Goal: Task Accomplishment & Management: Manage account settings

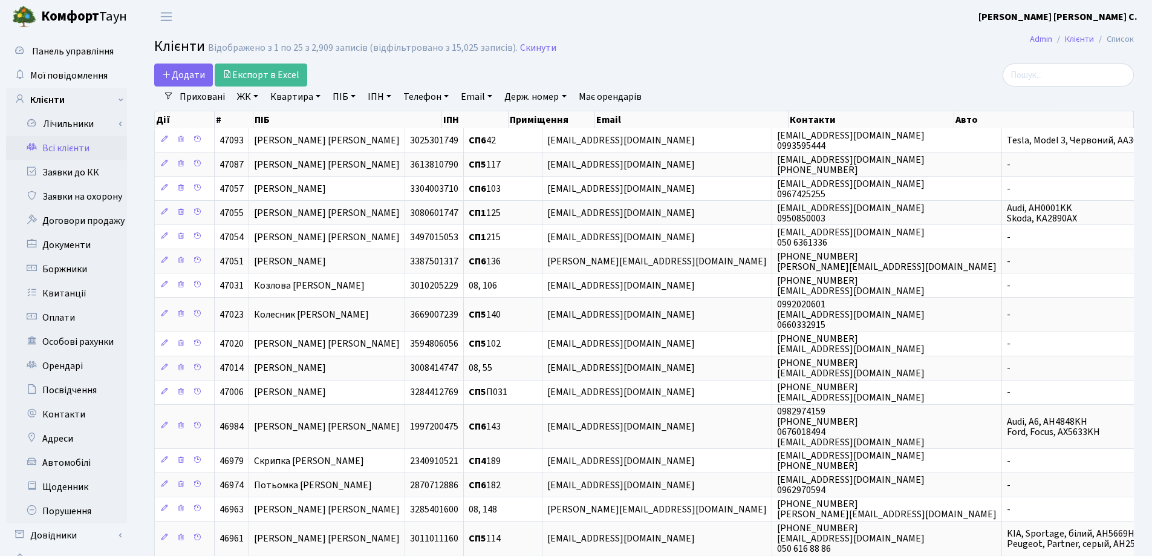
select select "25"
click at [1059, 72] on input "search" at bounding box center [1067, 74] width 131 height 23
click at [1082, 73] on input "search" at bounding box center [1067, 74] width 131 height 23
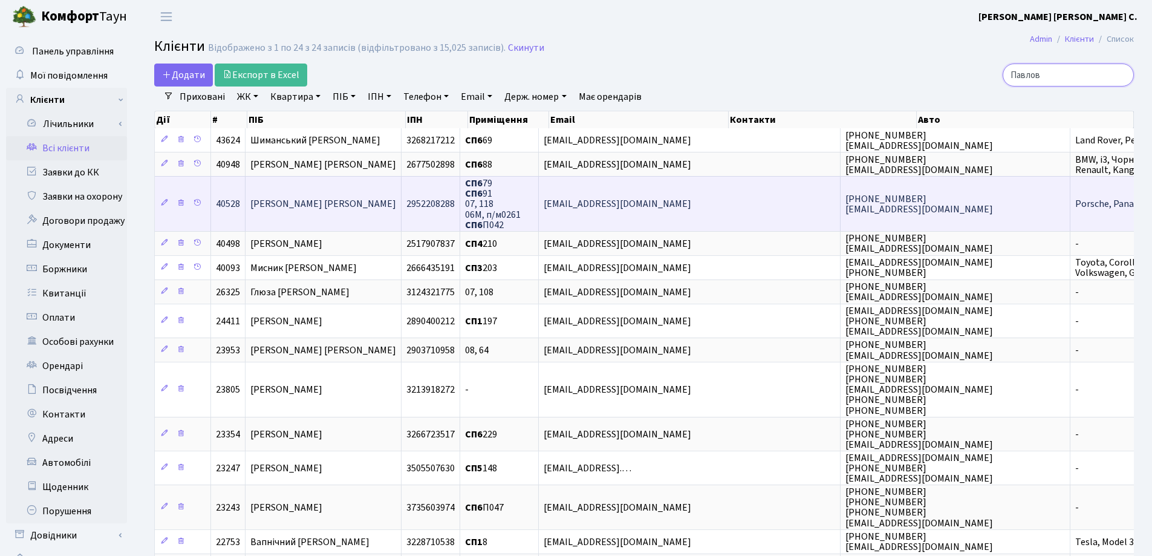
type input "Павлов"
click at [333, 209] on span "Павлова Олена Олександрівна" at bounding box center [323, 204] width 146 height 13
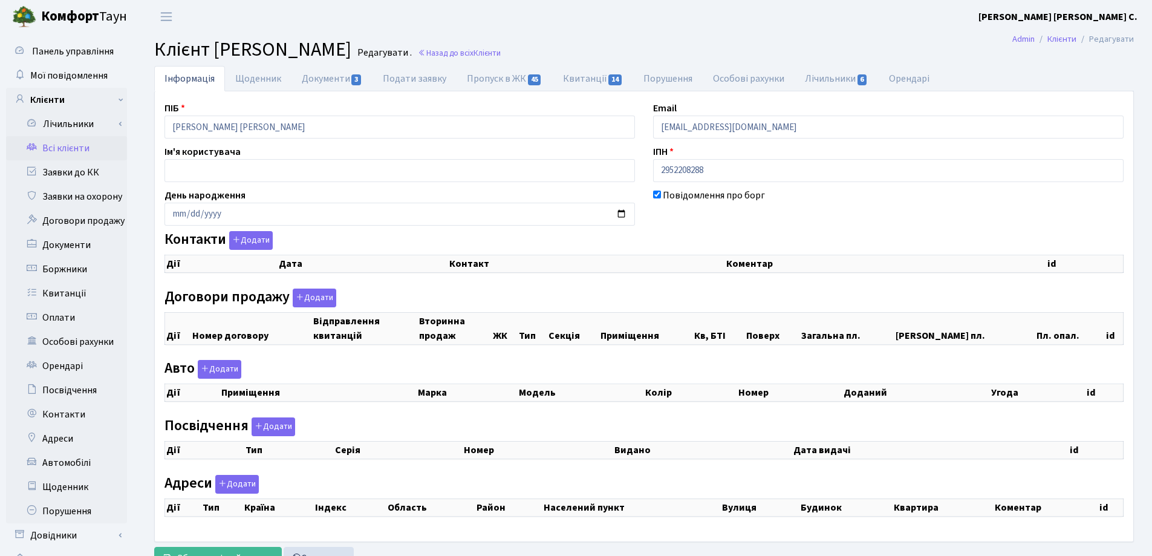
checkbox input "true"
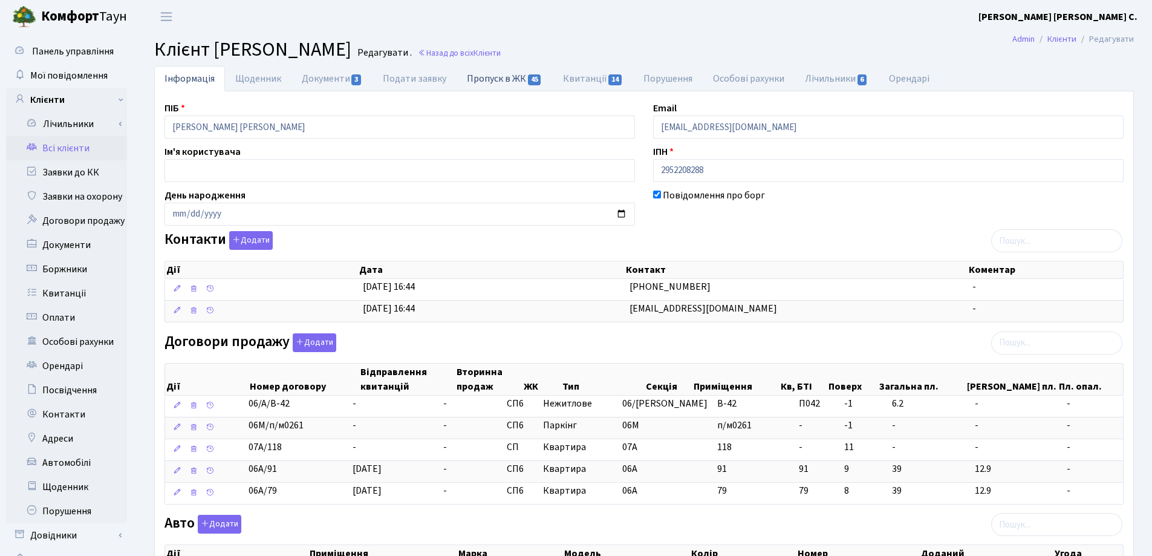
click at [476, 80] on link "Пропуск в ЖК 45" at bounding box center [504, 78] width 96 height 25
select select "25"
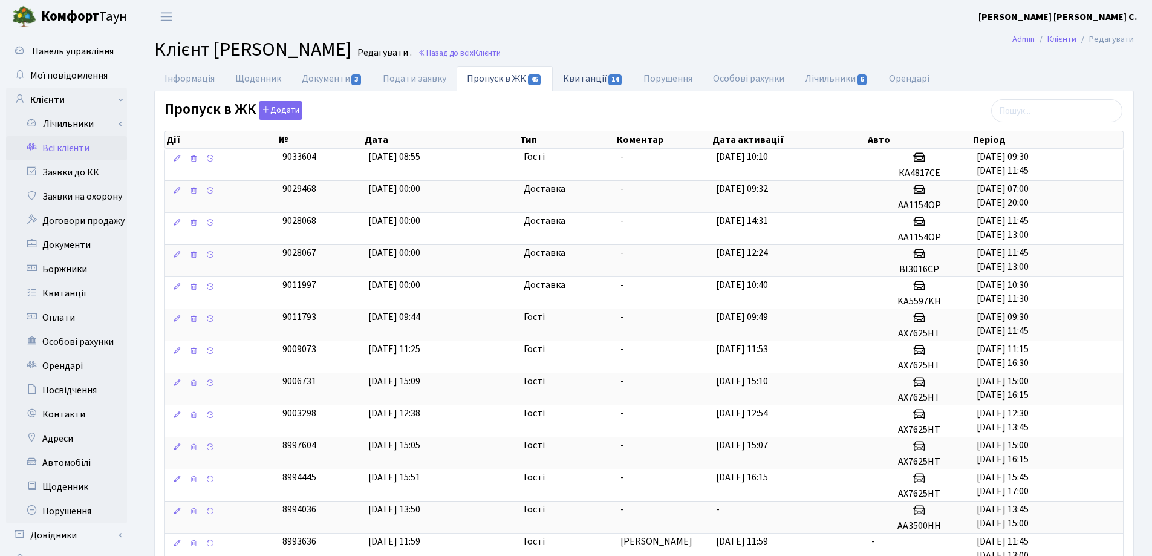
click at [577, 77] on link "Квитанції 14" at bounding box center [593, 78] width 80 height 25
select select "25"
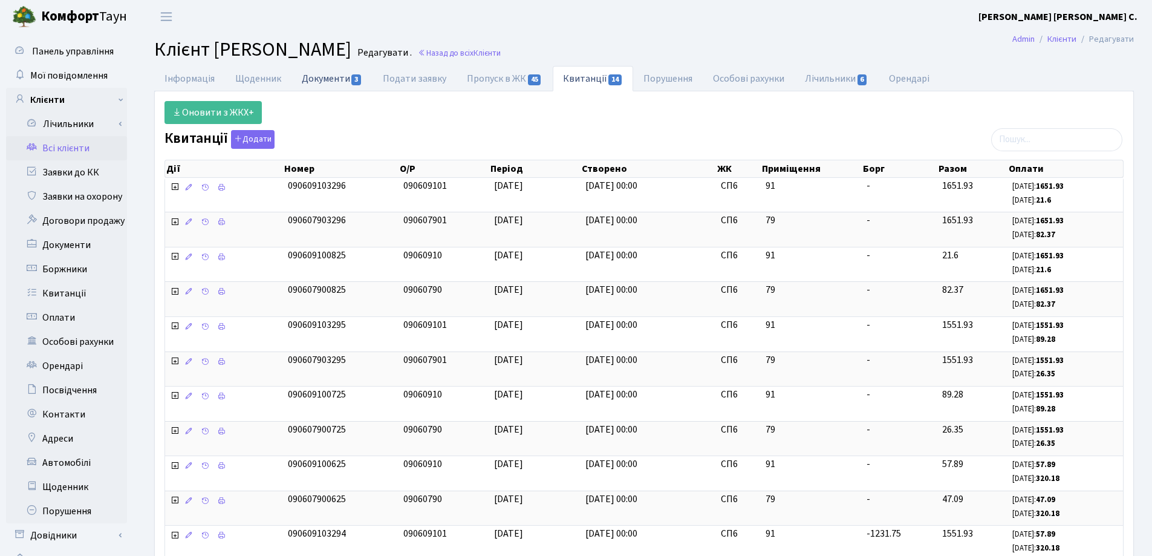
click at [305, 77] on link "Документи 3" at bounding box center [331, 78] width 81 height 25
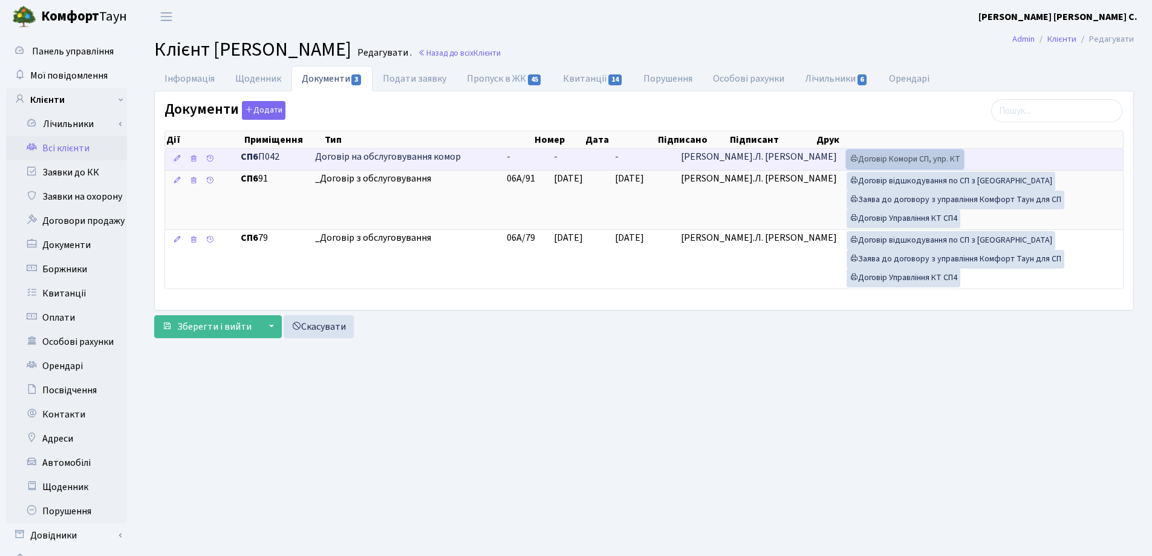
click at [888, 156] on link "Договір Комори СП, упр. КТ" at bounding box center [904, 159] width 117 height 19
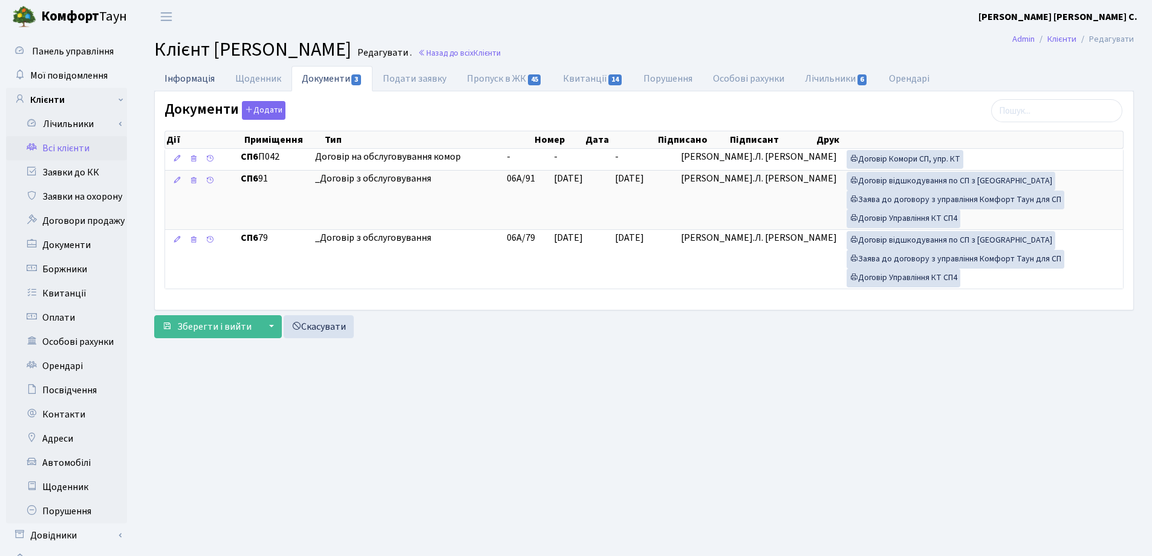
click at [205, 77] on link "Інформація" at bounding box center [189, 78] width 71 height 25
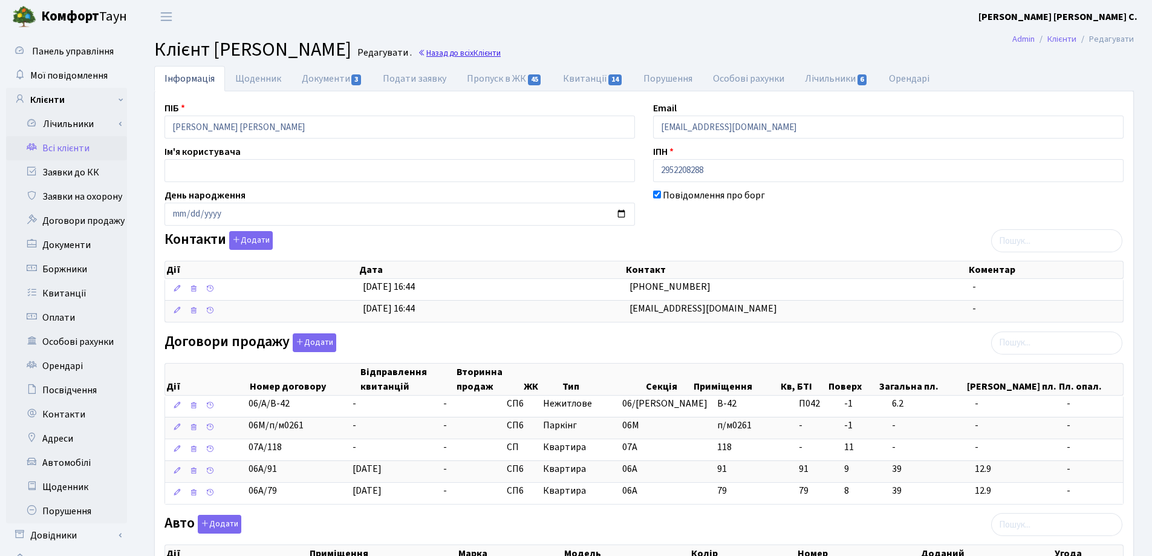
click at [501, 51] on link "Назад до всіх Клієнти" at bounding box center [459, 52] width 83 height 11
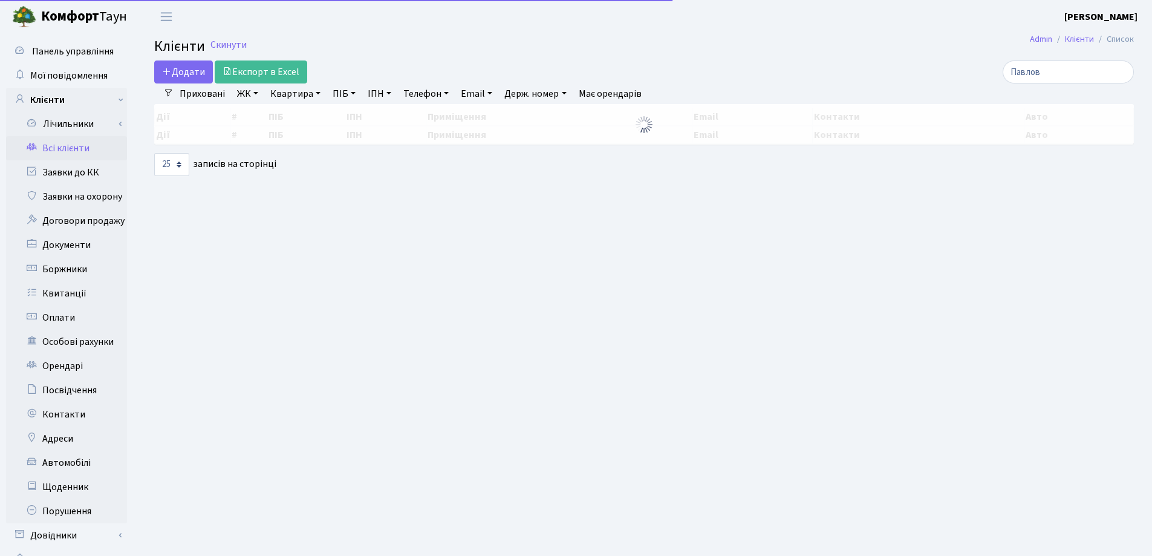
select select "25"
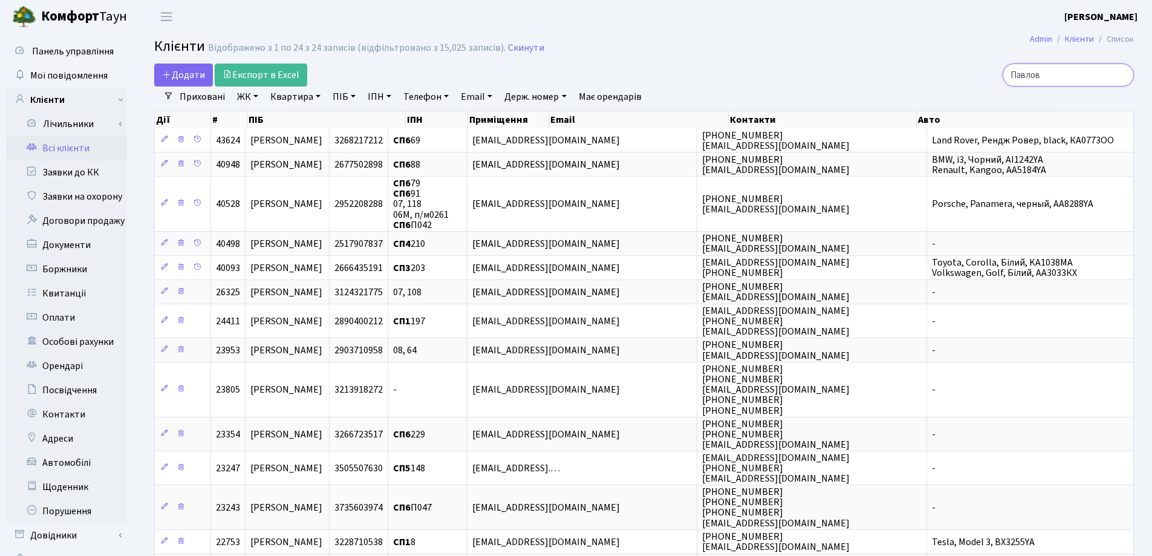
click at [1121, 75] on input "Павлов" at bounding box center [1067, 74] width 131 height 23
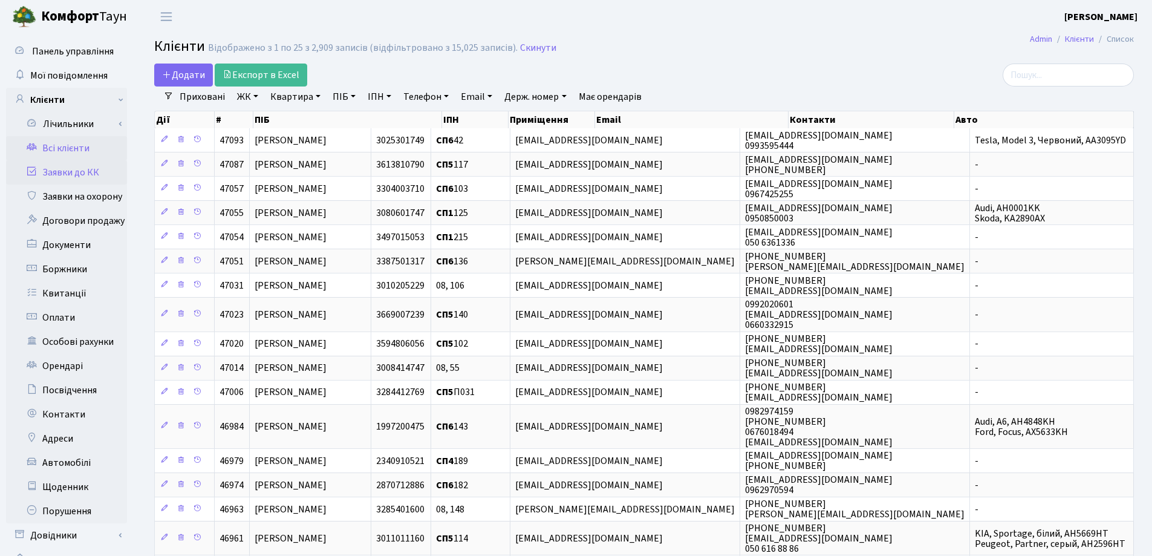
click at [47, 177] on link "Заявки до КК" at bounding box center [66, 172] width 121 height 24
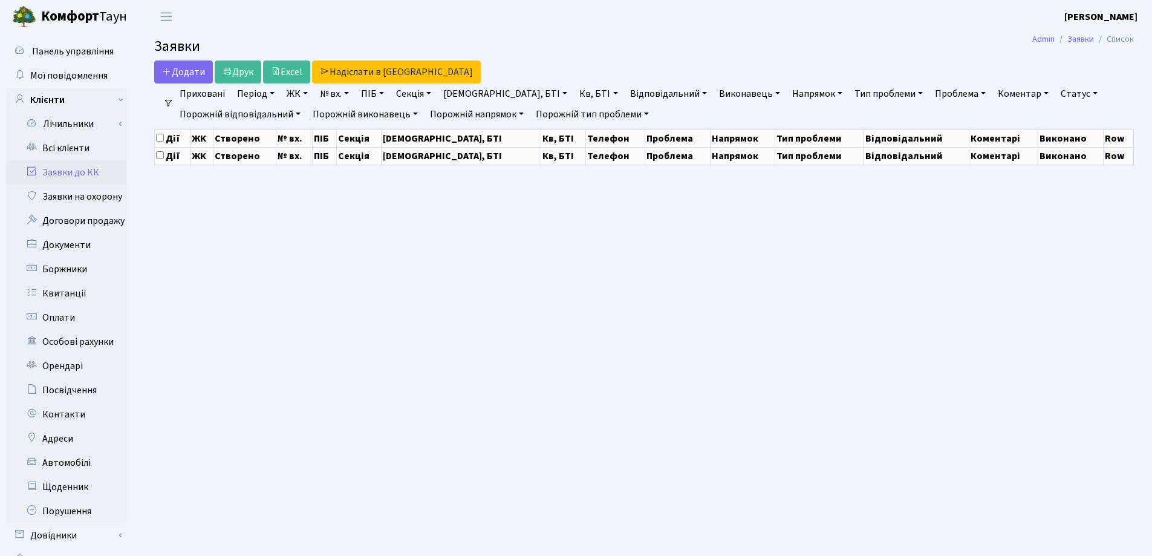
select select "25"
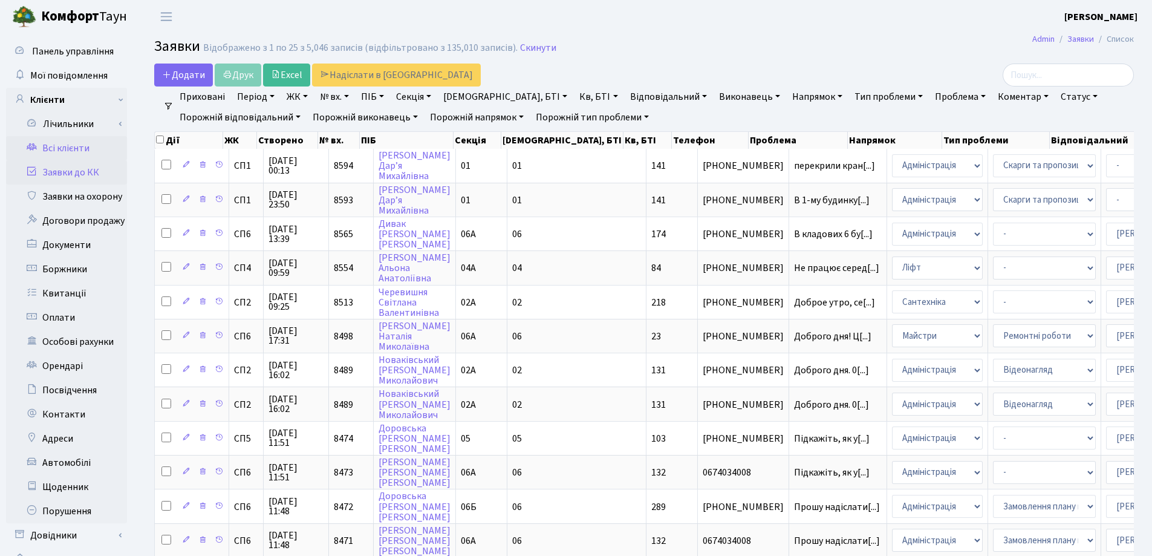
click at [65, 149] on link "Всі клієнти" at bounding box center [66, 148] width 121 height 24
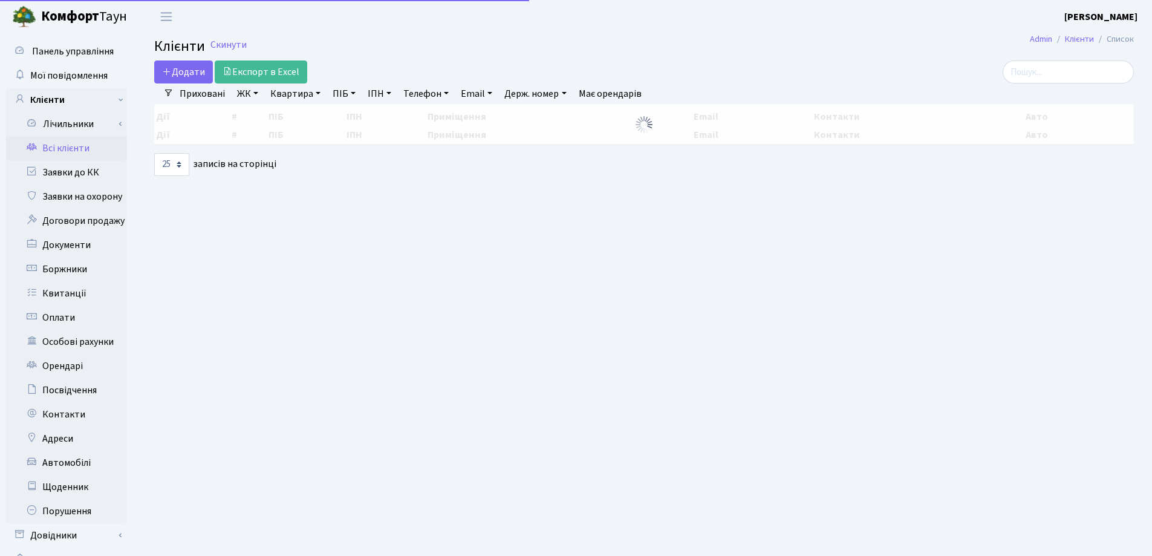
select select "25"
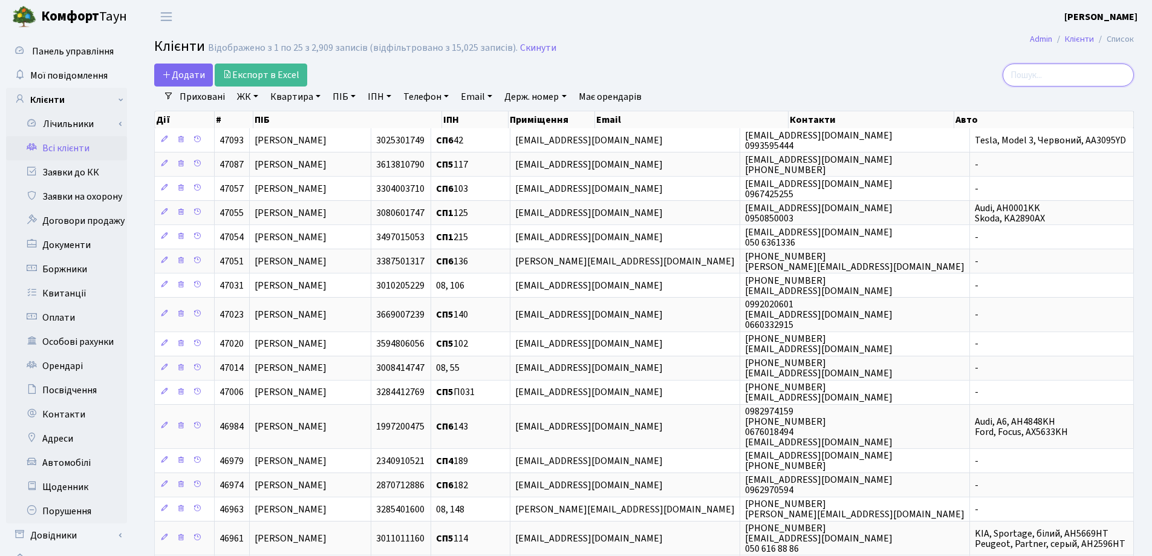
click at [1092, 74] on input "search" at bounding box center [1067, 74] width 131 height 23
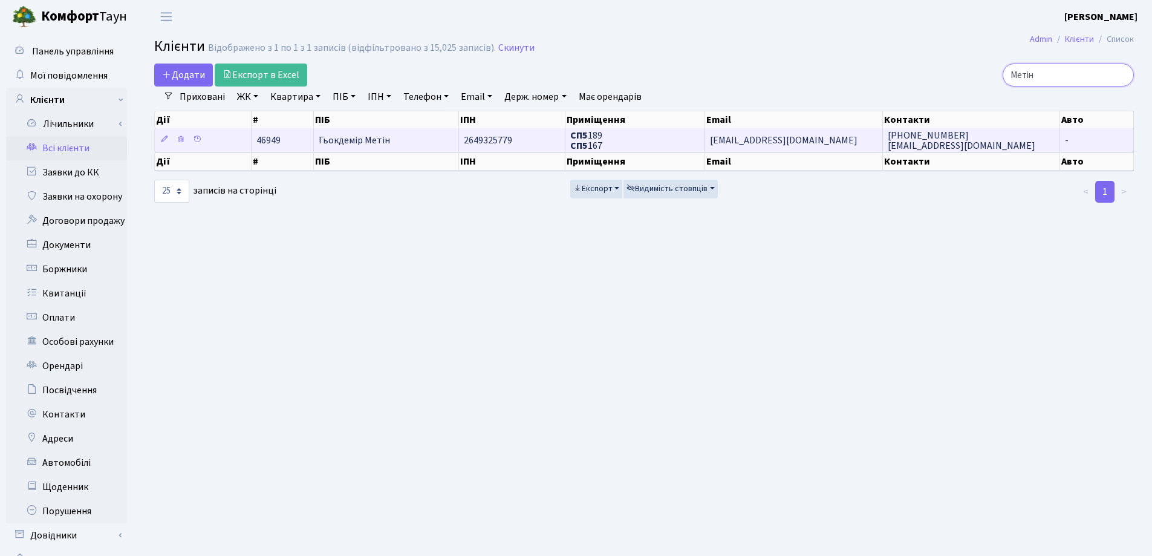
type input "Метін"
click at [367, 140] on span "Гьокдемір Метін" at bounding box center [354, 140] width 71 height 13
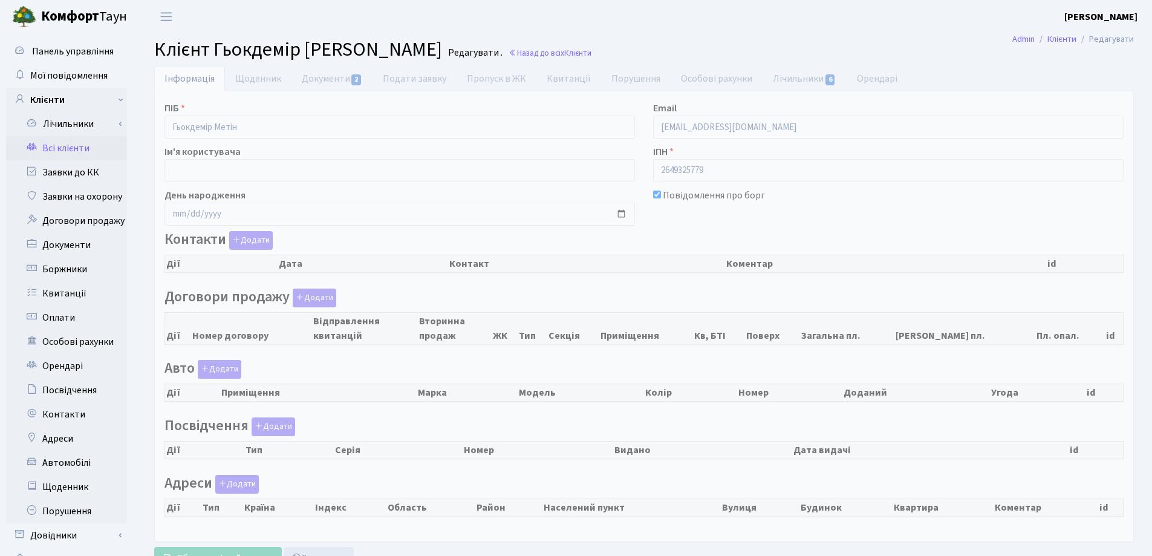
checkbox input "true"
select select "25"
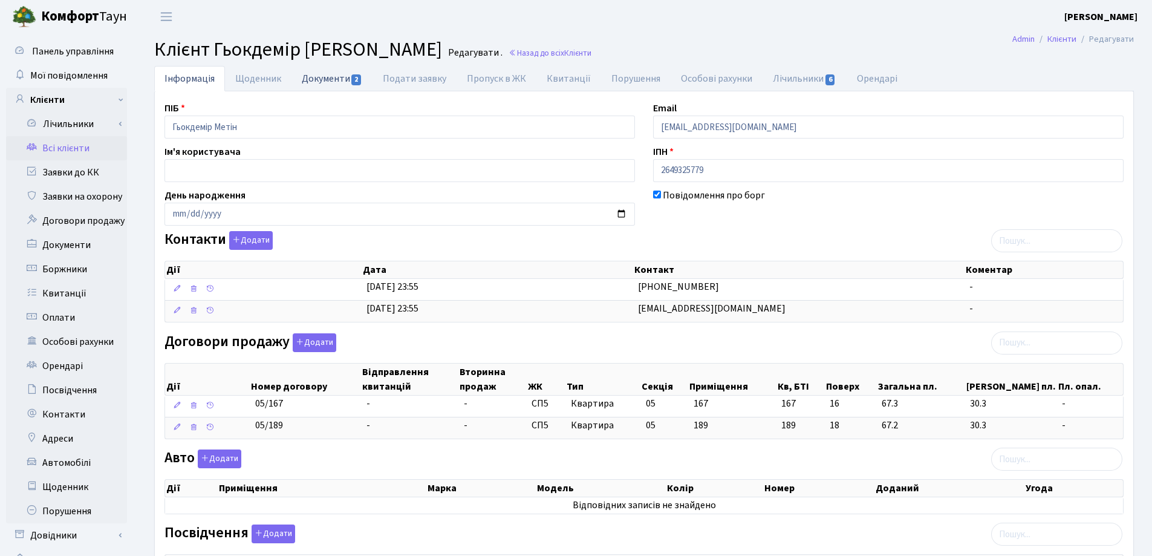
click at [328, 77] on link "Документи 2" at bounding box center [331, 78] width 81 height 25
select select "25"
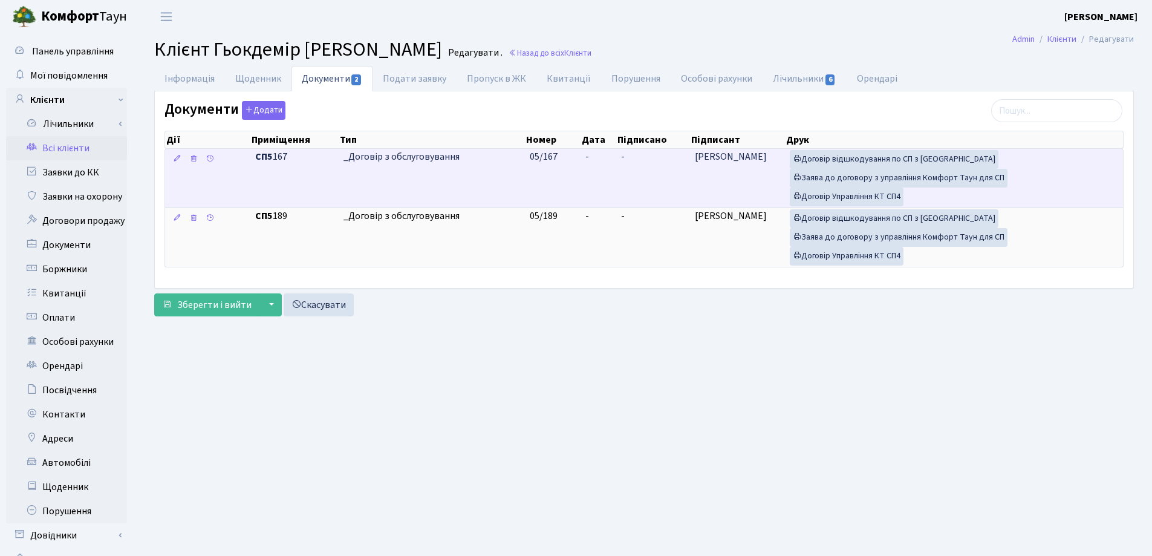
click at [594, 155] on td "-" at bounding box center [598, 178] width 36 height 59
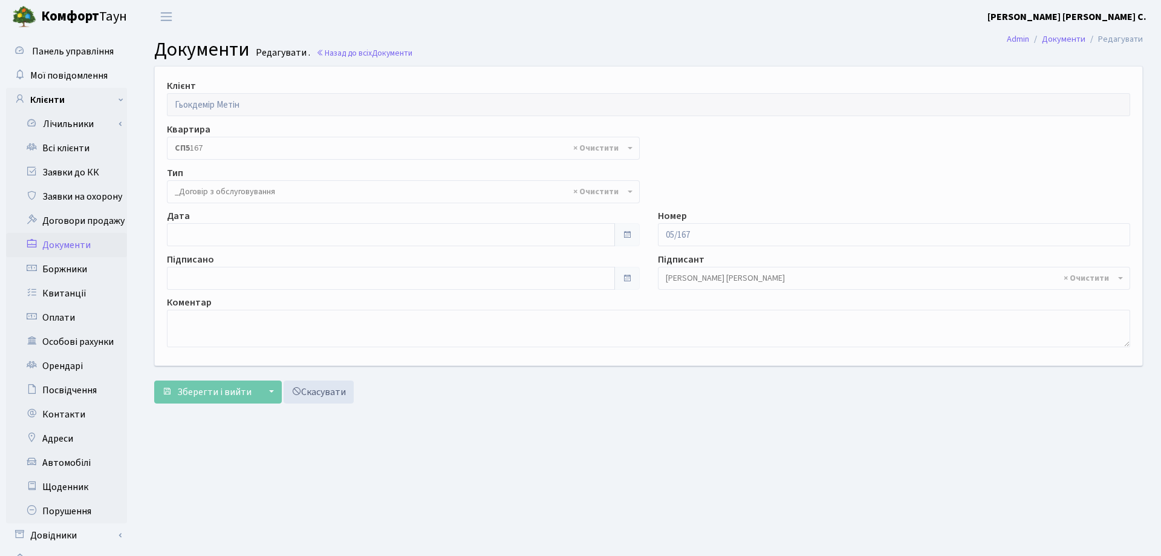
select select "289"
type input "[DATE]"
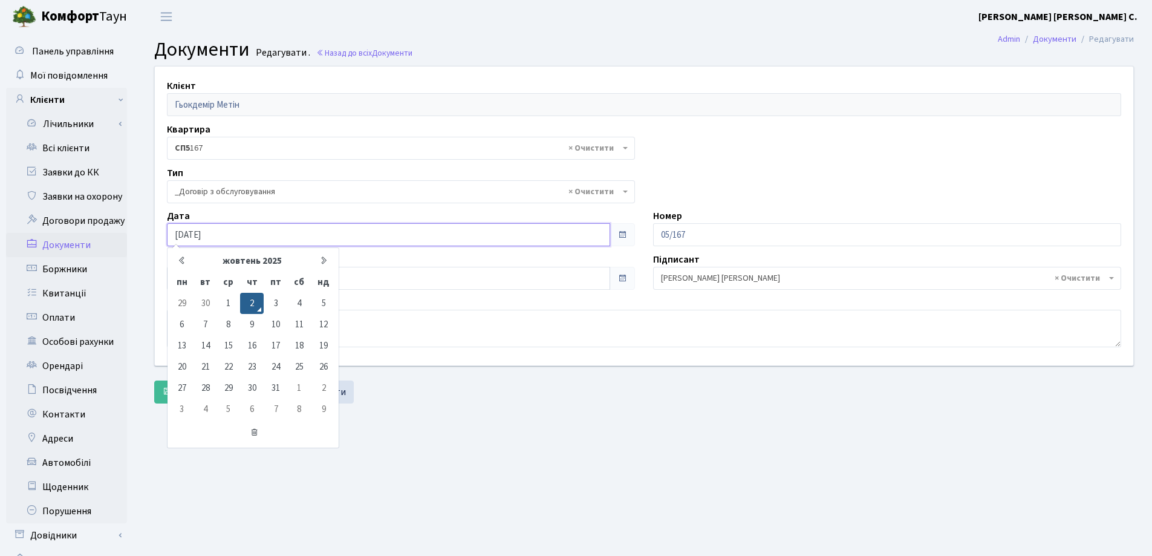
click at [305, 235] on input "[DATE]" at bounding box center [388, 234] width 443 height 23
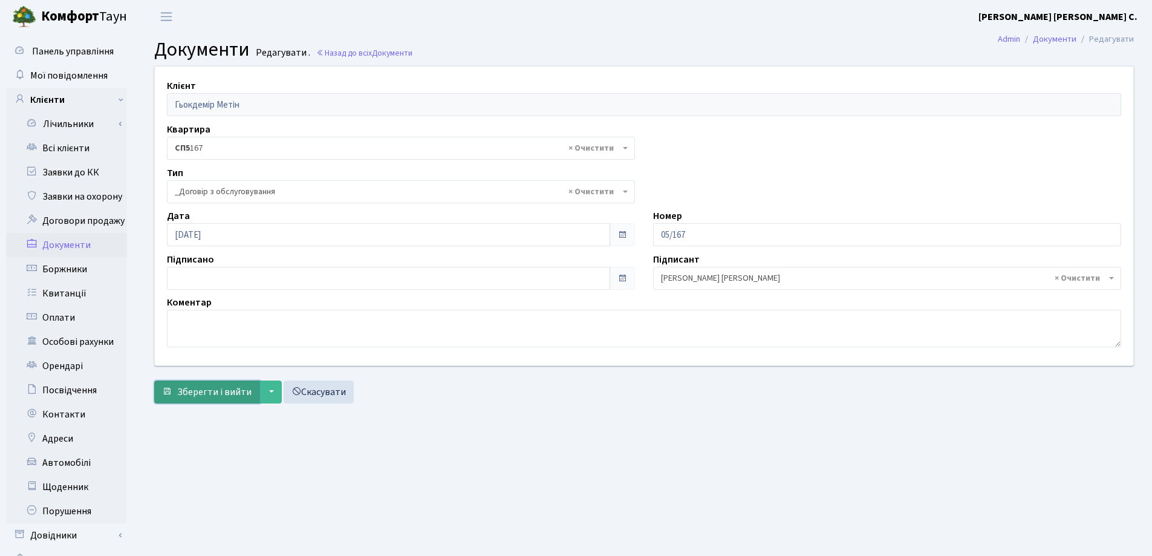
click at [224, 389] on span "Зберегти і вийти" at bounding box center [214, 391] width 74 height 13
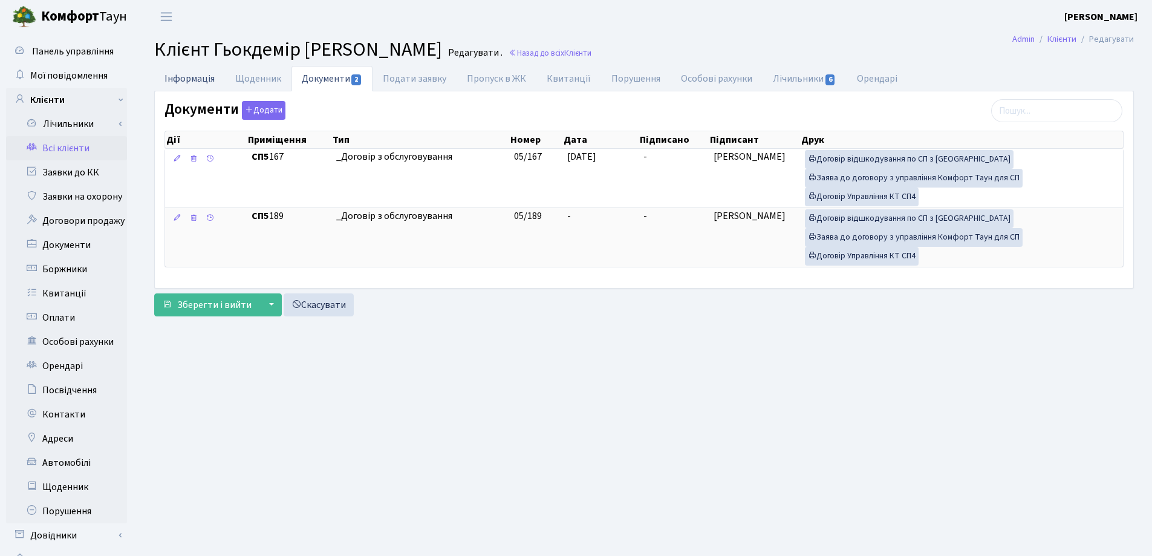
click at [184, 72] on link "Інформація" at bounding box center [189, 78] width 71 height 25
select select "25"
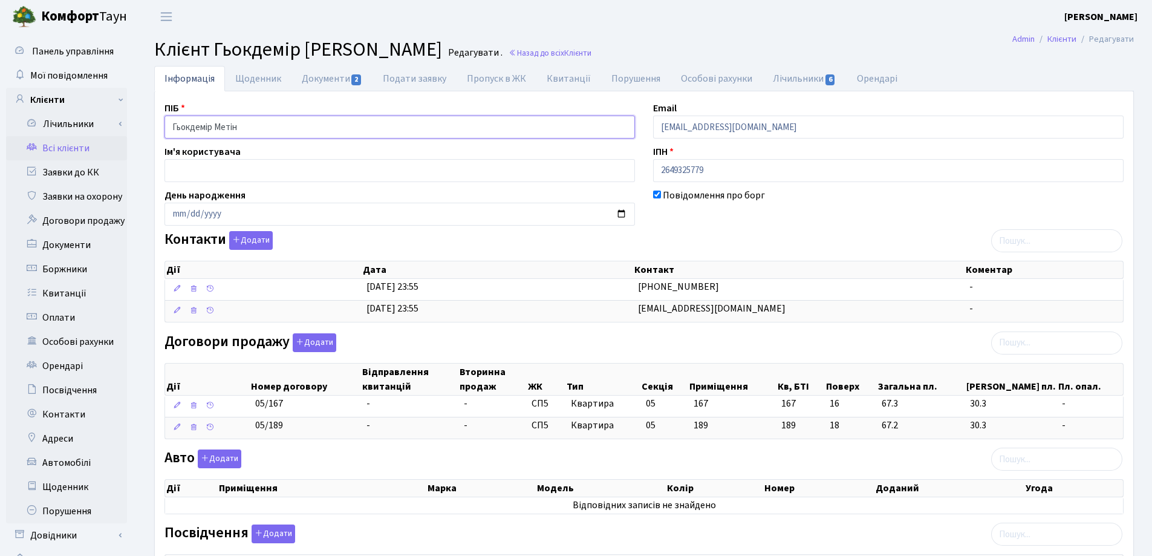
drag, startPoint x: 300, startPoint y: 124, endPoint x: 152, endPoint y: 129, distance: 148.8
click at [152, 129] on div "Інформація Щоденник Документи 2 Подати заявку Пропуск в ЖК Квитанції Порушення …" at bounding box center [644, 408] width 998 height 684
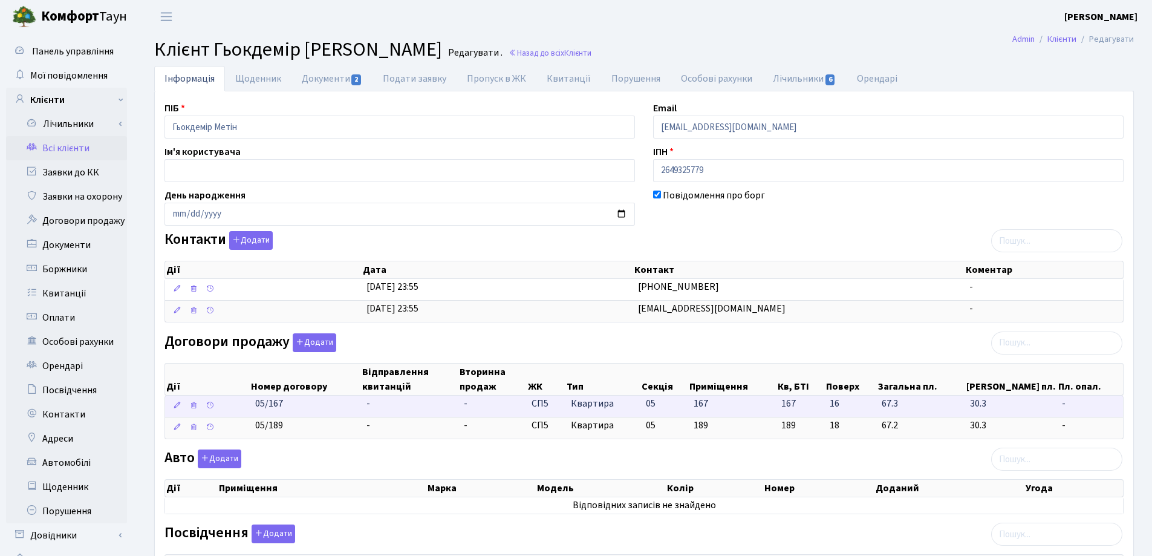
drag, startPoint x: 319, startPoint y: 405, endPoint x: 236, endPoint y: 405, distance: 82.8
click at [236, 405] on \<\/span\>\a "05/167 - - СП5 Квартира 05 167 167 -" at bounding box center [644, 405] width 958 height 21
copy span "05/167"
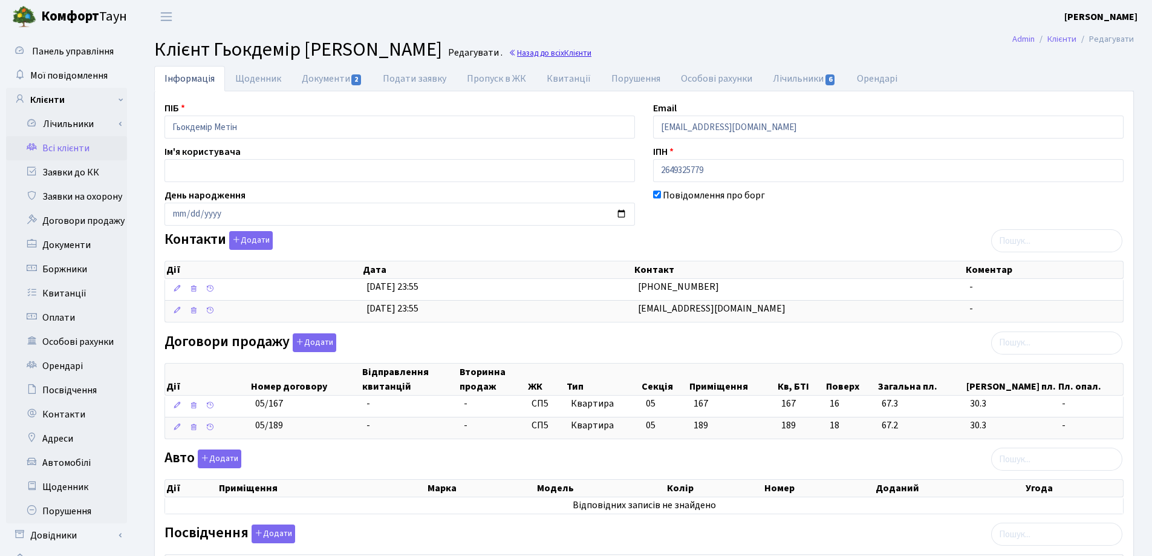
click at [508, 51] on link "Назад до всіх Клієнти" at bounding box center [549, 52] width 83 height 11
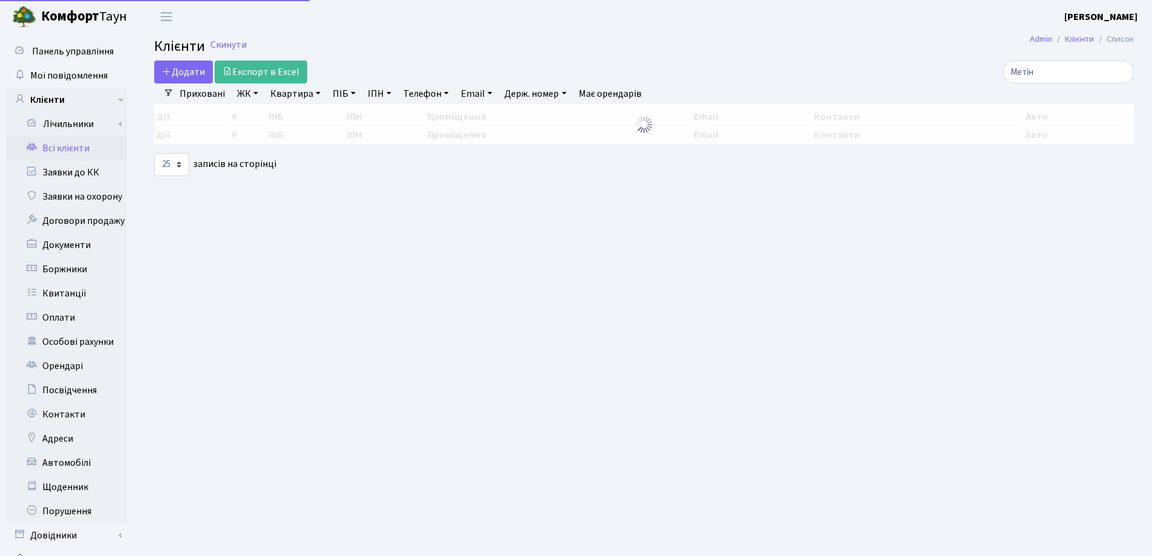
select select "25"
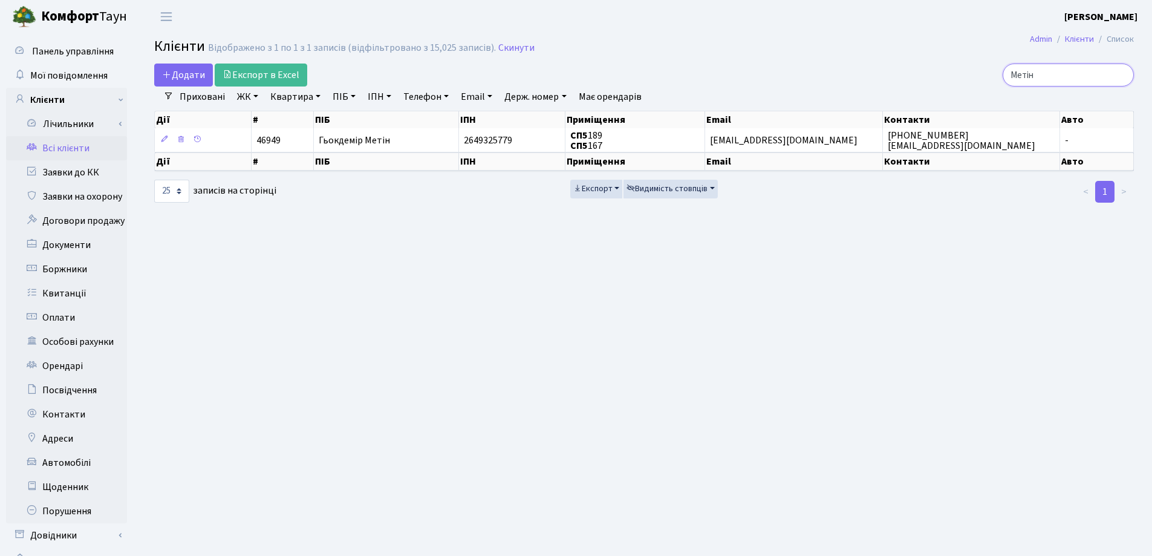
click at [1121, 76] on input "Метін" at bounding box center [1067, 74] width 131 height 23
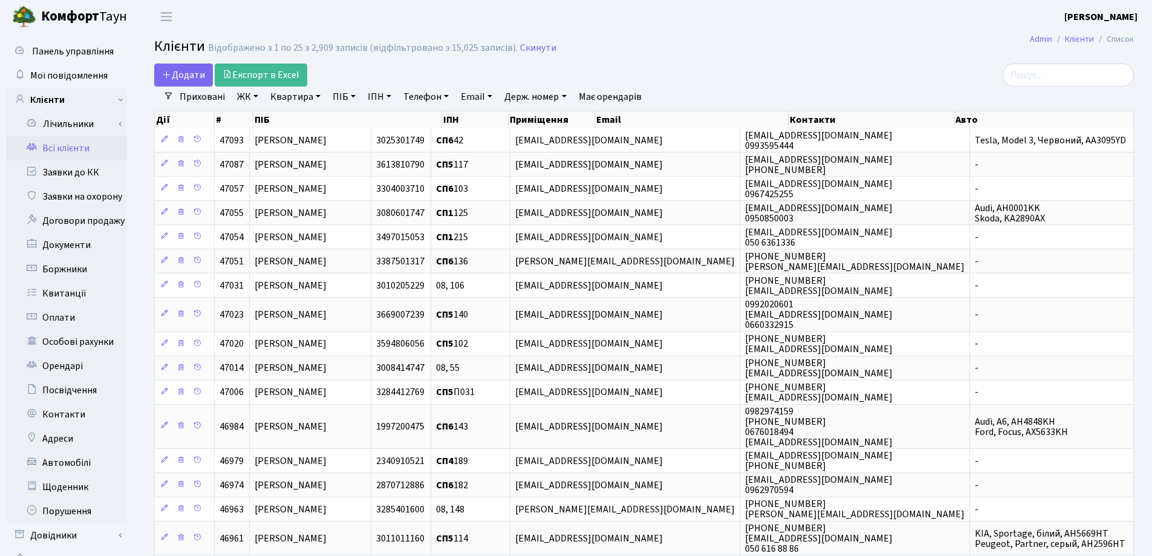
click at [317, 97] on link "Квартира" at bounding box center [295, 96] width 60 height 21
type input "51"
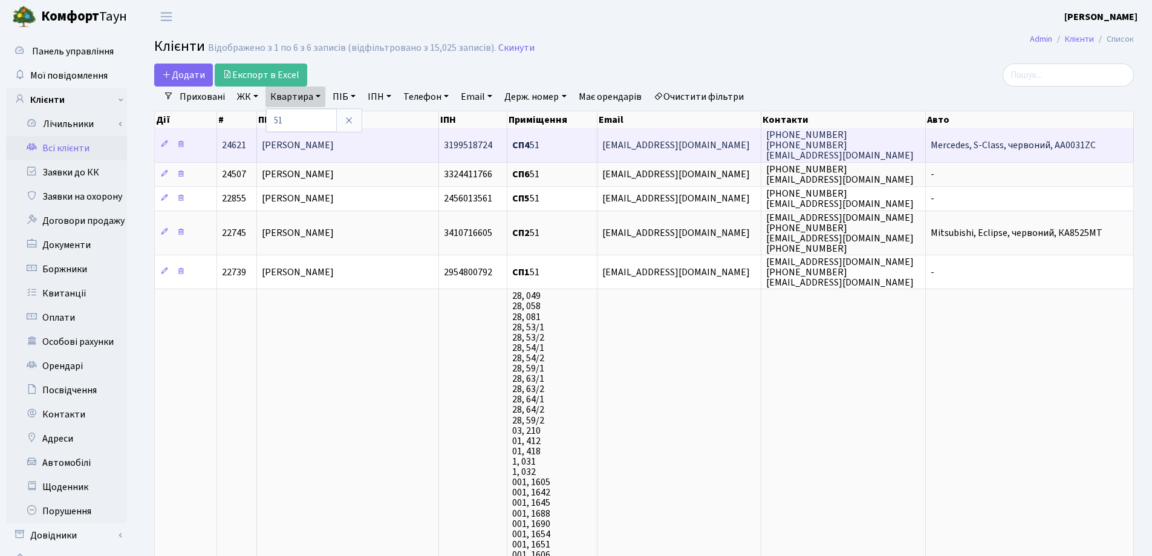
click at [334, 148] on span "Калашник Юлія Сергіївна" at bounding box center [298, 144] width 72 height 13
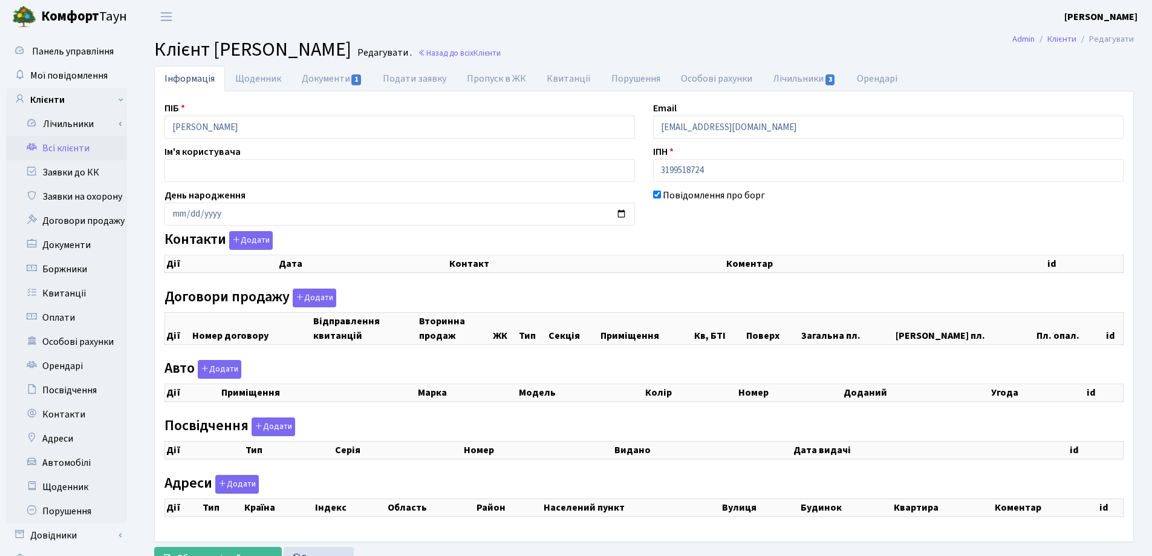
click at [138, 134] on div "Інформація Щоденник Документи 1 Подати заявку Пропуск в ЖК [GEOGRAPHIC_DATA] По…" at bounding box center [644, 320] width 1016 height 509
checkbox input "true"
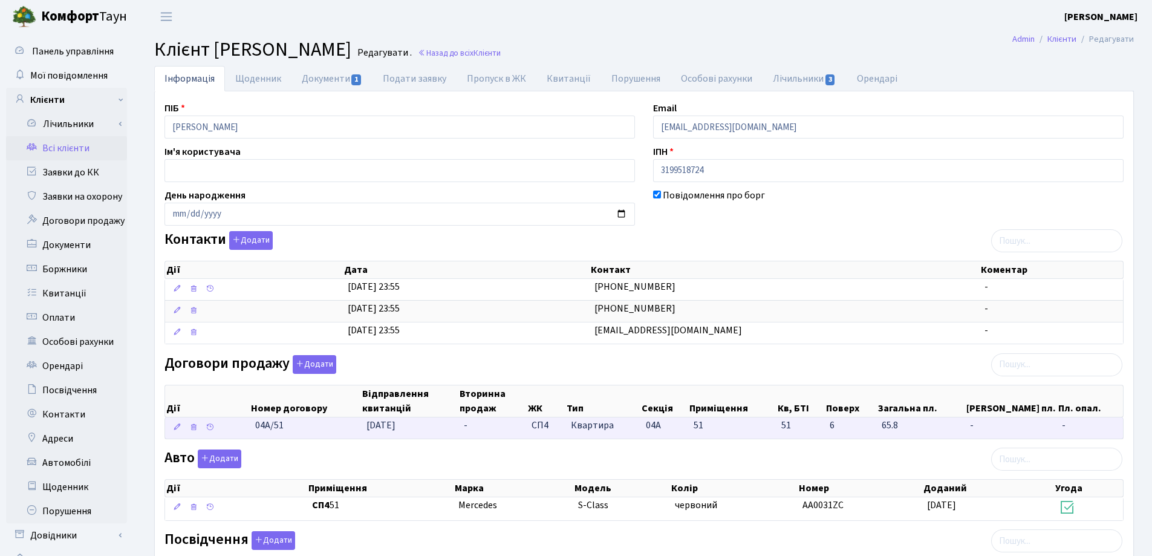
drag, startPoint x: 316, startPoint y: 430, endPoint x: 255, endPoint y: 431, distance: 61.1
click at [255, 431] on td "04А/51" at bounding box center [305, 427] width 111 height 21
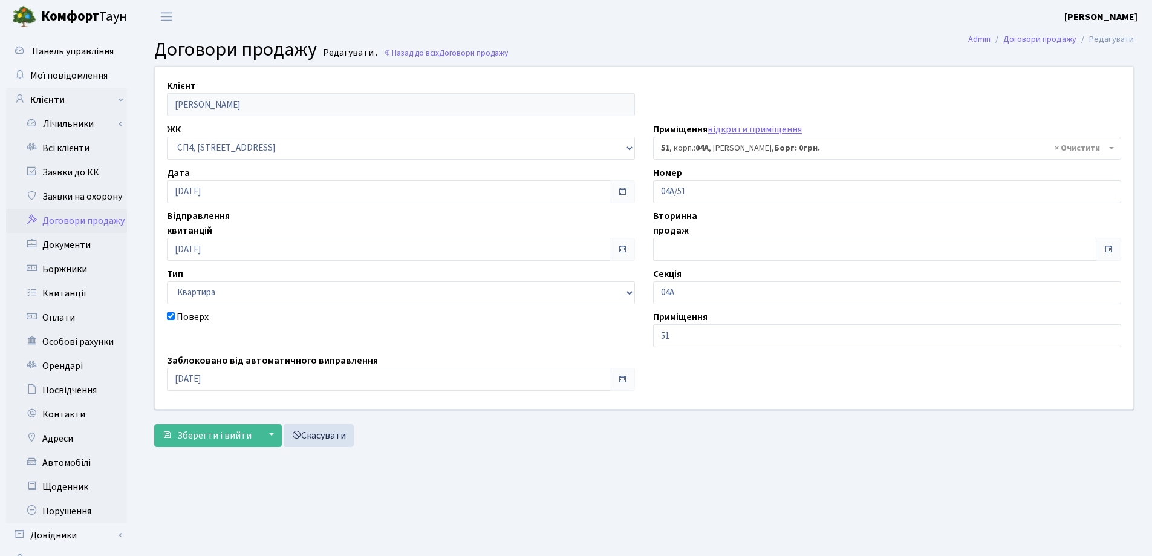
select select "21079"
drag, startPoint x: 756, startPoint y: 200, endPoint x: 647, endPoint y: 199, distance: 108.8
click at [647, 199] on div "Номер 04А/51" at bounding box center [887, 184] width 486 height 37
click at [196, 433] on span "Зберегти і вийти" at bounding box center [214, 435] width 74 height 13
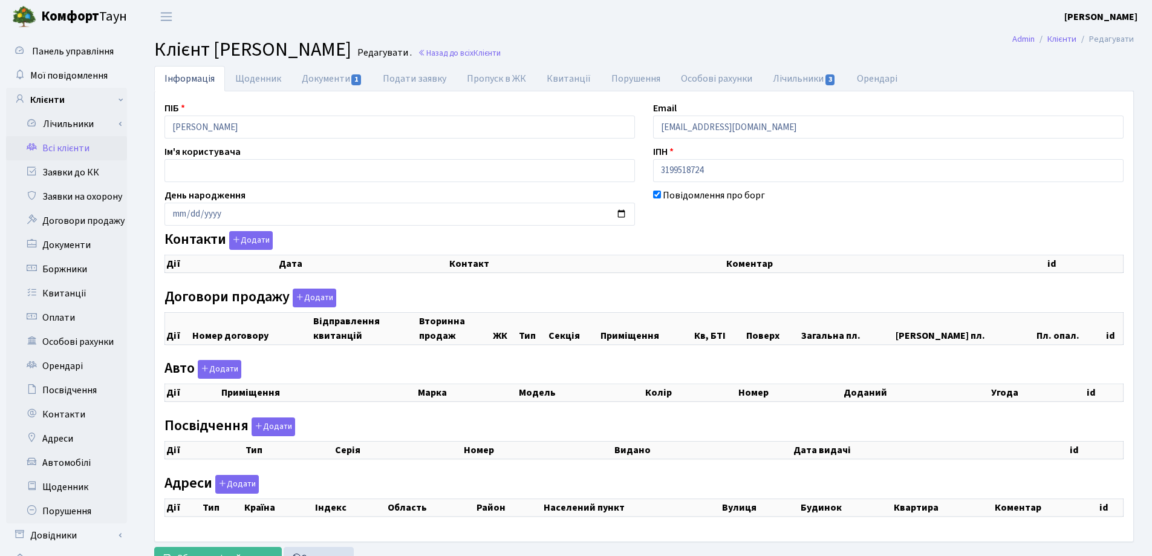
checkbox input "true"
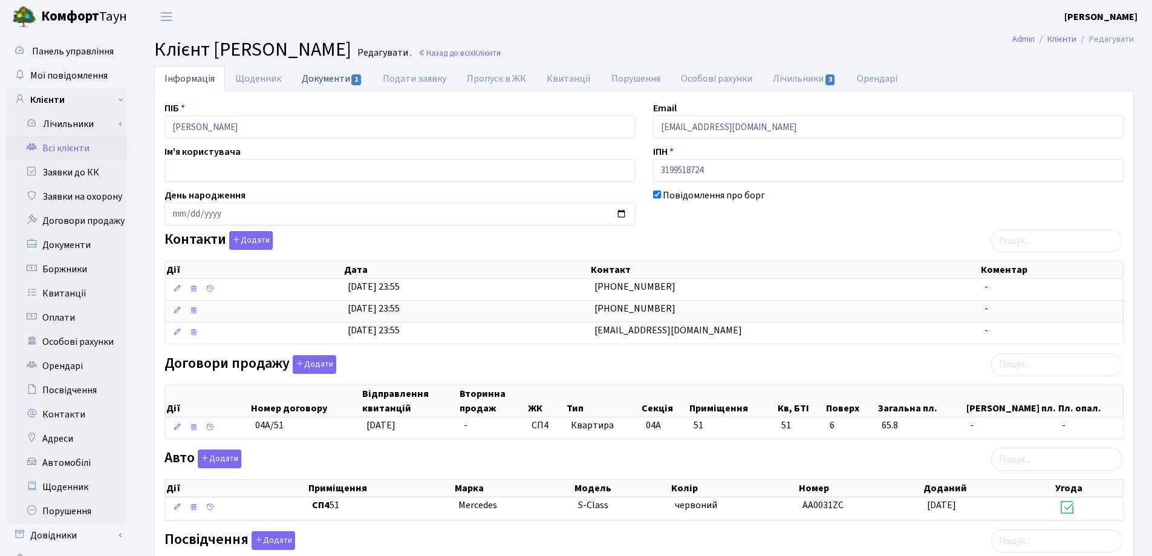
click at [324, 80] on link "Документи 1" at bounding box center [331, 78] width 81 height 25
select select "25"
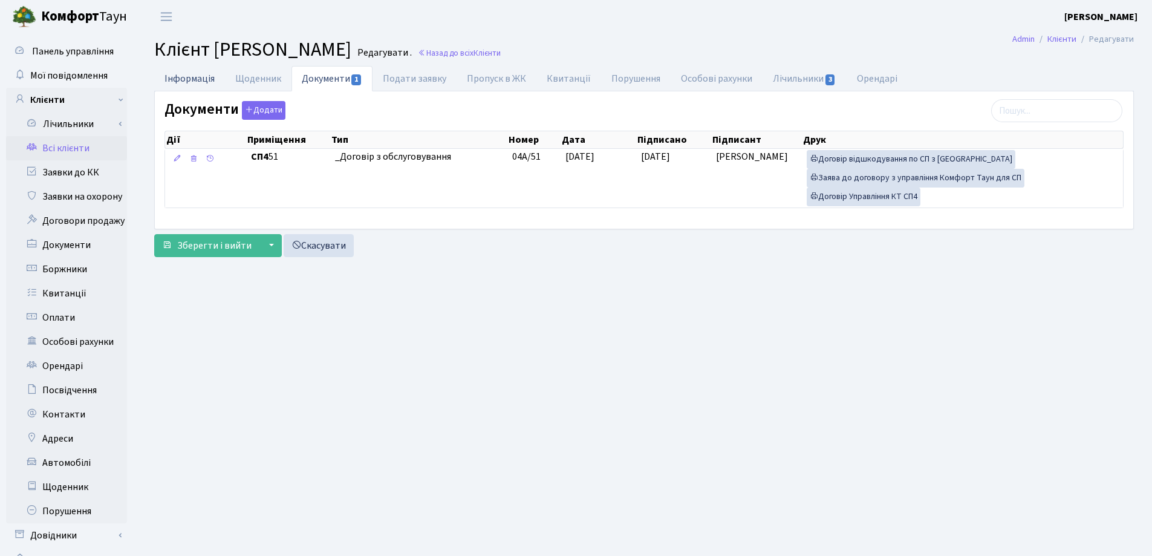
click at [177, 72] on link "Інформація" at bounding box center [189, 78] width 71 height 25
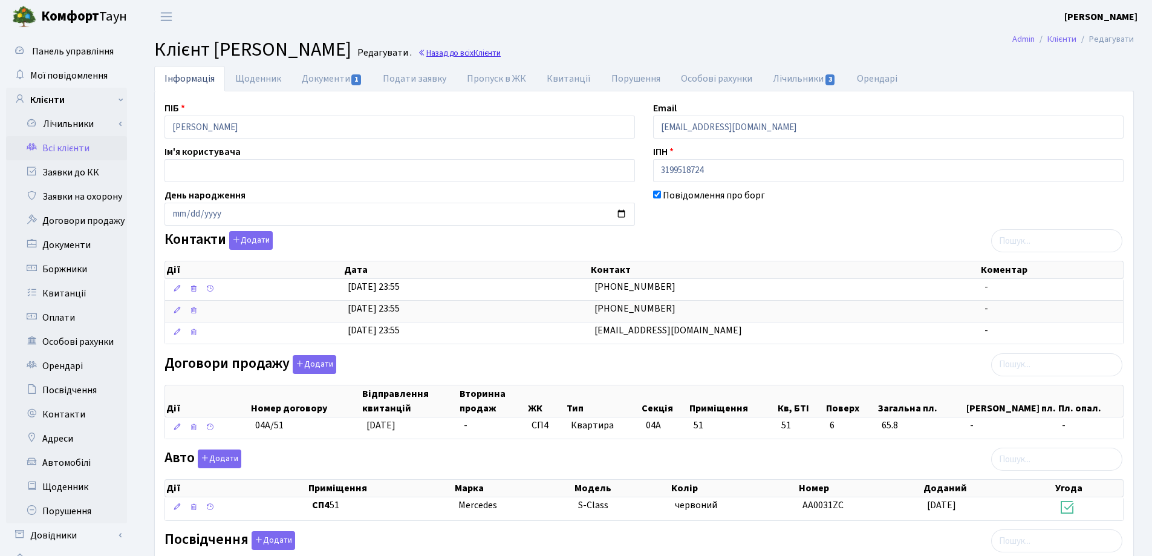
click at [501, 52] on link "Назад до всіх Клієнти" at bounding box center [459, 52] width 83 height 11
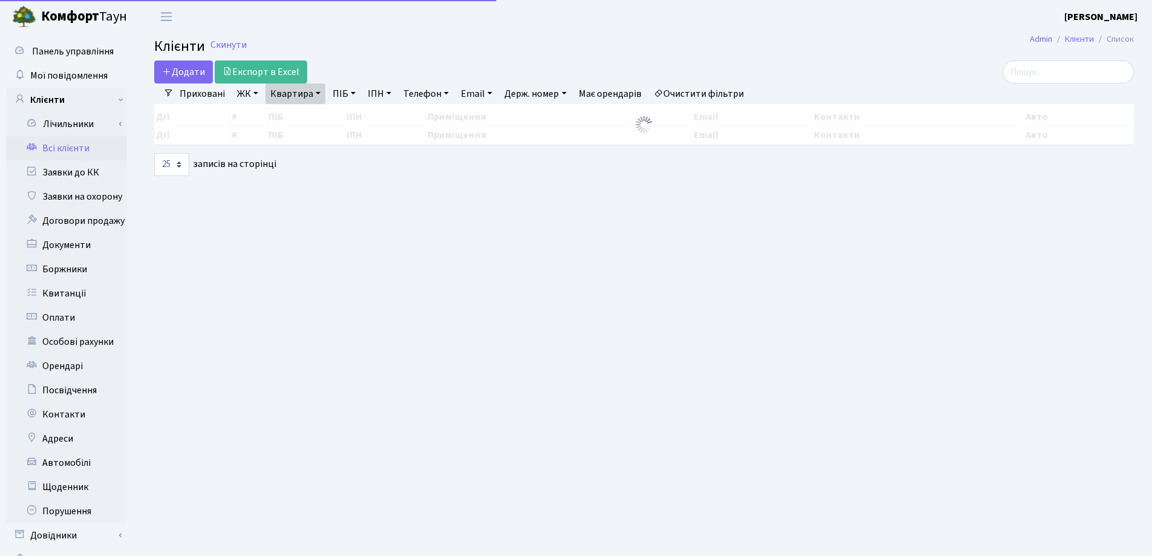
select select "25"
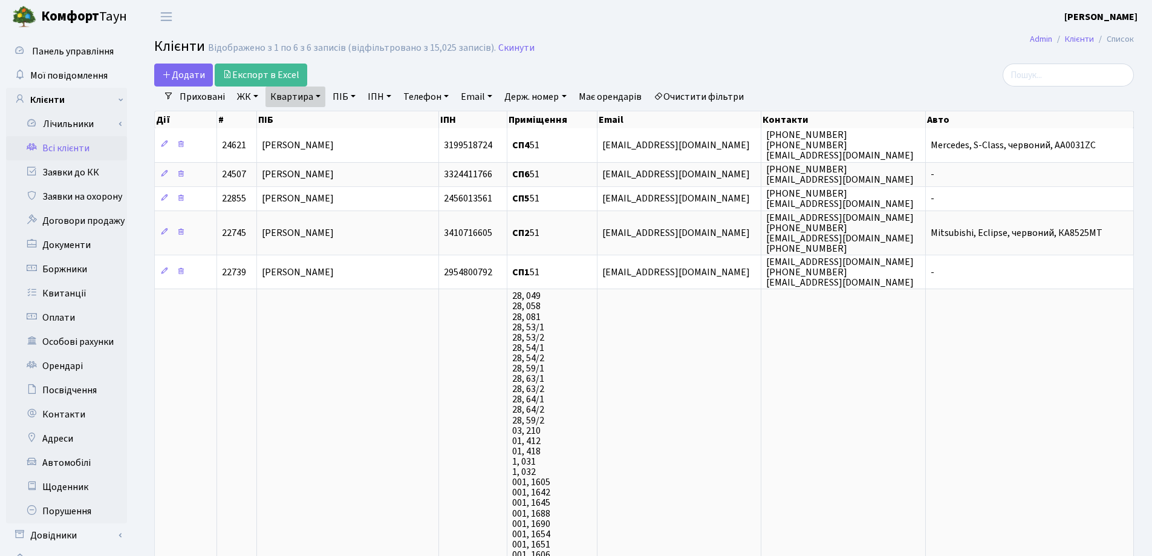
click at [314, 96] on link "Квартира" at bounding box center [295, 96] width 60 height 21
click at [349, 122] on icon at bounding box center [349, 120] width 10 height 10
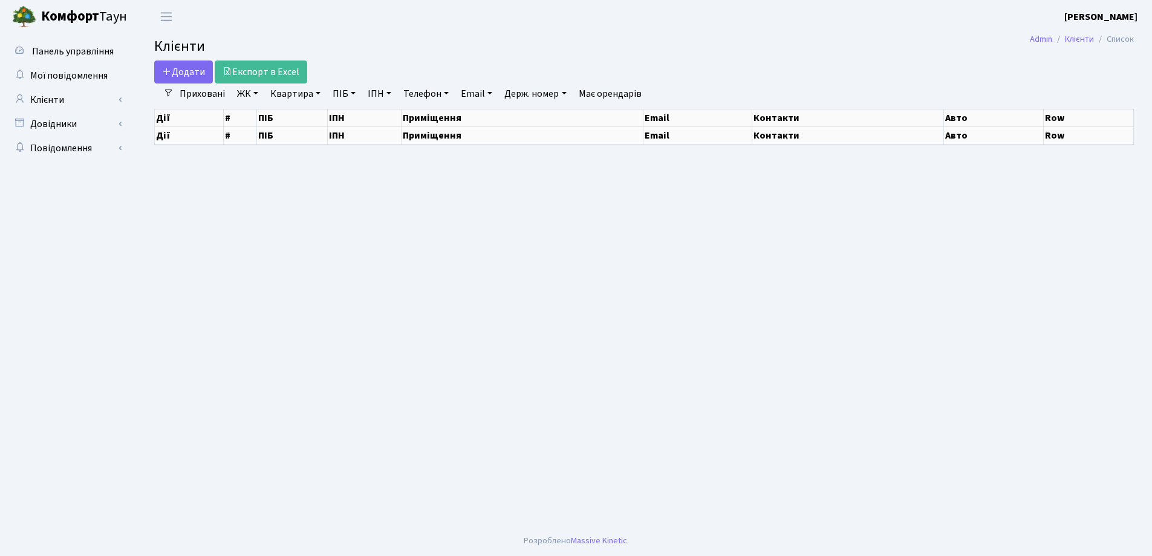
select select "25"
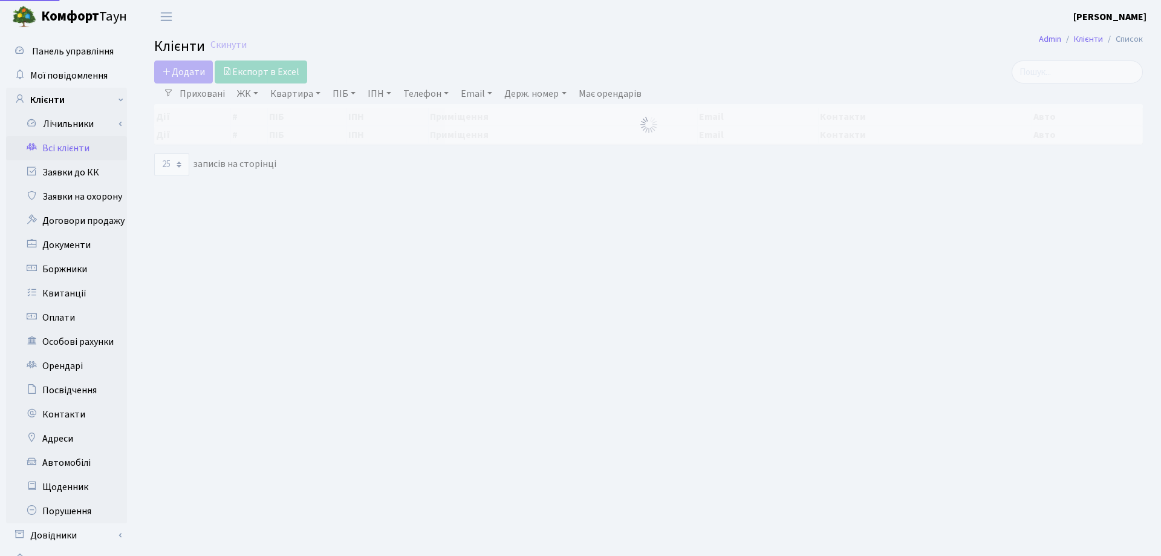
select select "25"
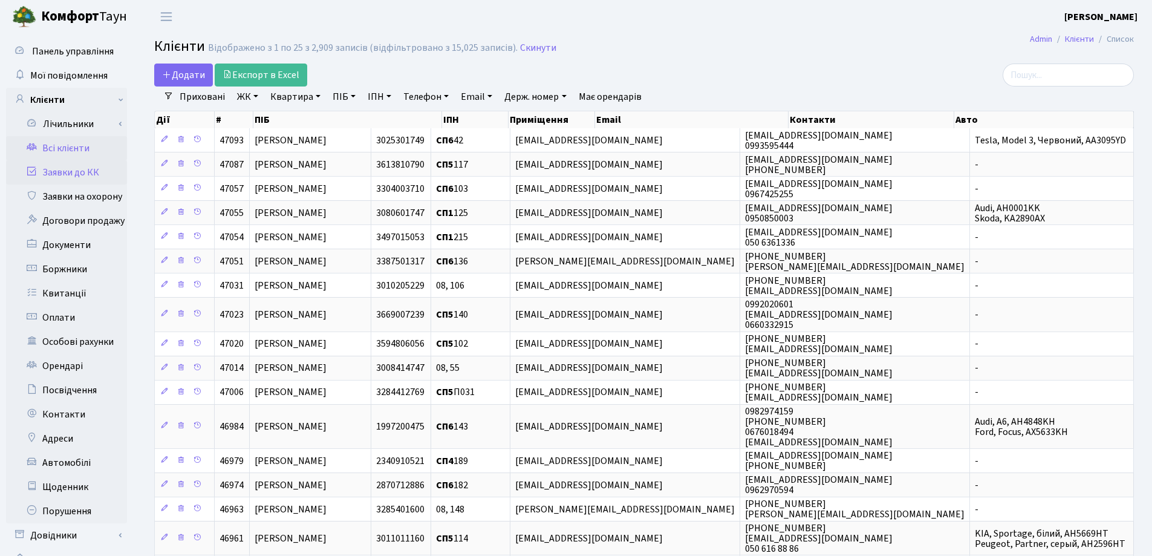
click at [94, 169] on link "Заявки до КК" at bounding box center [66, 172] width 121 height 24
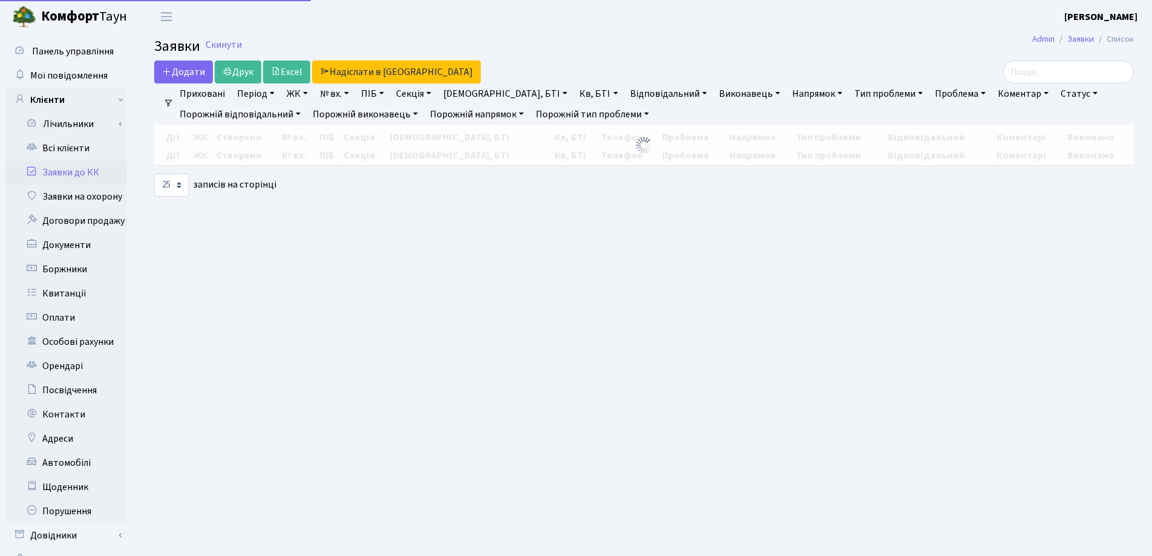
select select "25"
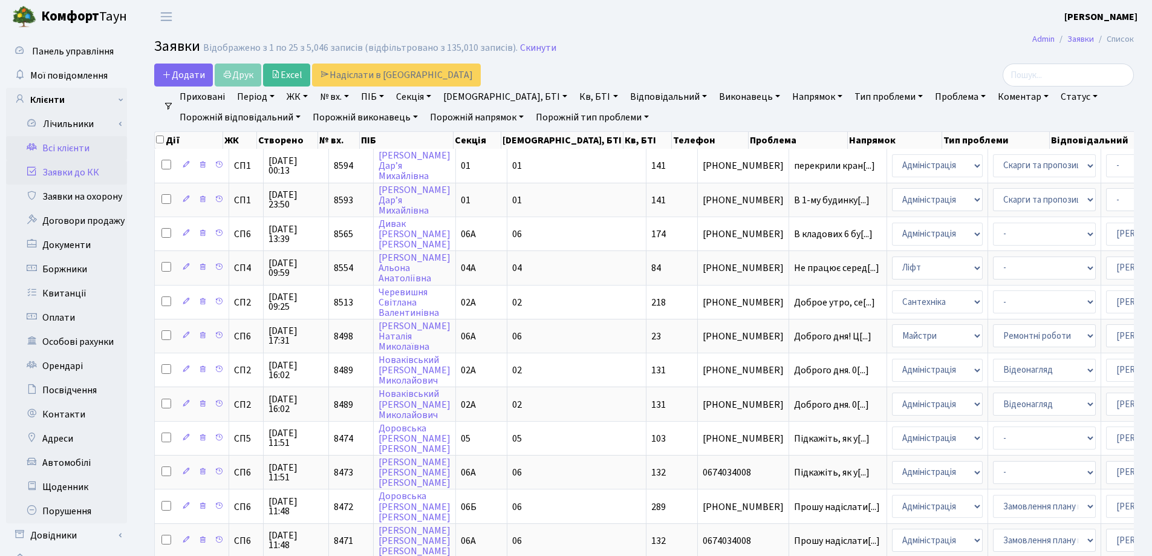
click at [67, 146] on link "Всі клієнти" at bounding box center [66, 148] width 121 height 24
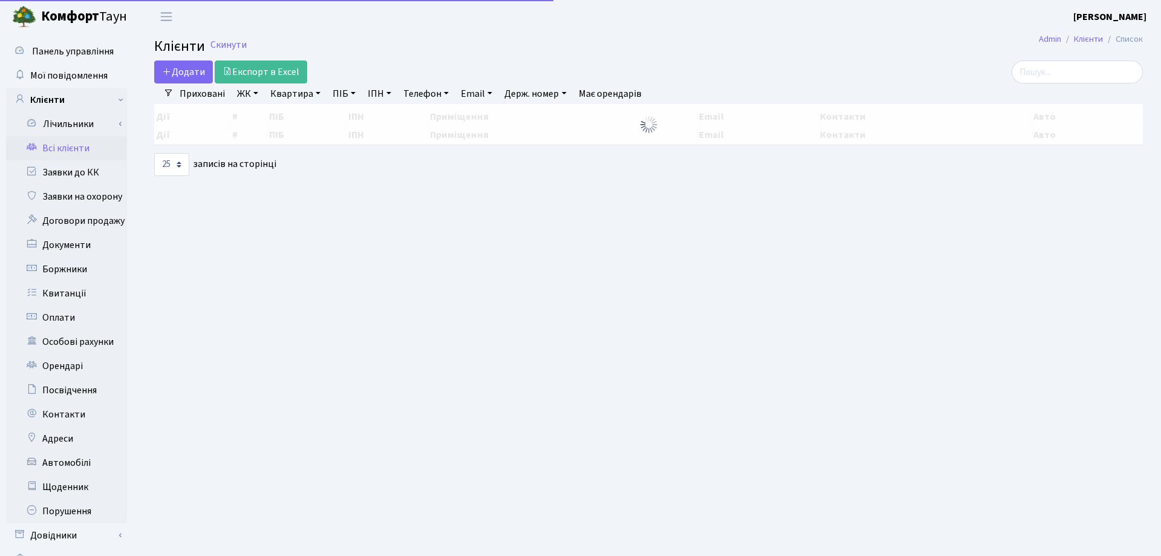
select select "25"
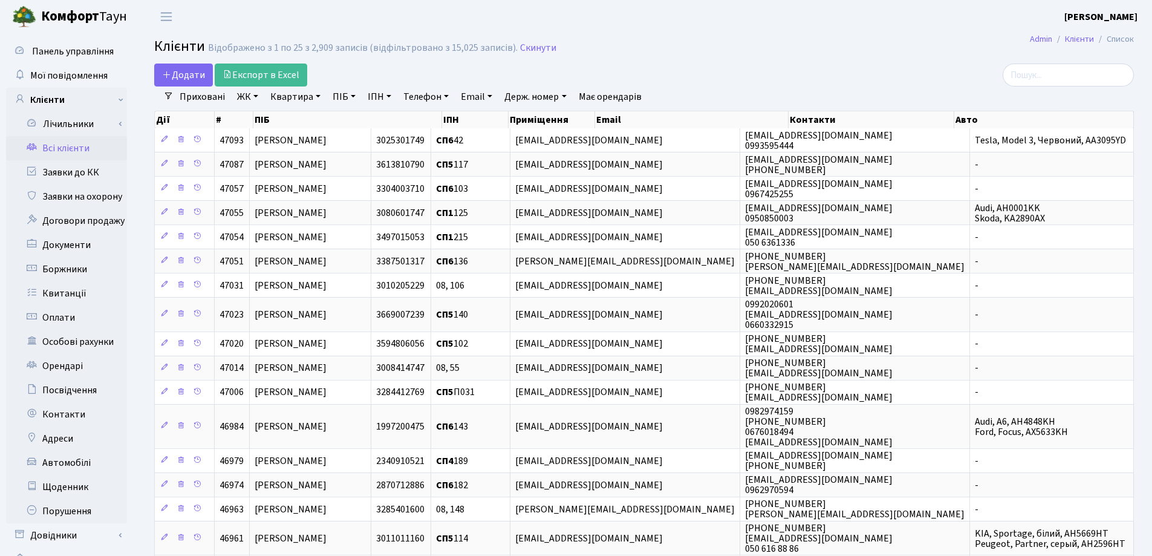
click at [761, 77] on div "Додати Експорт в Excel" at bounding box center [477, 74] width 647 height 23
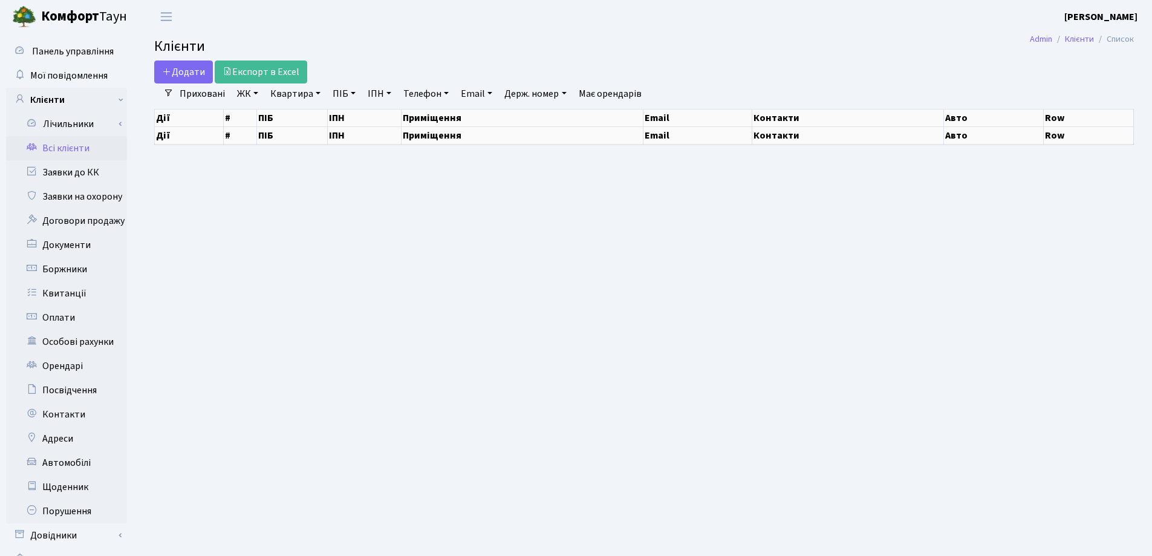
select select "25"
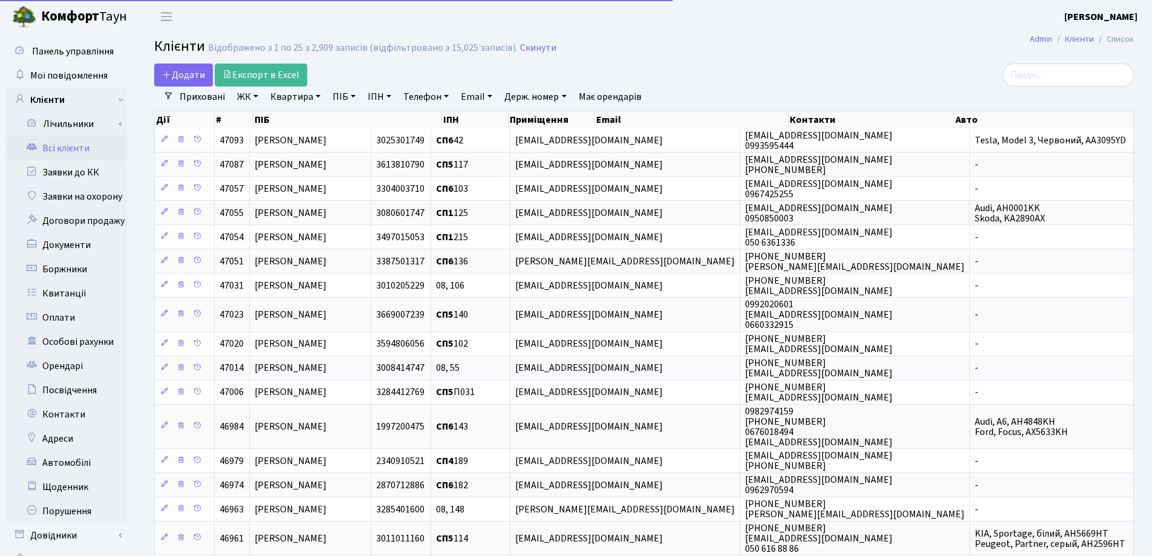
click at [320, 98] on link "Квартира" at bounding box center [295, 96] width 60 height 21
type input "П1"
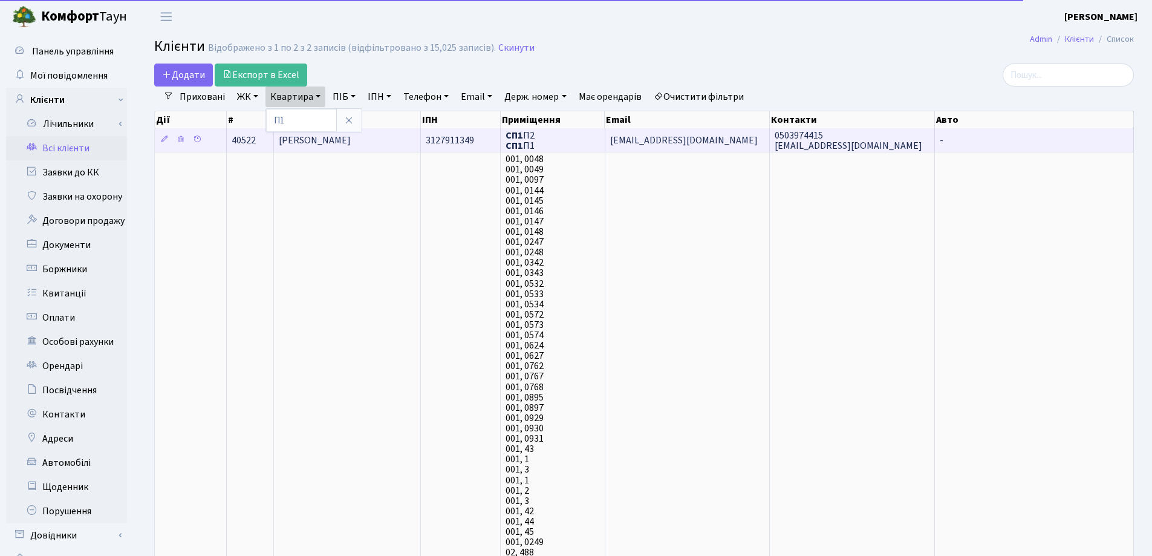
click at [326, 142] on span "[PERSON_NAME]" at bounding box center [315, 140] width 72 height 13
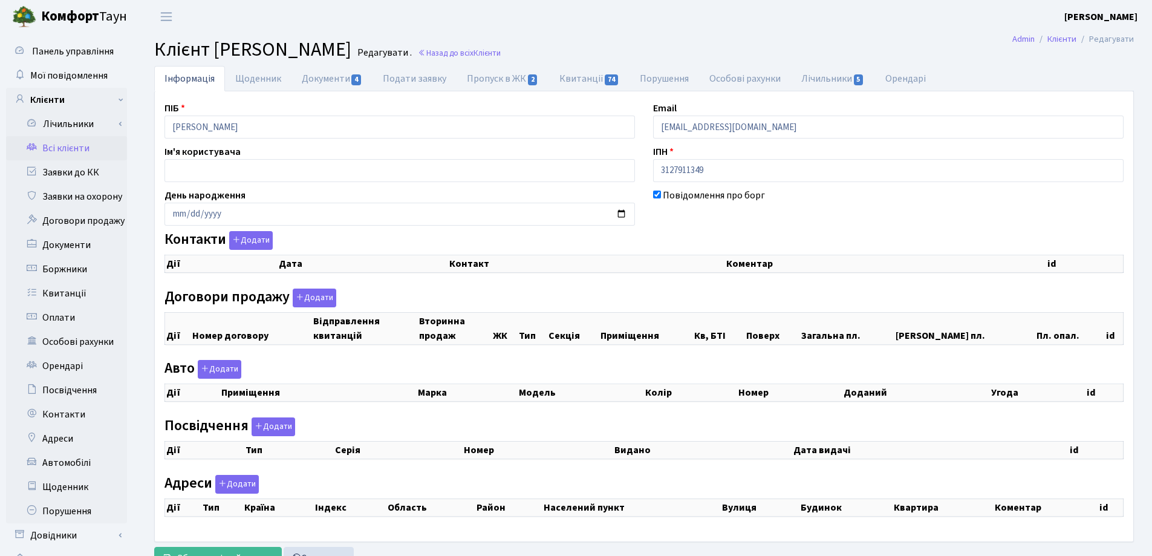
select select "25"
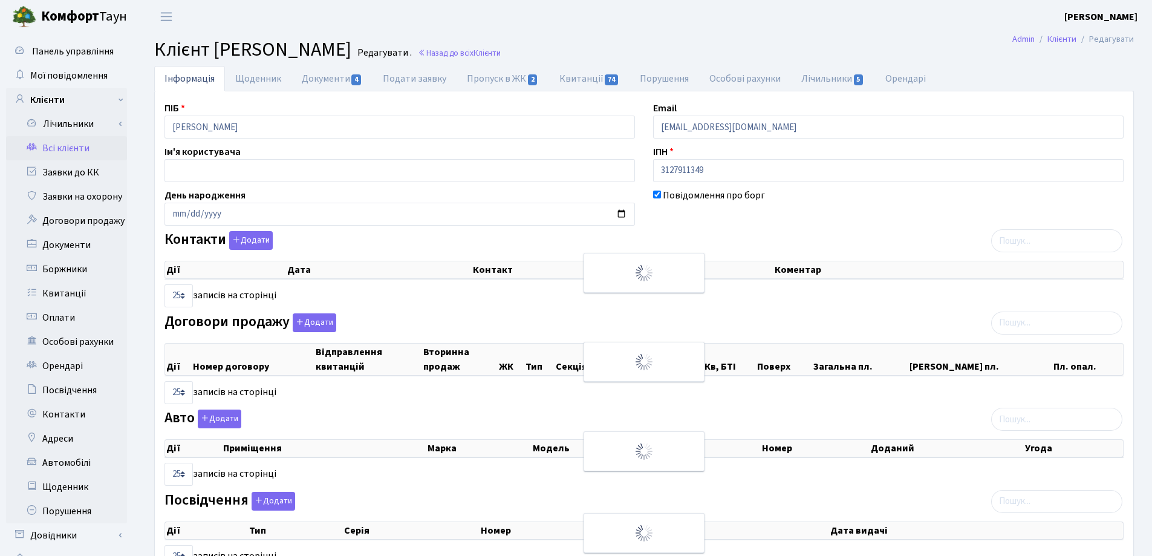
checkbox input "true"
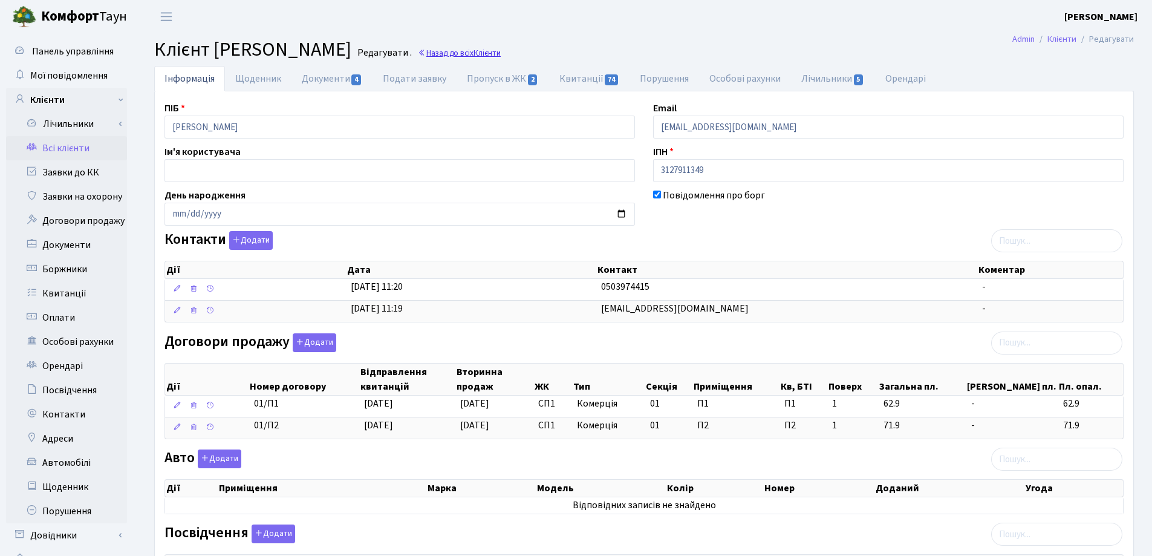
click at [501, 51] on span "Клієнти" at bounding box center [486, 52] width 27 height 11
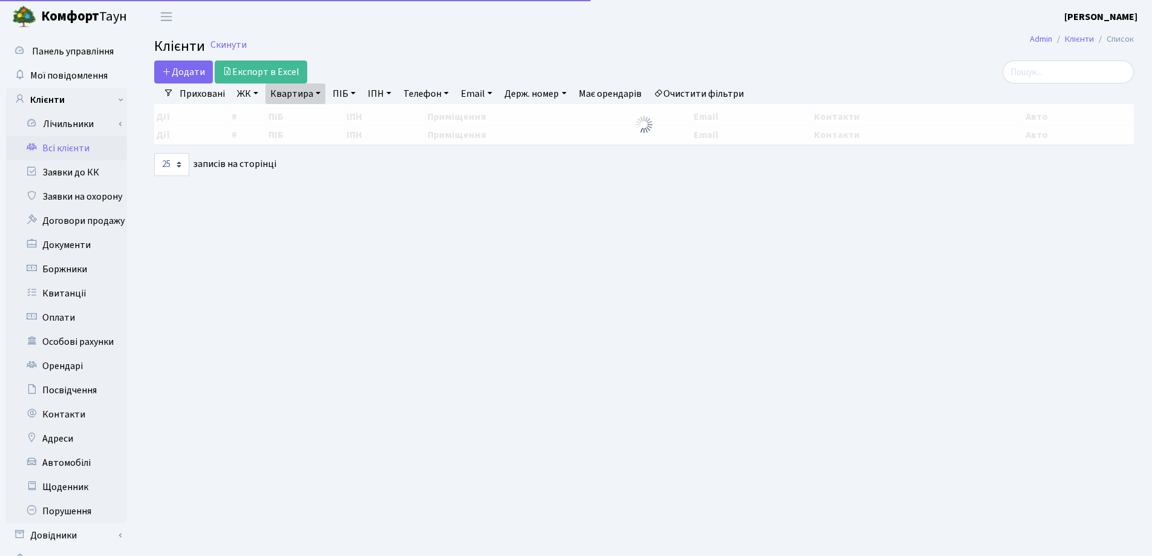
select select "25"
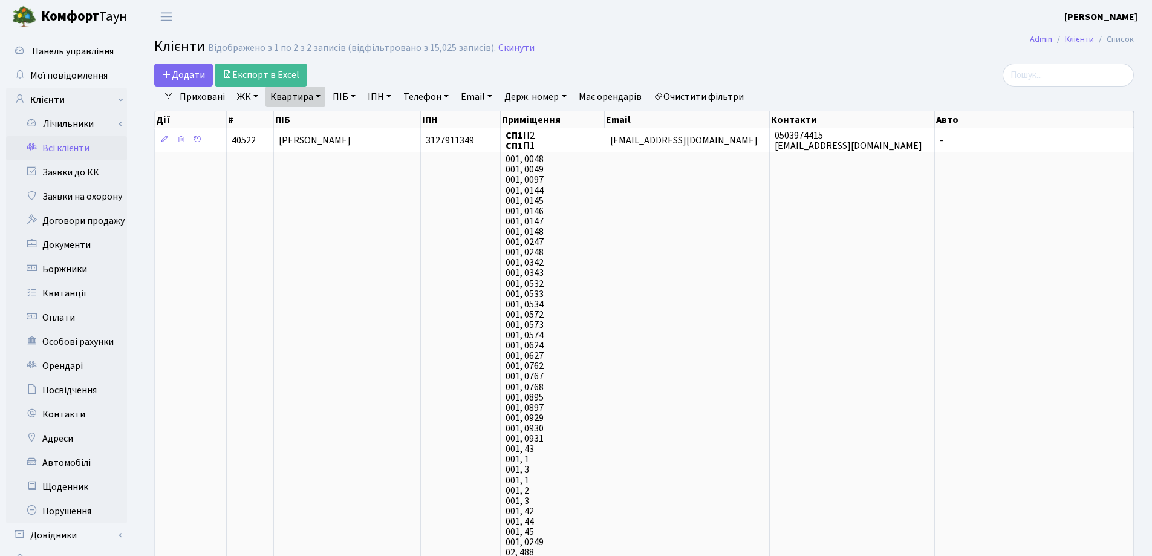
click at [319, 95] on link "Квартира" at bounding box center [295, 96] width 60 height 21
click at [349, 117] on icon at bounding box center [349, 120] width 10 height 10
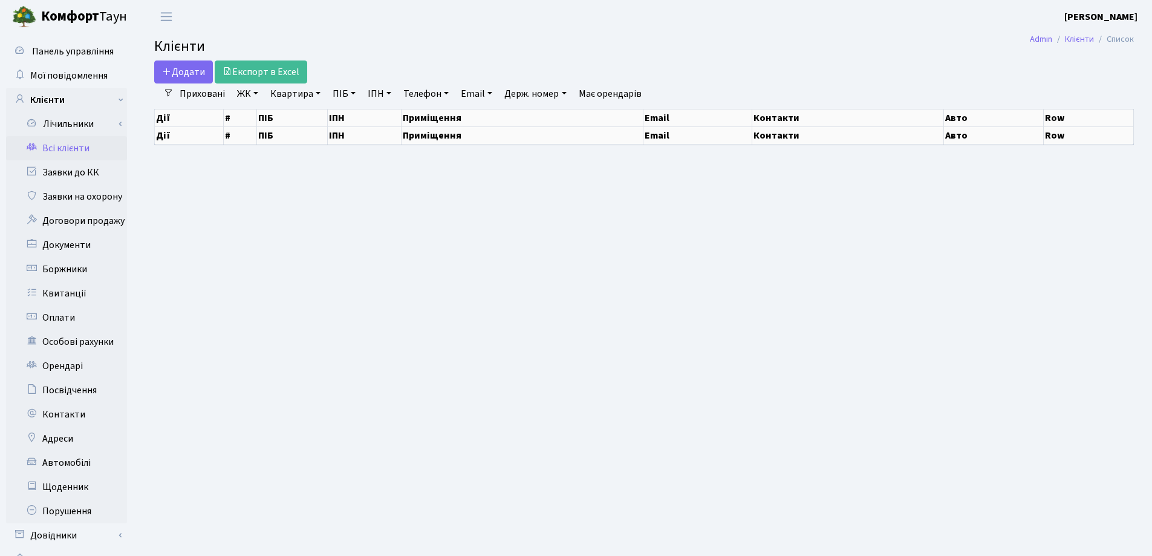
select select "25"
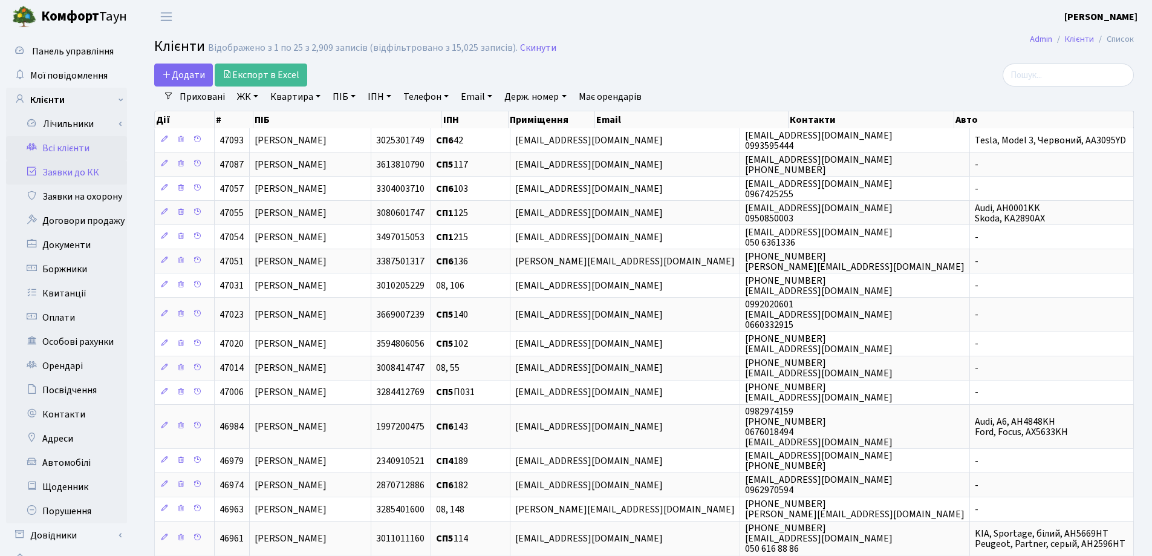
click at [81, 167] on link "Заявки до КК" at bounding box center [66, 172] width 121 height 24
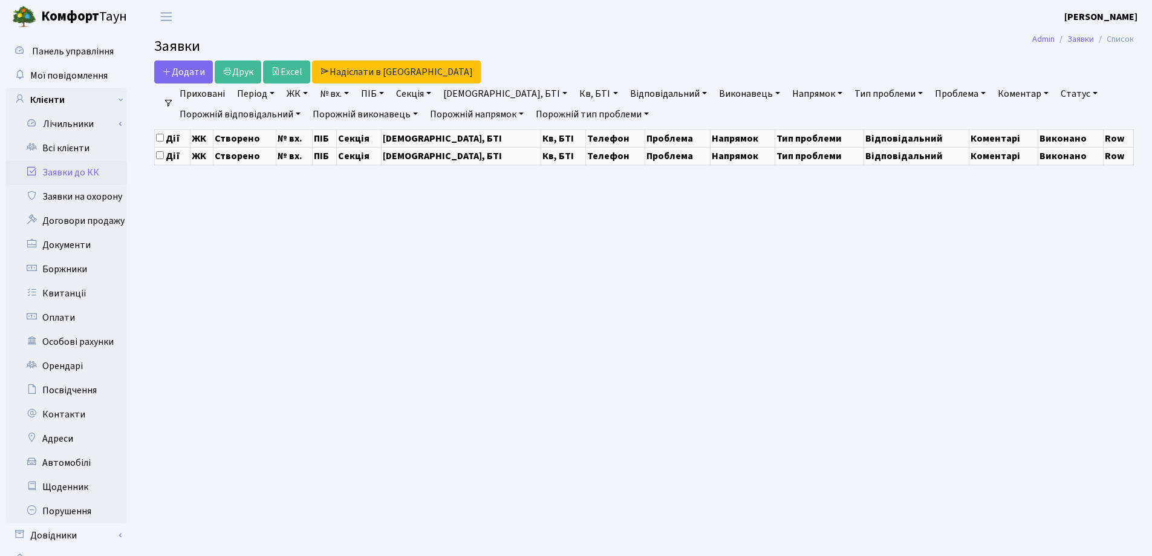
select select "25"
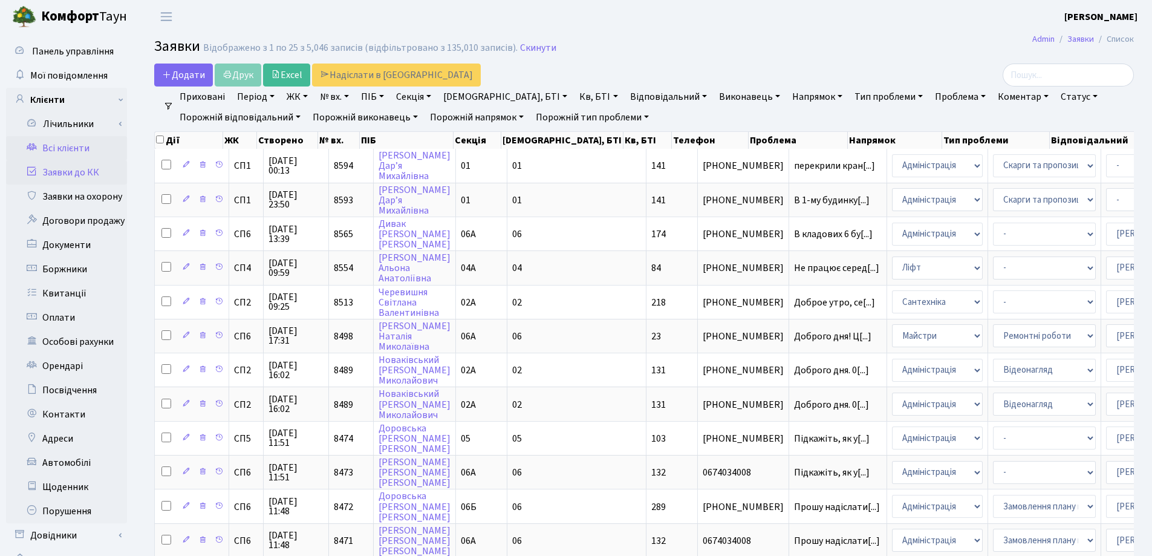
click at [70, 149] on link "Всі клієнти" at bounding box center [66, 148] width 121 height 24
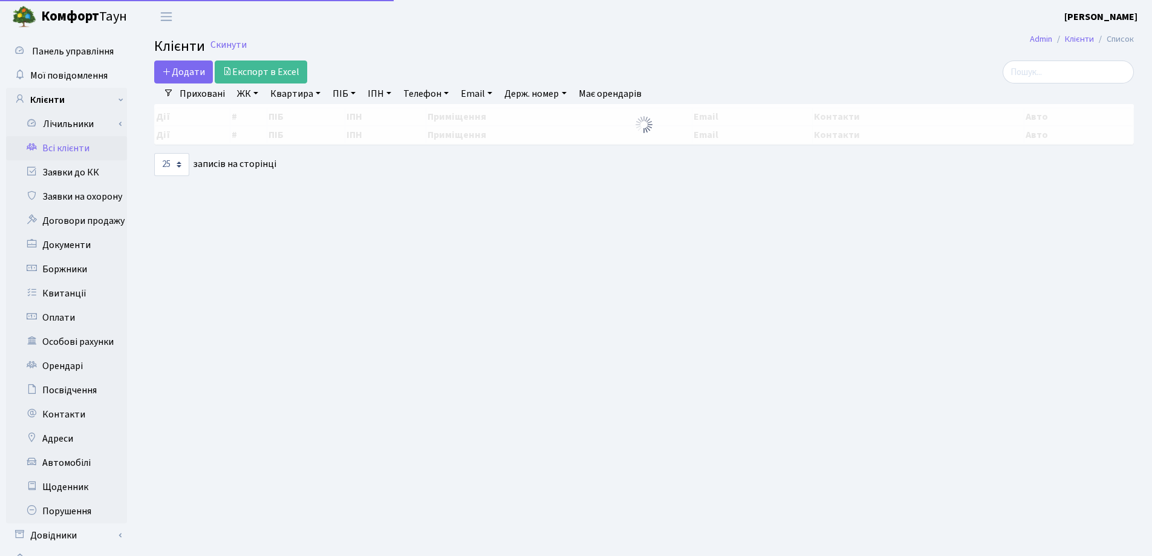
select select "25"
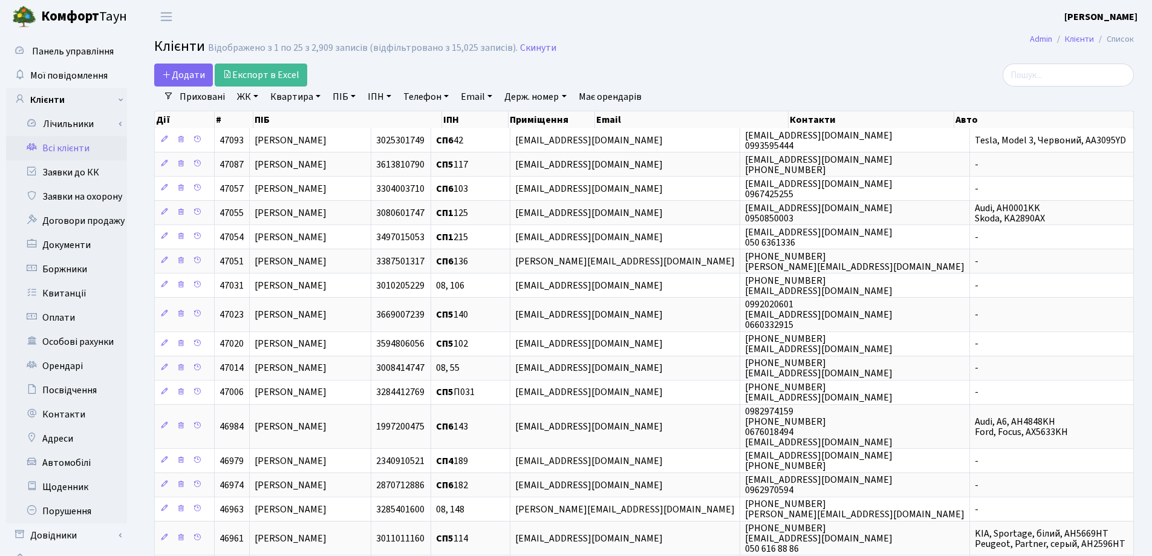
click at [318, 97] on link "Квартира" at bounding box center [295, 96] width 60 height 21
type input "167"
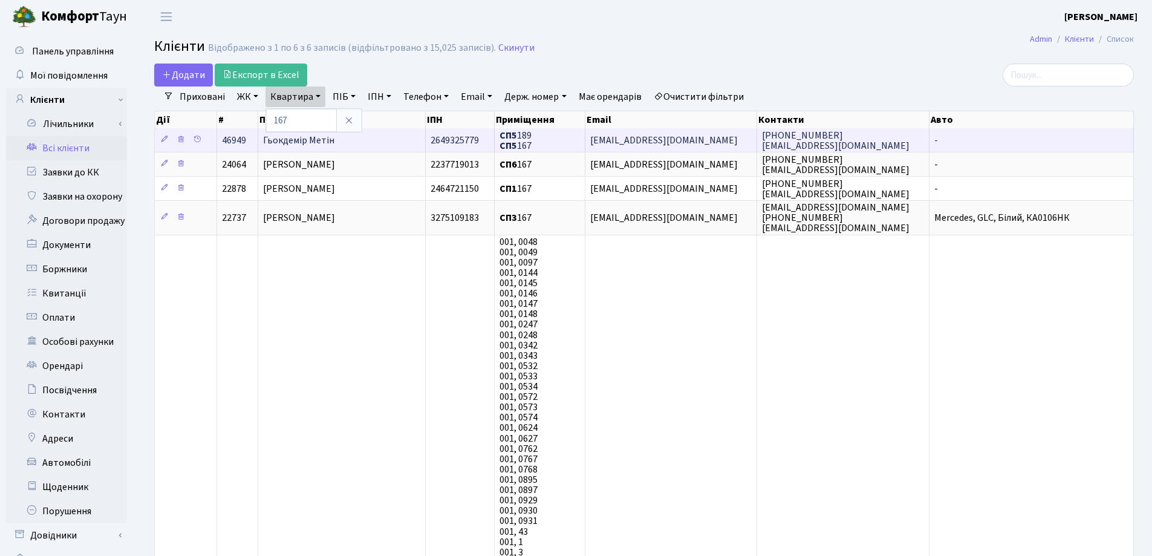
click at [390, 137] on td "Гьокдемір Метін" at bounding box center [341, 140] width 167 height 24
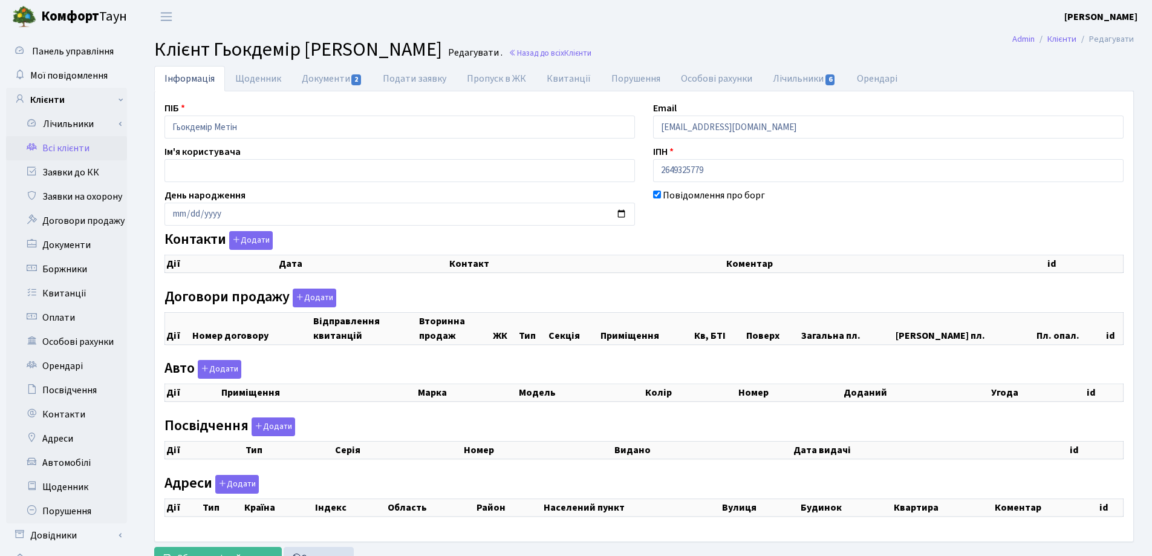
checkbox input "true"
select select "25"
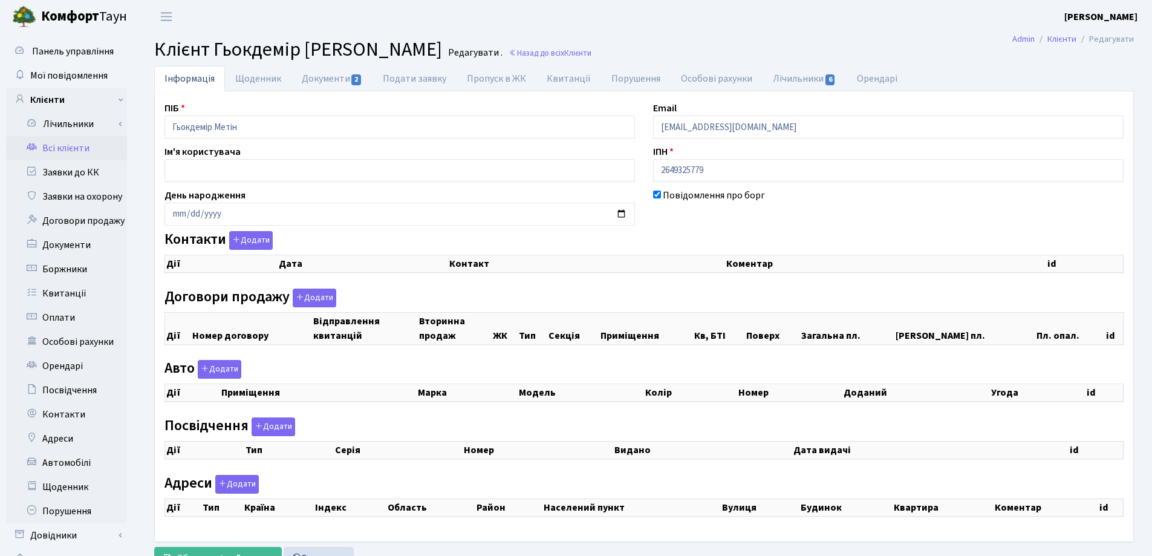
select select "25"
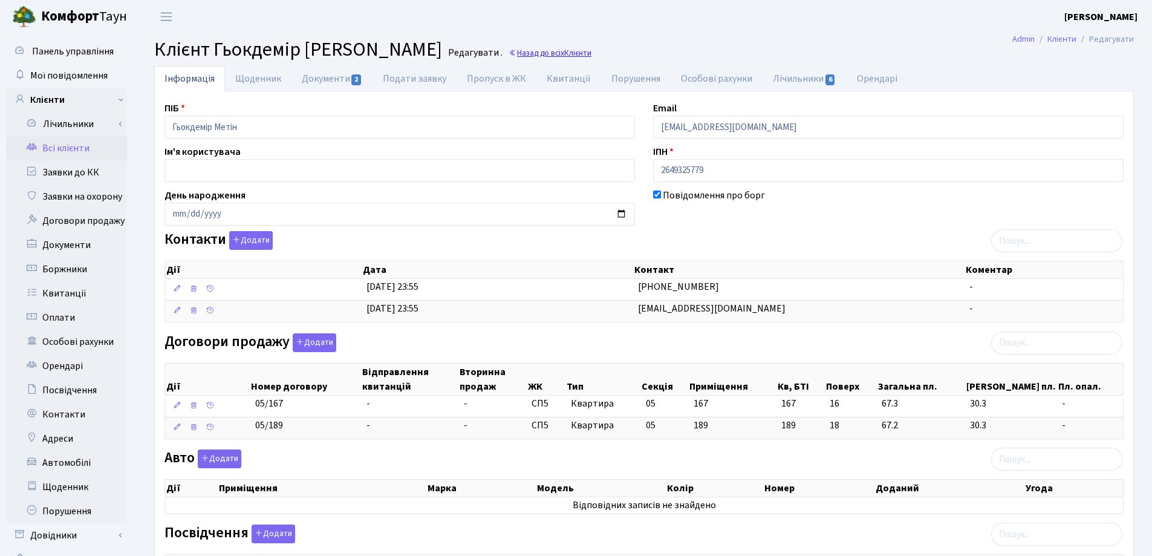
click at [564, 55] on span "Клієнти" at bounding box center [577, 52] width 27 height 11
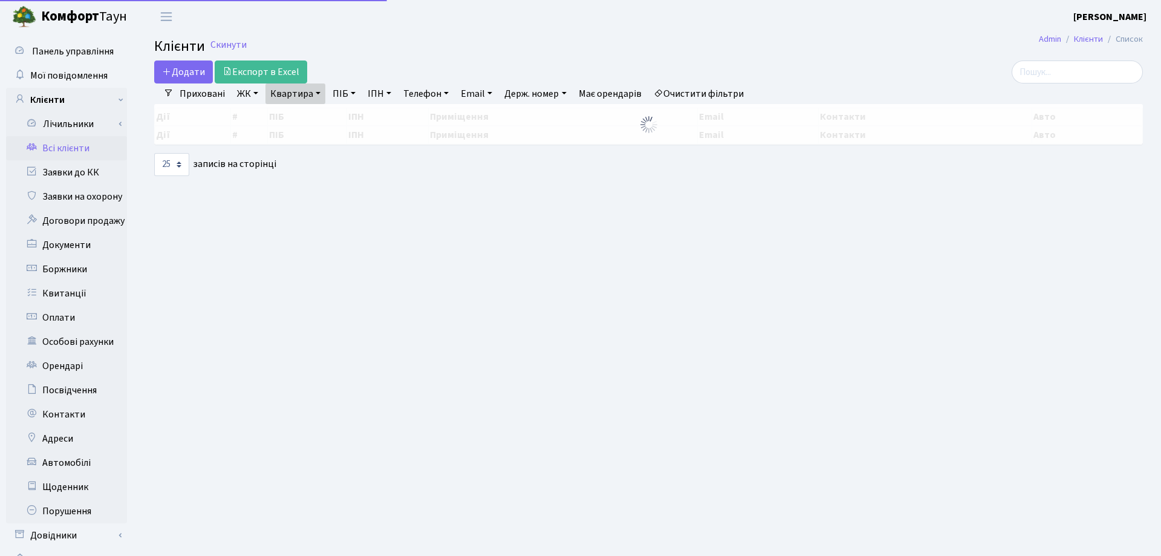
select select "25"
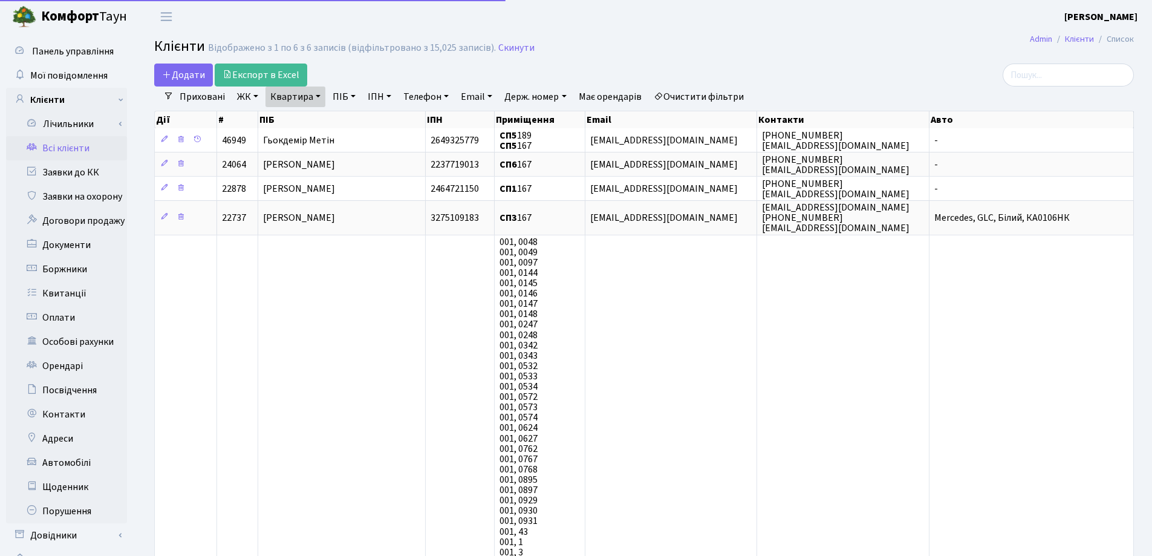
click at [320, 92] on link "Квартира" at bounding box center [295, 96] width 60 height 21
click at [346, 121] on icon at bounding box center [349, 120] width 10 height 10
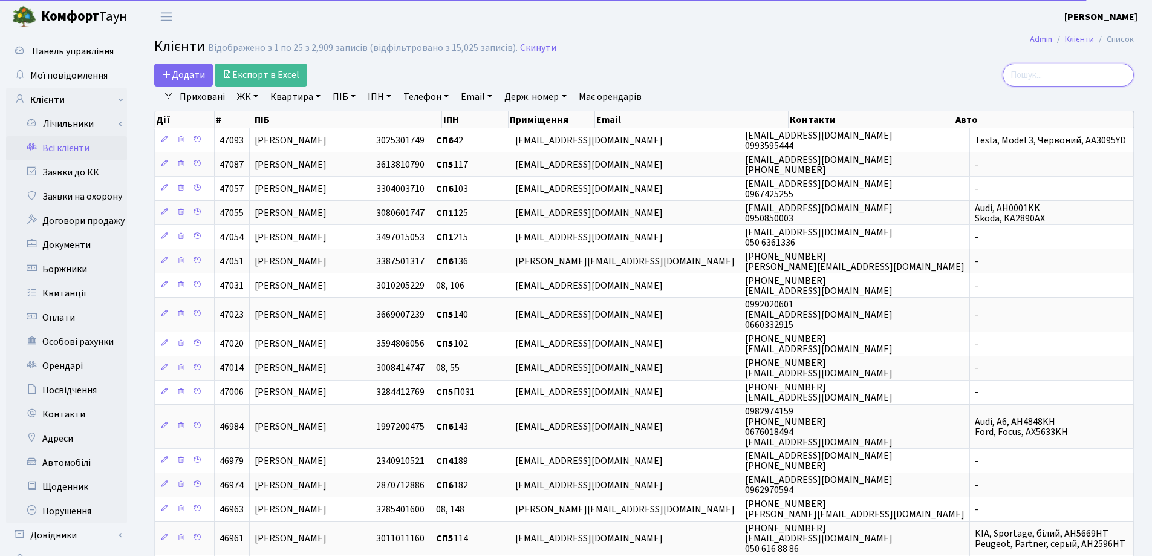
click at [1050, 74] on input "search" at bounding box center [1067, 74] width 131 height 23
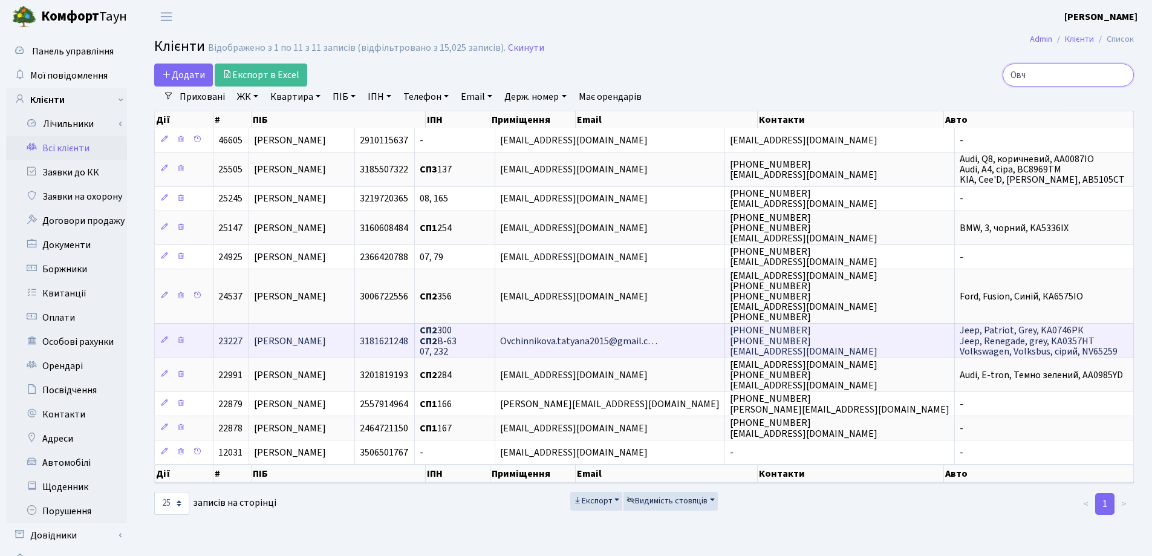
type input "Овч"
click at [280, 337] on span "[PERSON_NAME]" at bounding box center [290, 340] width 72 height 13
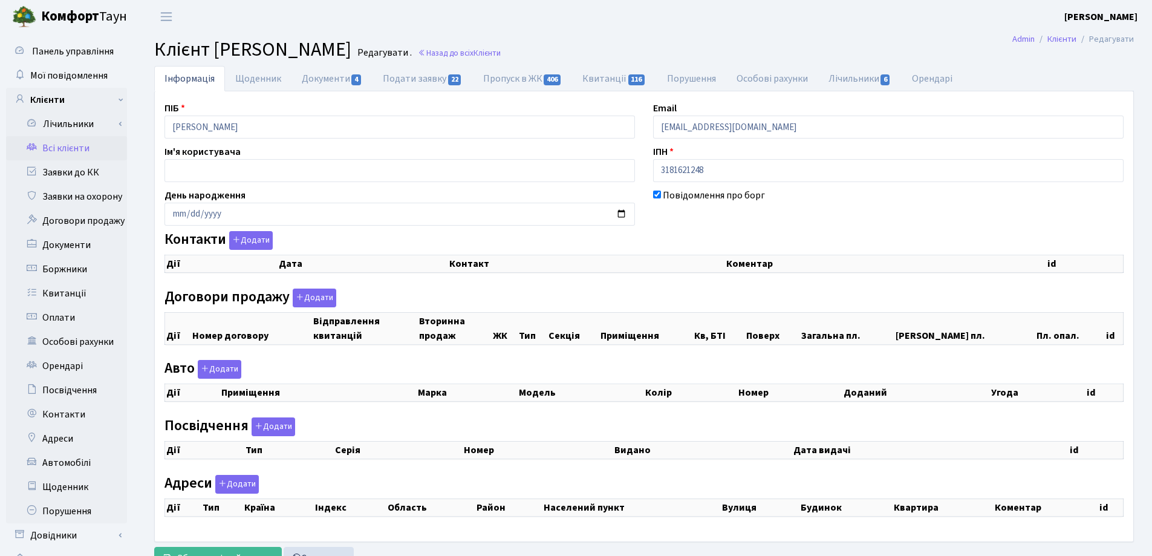
checkbox input "true"
select select "25"
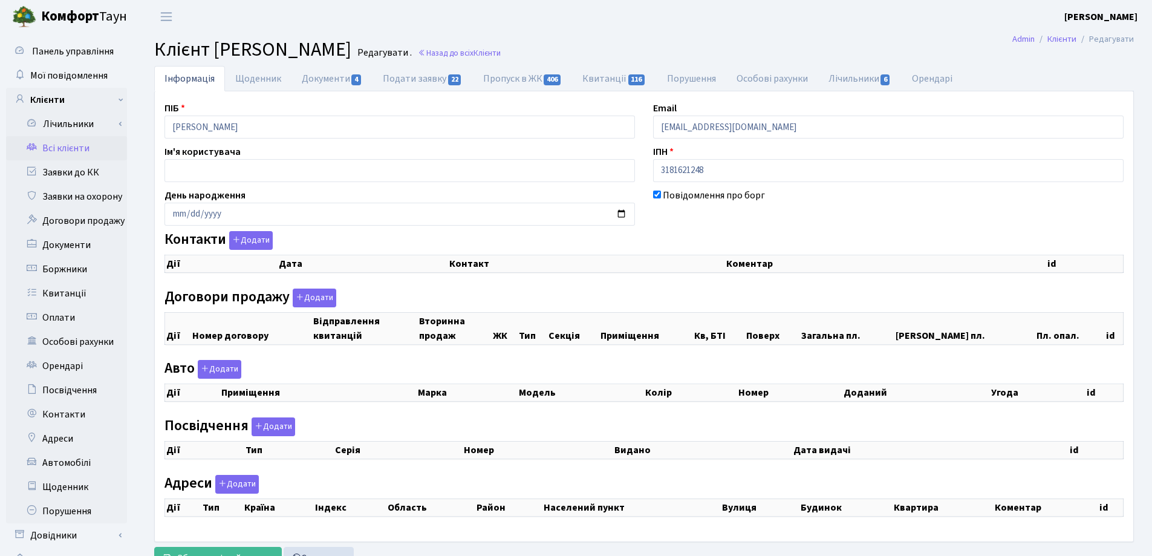
select select "25"
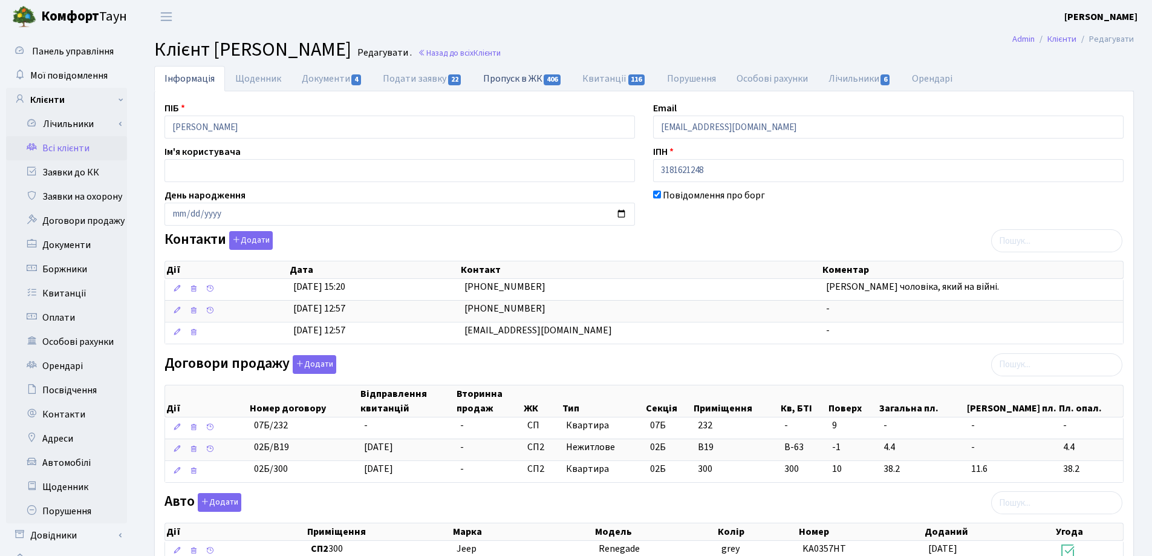
click at [525, 82] on link "Пропуск в ЖК 406" at bounding box center [522, 78] width 99 height 25
select select "25"
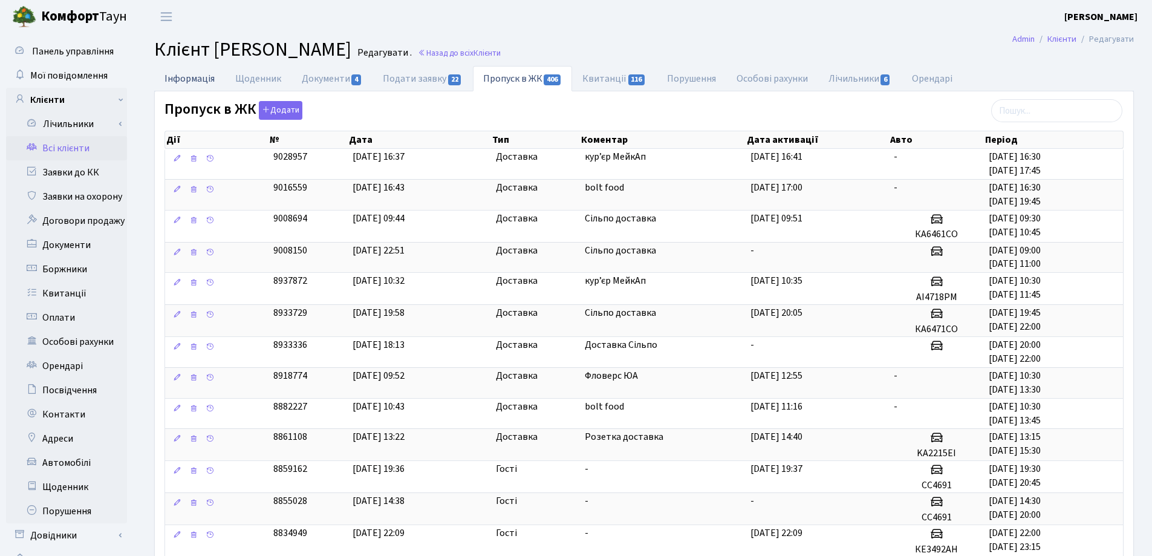
click at [202, 80] on link "Інформація" at bounding box center [189, 78] width 71 height 25
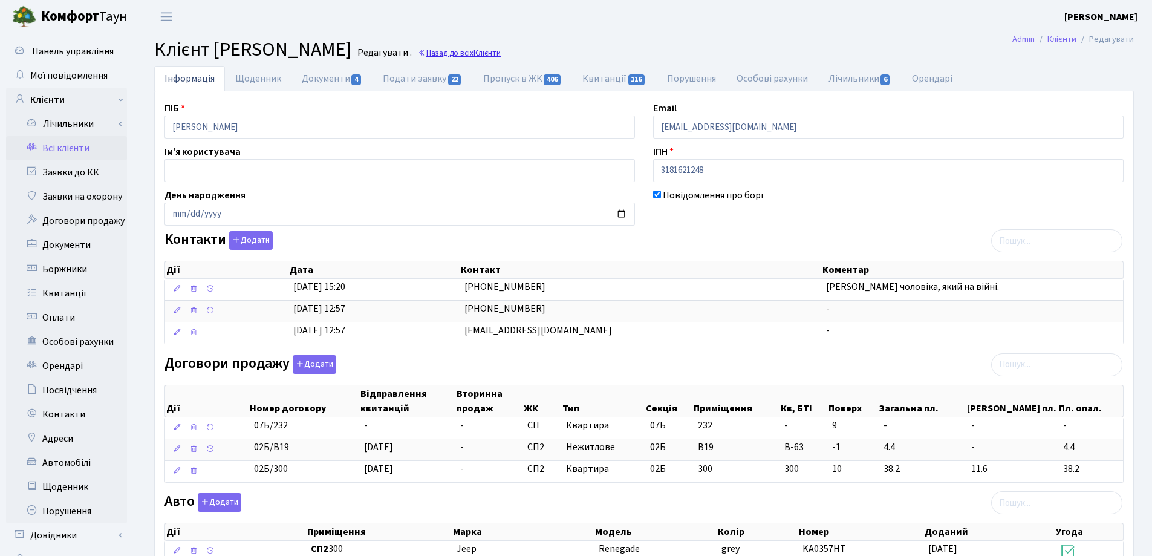
click at [501, 54] on link "Назад до всіх Клієнти" at bounding box center [459, 52] width 83 height 11
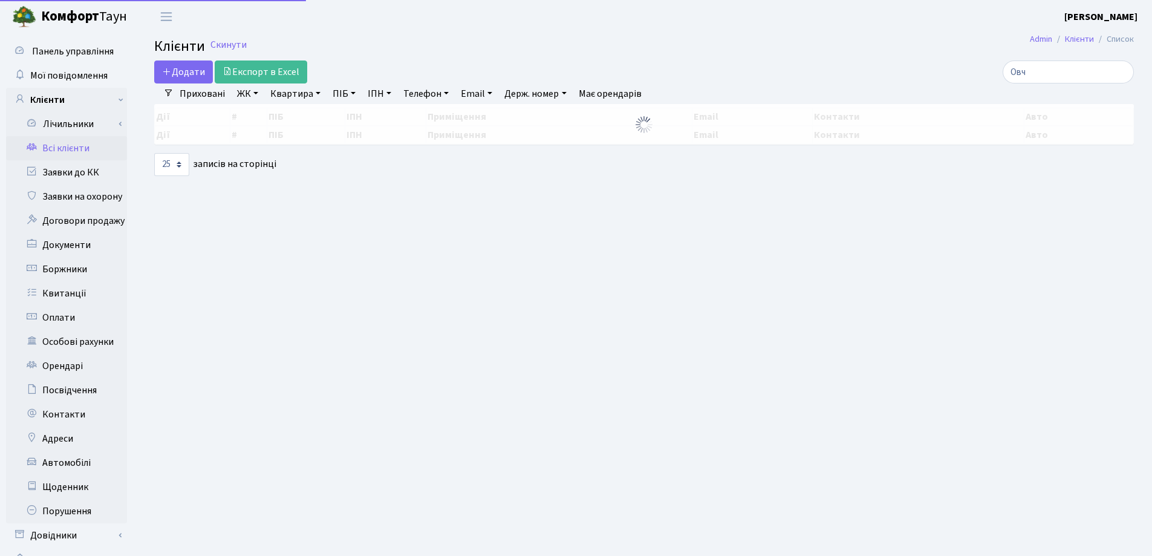
select select "25"
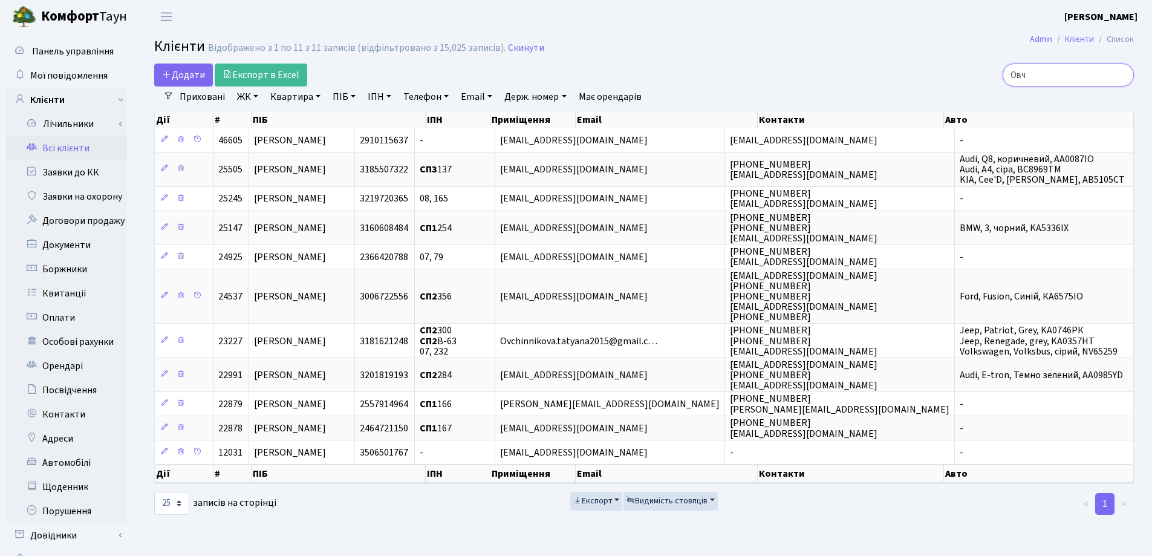
click at [1120, 74] on input "Овч" at bounding box center [1067, 74] width 131 height 23
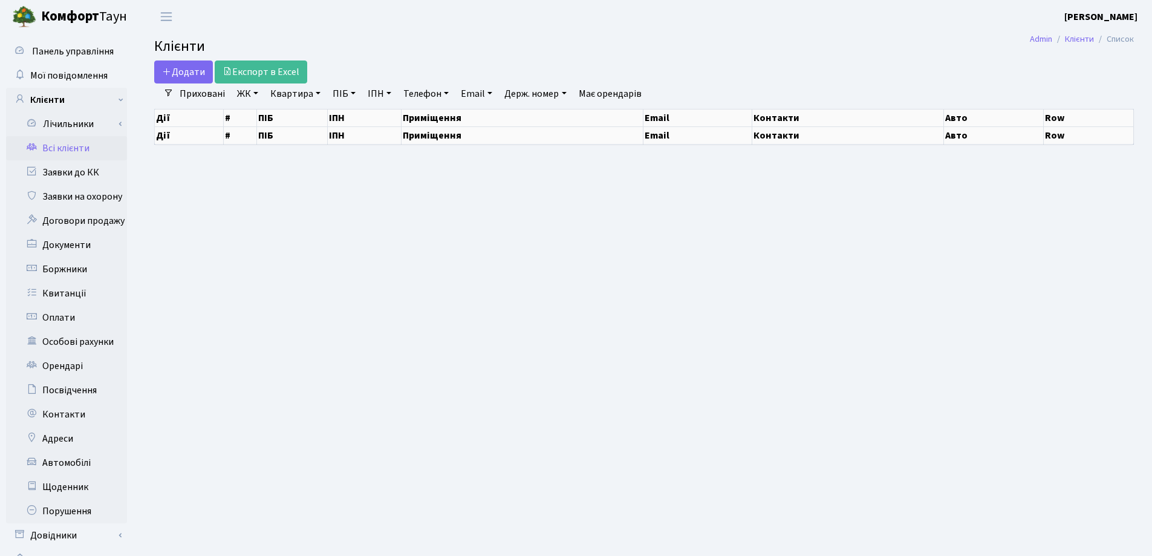
select select "25"
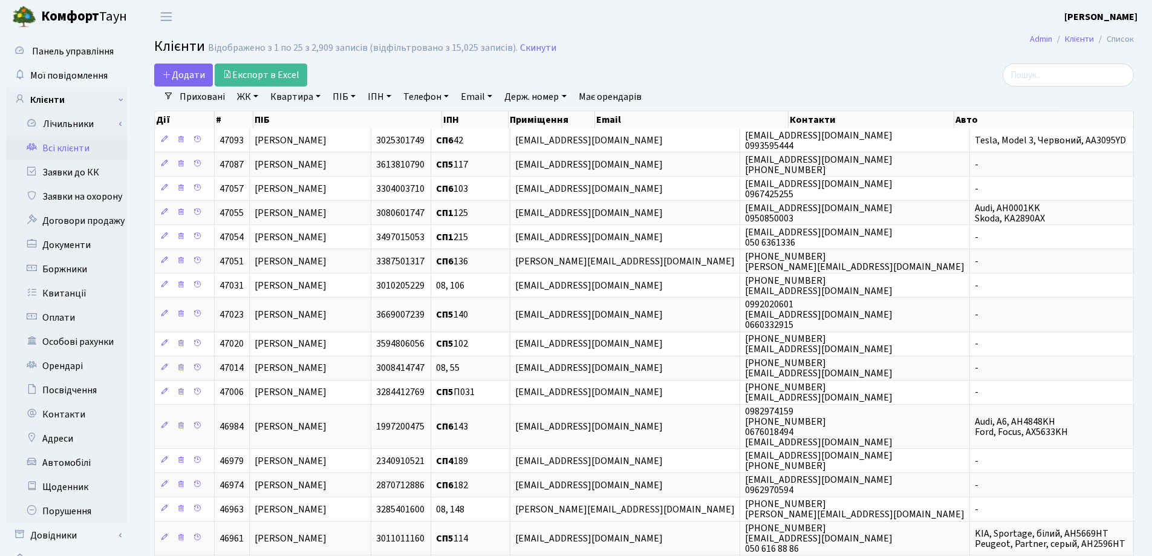
click at [317, 96] on link "Квартира" at bounding box center [295, 96] width 60 height 21
type input "9"
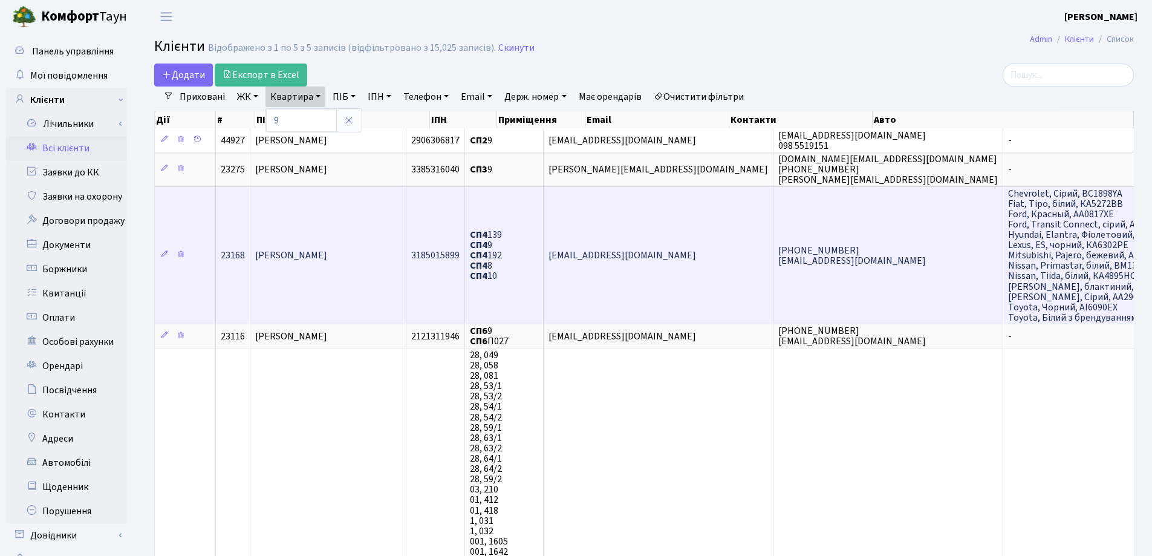
click at [327, 253] on span "[PERSON_NAME]" at bounding box center [291, 254] width 72 height 13
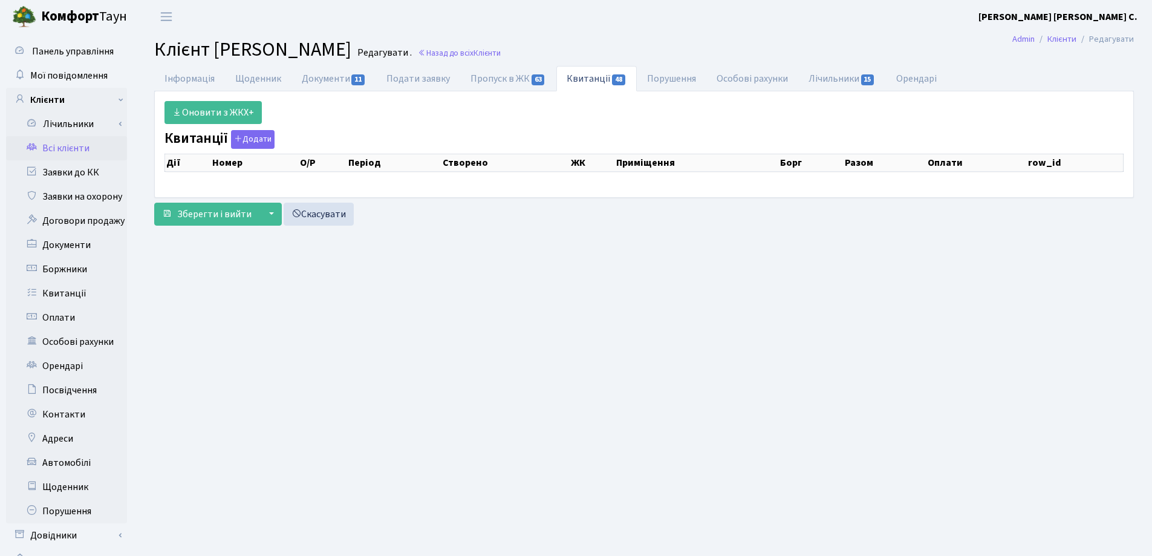
select select "25"
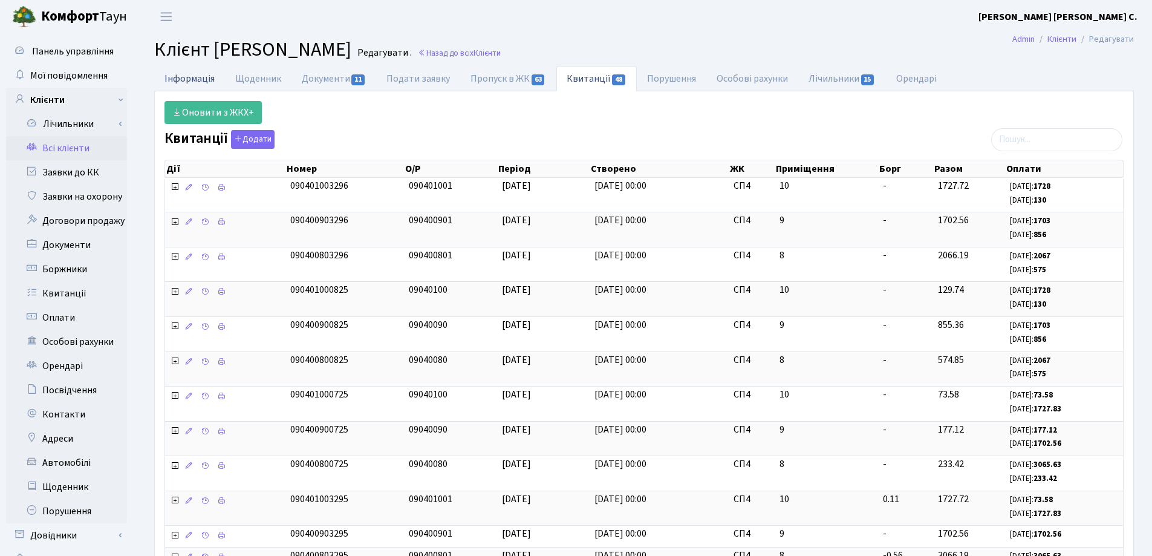
click at [192, 76] on link "Інформація" at bounding box center [189, 78] width 71 height 25
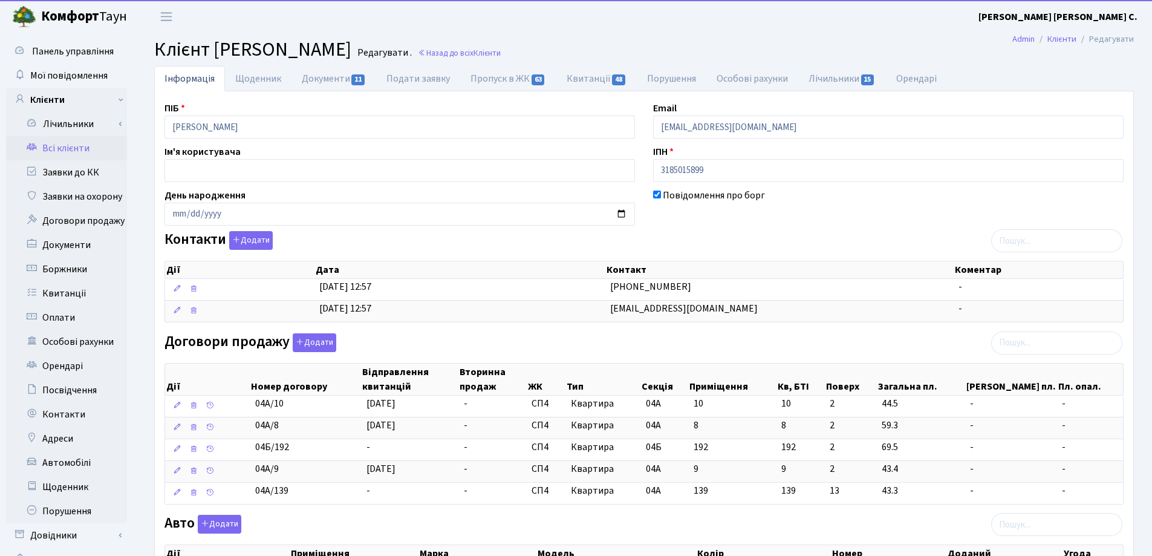
click at [569, 60] on h2 "Клієнт Магаляс Микита Романович Редагувати . Назад до всіх Клієнти" at bounding box center [643, 49] width 979 height 23
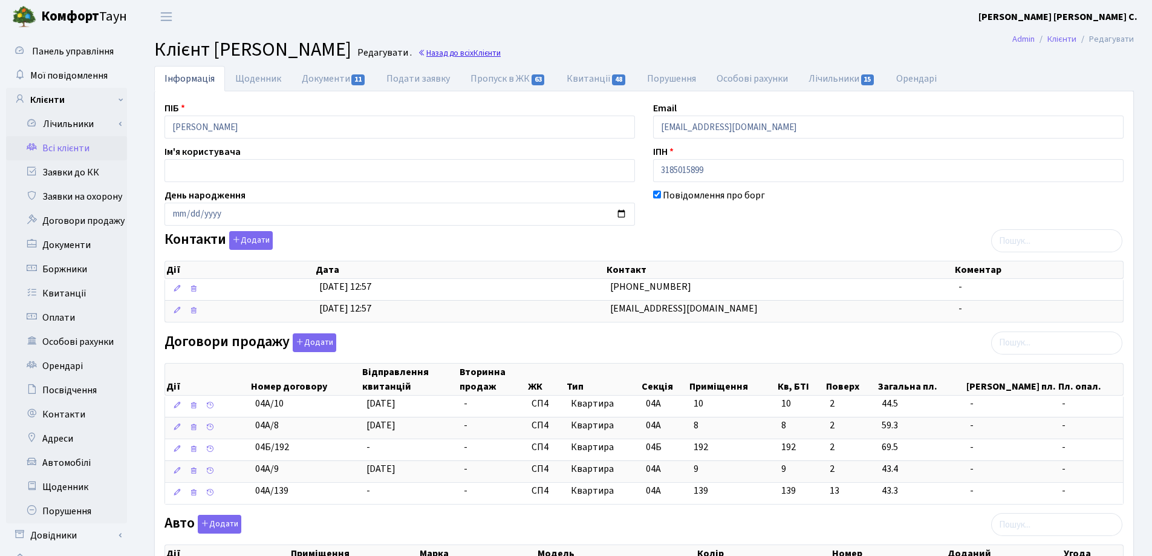
click at [501, 52] on link "Назад до всіх Клієнти" at bounding box center [459, 52] width 83 height 11
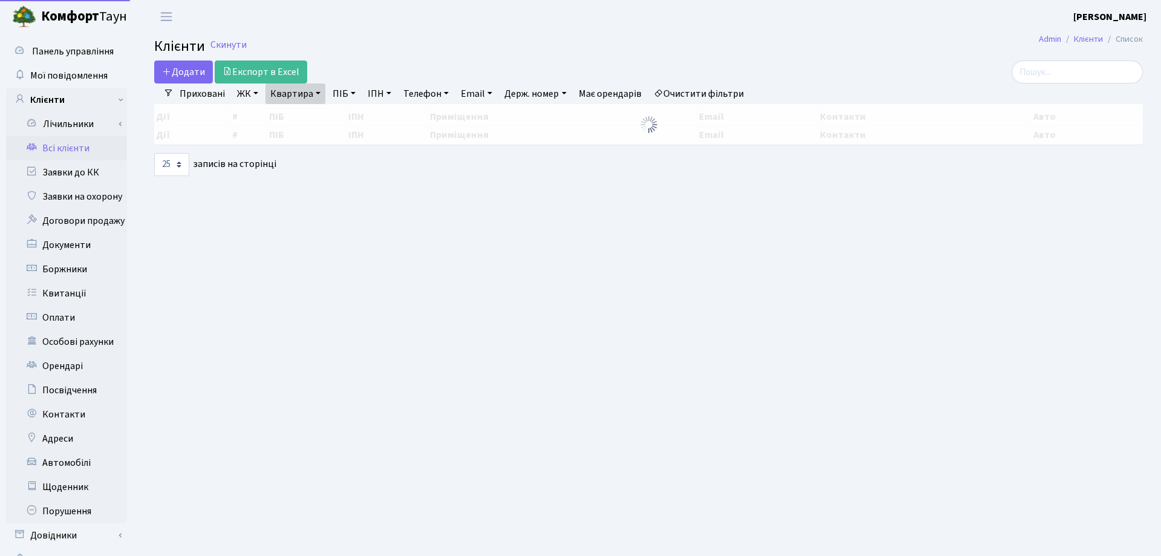
select select "25"
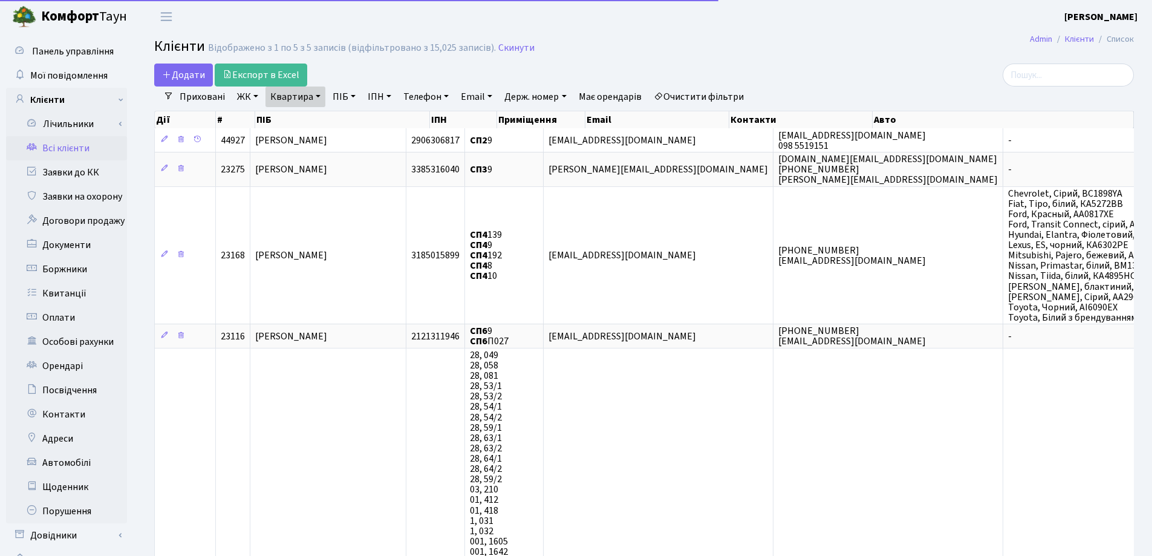
click at [319, 90] on link "Квартира" at bounding box center [295, 96] width 60 height 21
click at [320, 114] on input "9" at bounding box center [301, 120] width 71 height 23
type input "128"
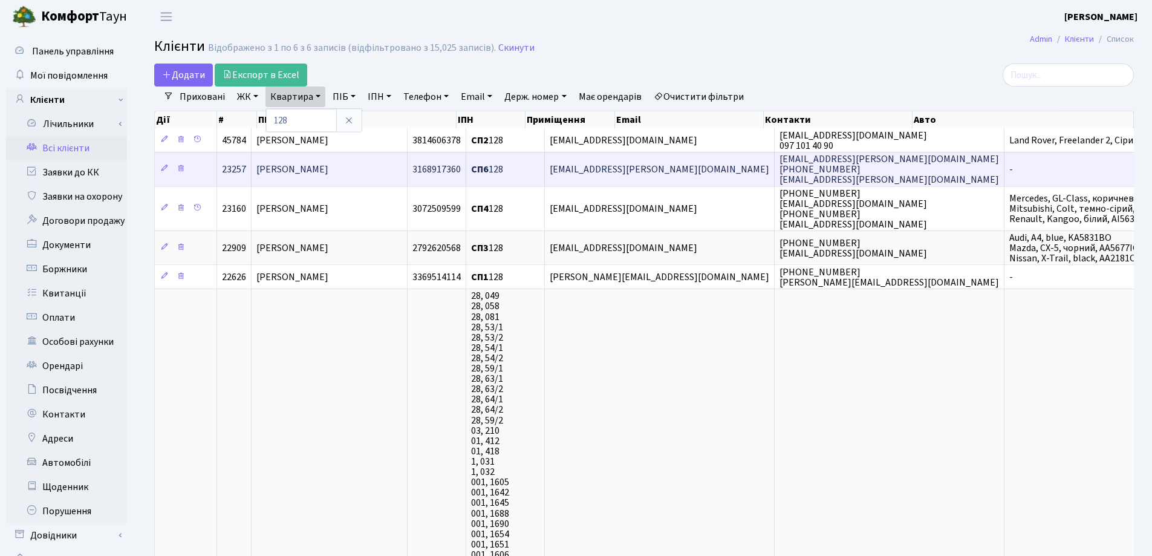
click at [386, 163] on td "[PERSON_NAME]" at bounding box center [329, 169] width 156 height 34
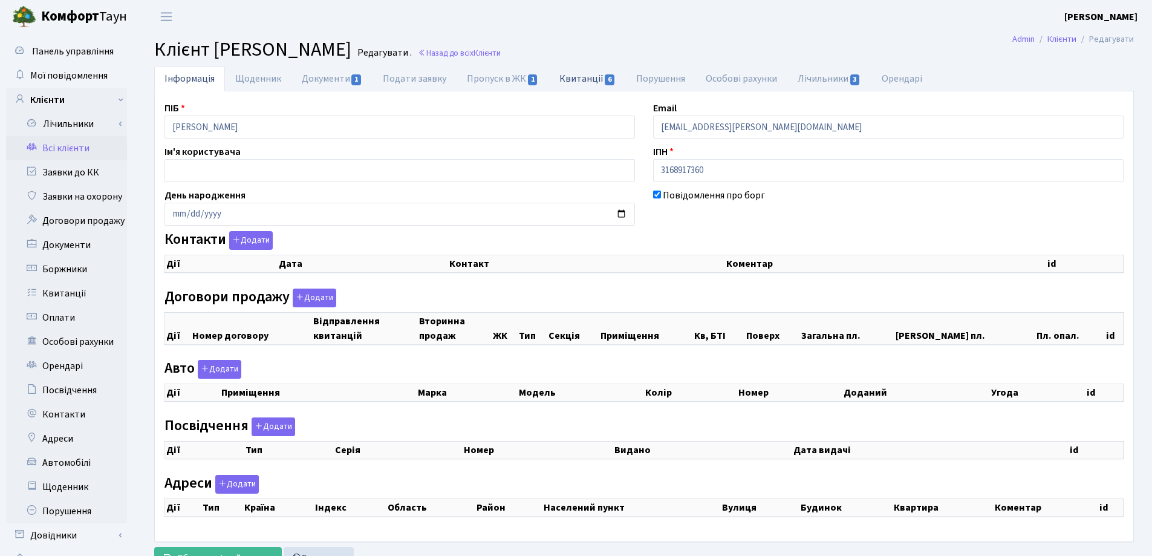
checkbox input "true"
select select "25"
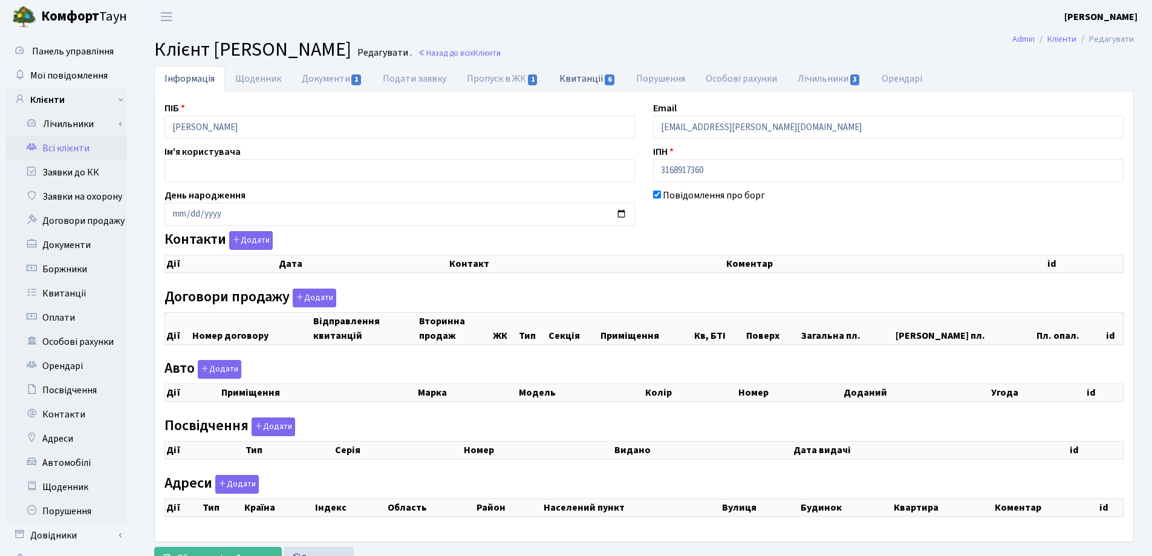
select select "25"
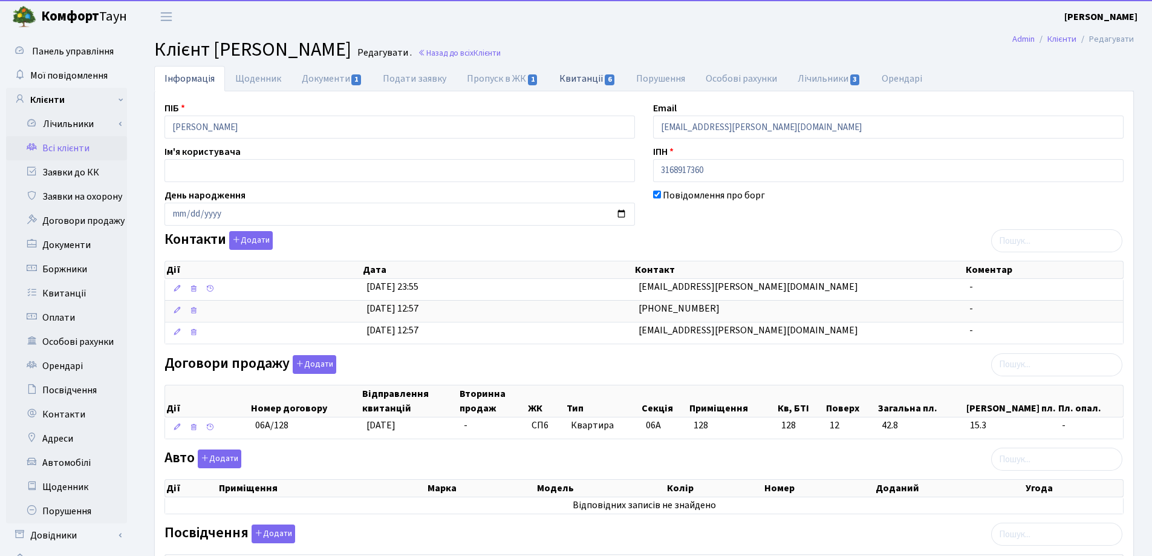
click at [574, 77] on link "Квитанції 6" at bounding box center [587, 78] width 77 height 25
select select "25"
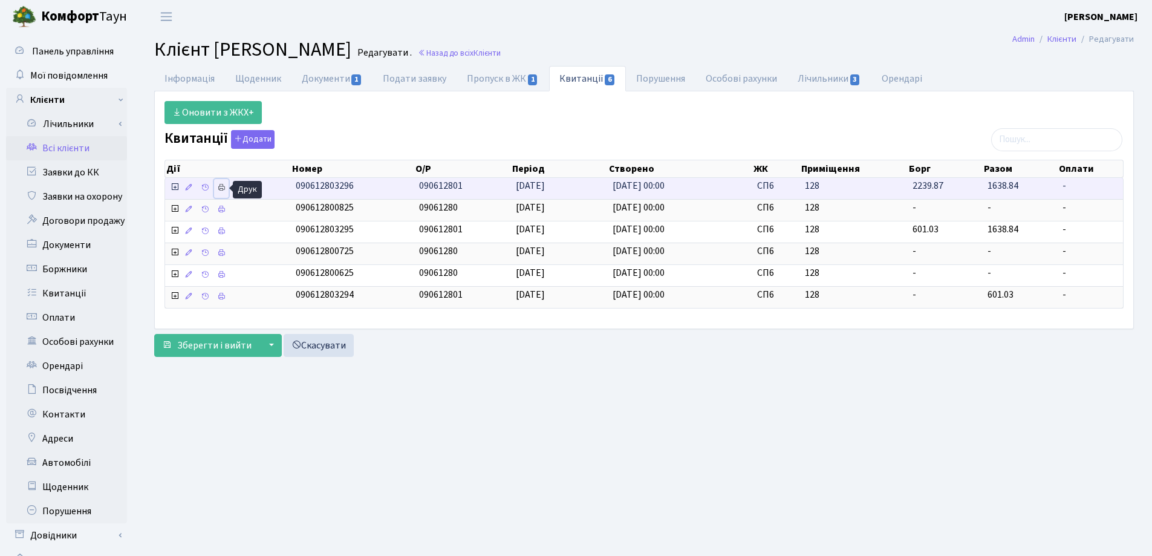
click at [224, 185] on icon at bounding box center [221, 187] width 8 height 8
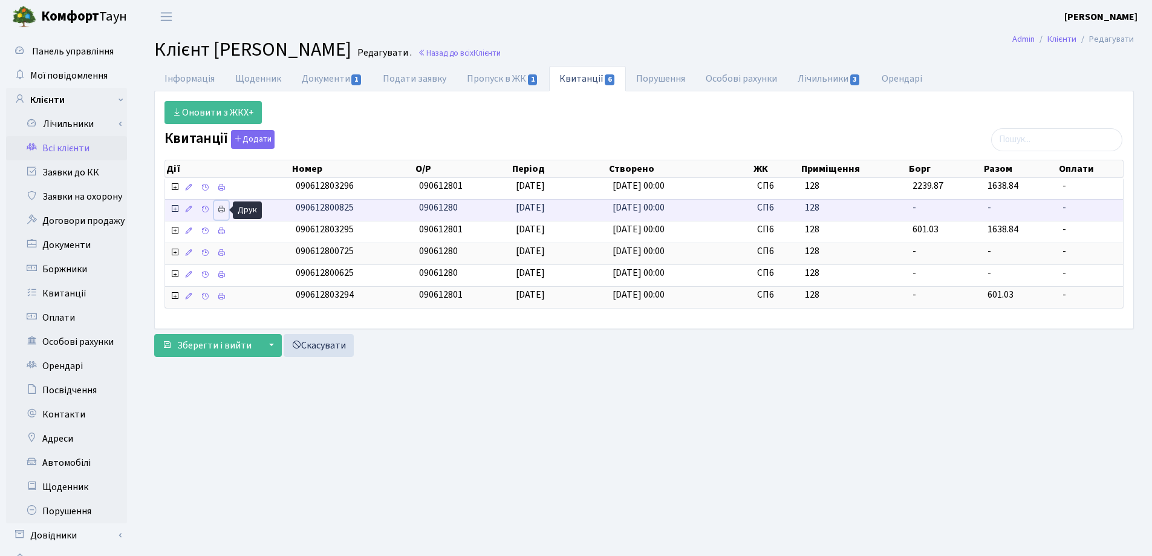
click at [217, 207] on icon at bounding box center [221, 209] width 8 height 8
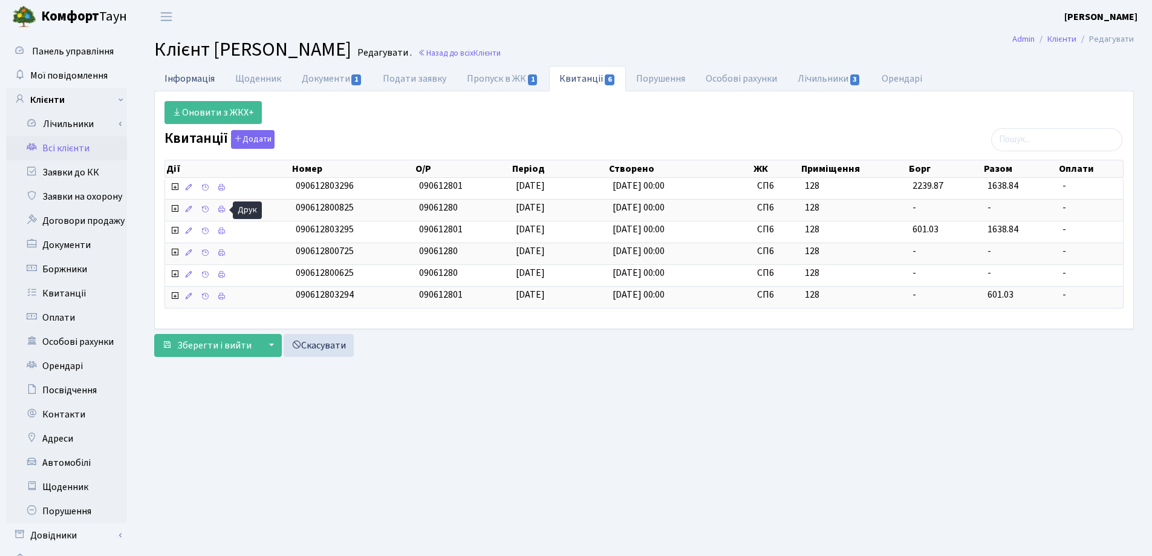
click at [195, 79] on link "Інформація" at bounding box center [189, 78] width 71 height 25
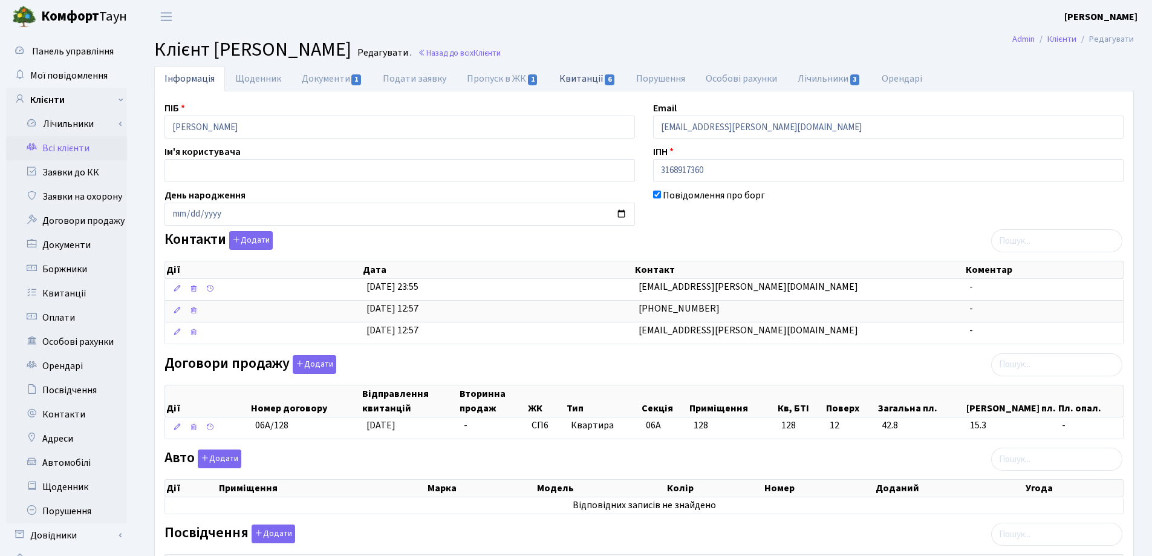
click at [580, 80] on link "Квитанції 6" at bounding box center [587, 78] width 77 height 25
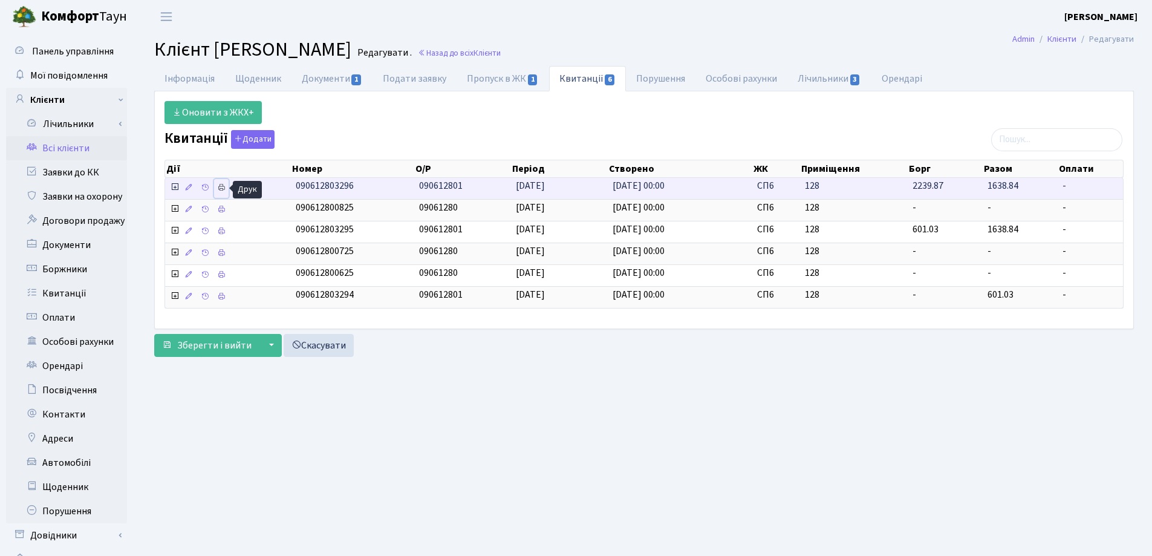
click at [216, 187] on link at bounding box center [221, 188] width 15 height 19
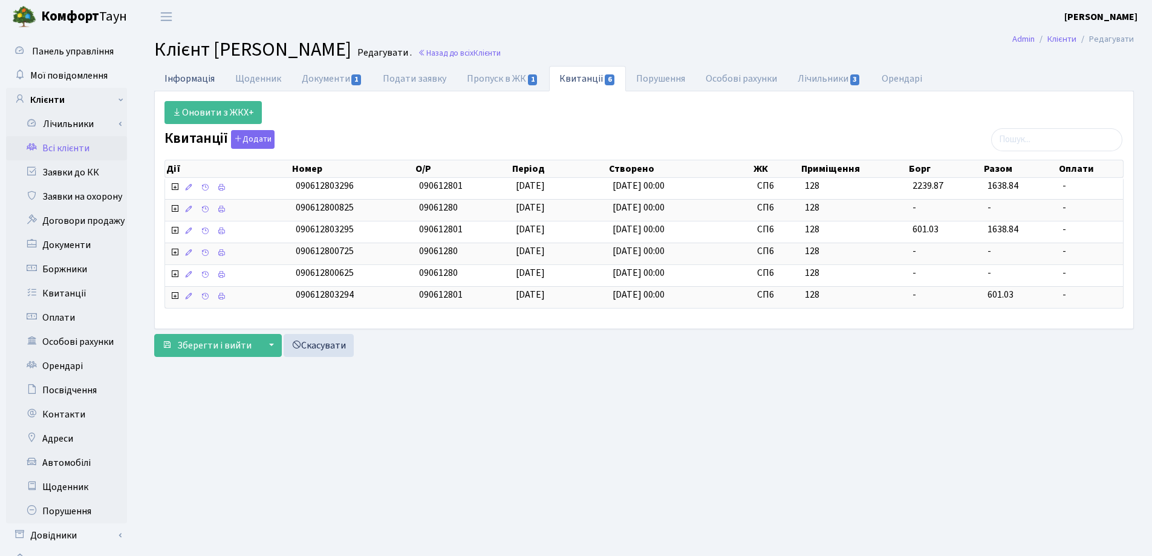
click at [174, 79] on link "Інформація" at bounding box center [189, 78] width 71 height 25
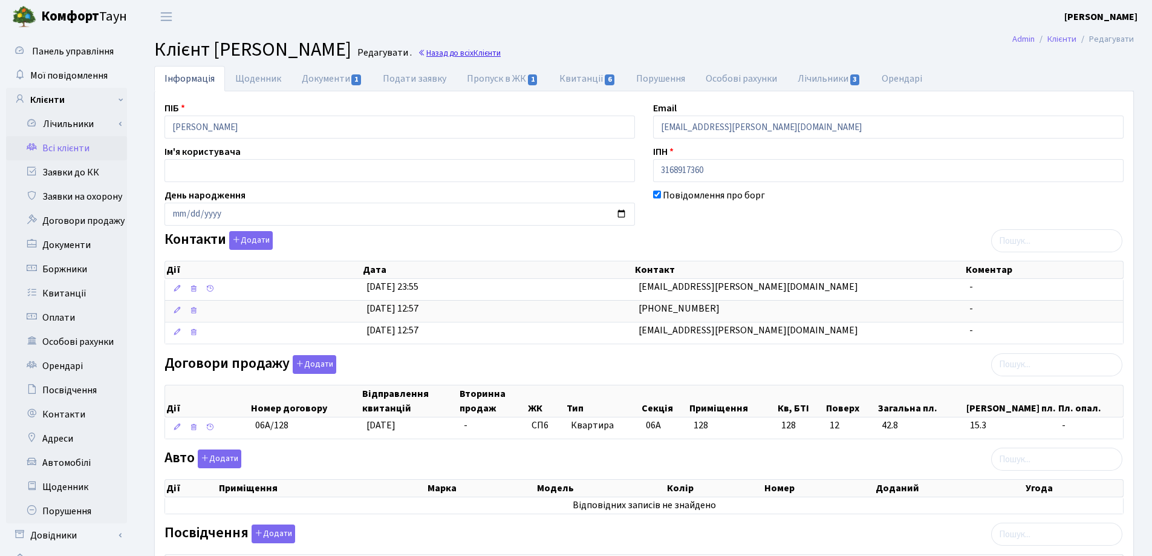
click at [501, 52] on link "Назад до всіх Клієнти" at bounding box center [459, 52] width 83 height 11
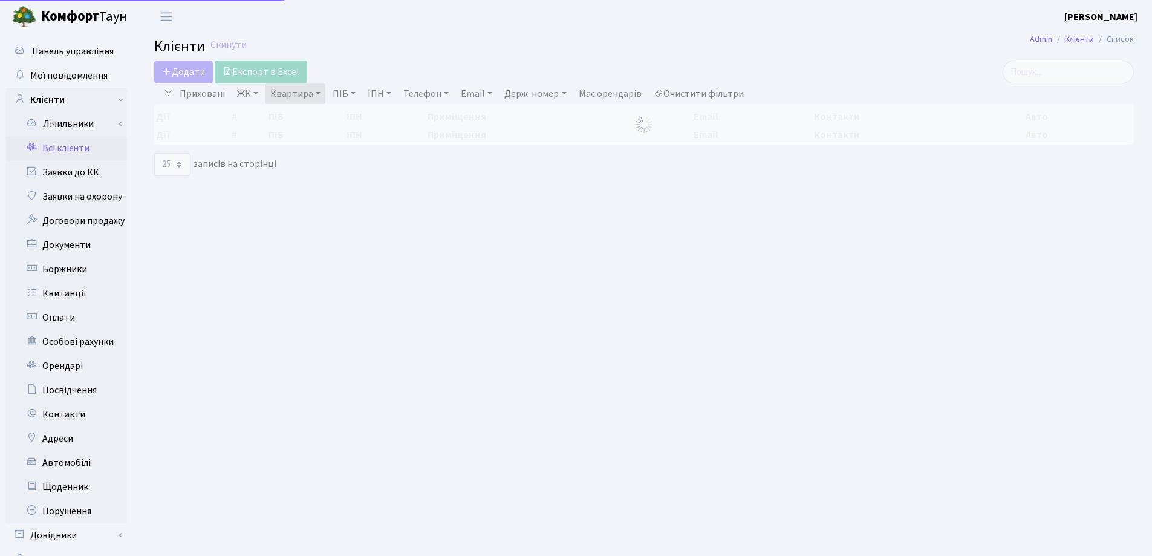
select select "25"
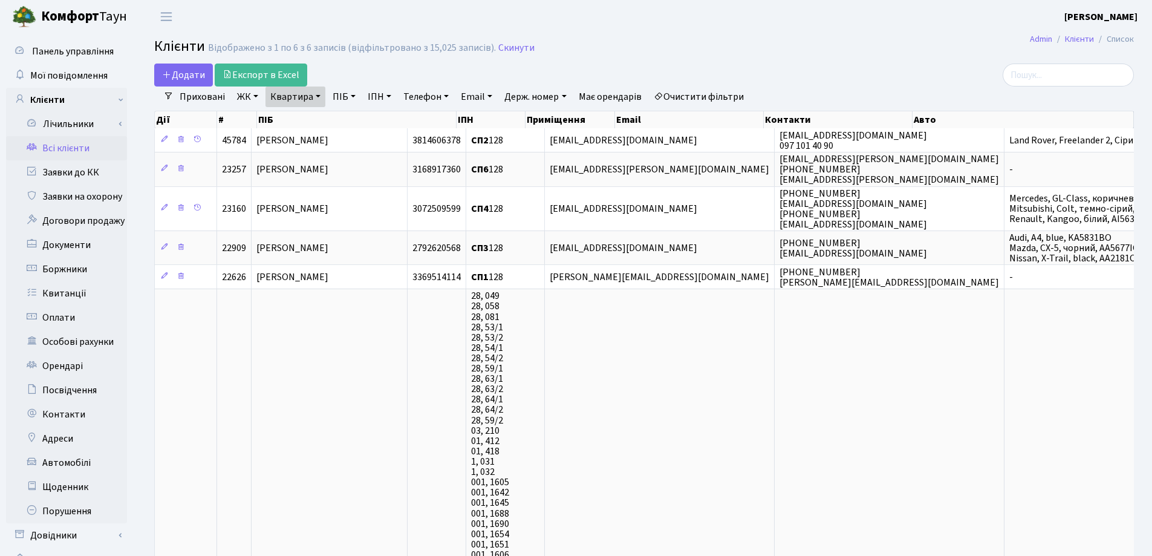
click at [313, 94] on link "Квартира" at bounding box center [295, 96] width 60 height 21
click at [349, 122] on icon at bounding box center [349, 120] width 10 height 10
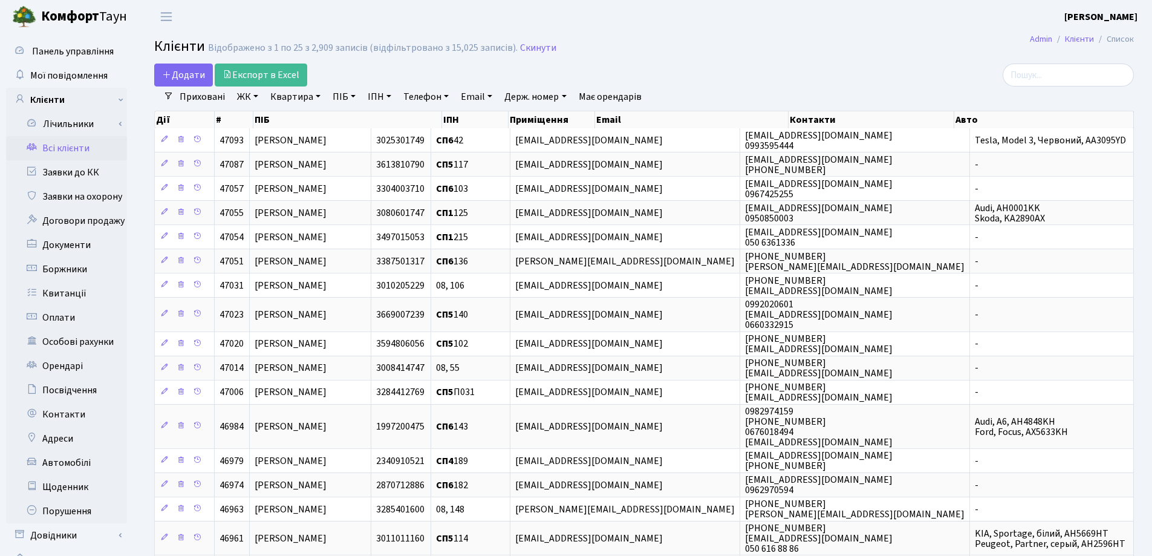
click at [318, 97] on link "Квартира" at bounding box center [295, 96] width 60 height 21
click at [317, 112] on input "text" at bounding box center [301, 120] width 71 height 23
type input "300"
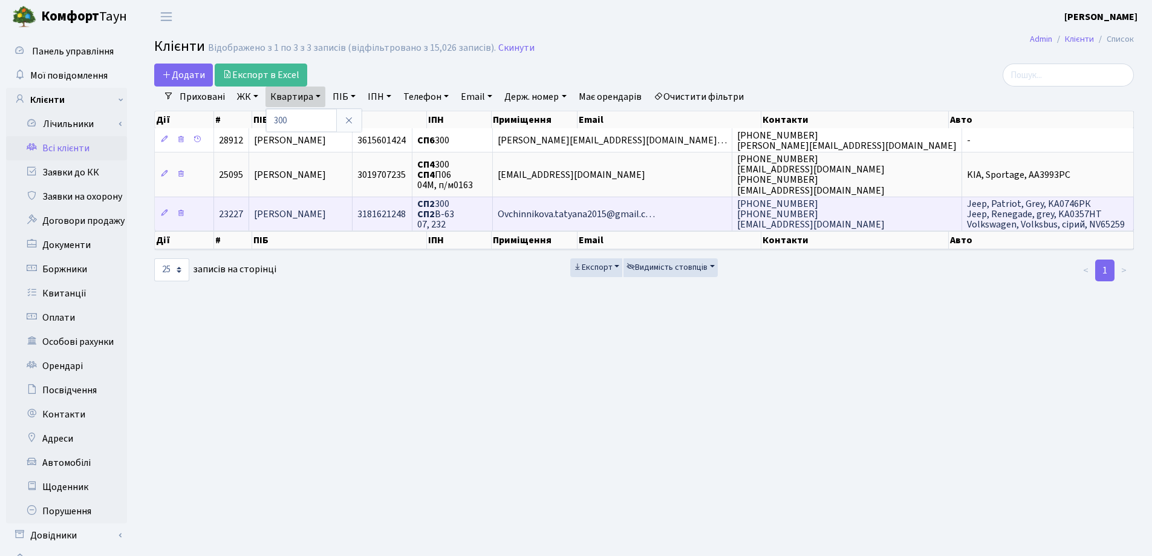
click at [319, 202] on td "[PERSON_NAME]" at bounding box center [300, 213] width 103 height 34
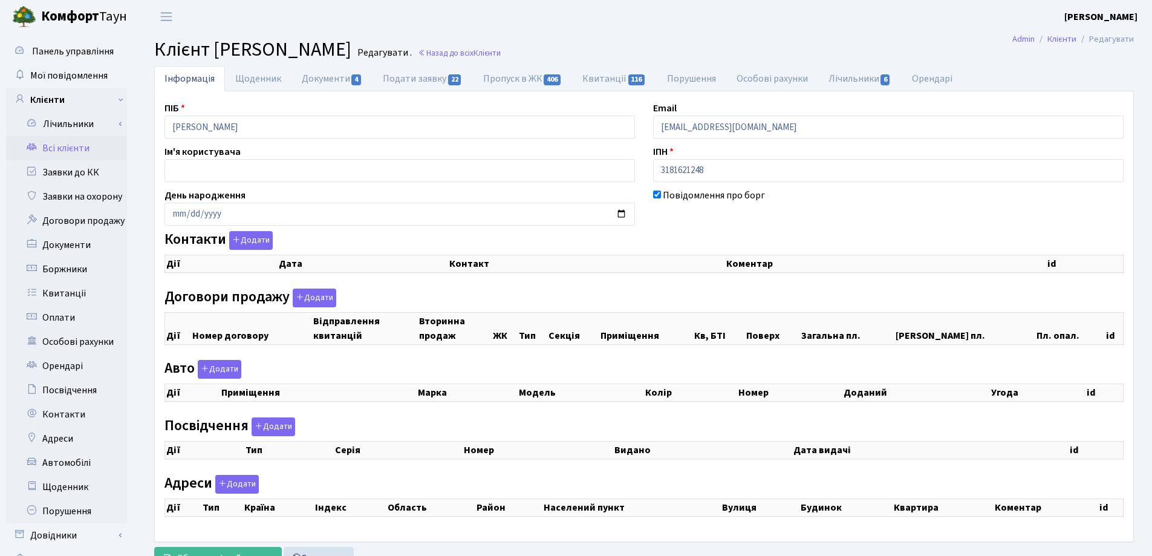
select select "25"
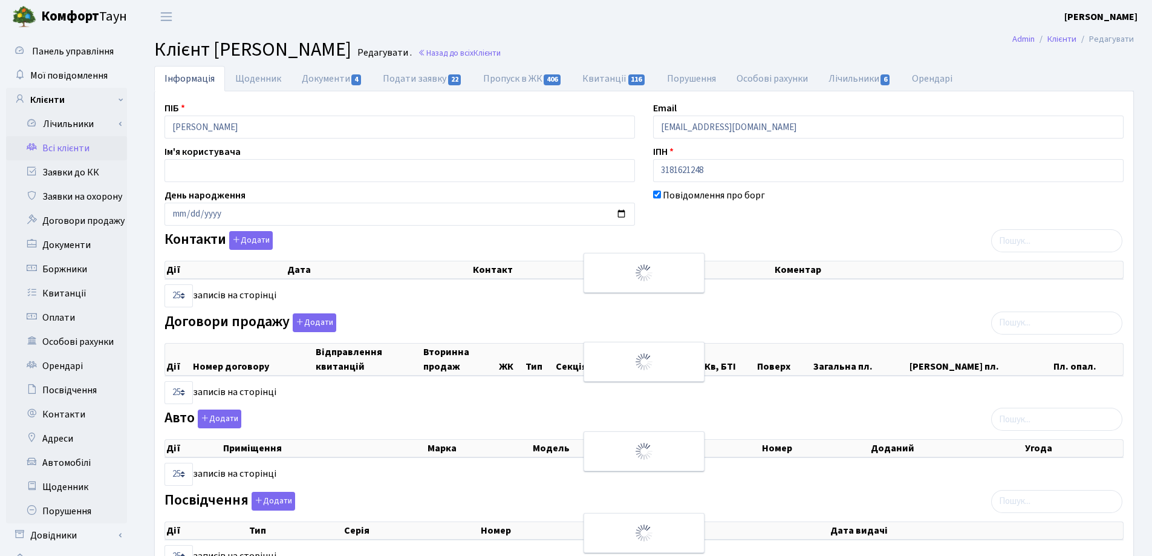
checkbox input "true"
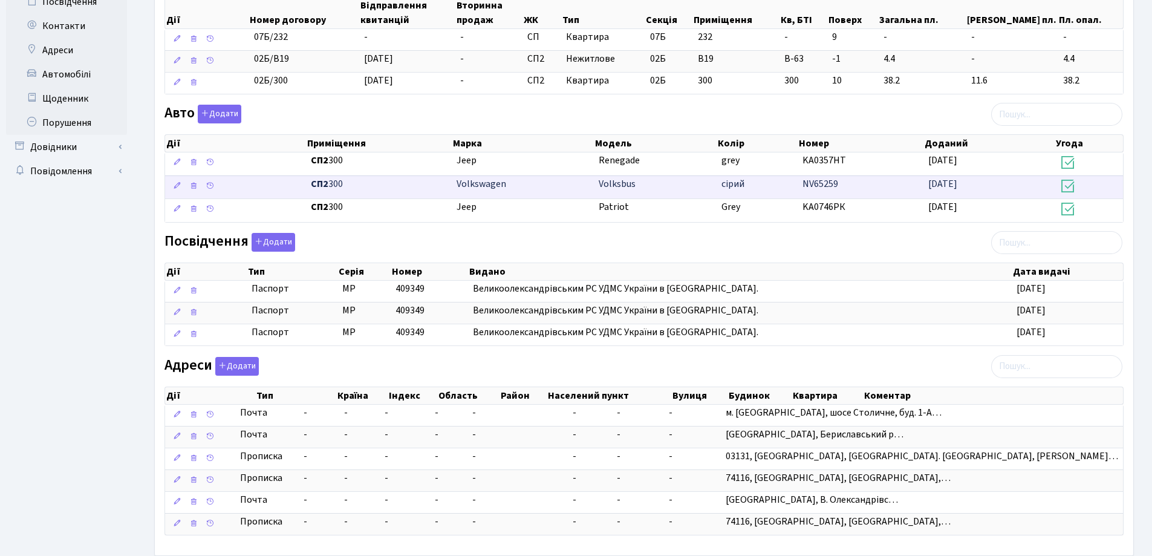
scroll to position [423, 0]
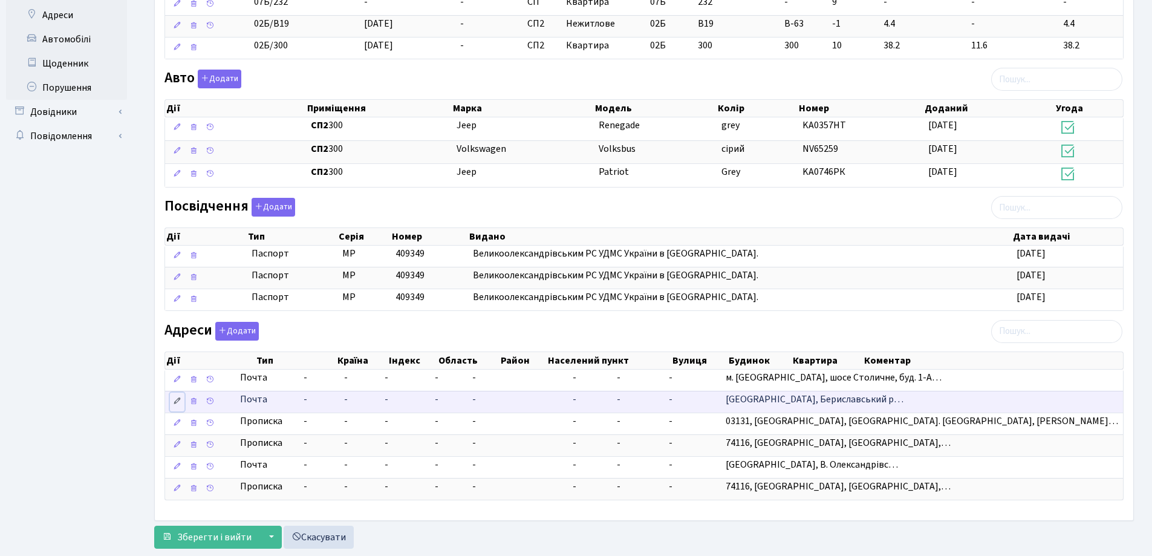
click at [179, 402] on icon at bounding box center [177, 401] width 8 height 8
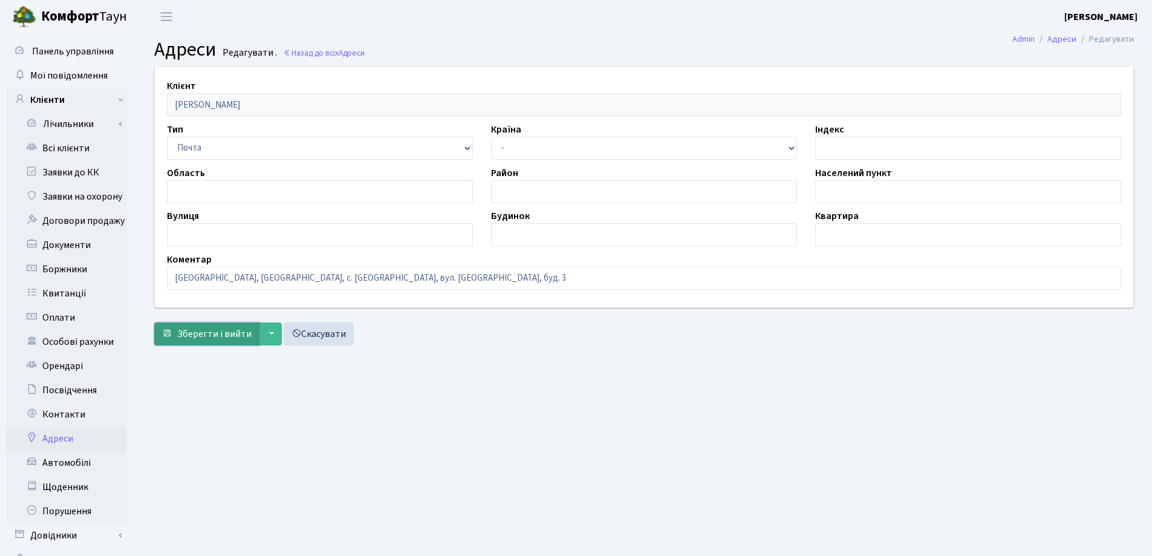
click at [225, 329] on span "Зберегти і вийти" at bounding box center [214, 333] width 74 height 13
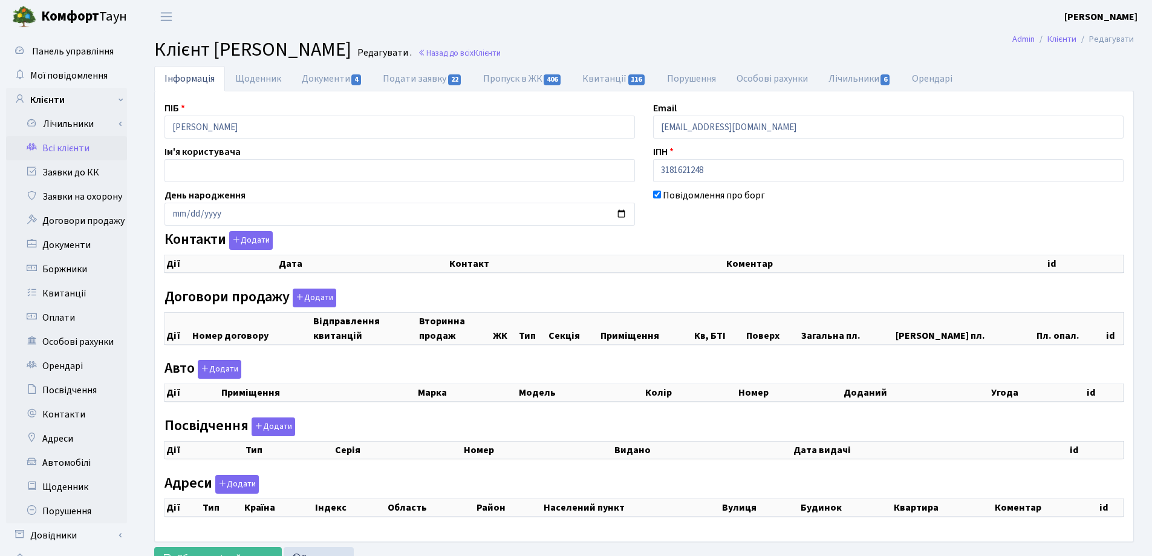
checkbox input "true"
select select "25"
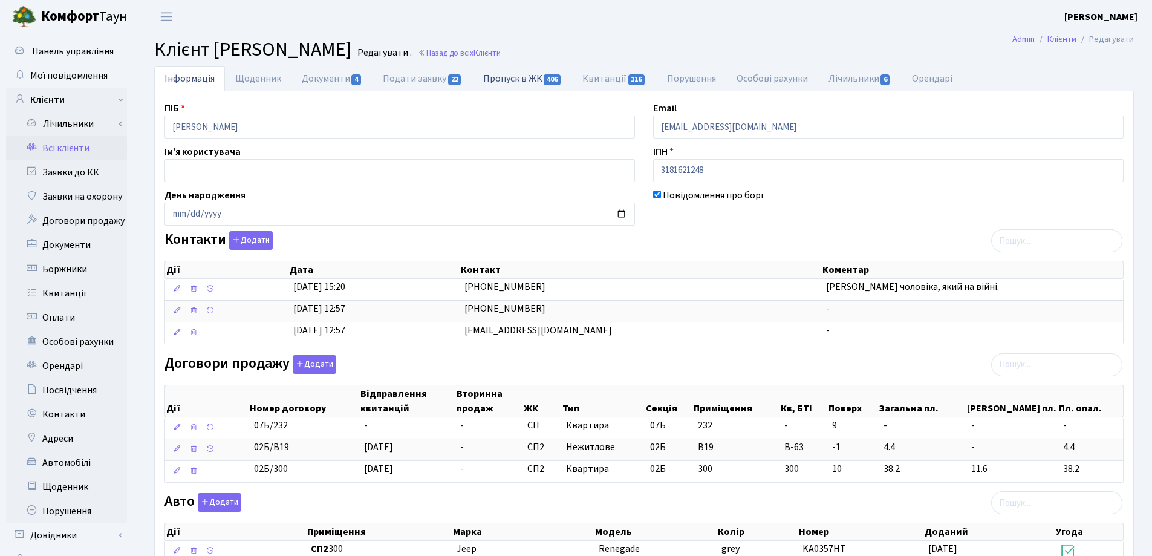
click at [508, 83] on link "Пропуск в ЖК 406" at bounding box center [522, 78] width 99 height 25
select select "25"
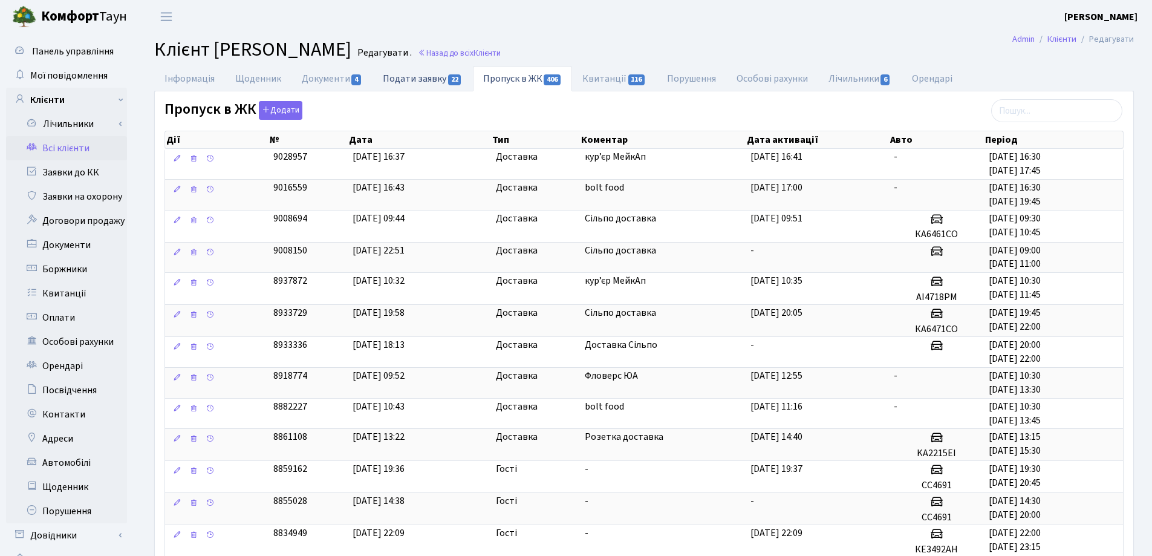
click at [421, 80] on link "Подати заявку 22" at bounding box center [422, 78] width 100 height 25
select select "25"
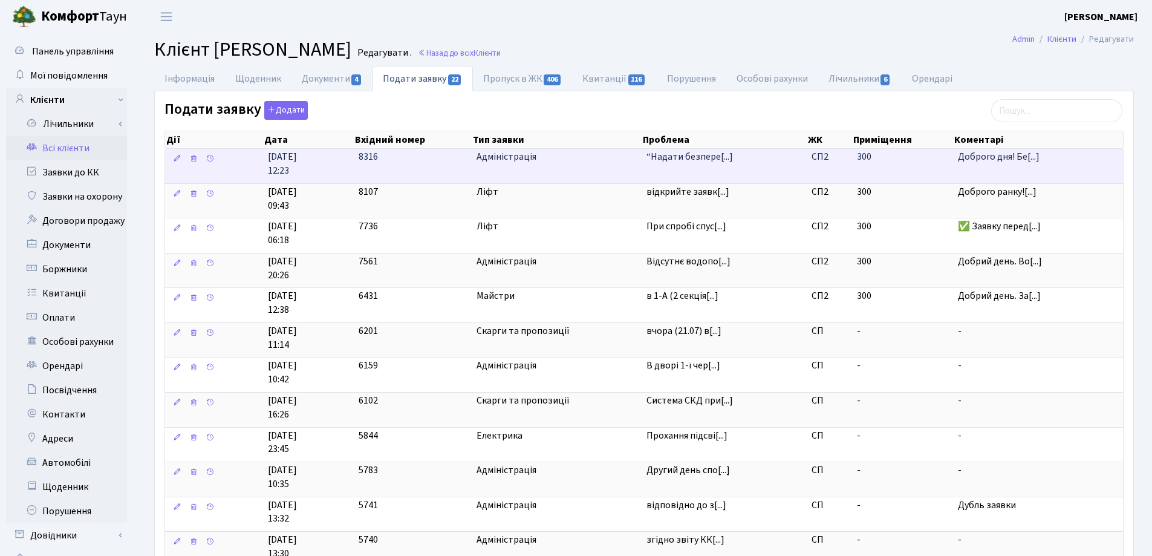
click at [969, 155] on span "Доброго дня! Бе[...]" at bounding box center [999, 156] width 82 height 13
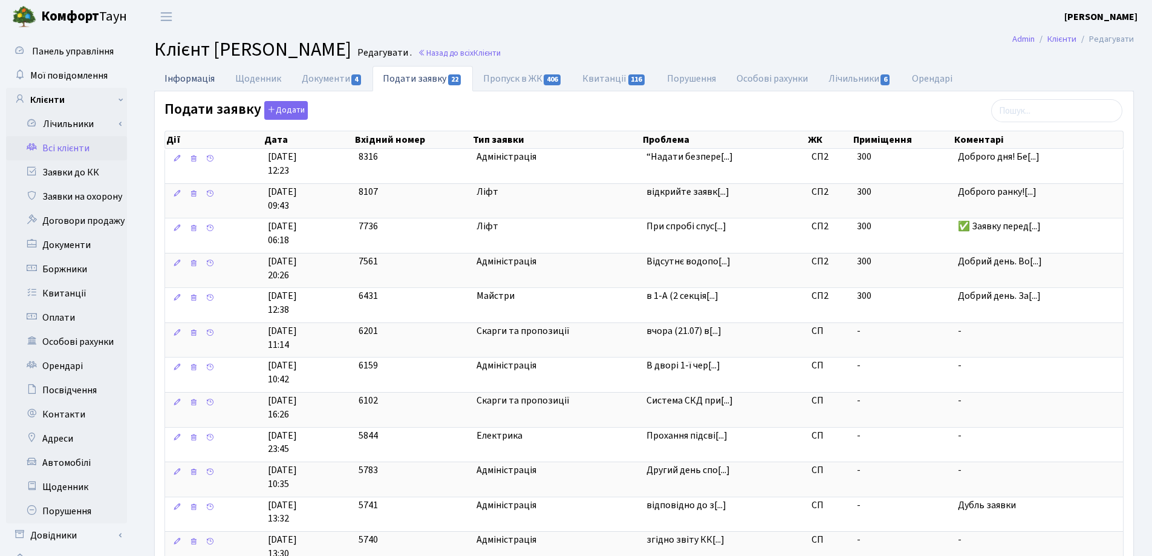
click at [172, 80] on link "Інформація" at bounding box center [189, 78] width 71 height 25
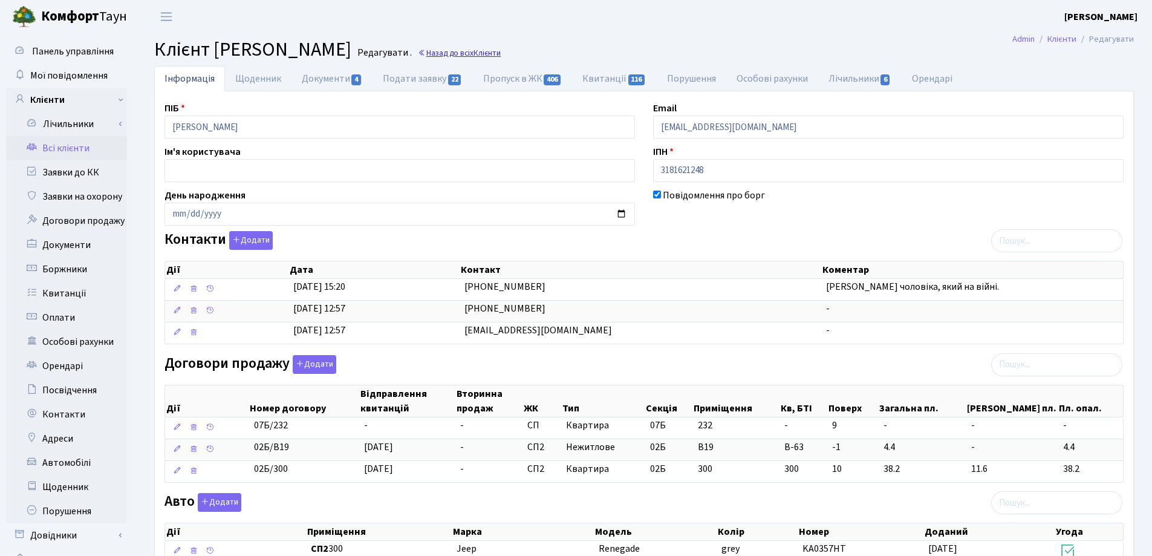
click at [501, 51] on link "Назад до всіх Клієнти" at bounding box center [459, 52] width 83 height 11
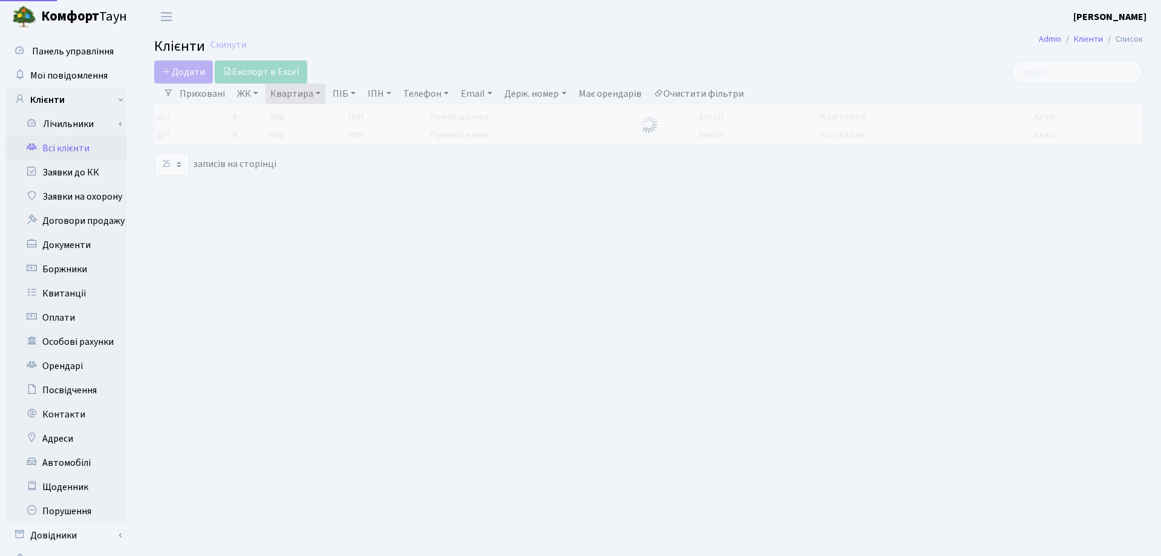
select select "25"
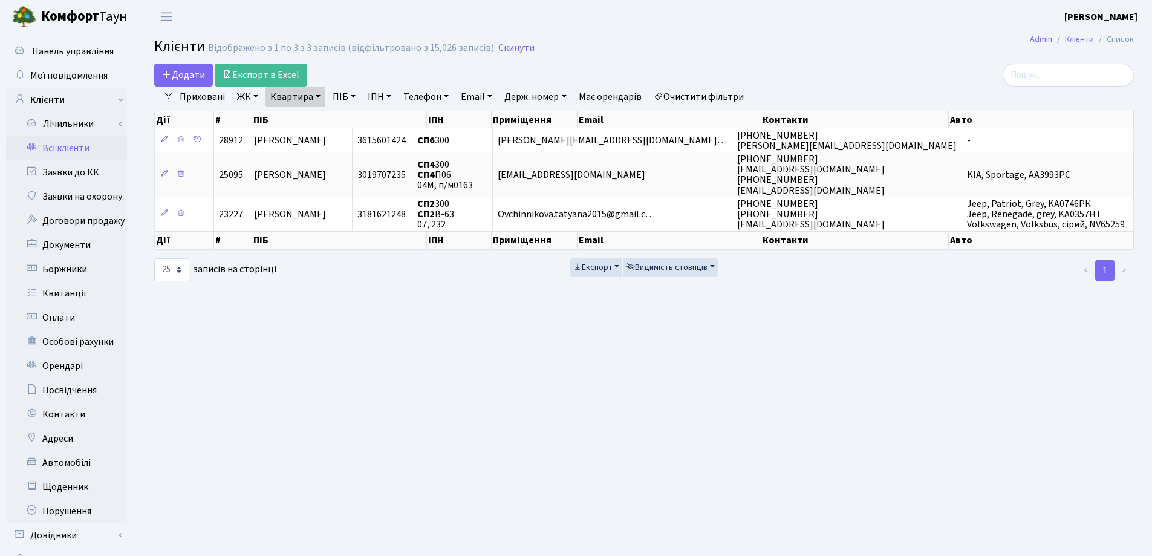
click at [317, 93] on link "Квартира" at bounding box center [295, 96] width 60 height 21
click at [348, 121] on icon at bounding box center [349, 120] width 10 height 10
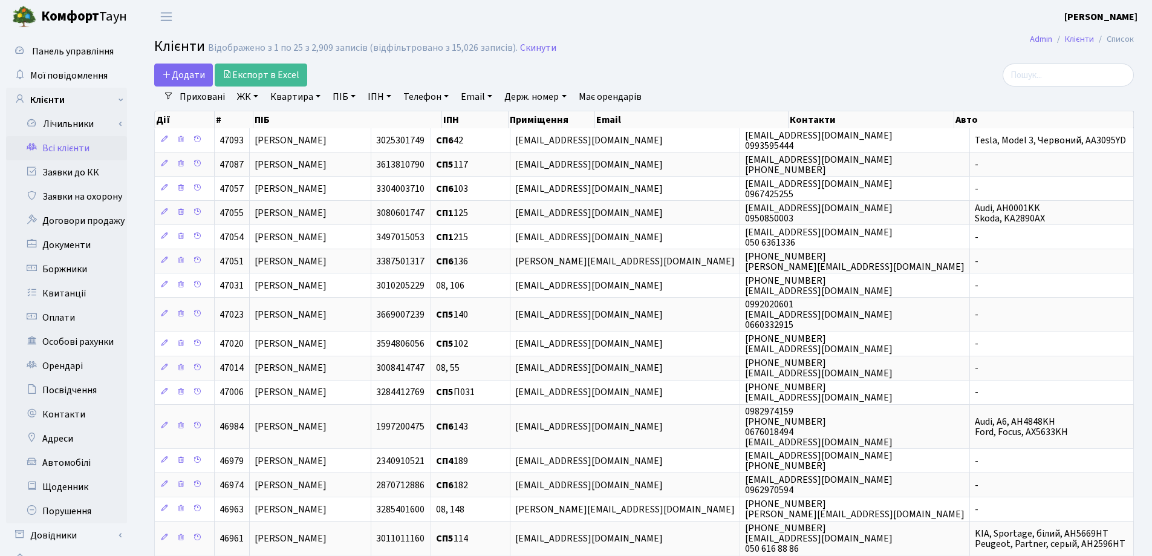
click at [316, 95] on link "Квартира" at bounding box center [295, 96] width 60 height 21
click at [317, 112] on input "text" at bounding box center [301, 120] width 71 height 23
type input "103"
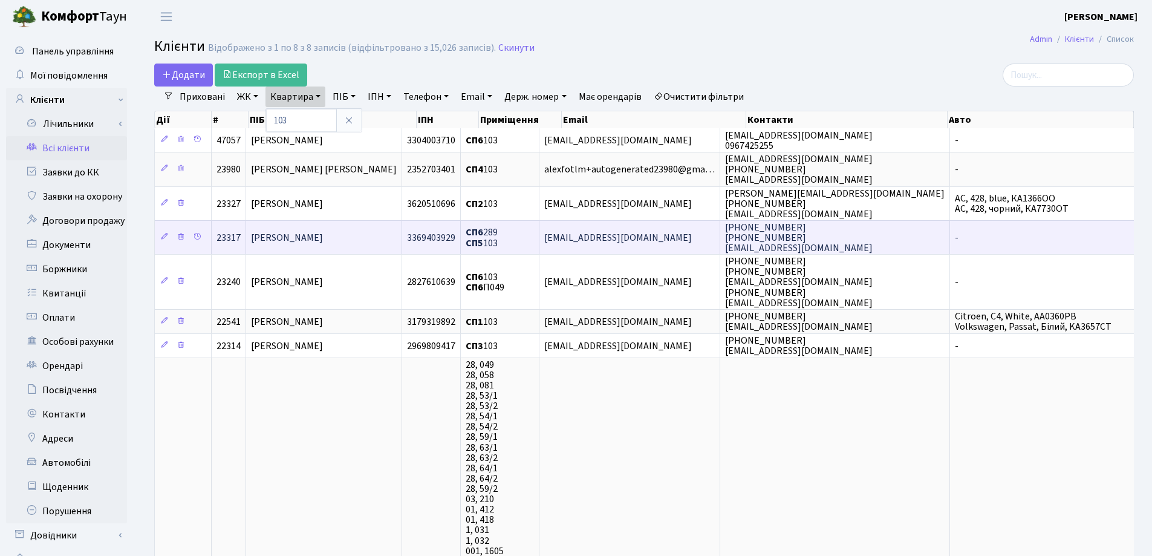
click at [323, 234] on span "Доровська Руслана Русланівна" at bounding box center [287, 237] width 72 height 13
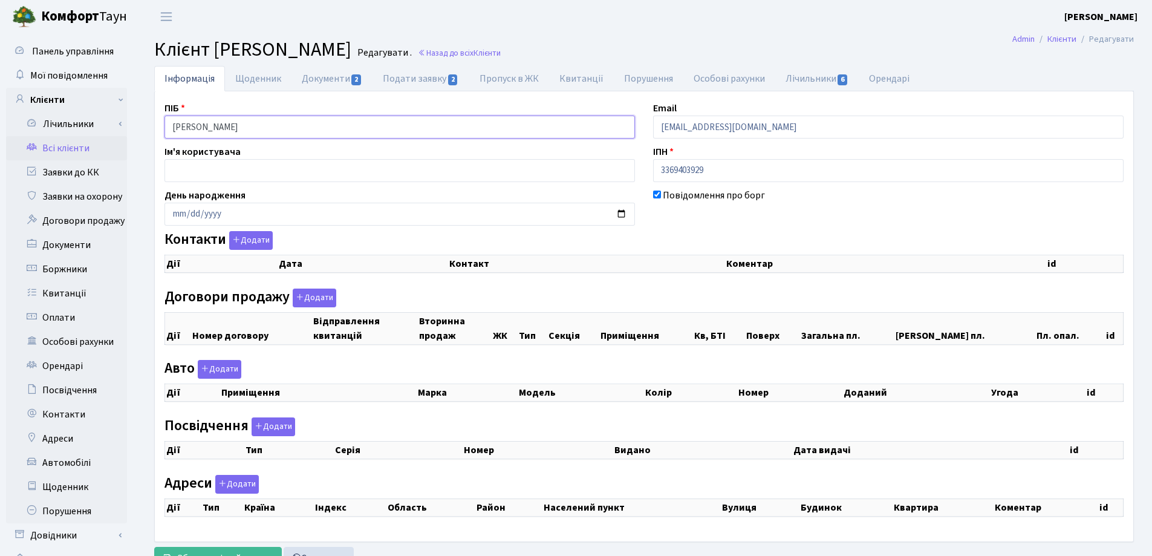
checkbox input "true"
select select "25"
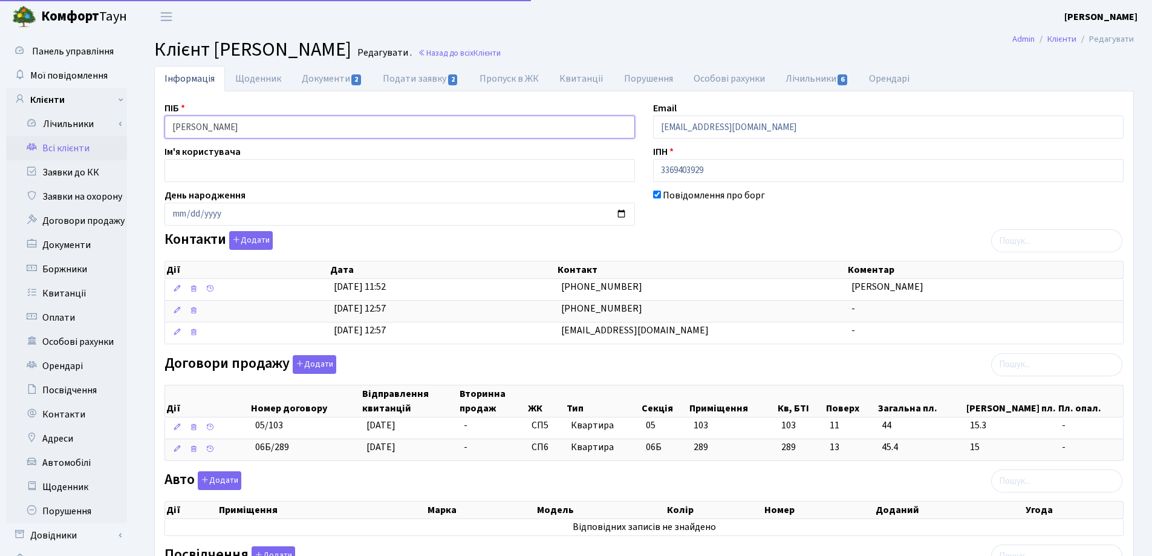
drag, startPoint x: 0, startPoint y: 0, endPoint x: 164, endPoint y: 116, distance: 201.3
click at [164, 116] on input "[PERSON_NAME]" at bounding box center [399, 126] width 470 height 23
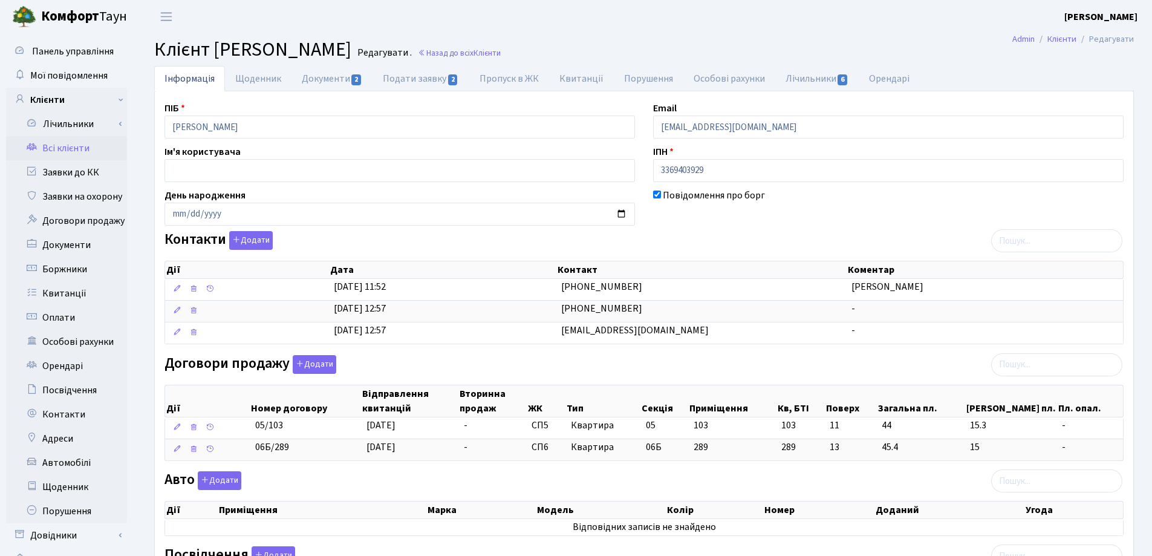
click at [536, 11] on header "[PERSON_NAME] [PERSON_NAME] Мій обліковий запис Вийти" at bounding box center [576, 16] width 1152 height 33
click at [501, 50] on link "Назад до всіх Клієнти" at bounding box center [459, 52] width 83 height 11
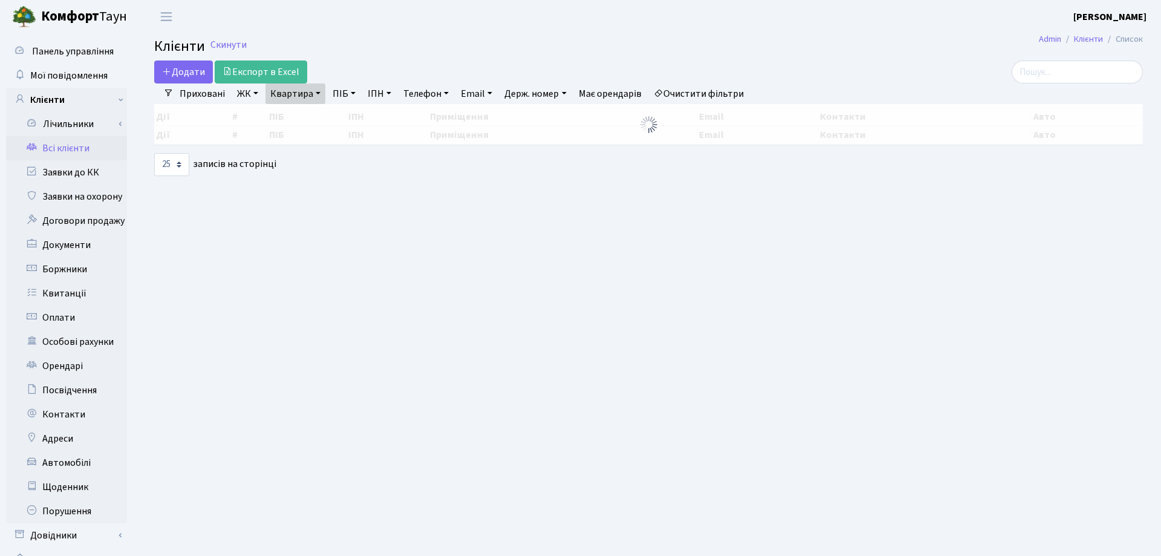
select select "25"
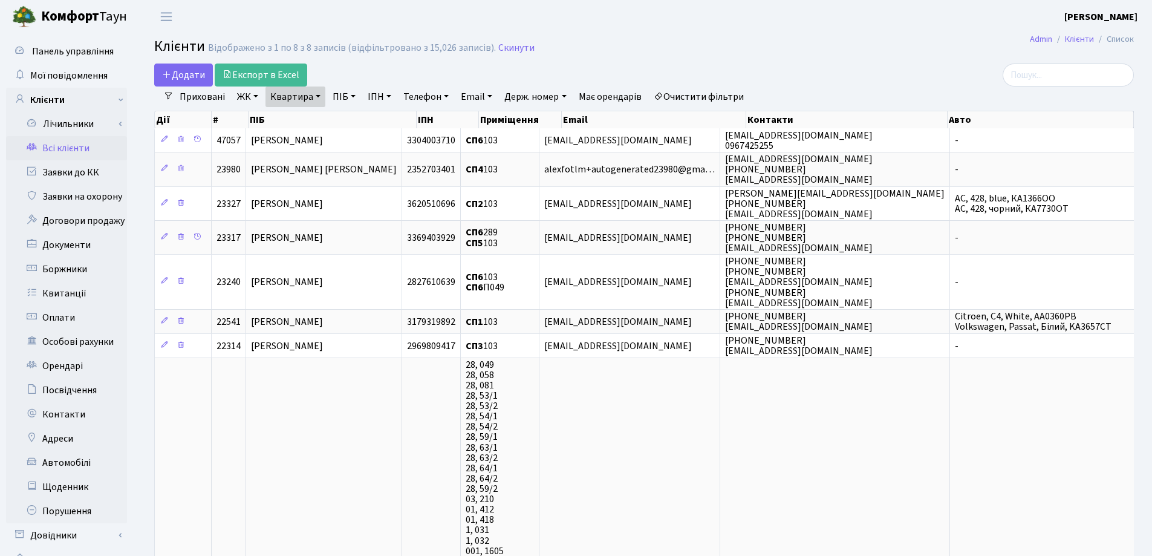
drag, startPoint x: 320, startPoint y: 95, endPoint x: 317, endPoint y: 116, distance: 21.3
click at [319, 96] on link "Квартира" at bounding box center [295, 96] width 60 height 21
click at [348, 121] on icon at bounding box center [349, 120] width 10 height 10
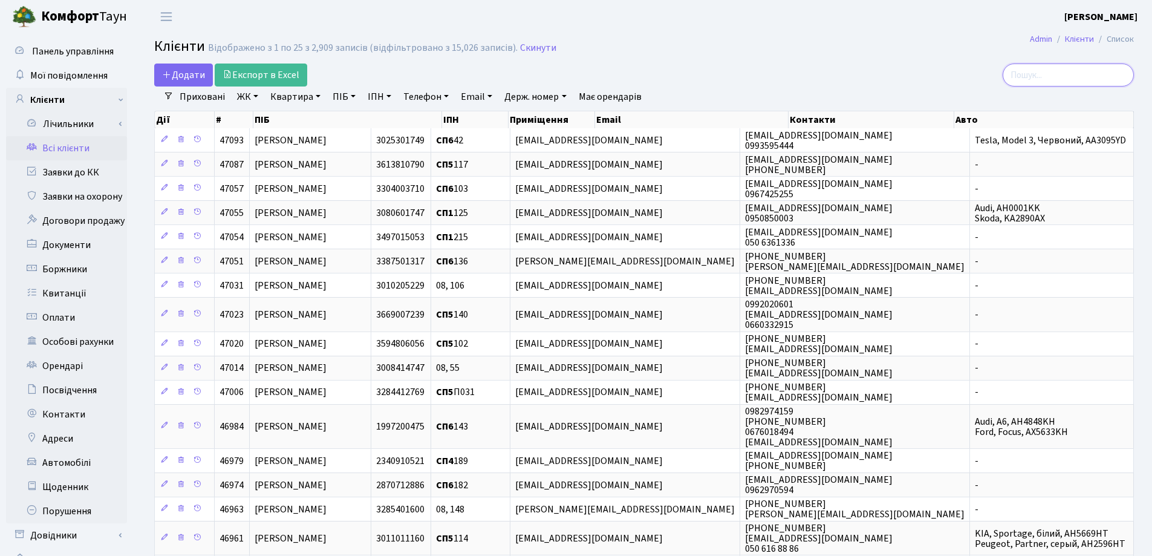
drag, startPoint x: 1036, startPoint y: 73, endPoint x: 1046, endPoint y: 70, distance: 10.1
click at [1039, 72] on input "search" at bounding box center [1067, 74] width 131 height 23
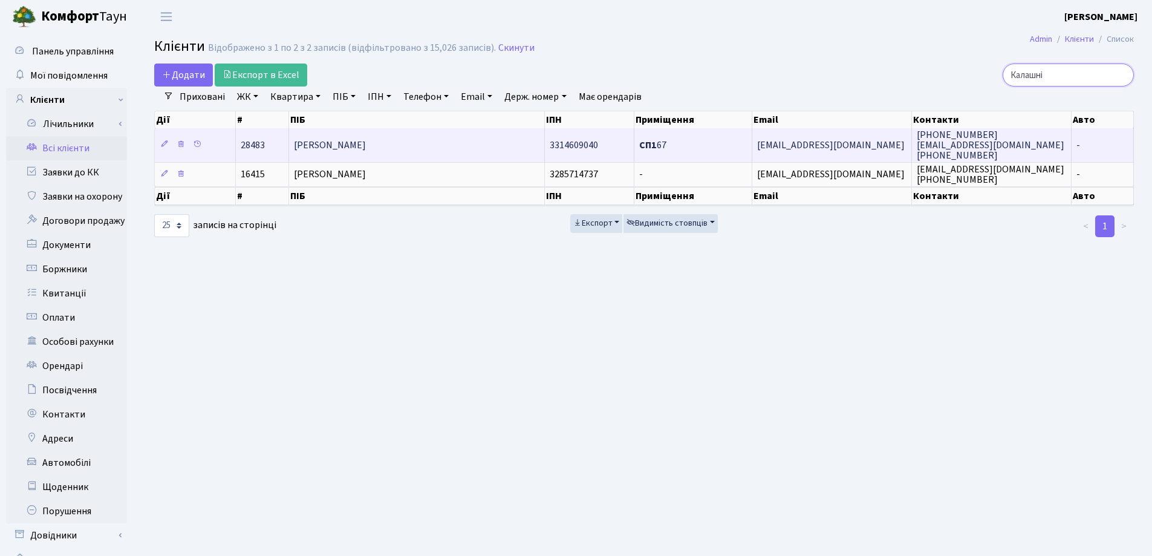
type input "Калашнік"
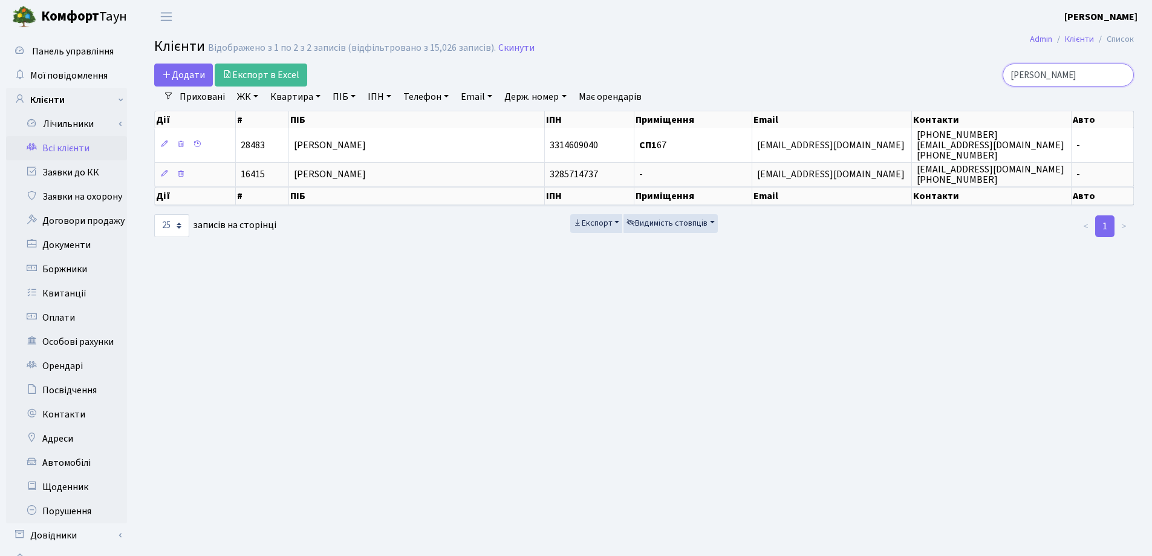
click at [1122, 75] on input "Калашнік" at bounding box center [1067, 74] width 131 height 23
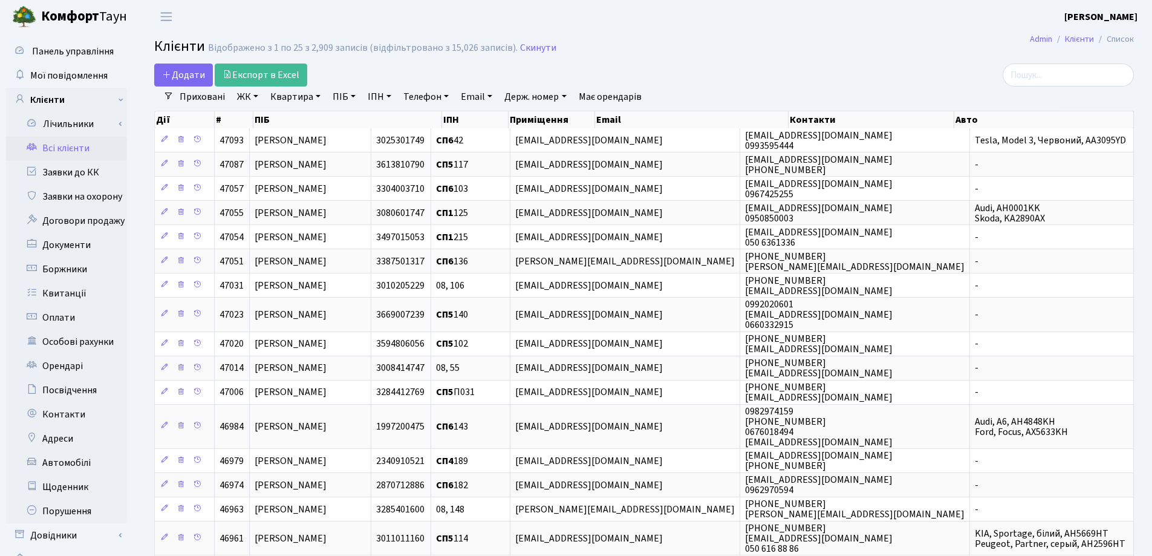
click at [317, 94] on link "Квартира" at bounding box center [295, 96] width 60 height 21
click at [320, 116] on input "text" at bounding box center [301, 120] width 71 height 23
type input "51"
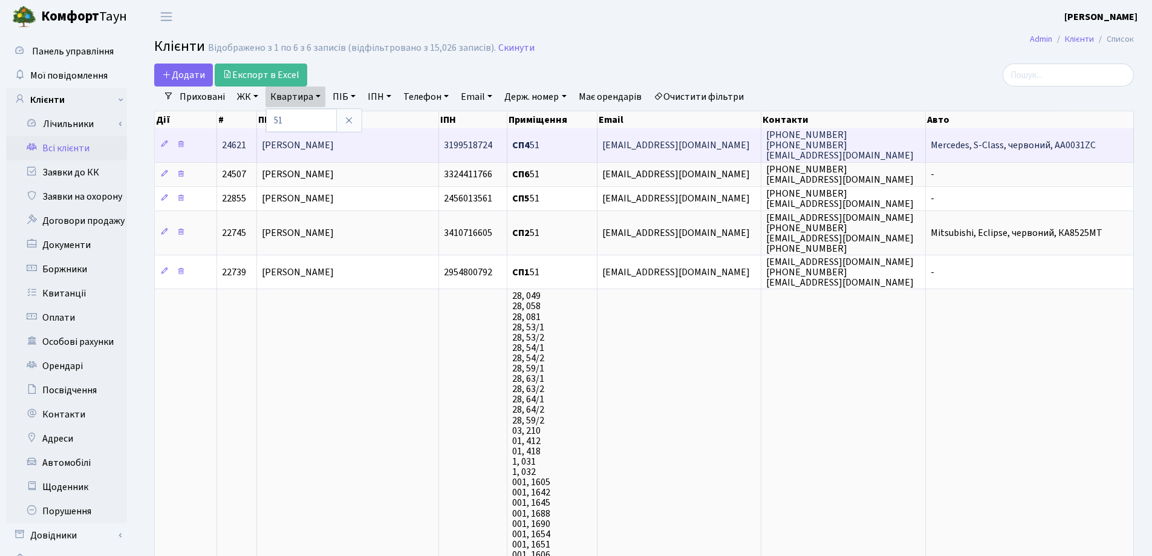
click at [366, 153] on td "[PERSON_NAME]" at bounding box center [347, 144] width 181 height 33
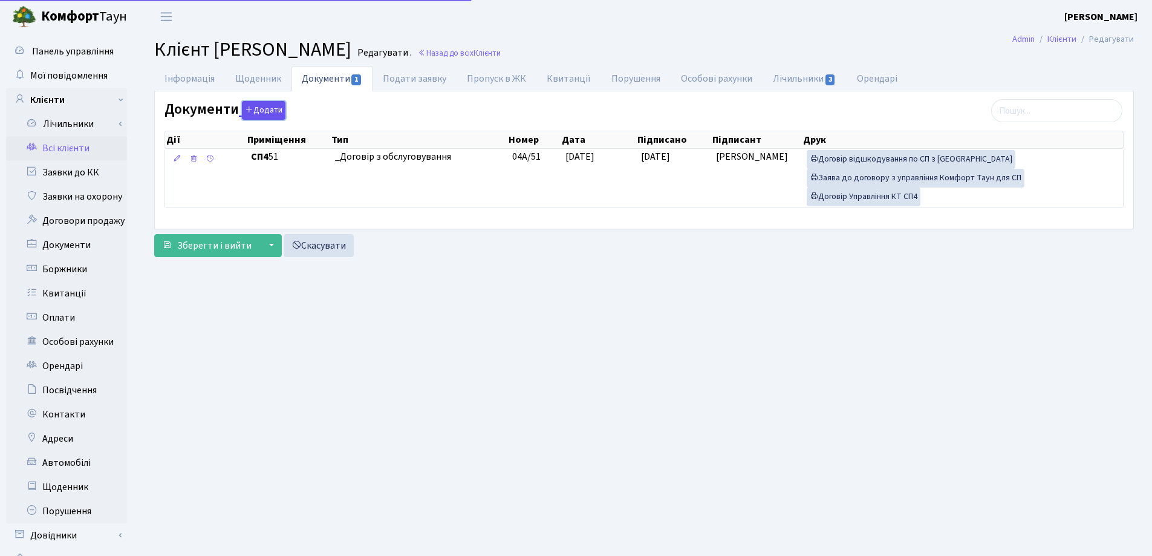
click at [271, 111] on button "Додати" at bounding box center [264, 110] width 44 height 19
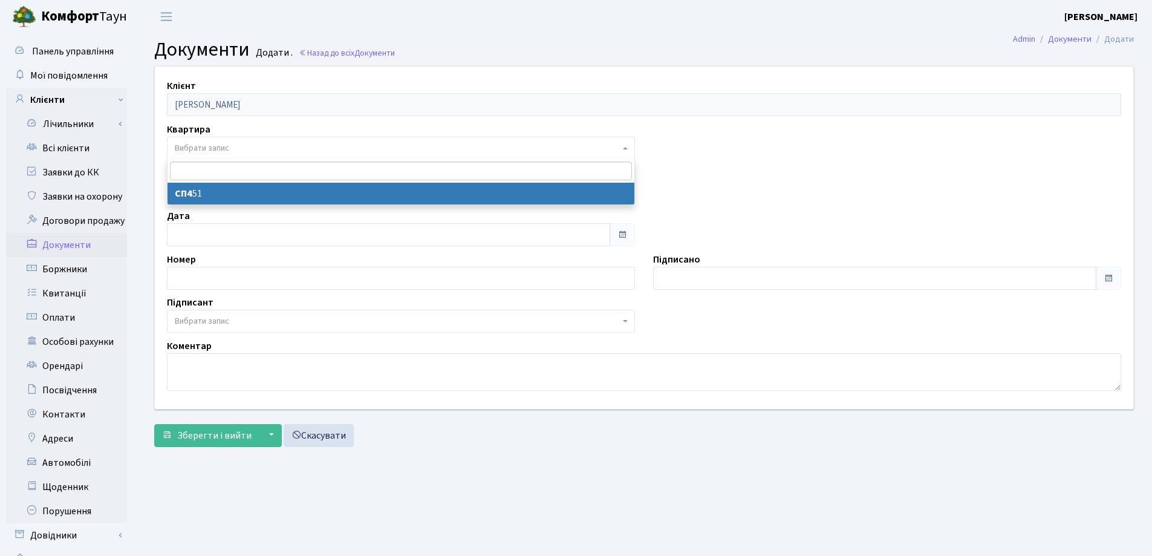
click at [244, 142] on span "Вибрати запис" at bounding box center [397, 148] width 445 height 12
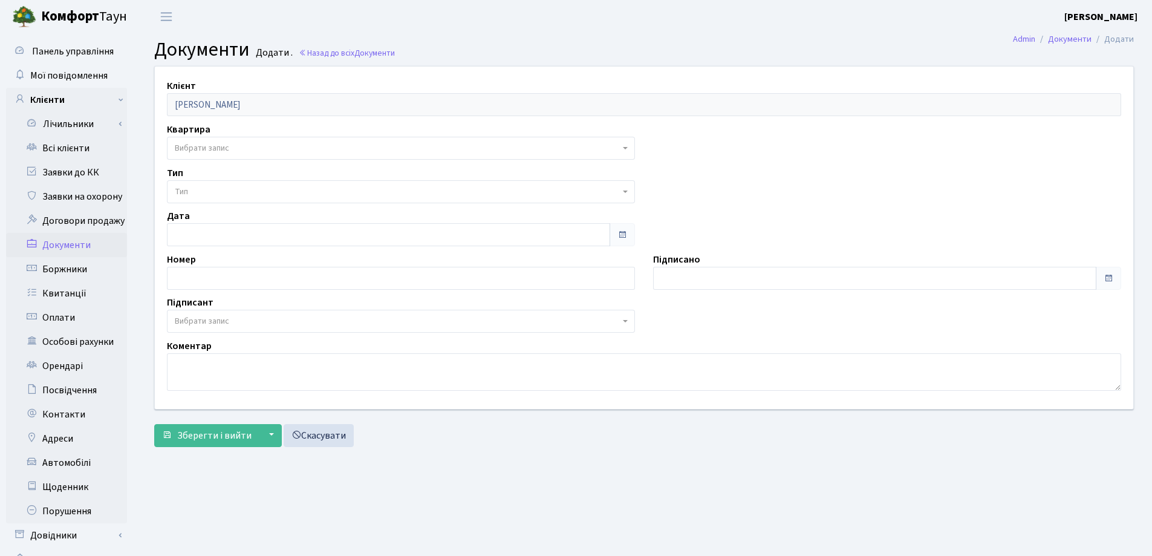
click at [467, 50] on h2 "Документи Додати . Назад до всіх Документи" at bounding box center [643, 49] width 979 height 23
click at [54, 146] on link "Всі клієнти" at bounding box center [66, 148] width 121 height 24
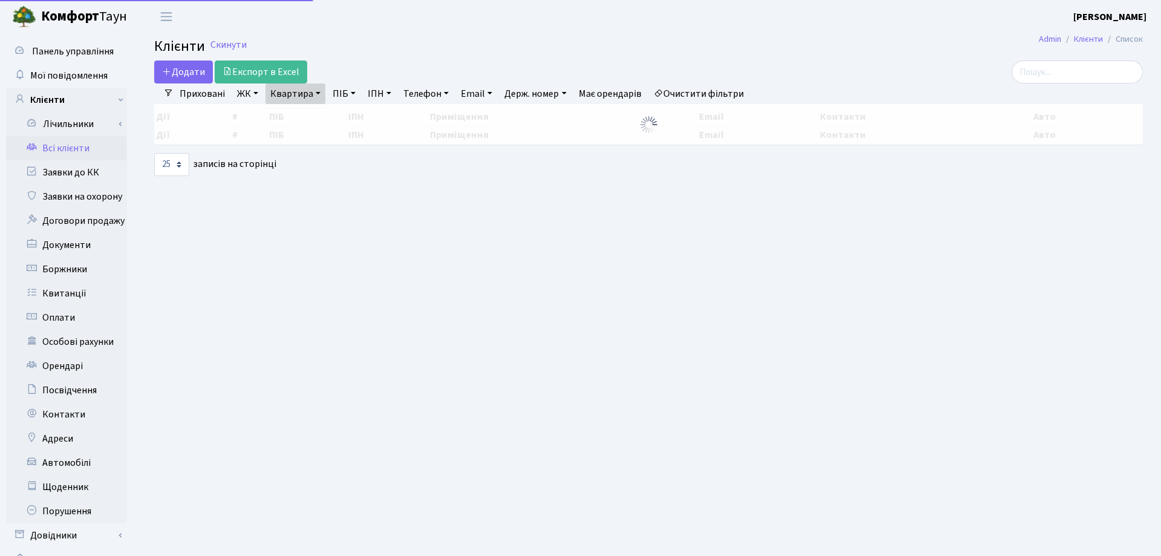
select select "25"
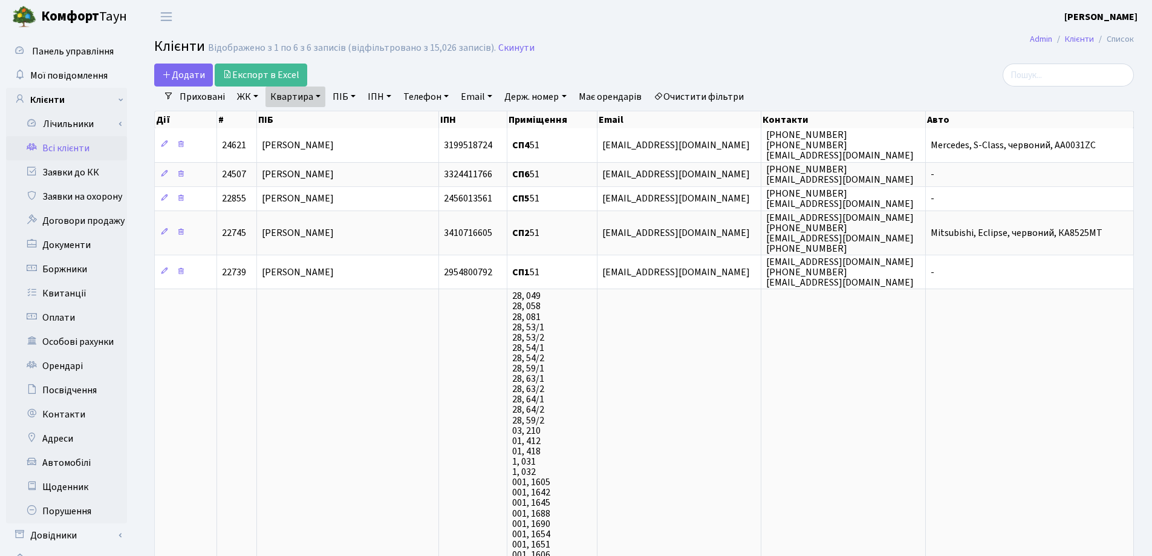
click at [320, 96] on link "Квартира" at bounding box center [295, 96] width 60 height 21
click at [347, 123] on icon at bounding box center [349, 120] width 10 height 10
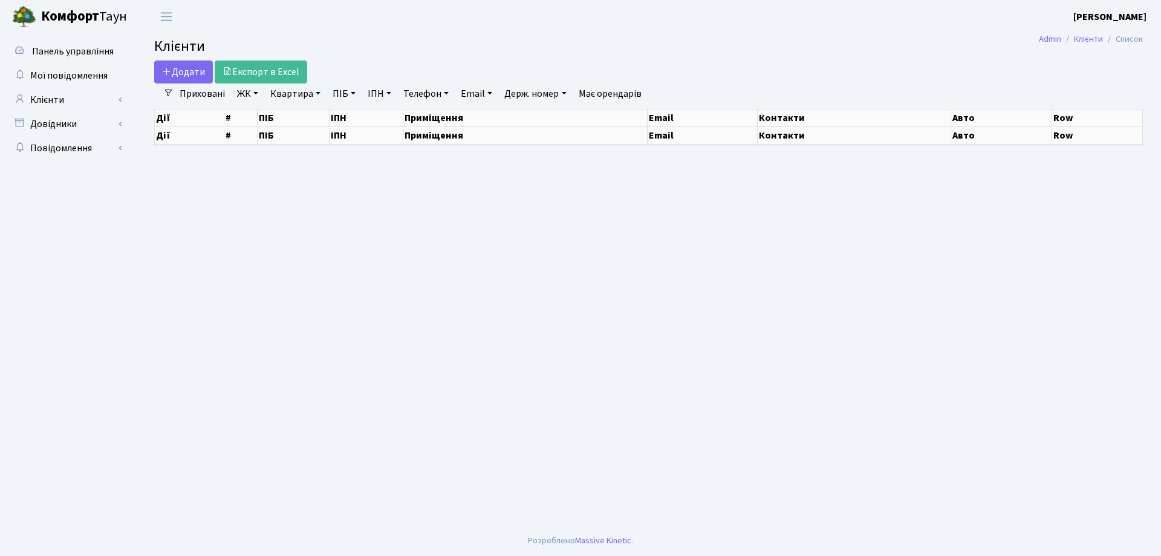
select select "25"
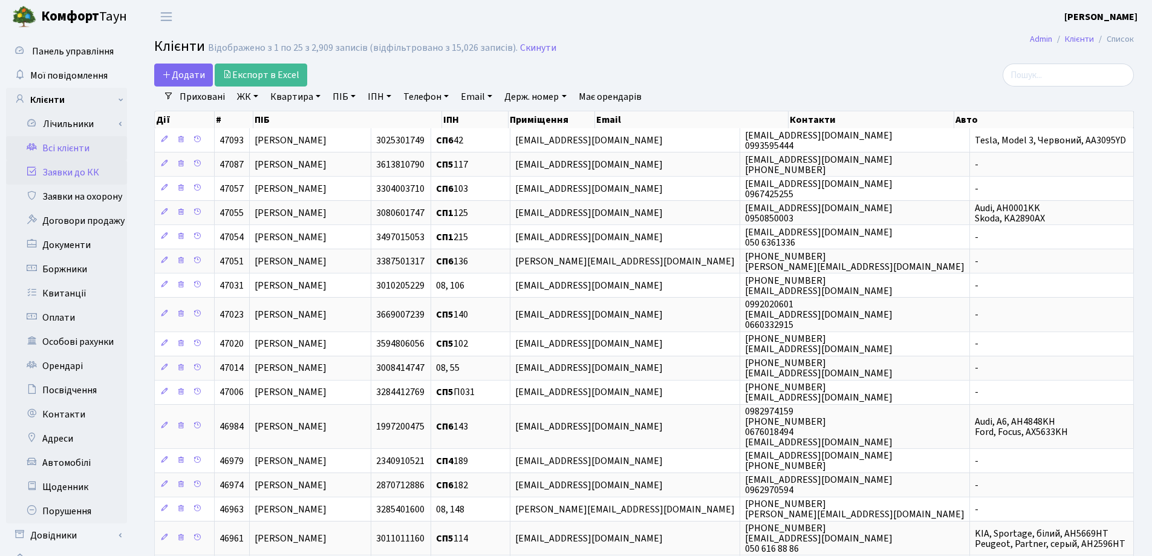
click at [83, 168] on link "Заявки до КК" at bounding box center [66, 172] width 121 height 24
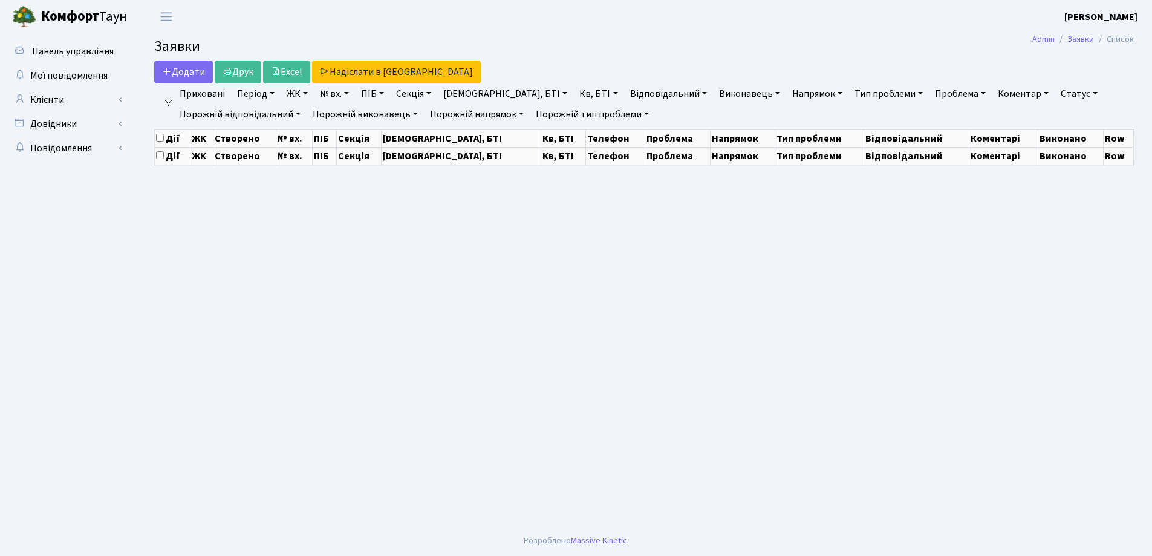
select select "25"
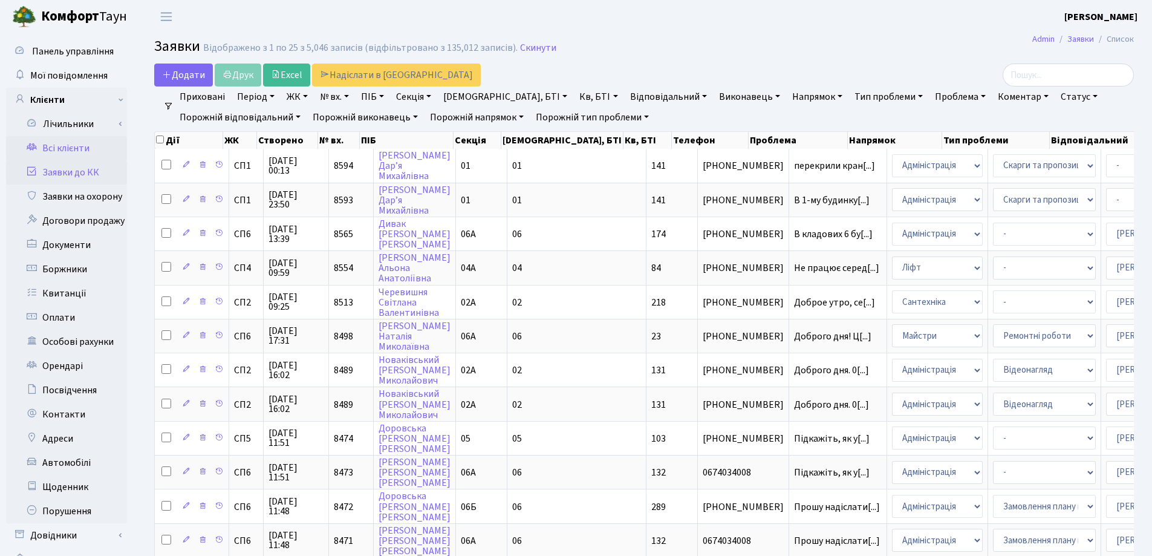
click at [62, 136] on link "Всі клієнти" at bounding box center [66, 148] width 121 height 24
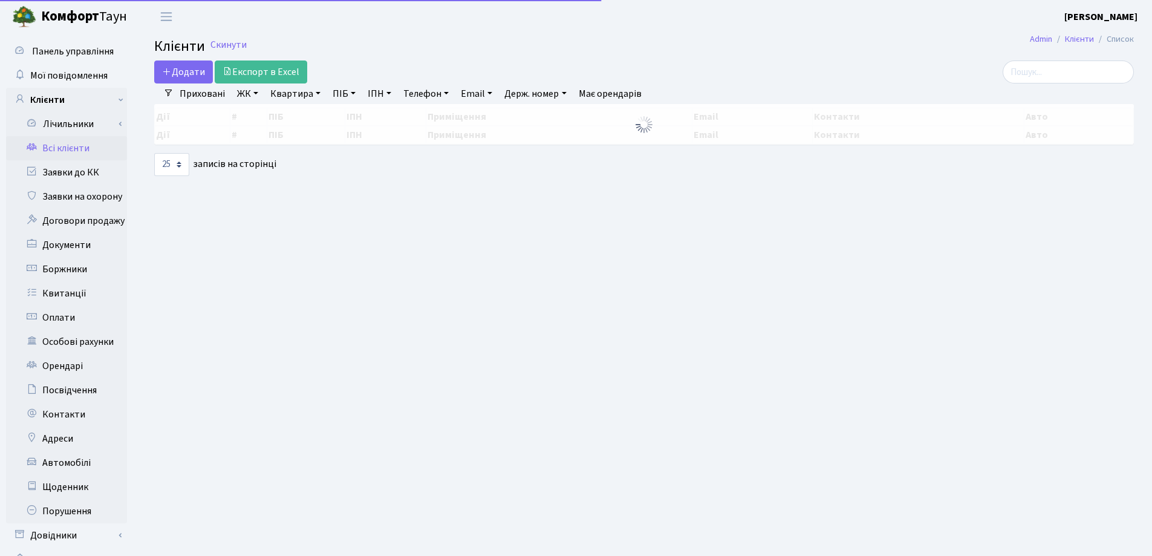
select select "25"
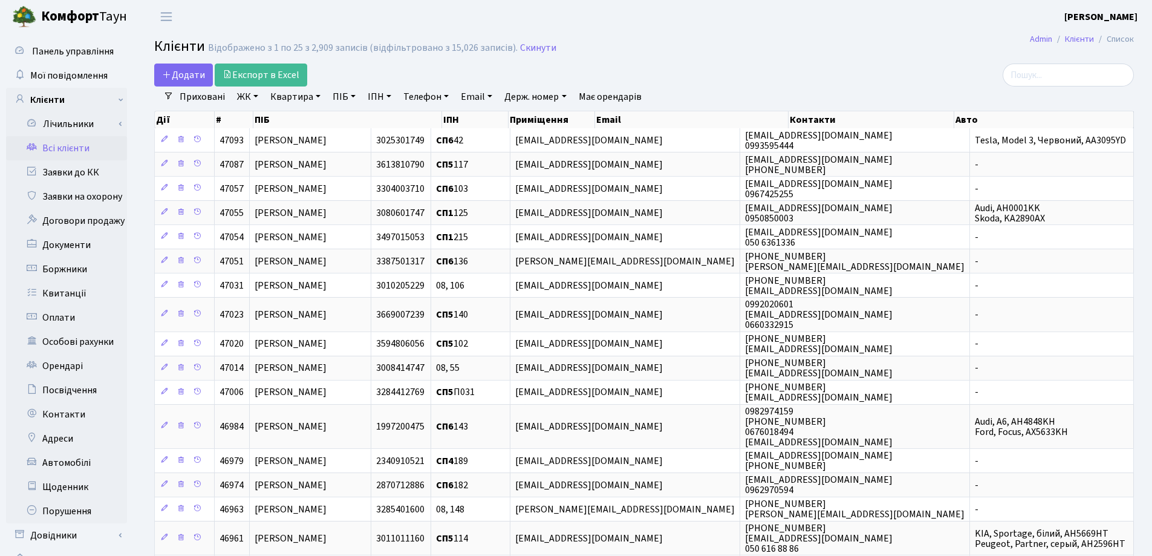
click at [318, 99] on link "Квартира" at bounding box center [295, 96] width 60 height 21
type input "103"
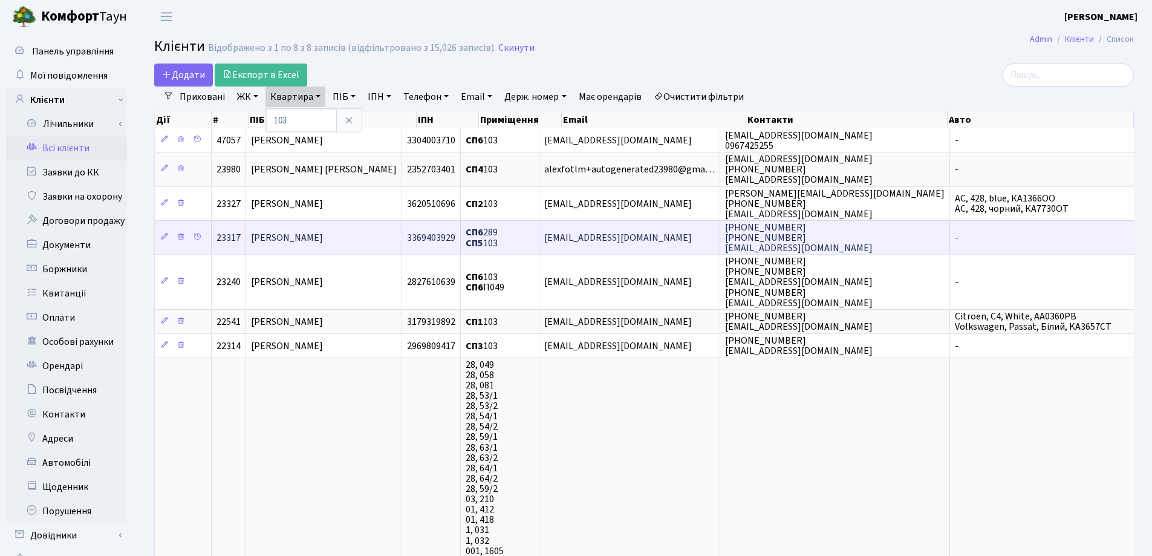
click at [295, 232] on span "[PERSON_NAME]" at bounding box center [287, 237] width 72 height 13
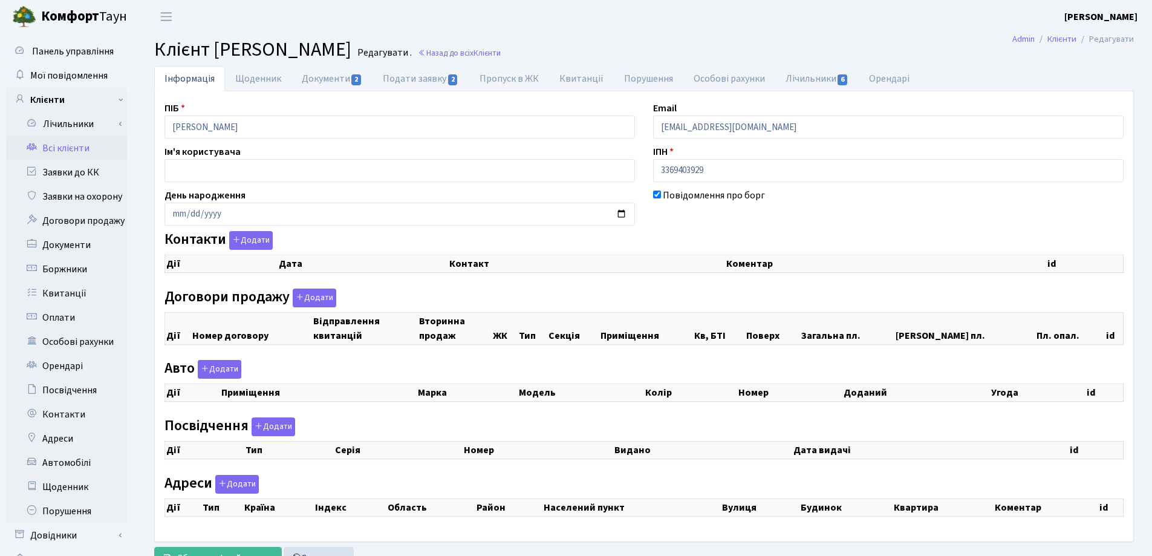
checkbox input "true"
select select "25"
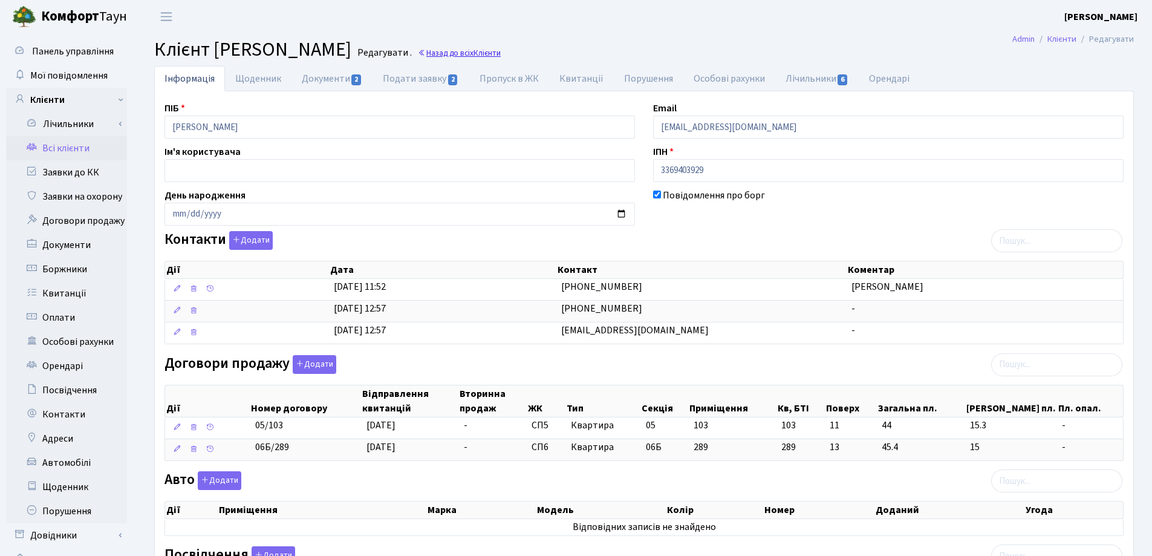
click at [501, 53] on link "Назад до всіх Клієнти" at bounding box center [459, 52] width 83 height 11
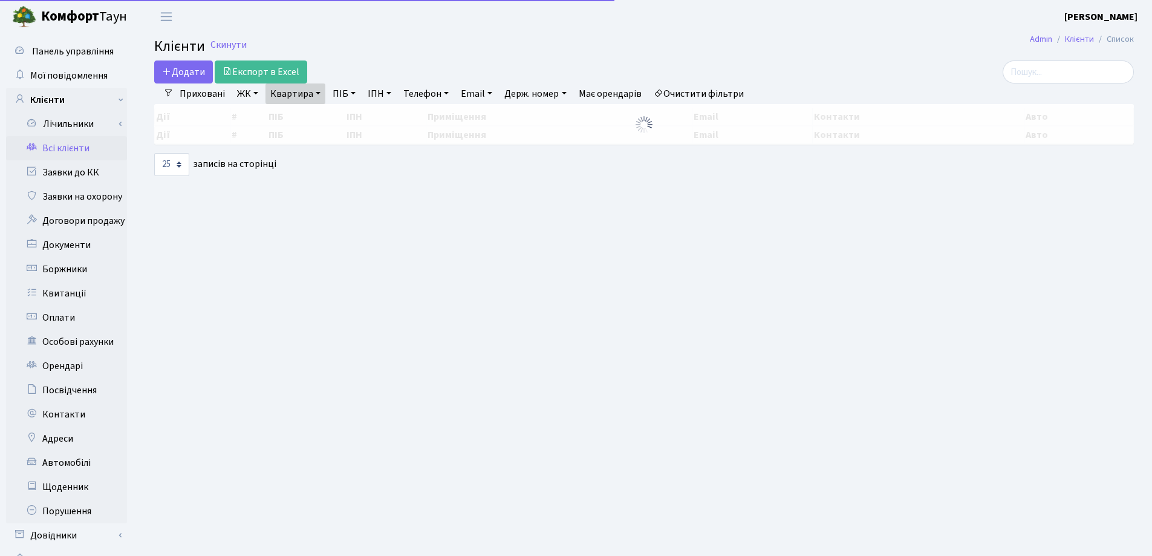
select select "25"
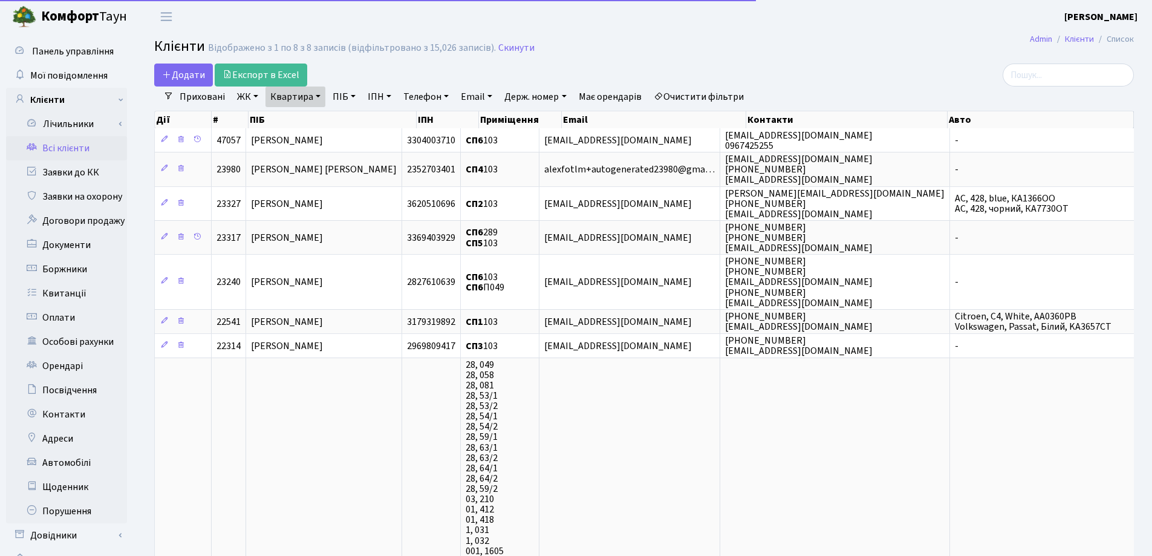
click at [317, 95] on link "Квартира" at bounding box center [295, 96] width 60 height 21
click at [307, 120] on input "103" at bounding box center [301, 120] width 71 height 23
type input "132"
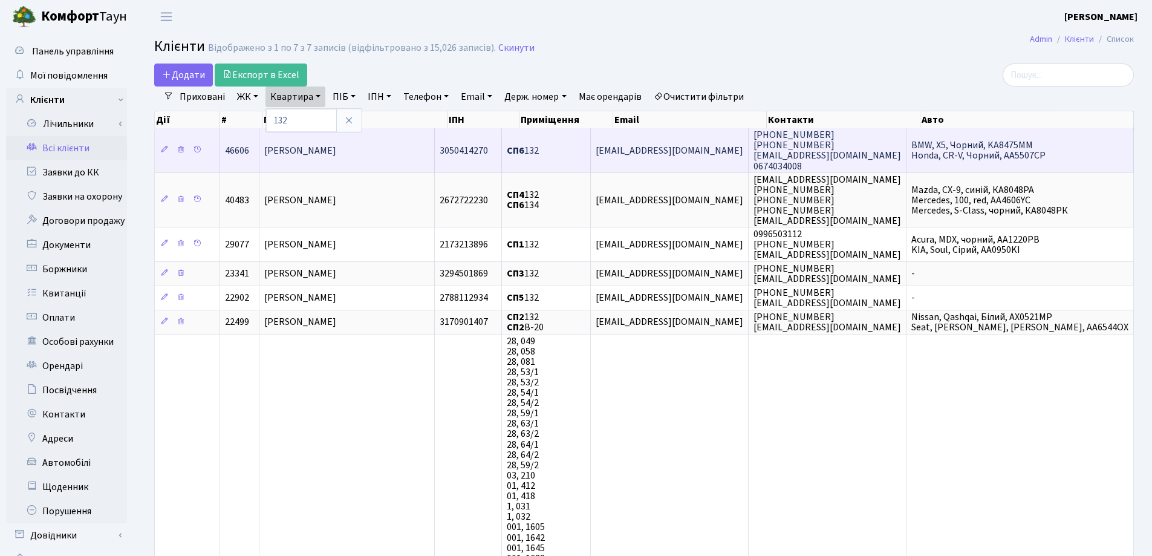
click at [336, 151] on span "Доровський Максим Вікторович" at bounding box center [300, 150] width 72 height 13
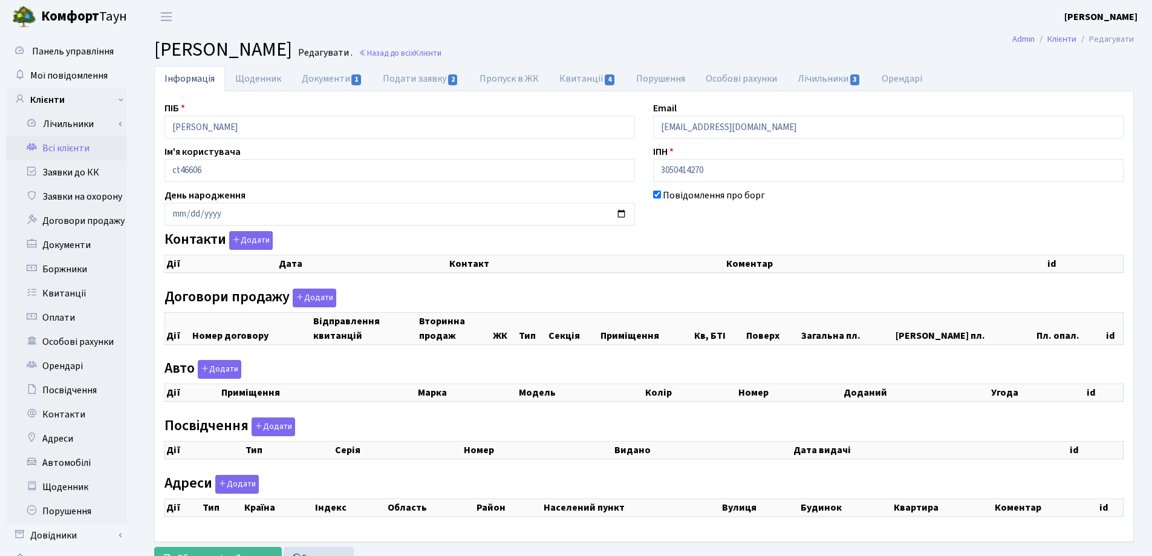
checkbox input "true"
select select "25"
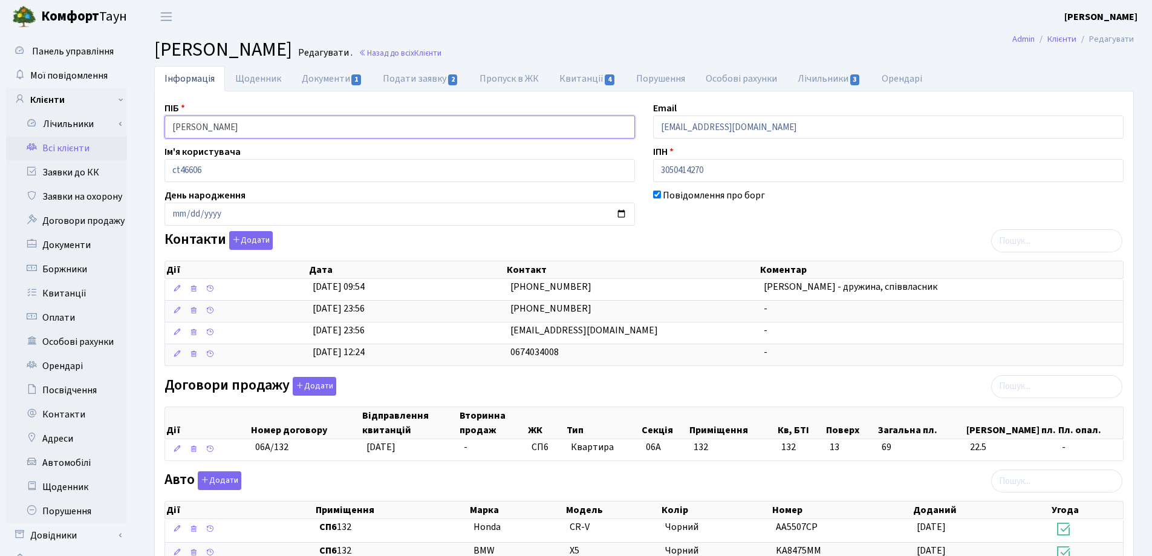
drag, startPoint x: 323, startPoint y: 129, endPoint x: 161, endPoint y: 129, distance: 162.0
click at [161, 129] on div "ПІБ Доровський Максим Вікторович" at bounding box center [399, 119] width 488 height 37
click at [649, 392] on div "Договори продажу Додати Дії Номер договору Відправлення квитанцій Вторинна прод…" at bounding box center [643, 421] width 977 height 89
click at [441, 56] on link "Назад до всіх Клієнти" at bounding box center [400, 52] width 83 height 11
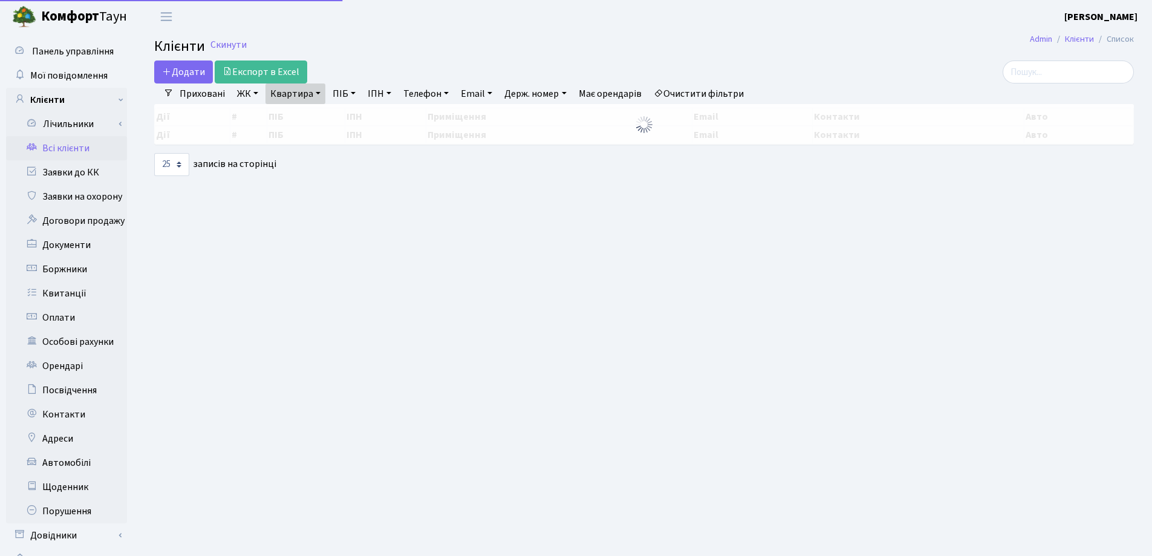
select select "25"
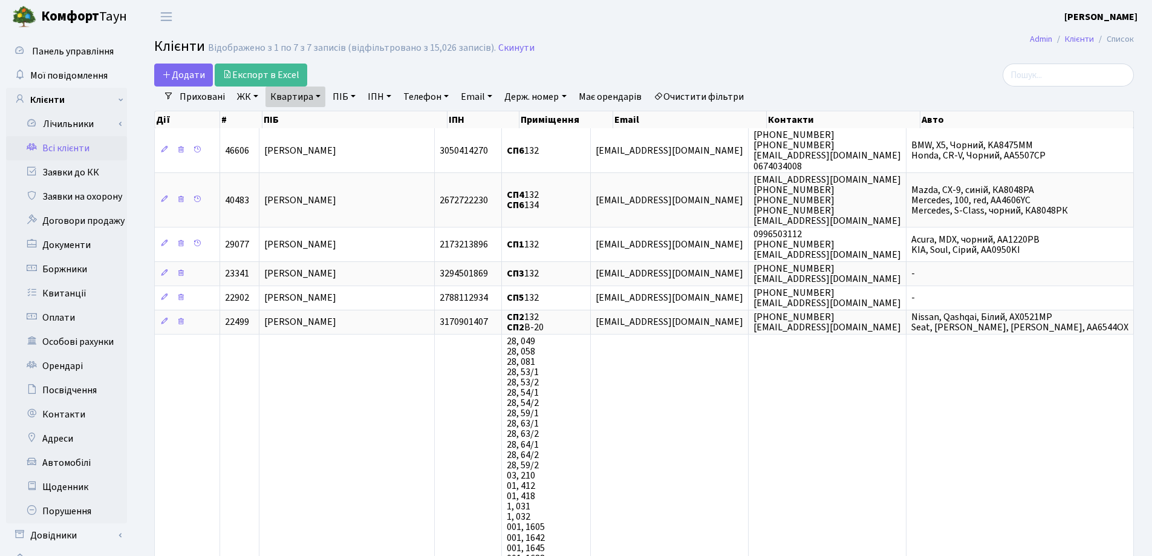
click at [316, 96] on link "Квартира" at bounding box center [295, 96] width 60 height 21
click at [320, 114] on input "132" at bounding box center [301, 120] width 71 height 23
type input "1"
type input "51"
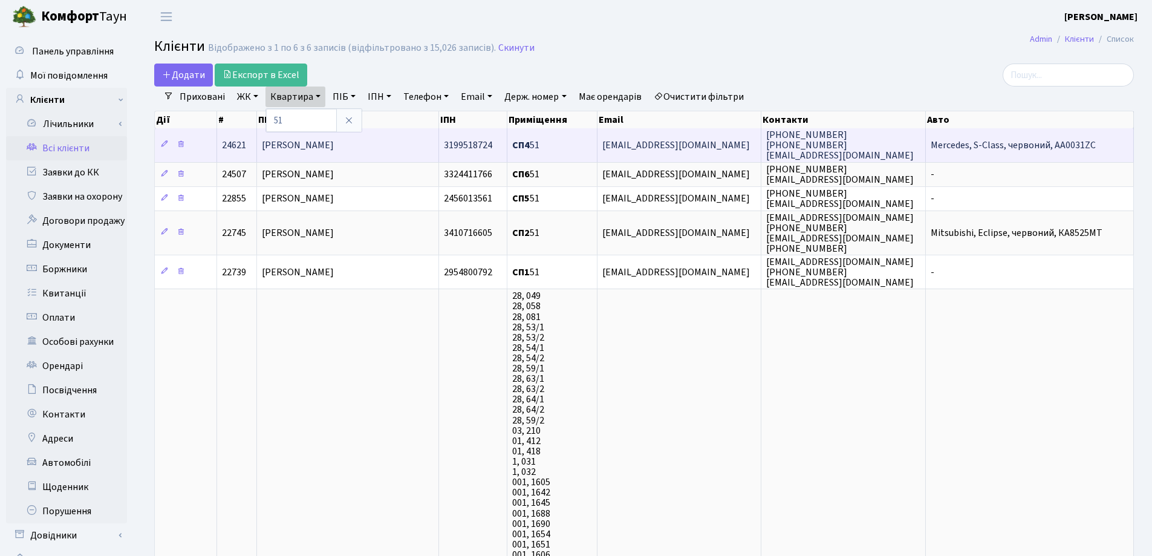
click at [334, 144] on span "[PERSON_NAME]" at bounding box center [298, 144] width 72 height 13
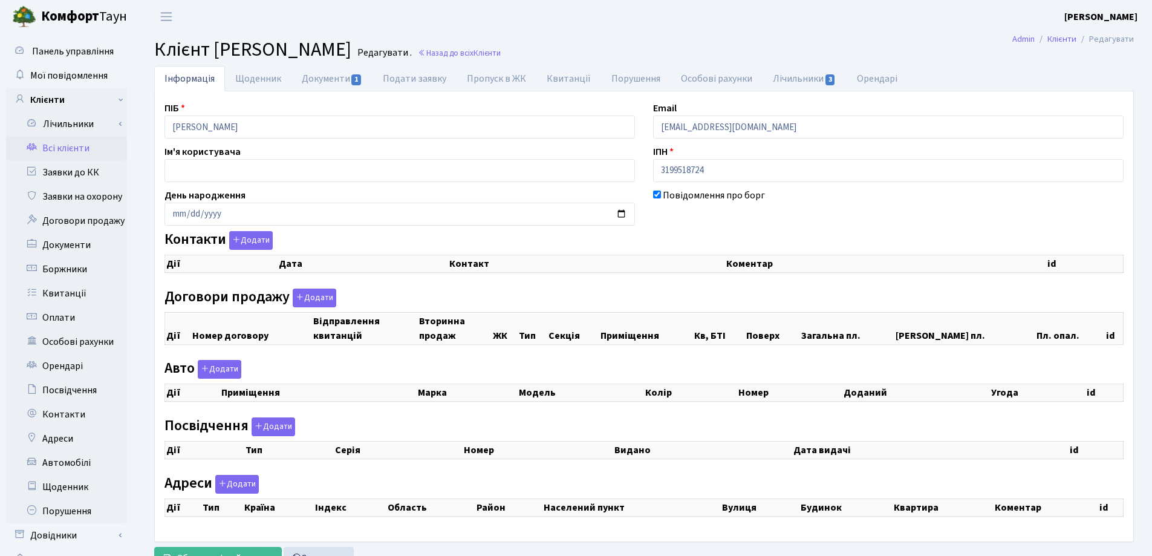
select select "25"
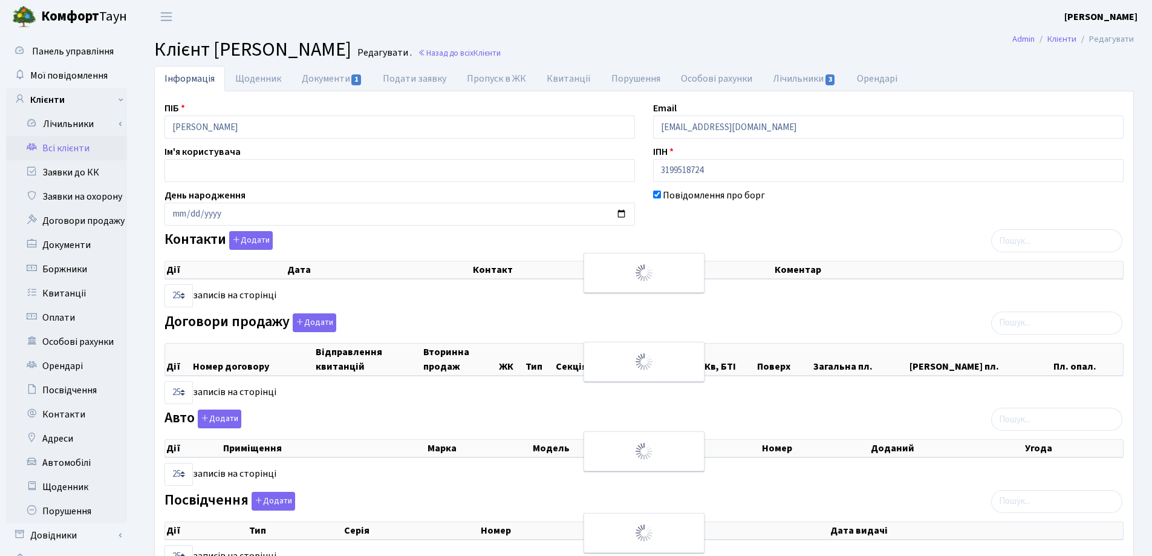
checkbox input "true"
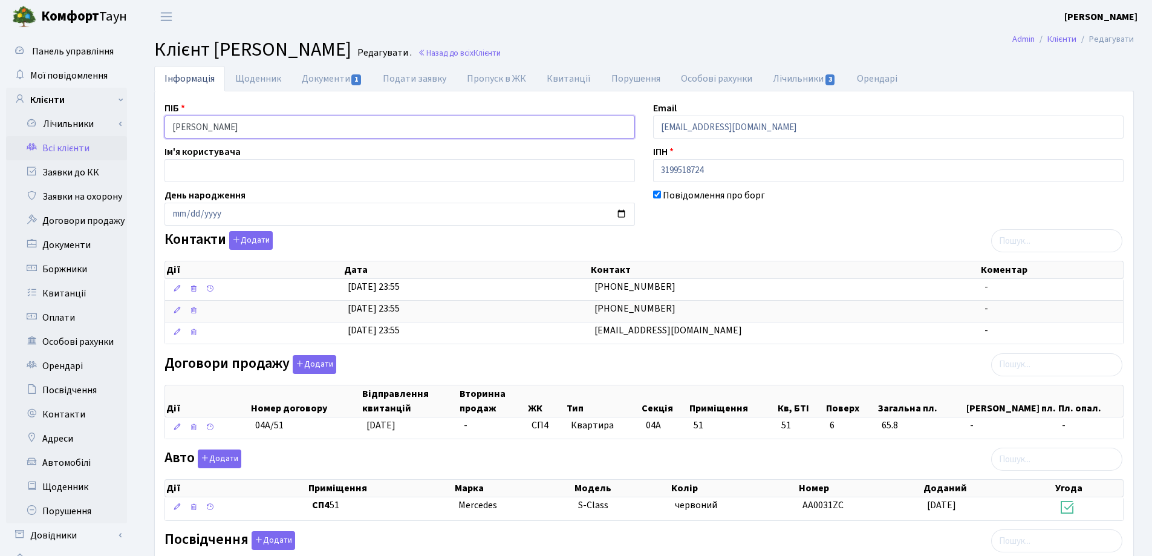
drag, startPoint x: 318, startPoint y: 123, endPoint x: 102, endPoint y: 136, distance: 216.8
click at [103, 135] on div "Панель управління Мої повідомлення Клієнти Лічильники Показання" at bounding box center [576, 427] width 1152 height 789
click at [679, 42] on h2 "Клієнт Калашник Юлія Сергіївна Редагувати . Назад до всіх Клієнти" at bounding box center [643, 49] width 979 height 23
click at [595, 33] on main "Admin Клієнти Редагувати Клієнт Калашник Юлія Сергіївна Редагувати . Назад до в…" at bounding box center [644, 427] width 1016 height 789
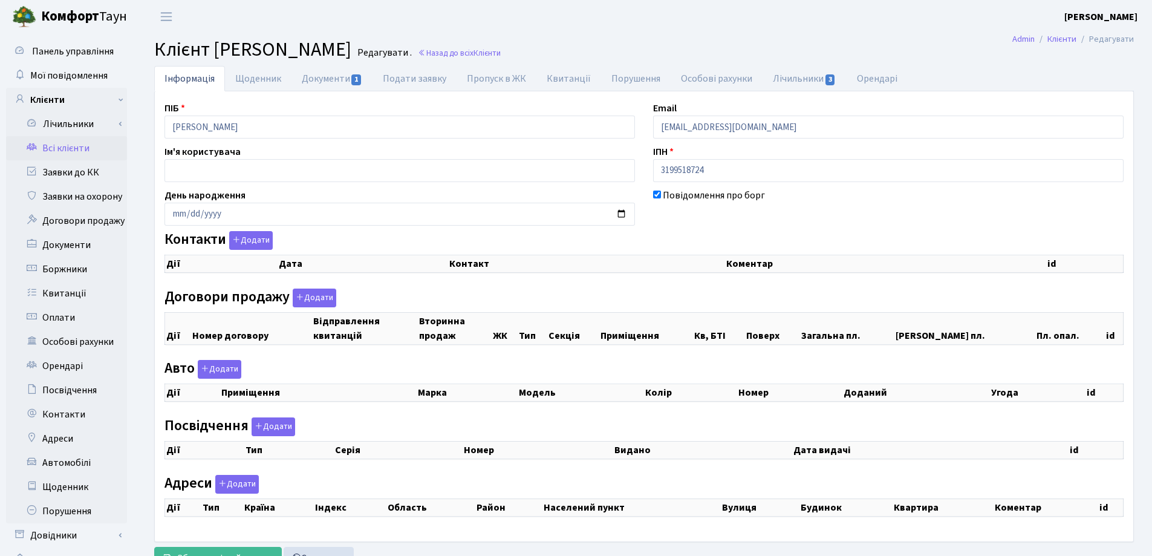
checkbox input "true"
select select "25"
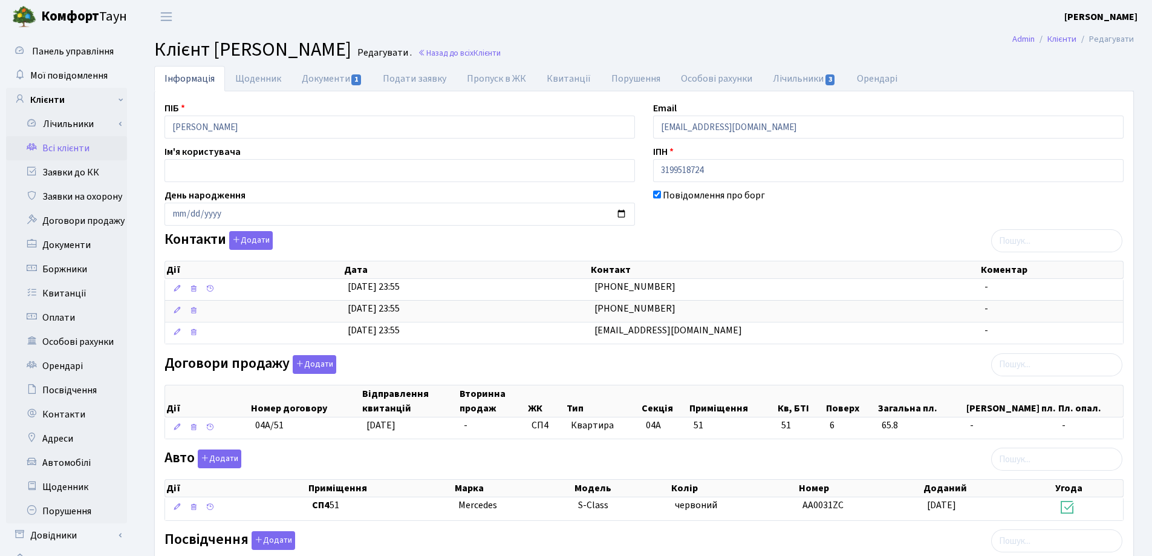
drag, startPoint x: 689, startPoint y: 58, endPoint x: 577, endPoint y: 53, distance: 111.9
click at [687, 57] on h2 "Клієнт Калашник Юлія Сергіївна Редагувати . Назад до всіх Клієнти" at bounding box center [643, 49] width 979 height 23
click at [501, 53] on span "Клієнти" at bounding box center [486, 52] width 27 height 11
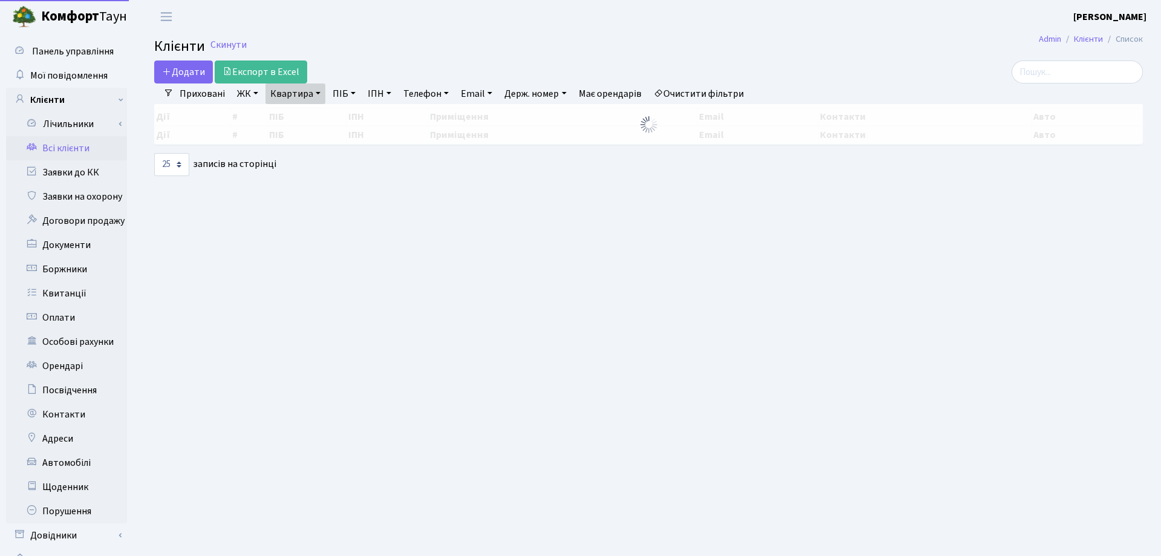
select select "25"
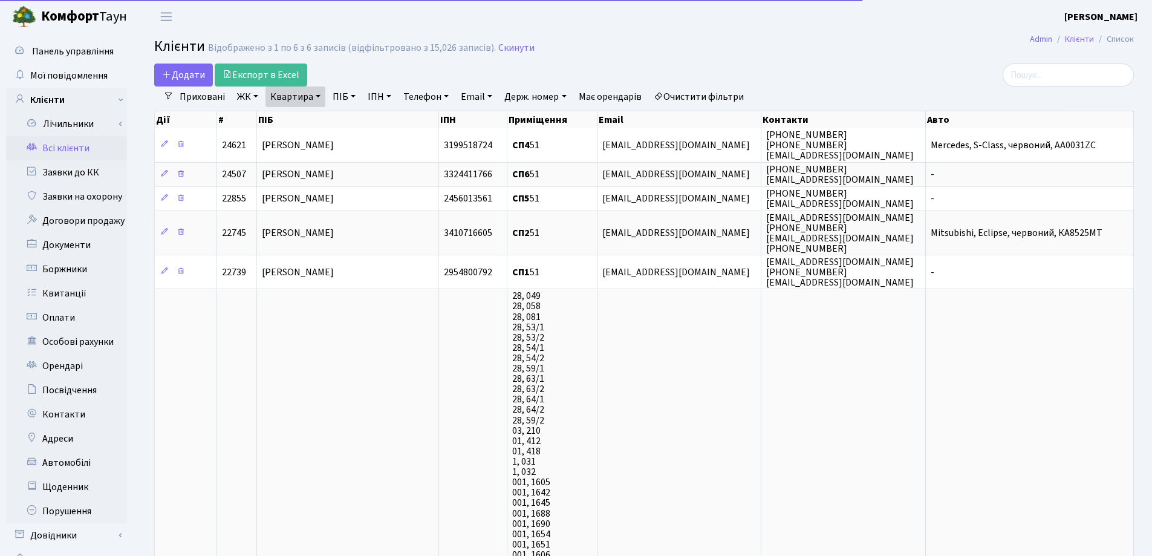
click at [317, 96] on link "Квартира" at bounding box center [295, 96] width 60 height 21
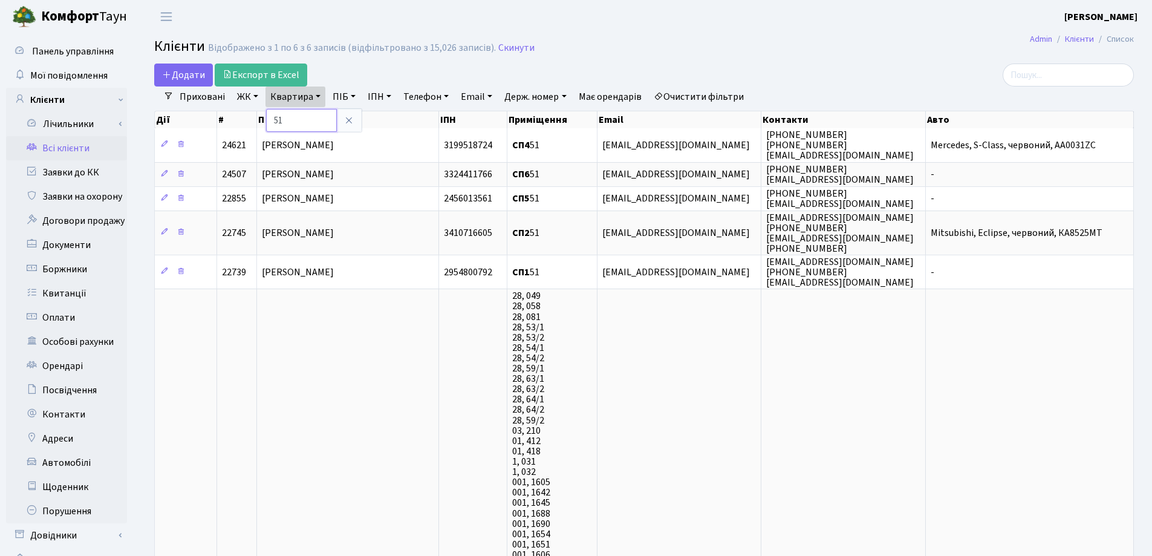
click at [312, 123] on input "51" at bounding box center [301, 120] width 71 height 23
type input "5"
type input "9"
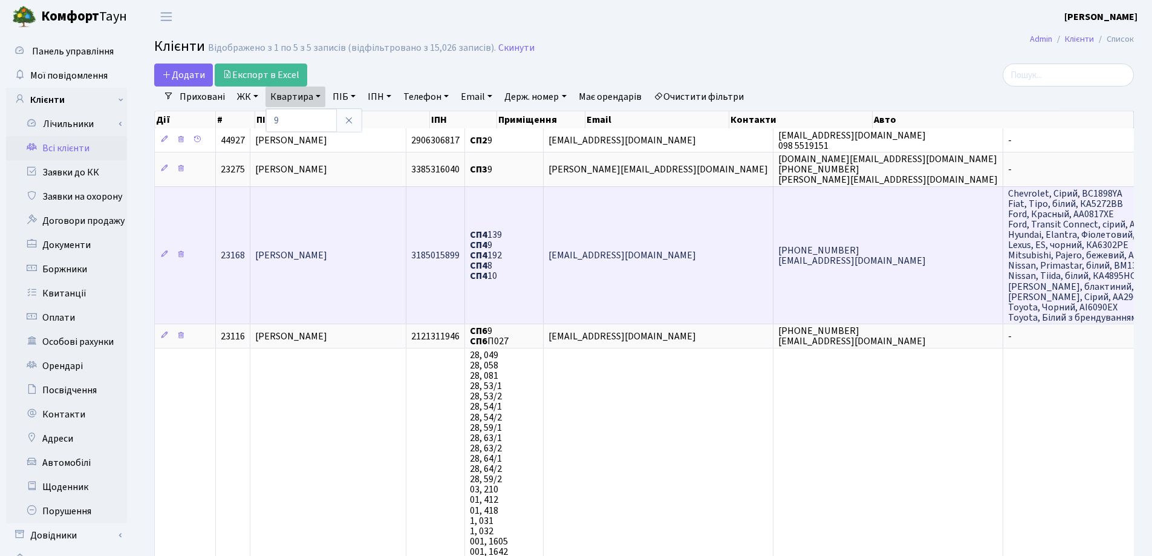
click at [368, 264] on td "[PERSON_NAME]" at bounding box center [328, 254] width 156 height 137
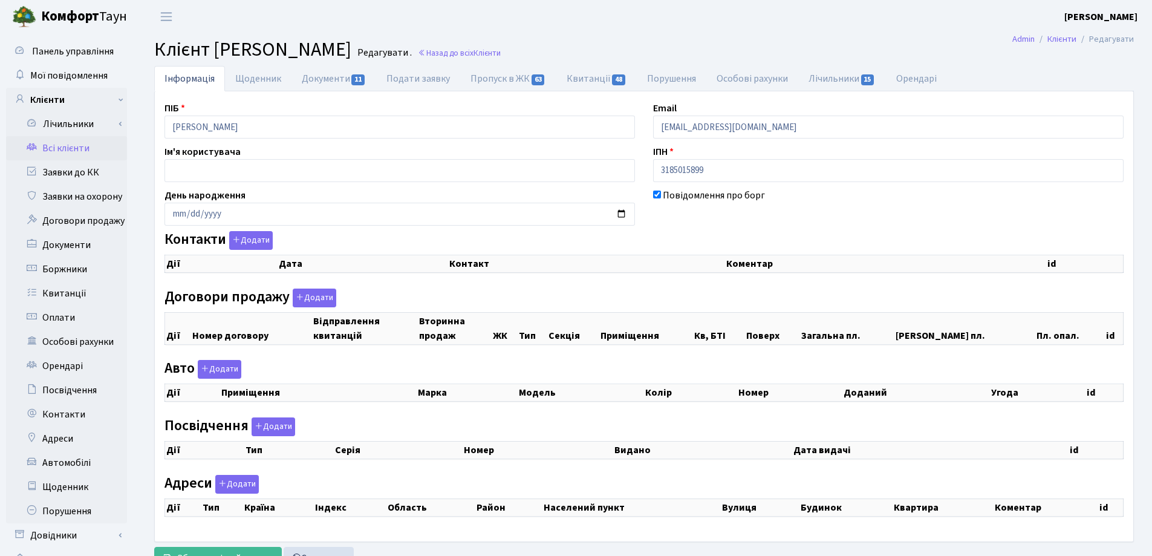
select select "25"
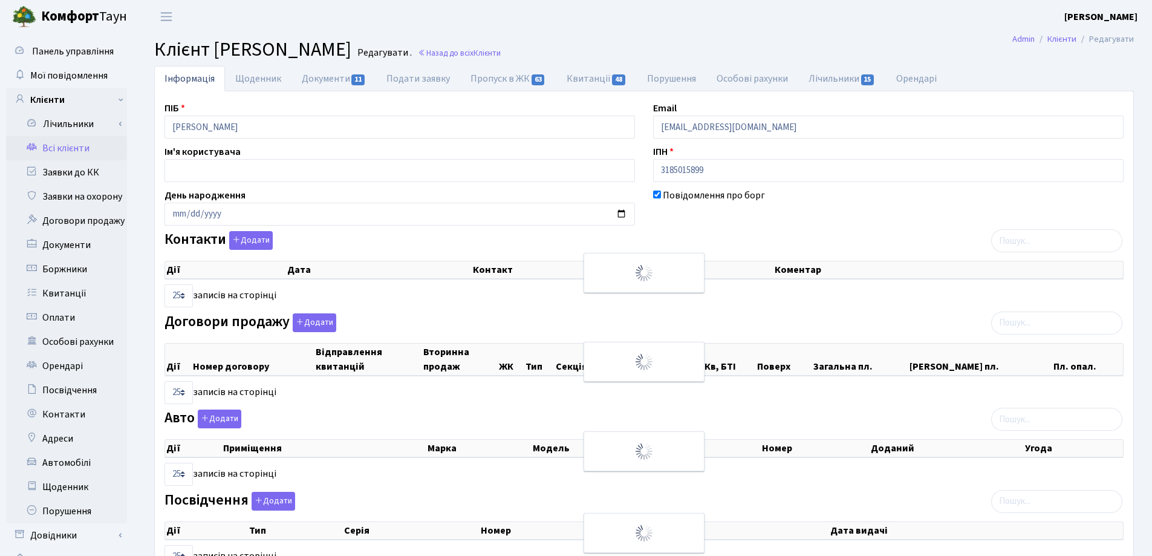
checkbox input "true"
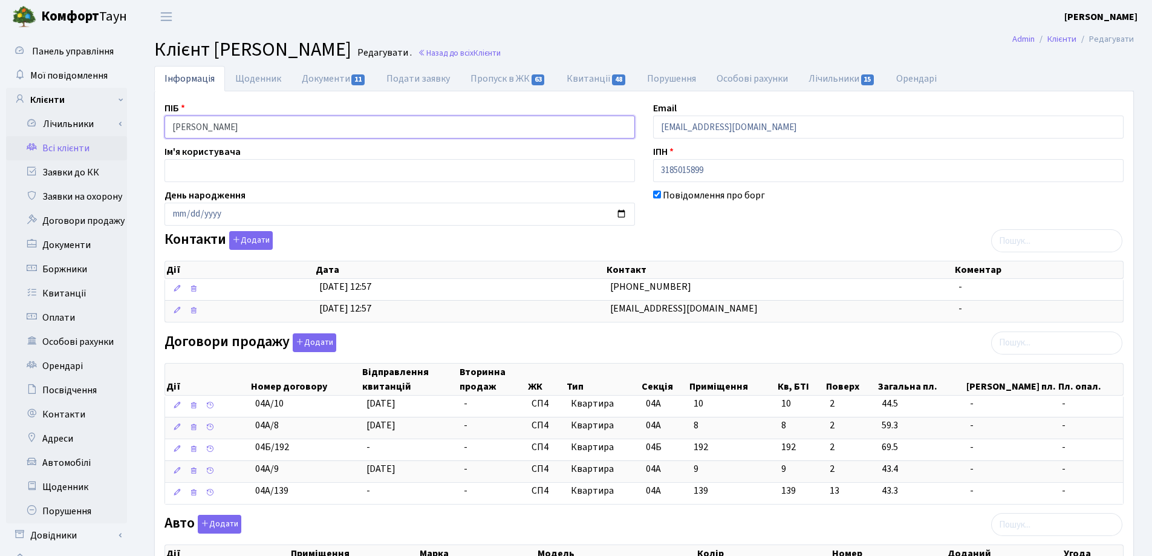
drag, startPoint x: 325, startPoint y: 121, endPoint x: 144, endPoint y: 135, distance: 180.7
drag, startPoint x: 734, startPoint y: 41, endPoint x: 636, endPoint y: 41, distance: 97.9
click at [732, 41] on h2 "Клієнт Магаляс Микита Романович Редагувати . Назад до всіх Клієнти" at bounding box center [643, 49] width 979 height 23
click at [501, 50] on link "Назад до всіх Клієнти" at bounding box center [459, 52] width 83 height 11
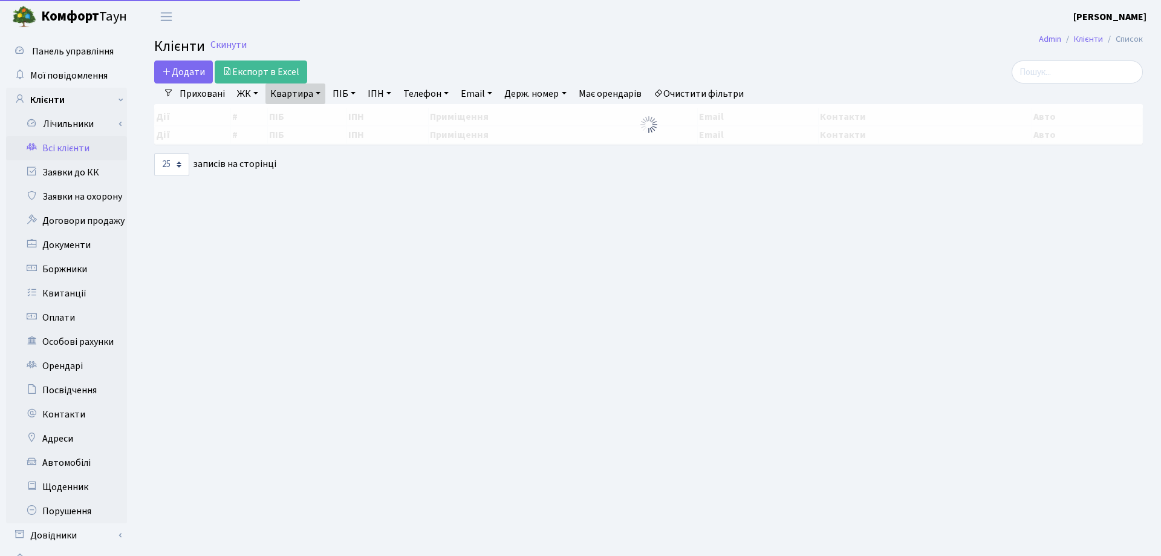
select select "25"
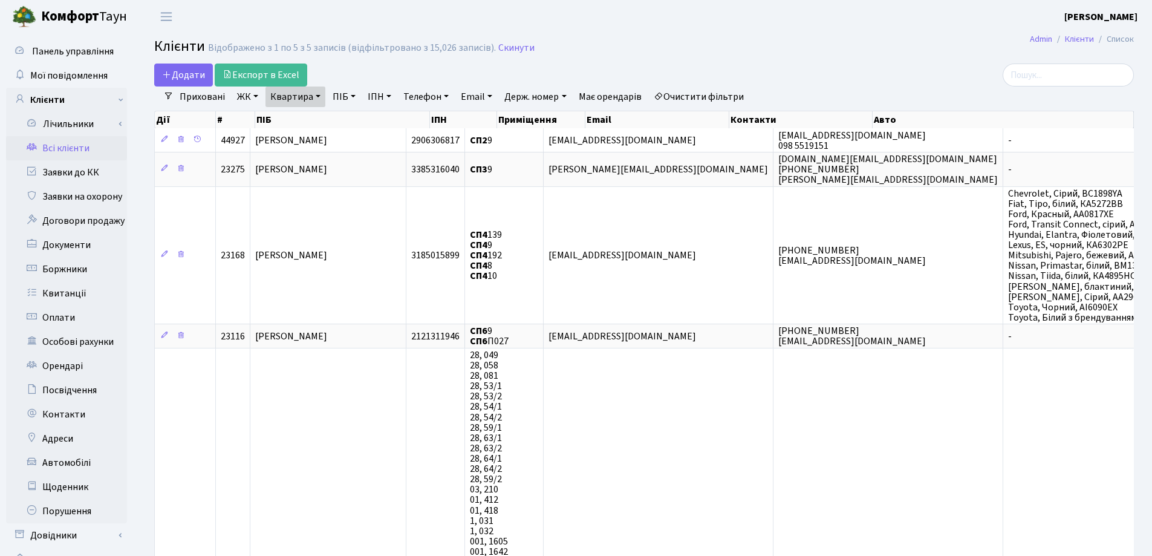
click at [319, 94] on link "Квартира" at bounding box center [295, 96] width 60 height 21
click at [345, 118] on icon at bounding box center [349, 120] width 10 height 10
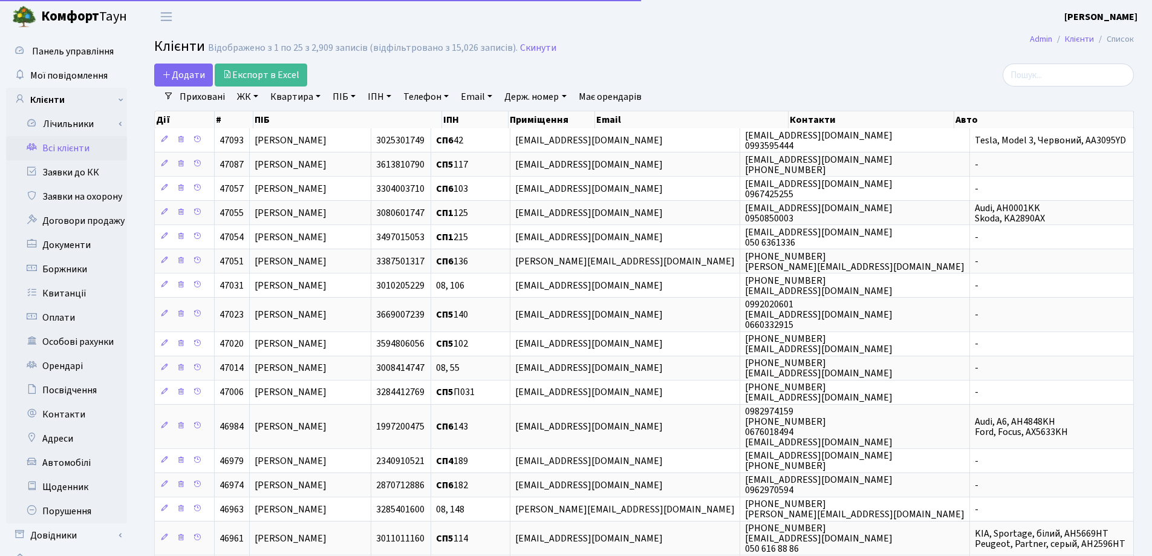
click at [318, 96] on link "Квартира" at bounding box center [295, 96] width 60 height 21
click at [316, 111] on input "text" at bounding box center [301, 120] width 71 height 23
type input "51"
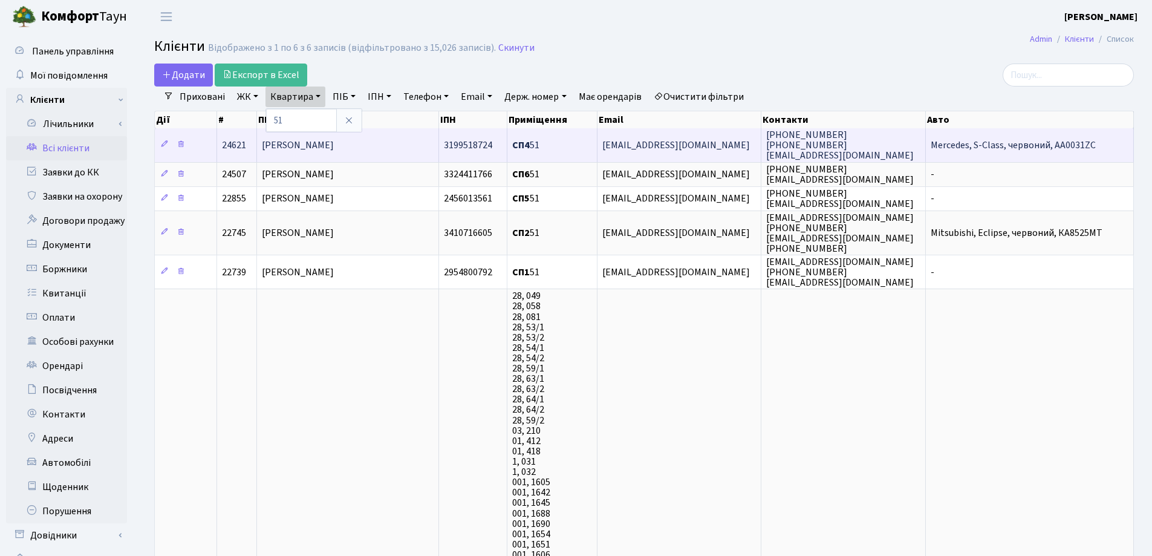
click at [334, 144] on span "[PERSON_NAME]" at bounding box center [298, 144] width 72 height 13
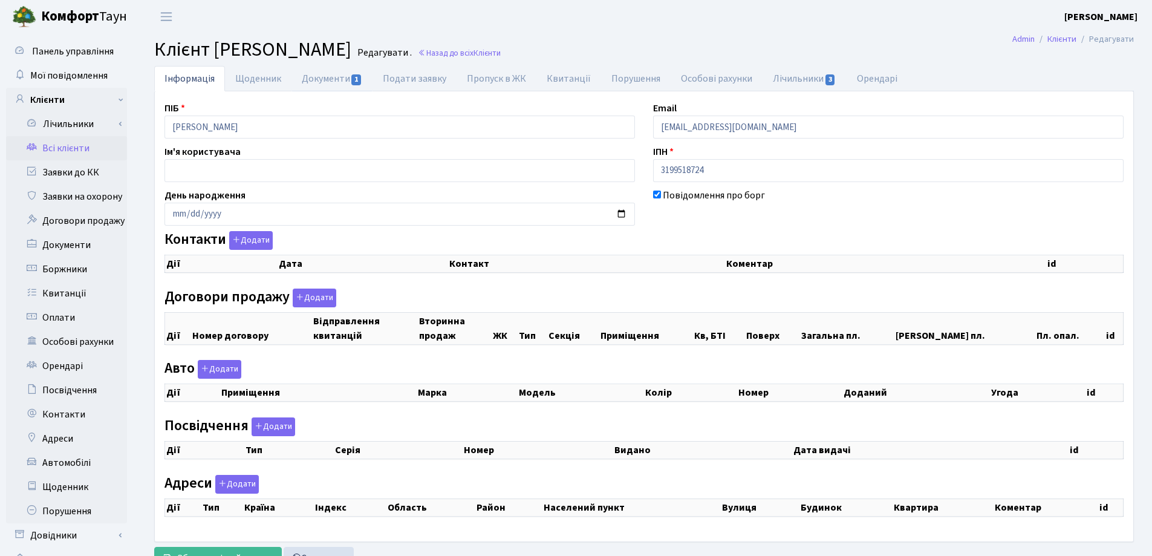
click at [319, 76] on link "Документи 1" at bounding box center [331, 78] width 81 height 25
select select "25"
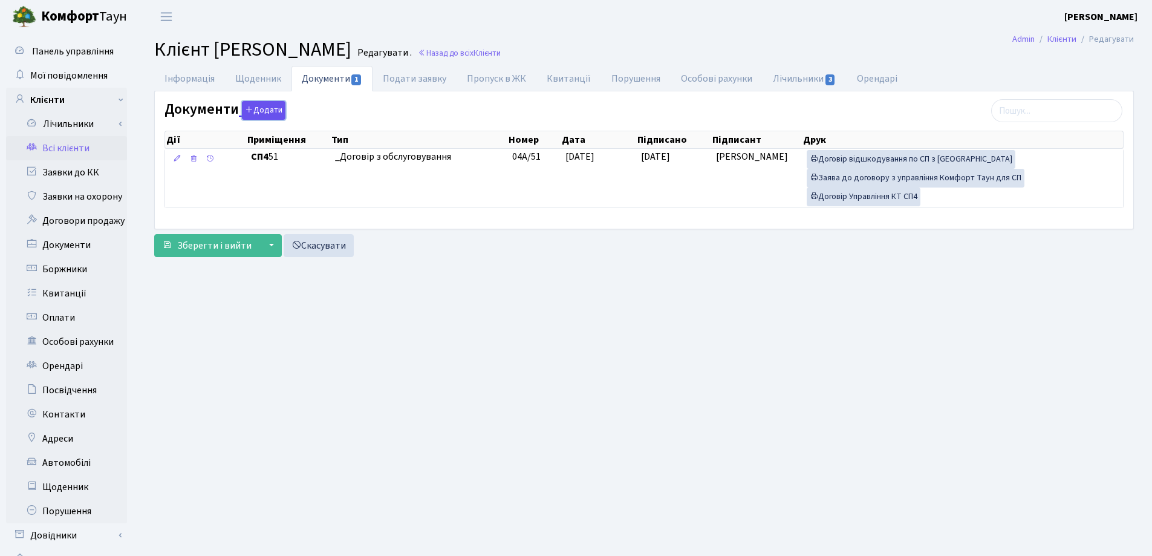
click at [264, 104] on button "Додати" at bounding box center [264, 110] width 44 height 19
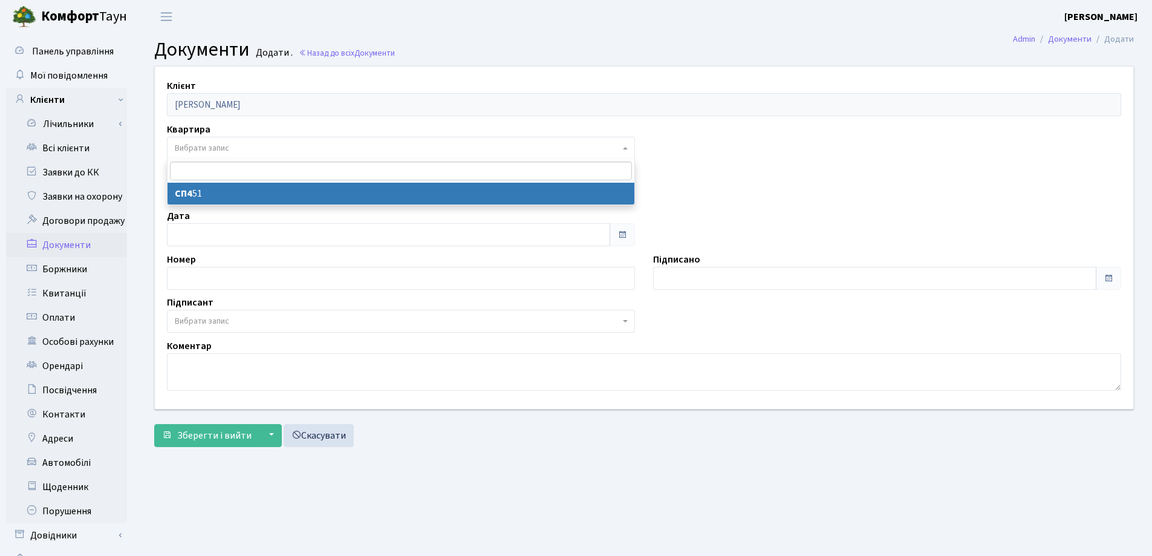
click at [251, 148] on span "Вибрати запис" at bounding box center [397, 148] width 445 height 12
click at [514, 36] on main "Admin Документи Додати Документи Додати . Назад до всіх Документи Клієнт Калашн…" at bounding box center [644, 305] width 1016 height 544
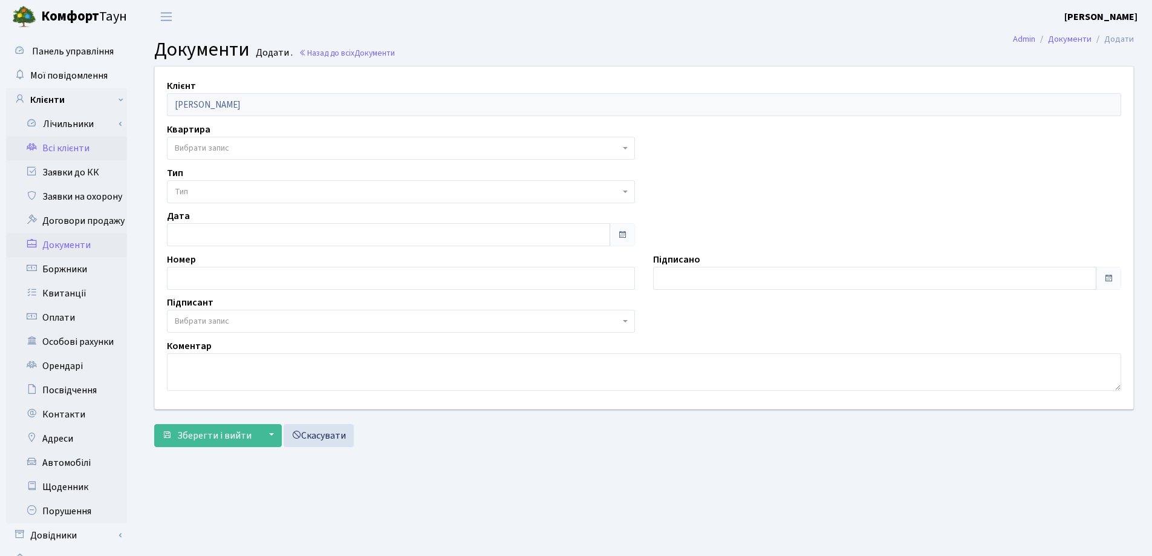
click at [77, 148] on link "Всі клієнти" at bounding box center [66, 148] width 121 height 24
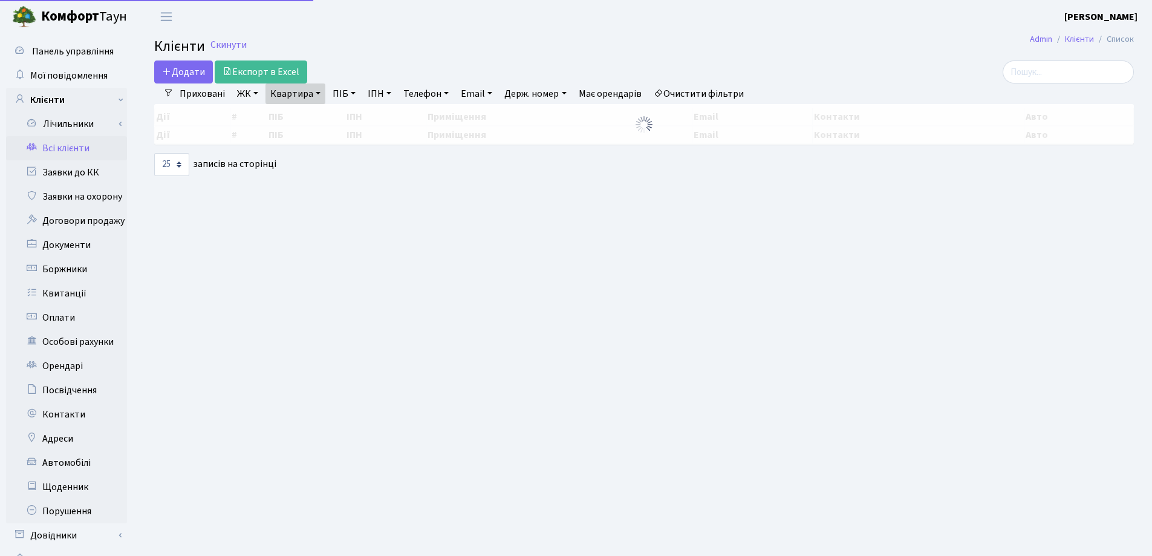
select select "25"
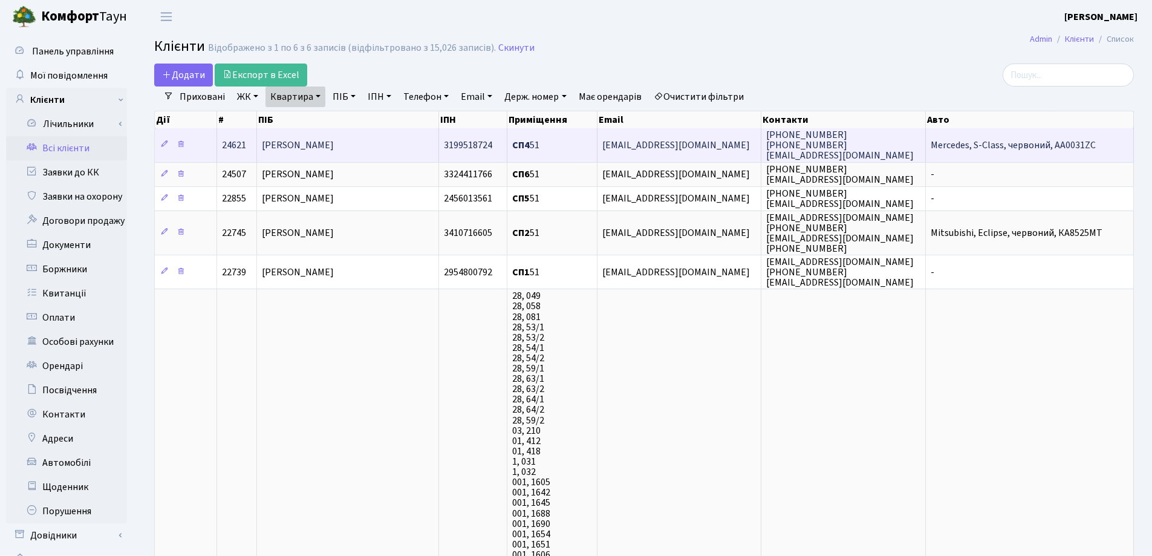
click at [406, 147] on td "[PERSON_NAME]" at bounding box center [347, 144] width 181 height 33
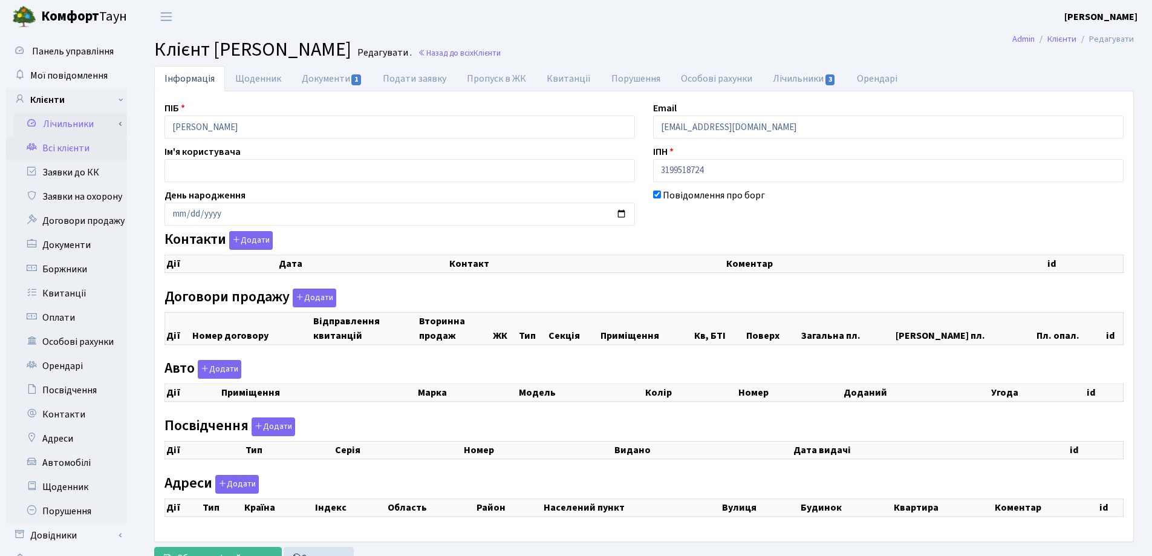
click at [121, 126] on div "Панель управління Мої повідомлення Клієнти Лічильники Показання" at bounding box center [576, 305] width 1152 height 544
checkbox input "true"
select select "25"
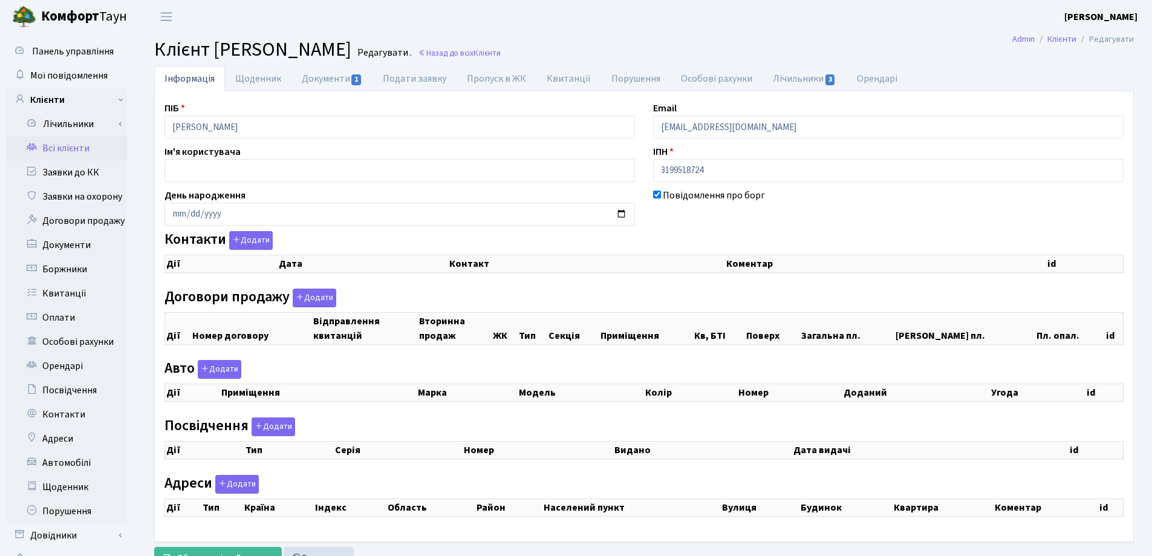
select select "25"
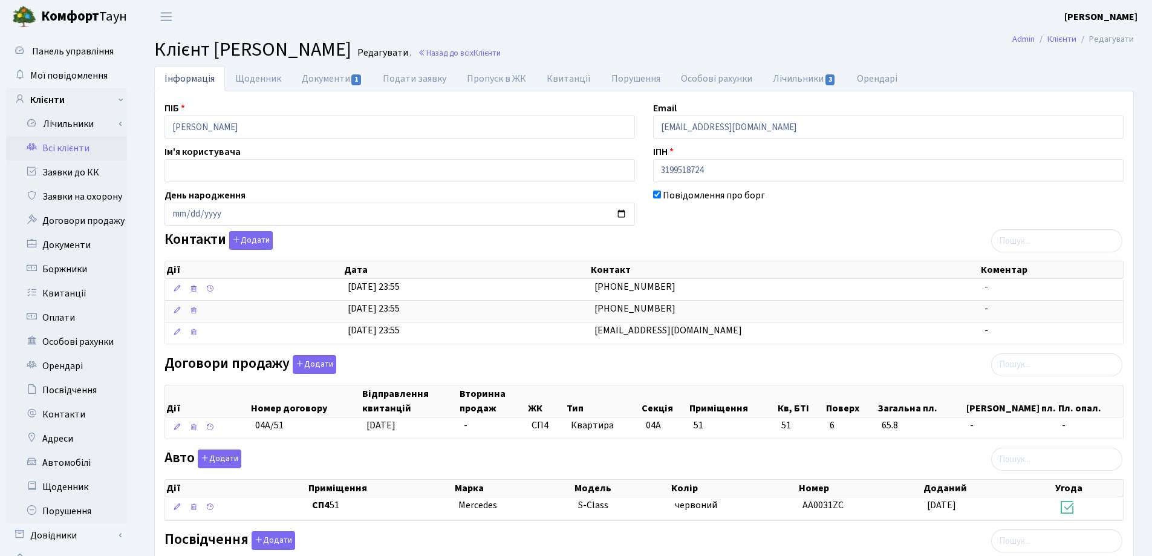
click at [606, 38] on h2 "Клієнт Калашник Юлія Сергіївна Редагувати . Назад до всіх Клієнти" at bounding box center [643, 49] width 979 height 23
click at [316, 82] on link "Документи 1" at bounding box center [331, 78] width 81 height 25
select select "25"
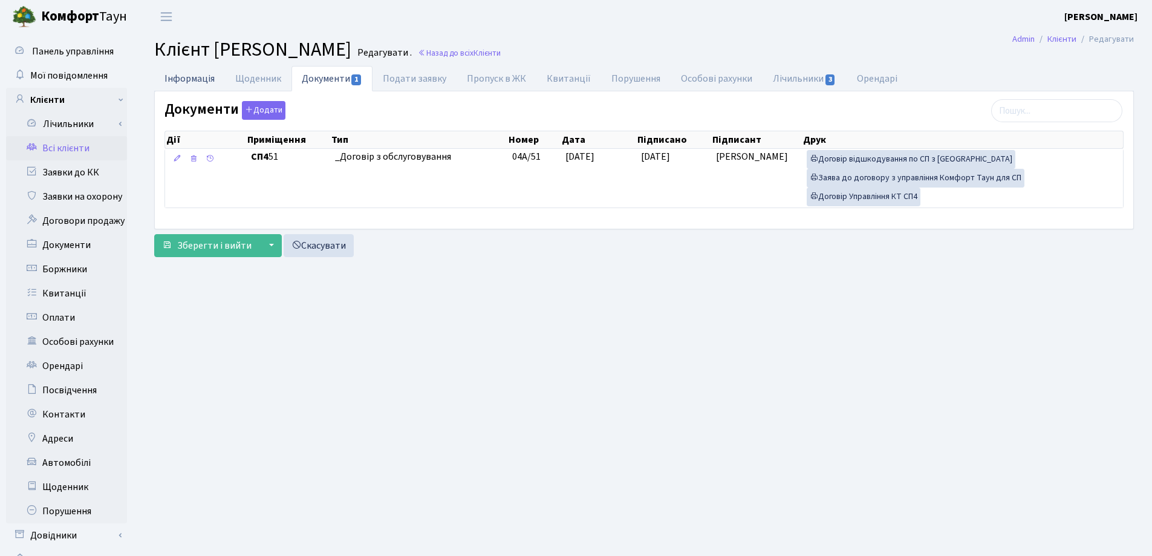
click at [193, 80] on link "Інформація" at bounding box center [189, 78] width 71 height 25
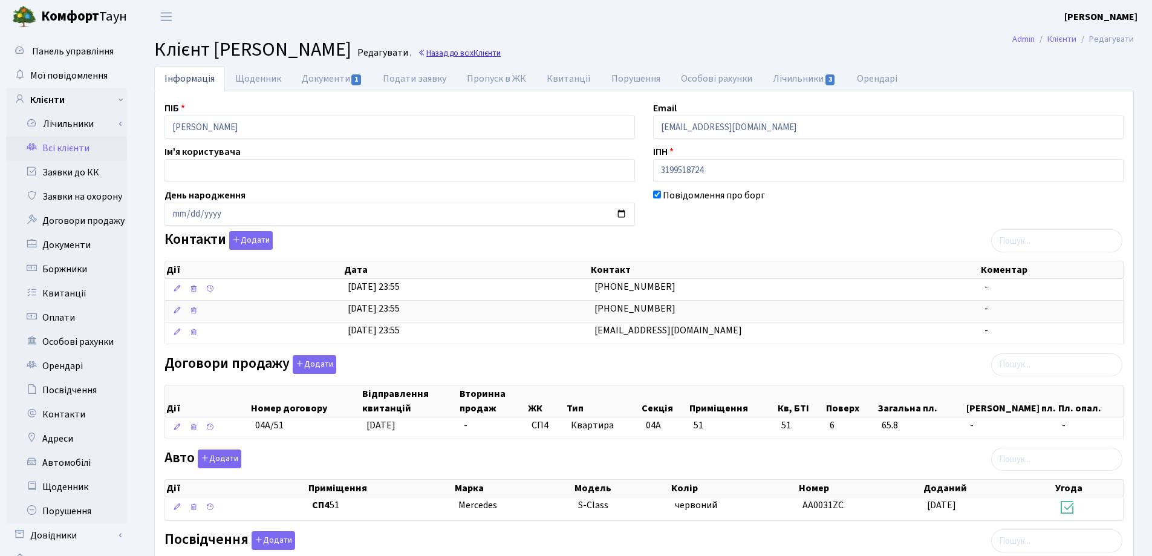
click at [501, 56] on span "Клієнти" at bounding box center [486, 52] width 27 height 11
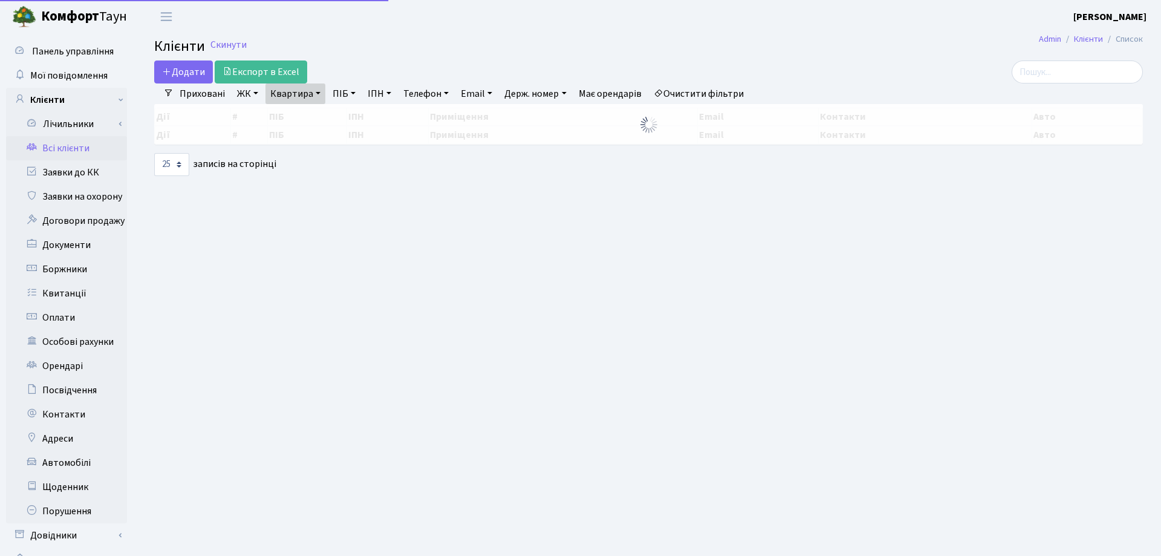
select select "25"
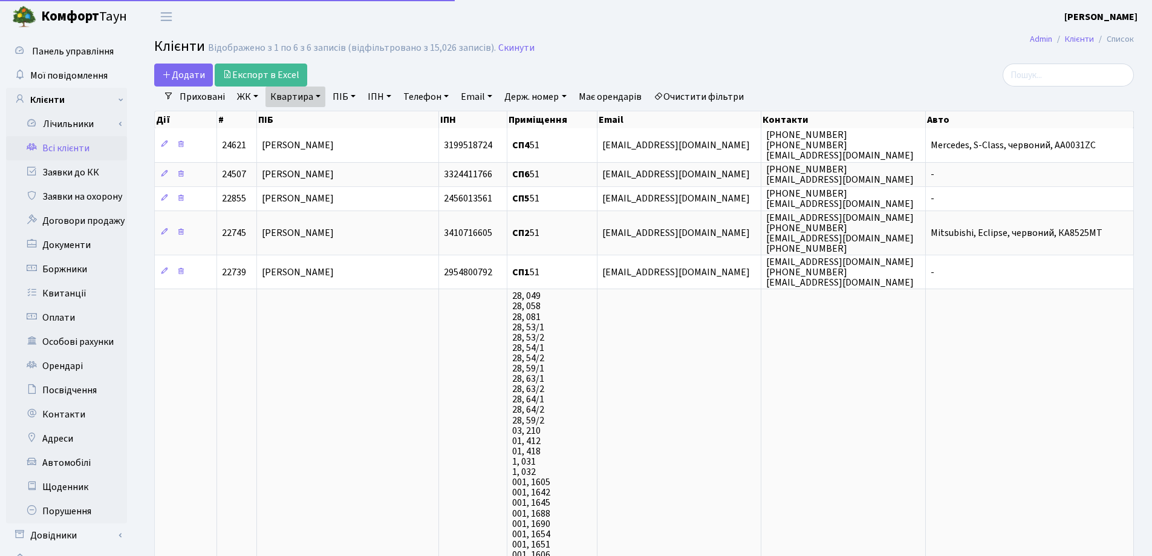
click at [320, 91] on link "Квартира" at bounding box center [295, 96] width 60 height 21
click at [317, 118] on input "51" at bounding box center [301, 120] width 71 height 23
type input "5"
type input "167"
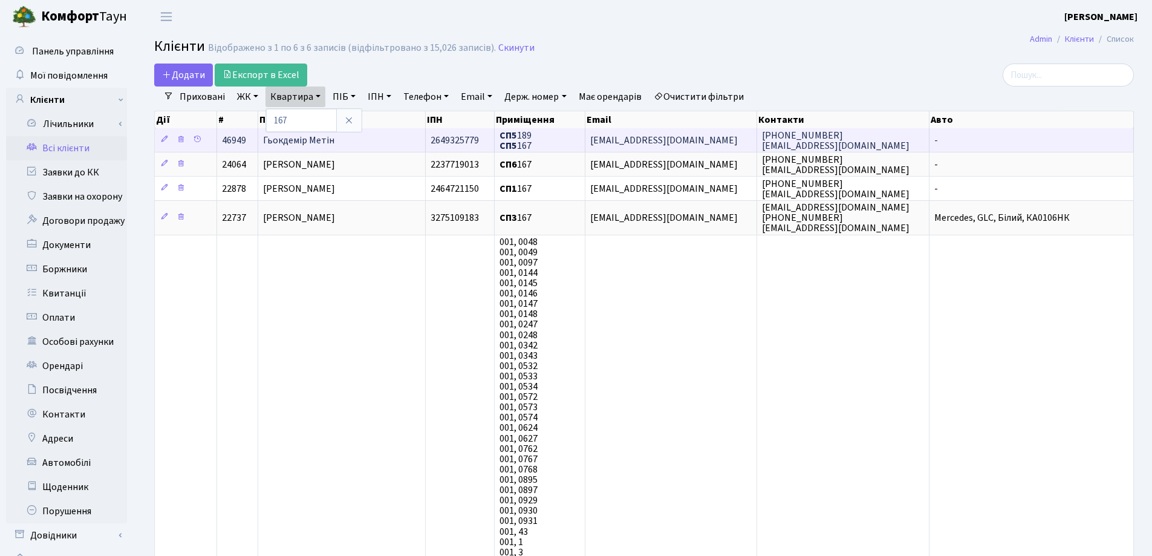
click at [374, 145] on td "Гьокдемір Метін" at bounding box center [341, 140] width 167 height 24
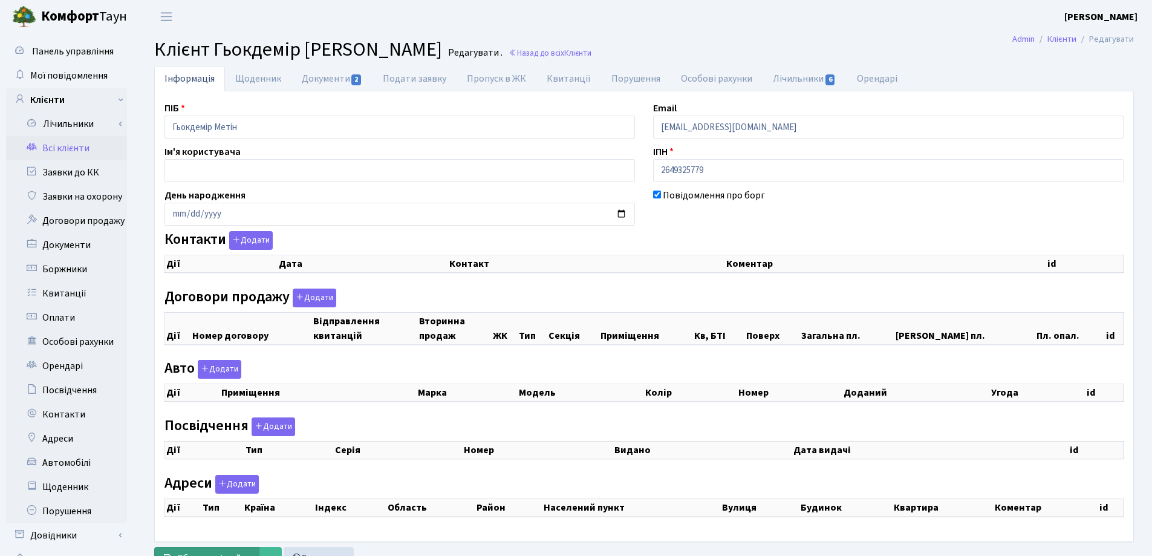
checkbox input "true"
select select "25"
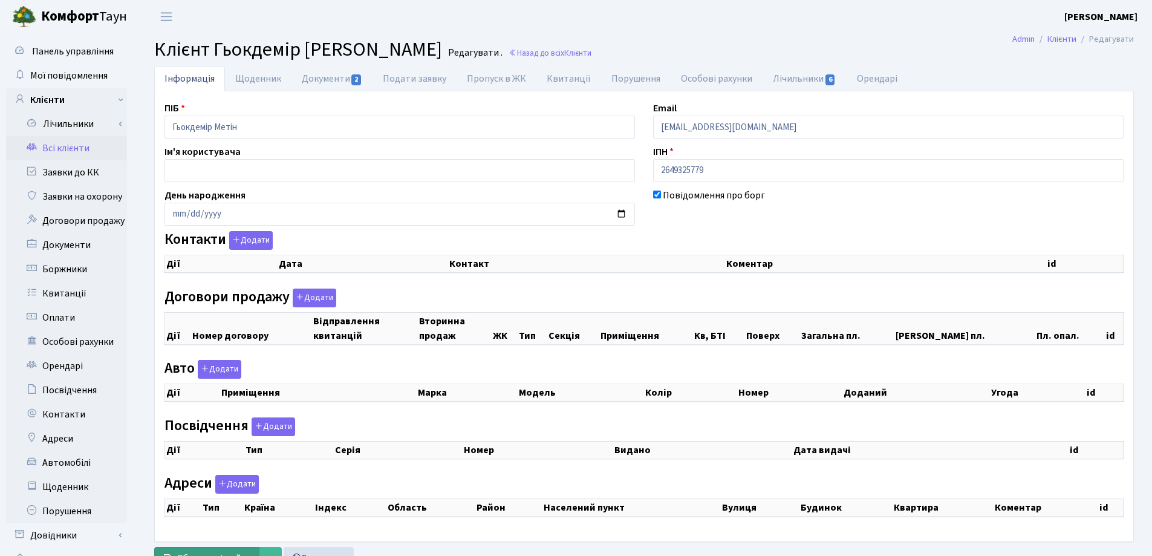
select select "25"
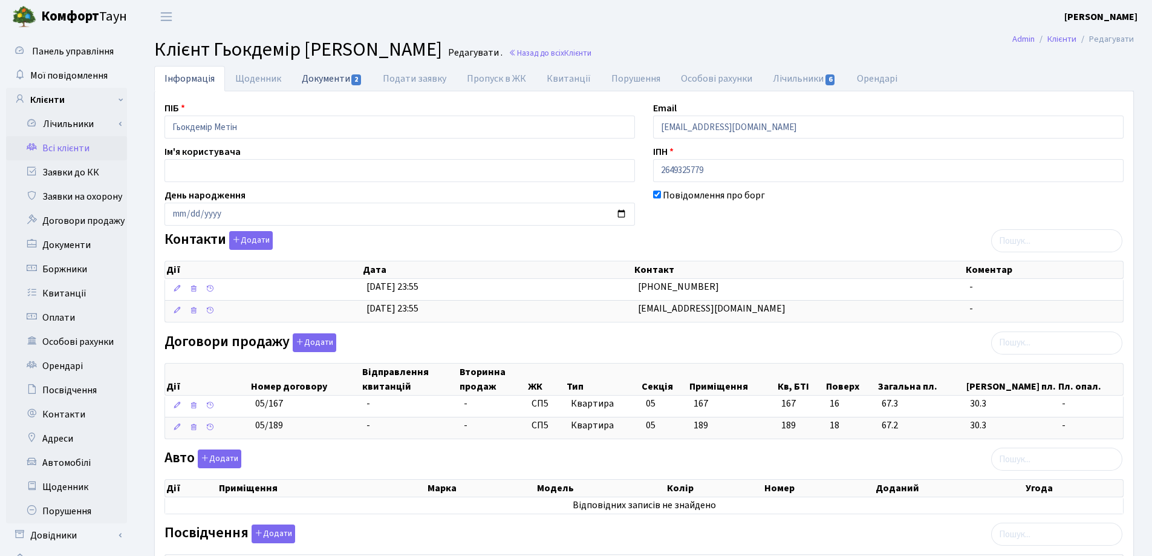
click at [314, 76] on link "Документи 2" at bounding box center [331, 78] width 81 height 25
select select "25"
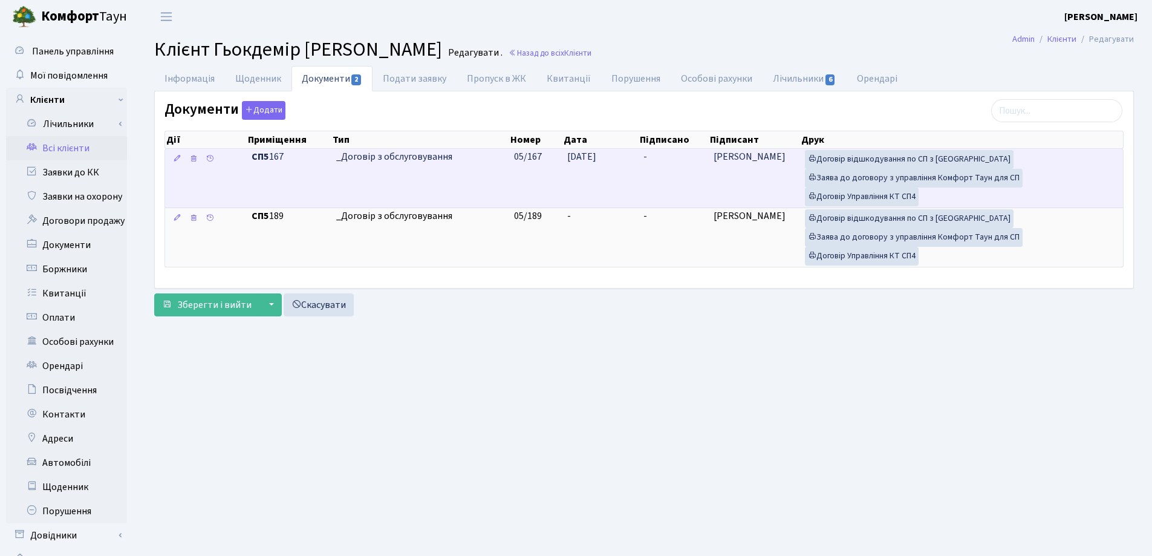
click at [655, 154] on td "-" at bounding box center [673, 178] width 70 height 59
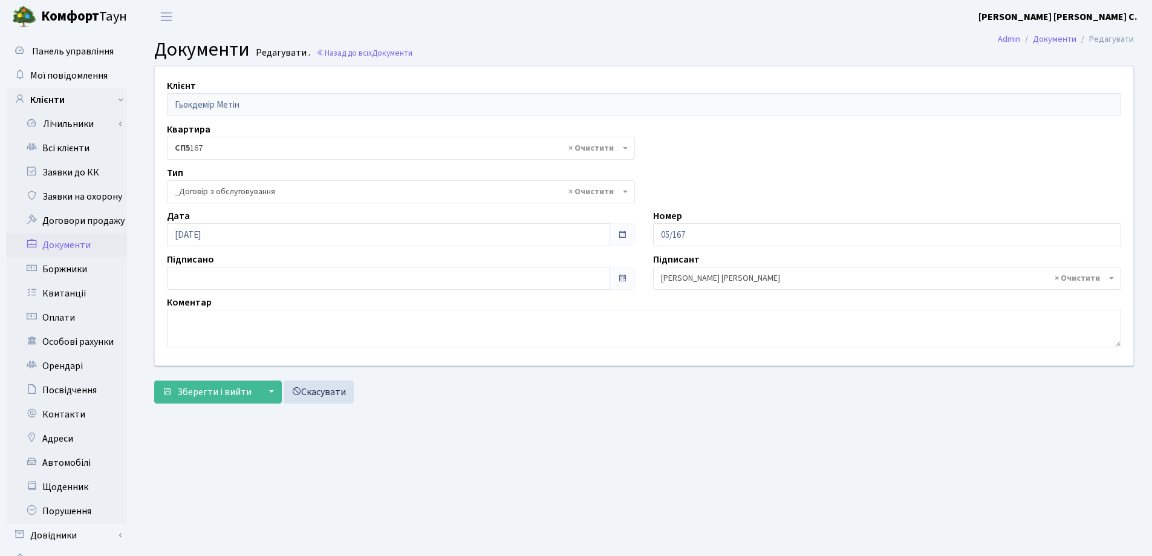
select select "289"
type input "[DATE]"
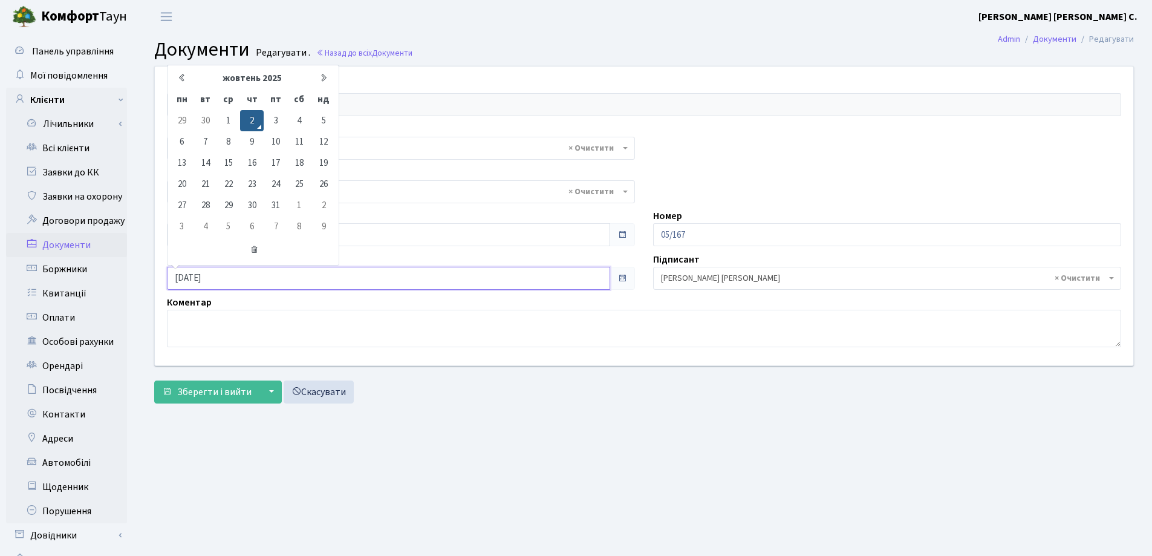
click at [323, 277] on input "[DATE]" at bounding box center [388, 278] width 443 height 23
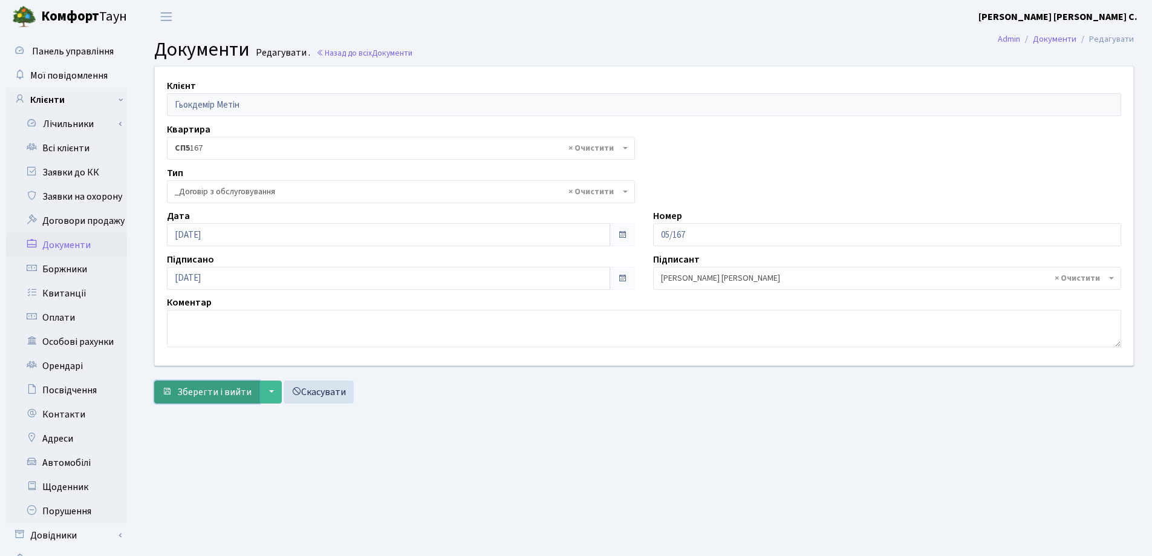
click at [207, 386] on span "Зберегти і вийти" at bounding box center [214, 391] width 74 height 13
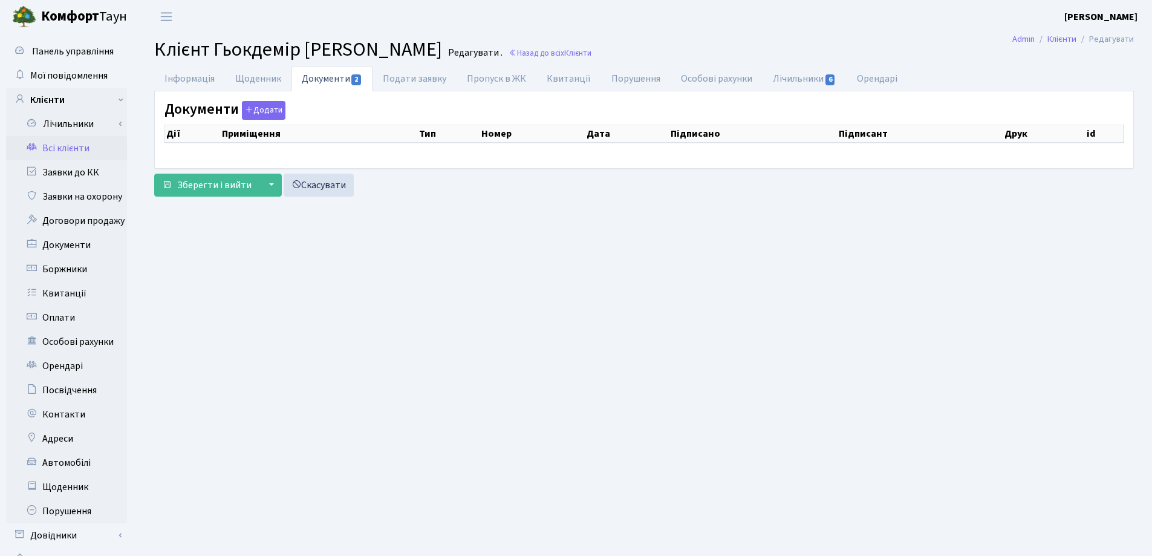
select select "25"
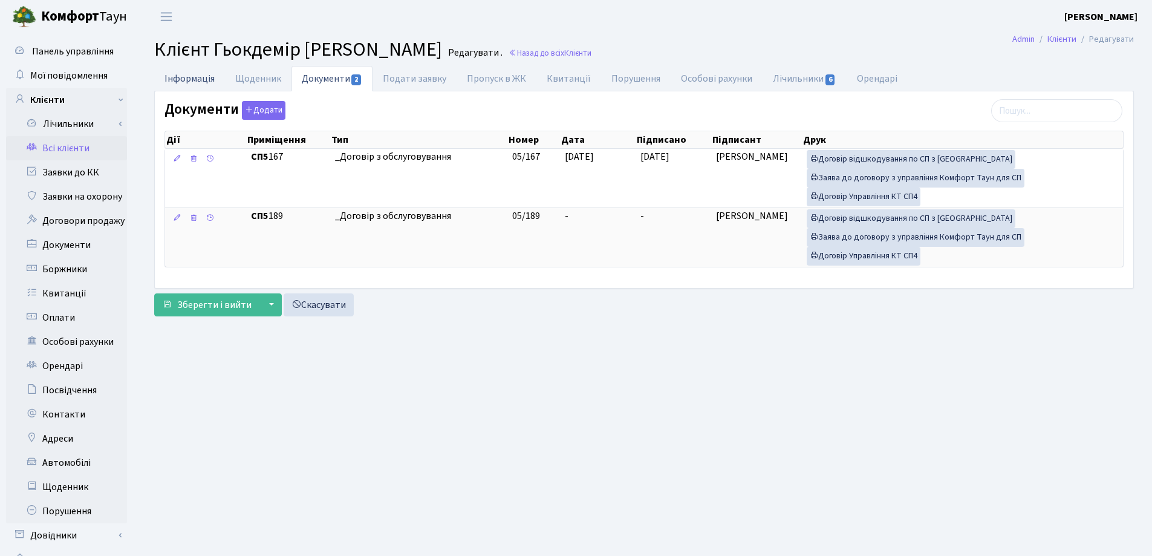
click at [189, 81] on link "Інформація" at bounding box center [189, 78] width 71 height 25
select select "25"
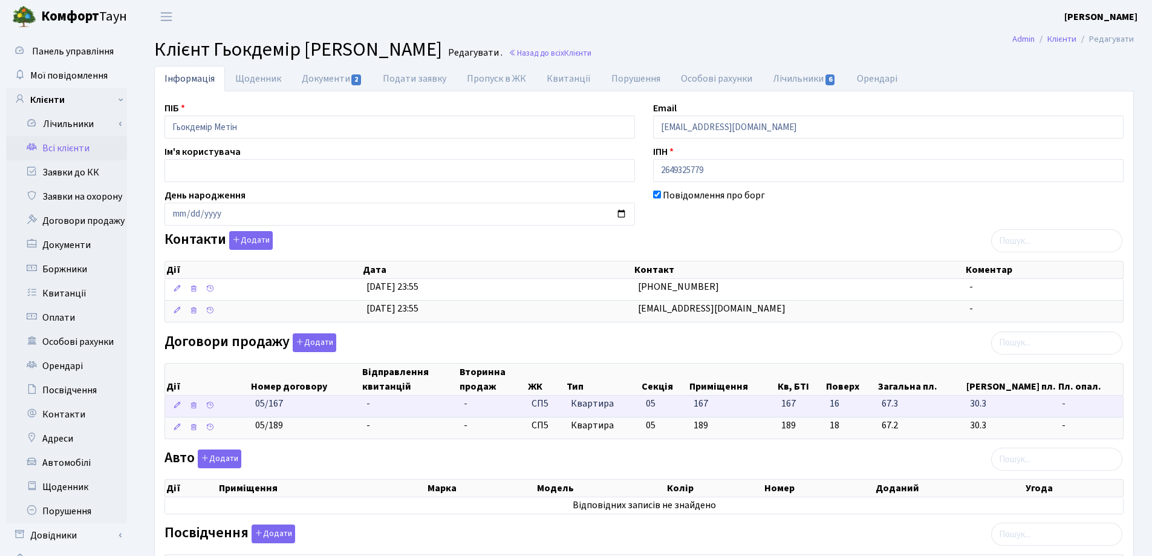
click at [389, 403] on td "-" at bounding box center [410, 405] width 97 height 21
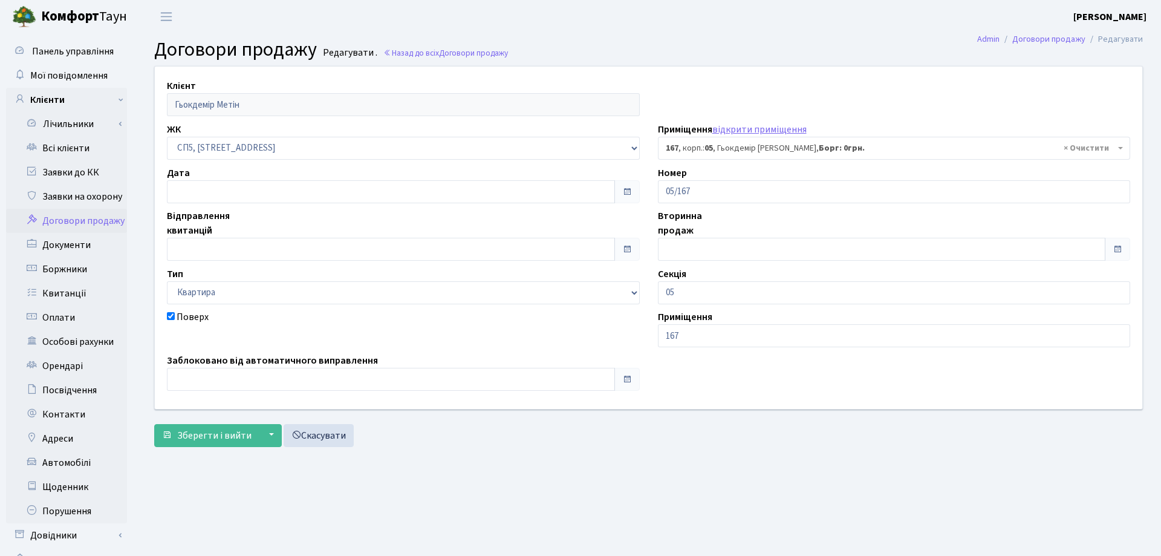
select select "21576"
click at [260, 187] on input "text" at bounding box center [388, 191] width 443 height 23
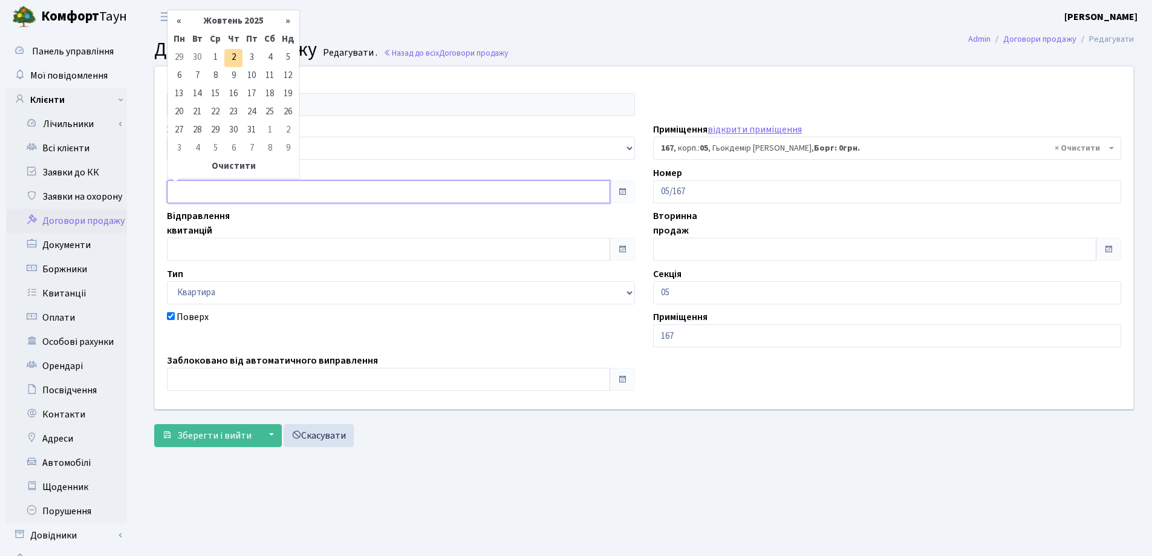
type input "[DATE]"
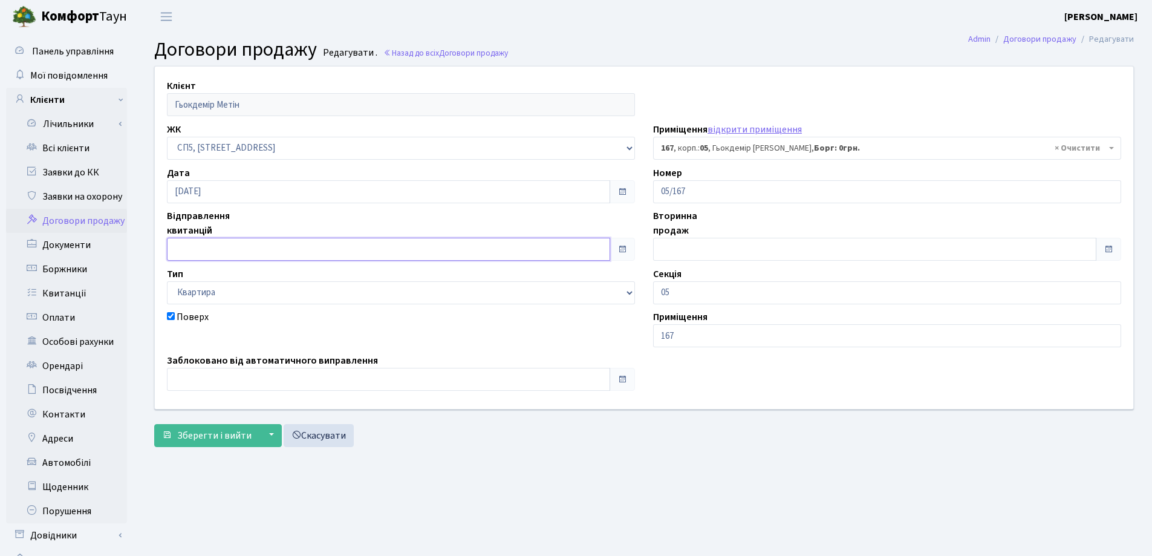
click at [241, 248] on input "text" at bounding box center [388, 249] width 443 height 23
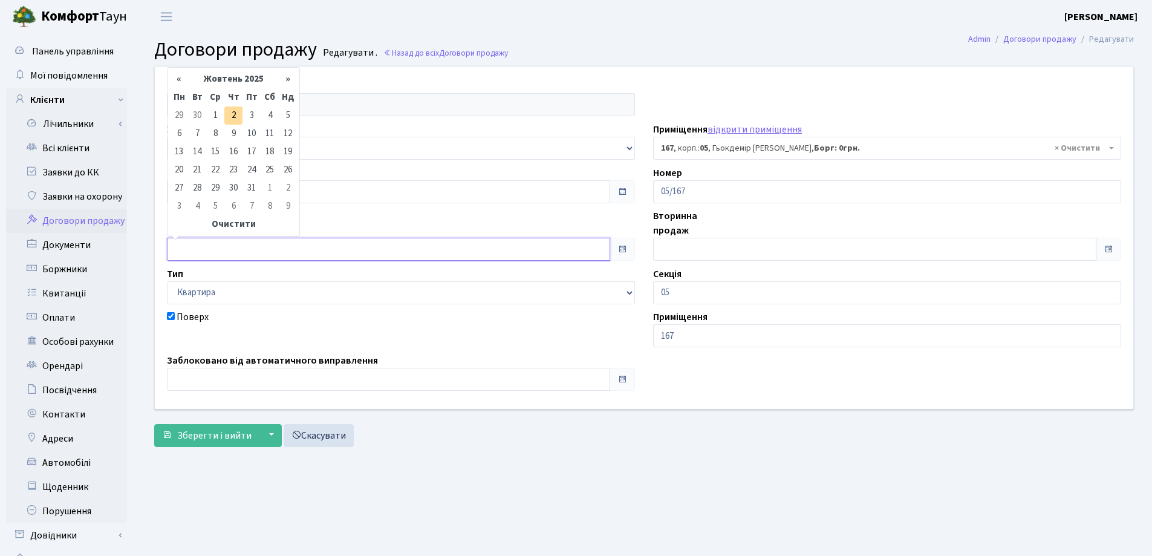
type input "02.10.2025"
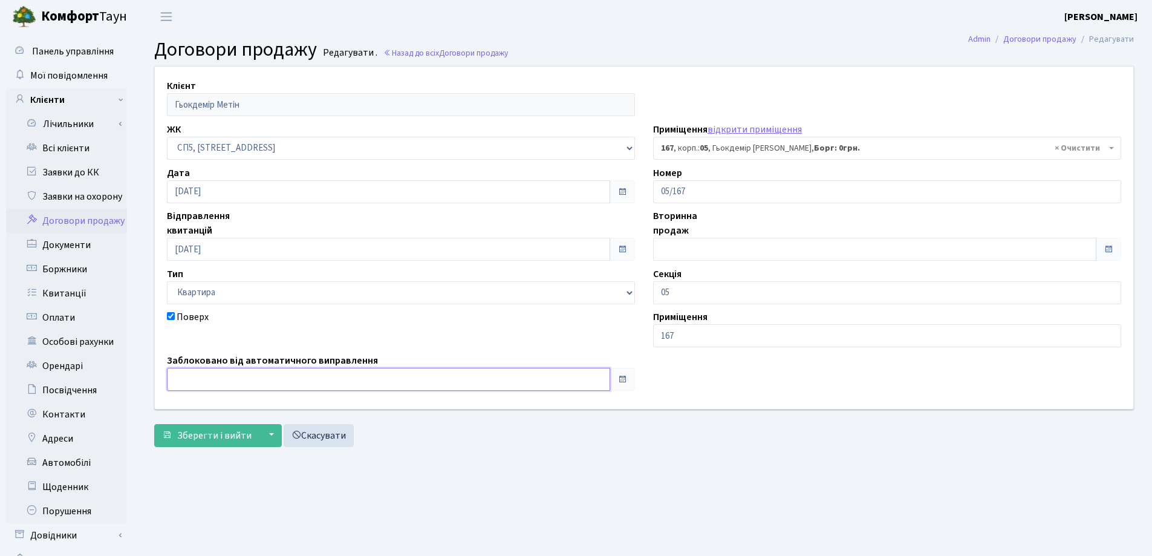
click at [207, 377] on input "text" at bounding box center [388, 379] width 443 height 23
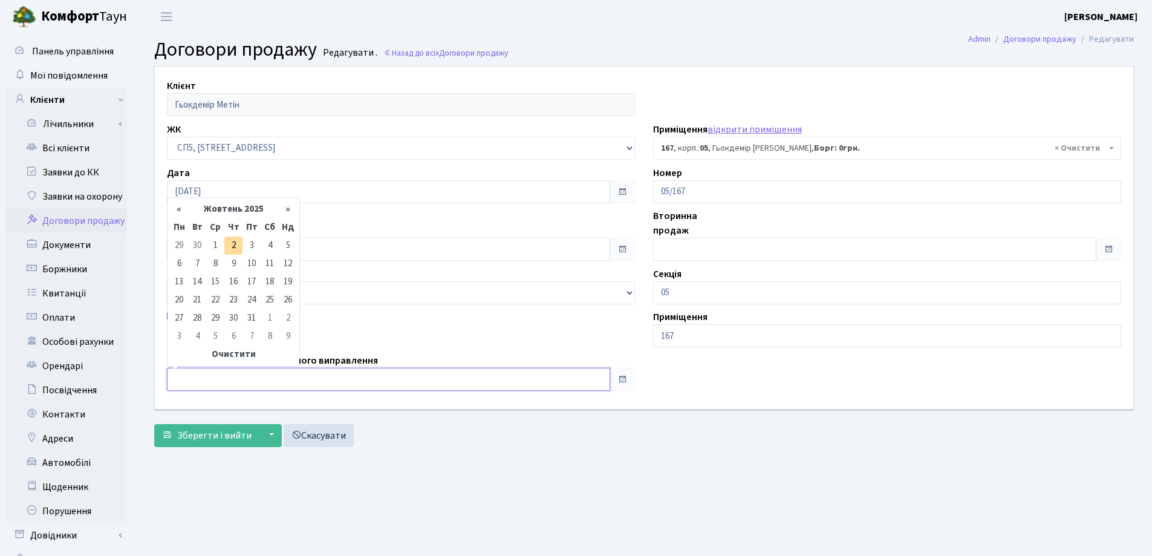
type input "02.10.2025"
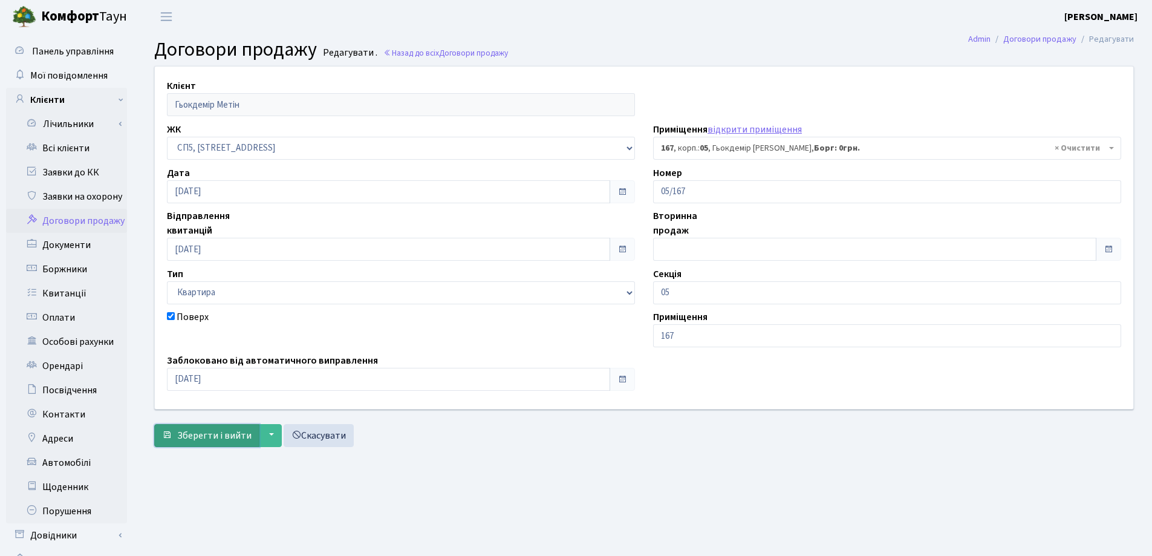
click at [198, 432] on span "Зберегти і вийти" at bounding box center [214, 435] width 74 height 13
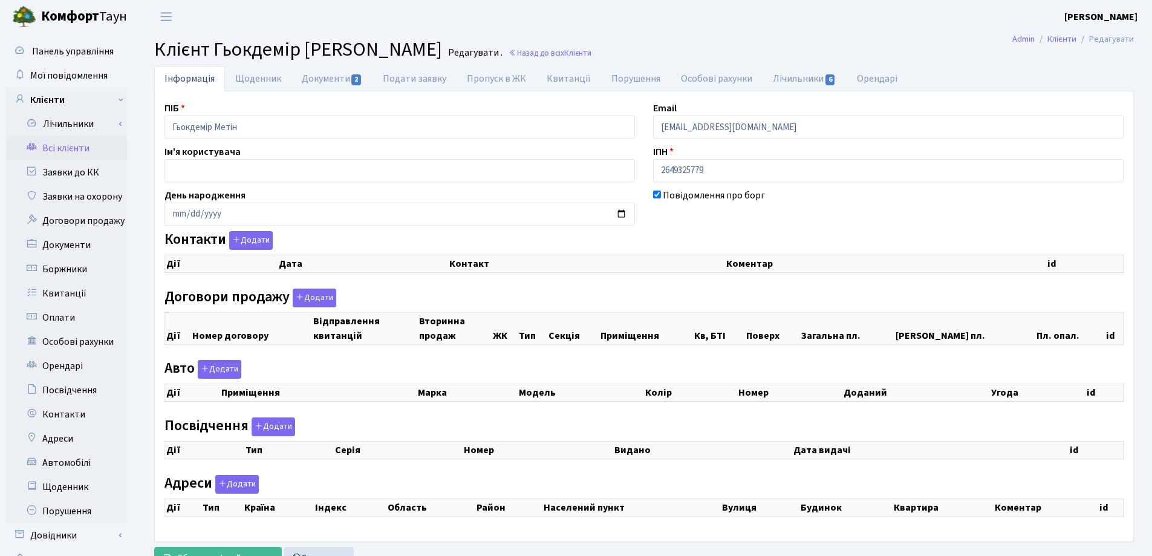
checkbox input "true"
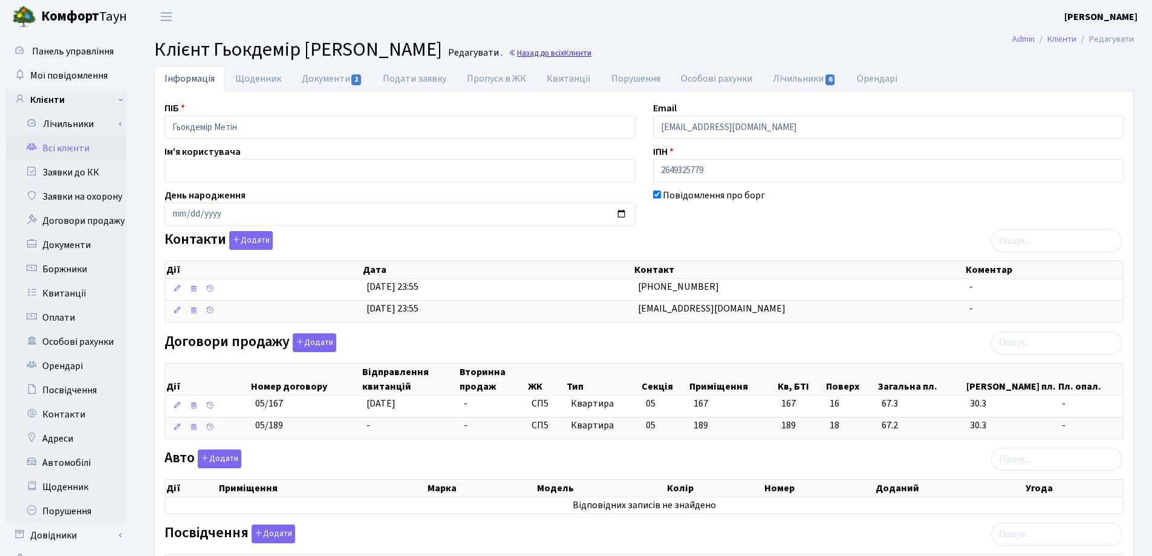
click at [564, 54] on span "Клієнти" at bounding box center [577, 52] width 27 height 11
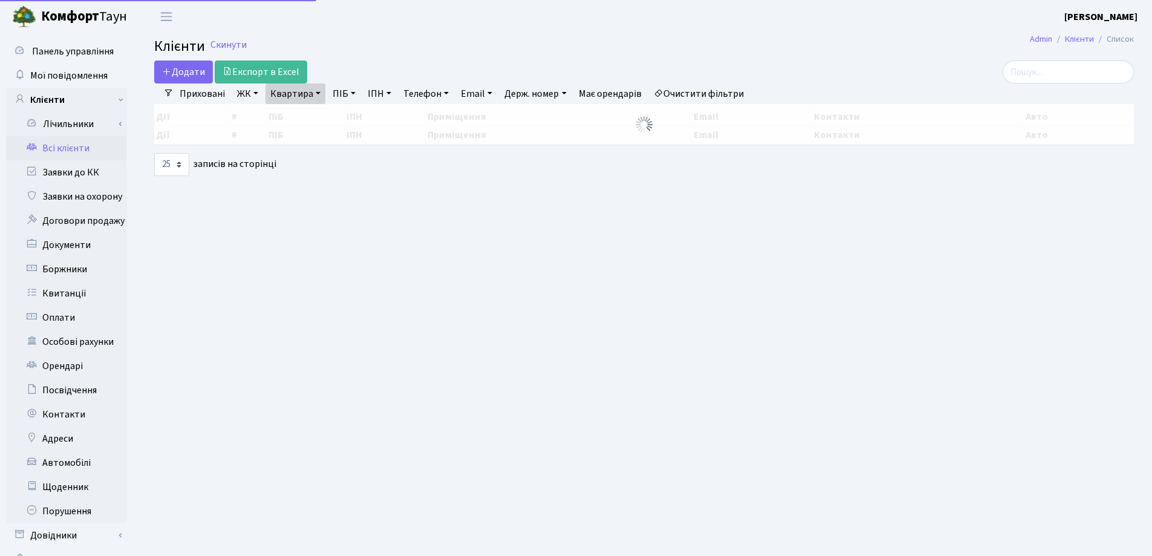
select select "25"
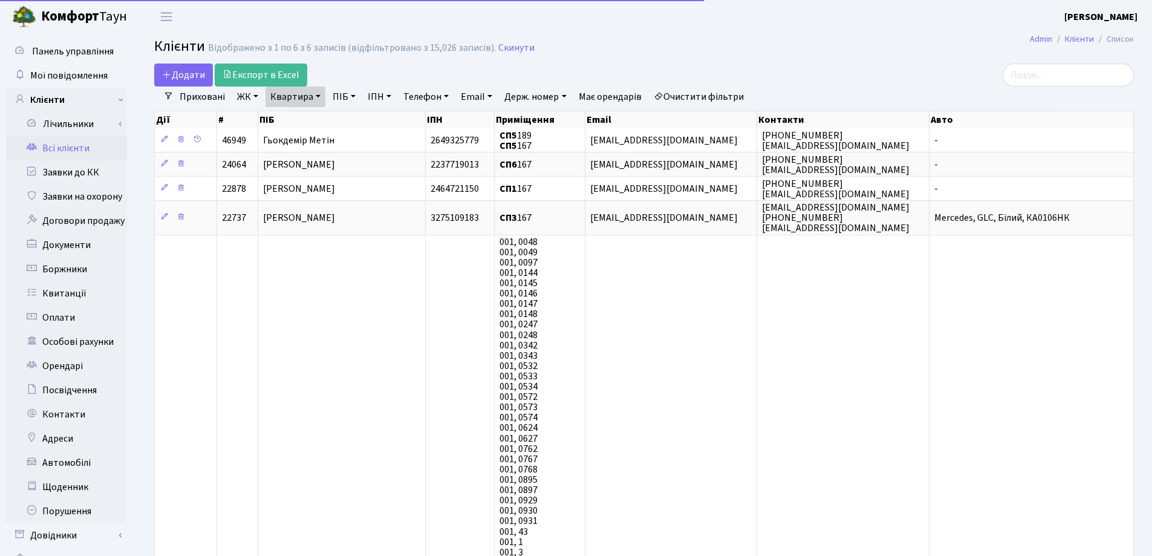
click at [320, 99] on link "Квартира" at bounding box center [295, 96] width 60 height 21
click at [350, 123] on icon at bounding box center [349, 120] width 10 height 10
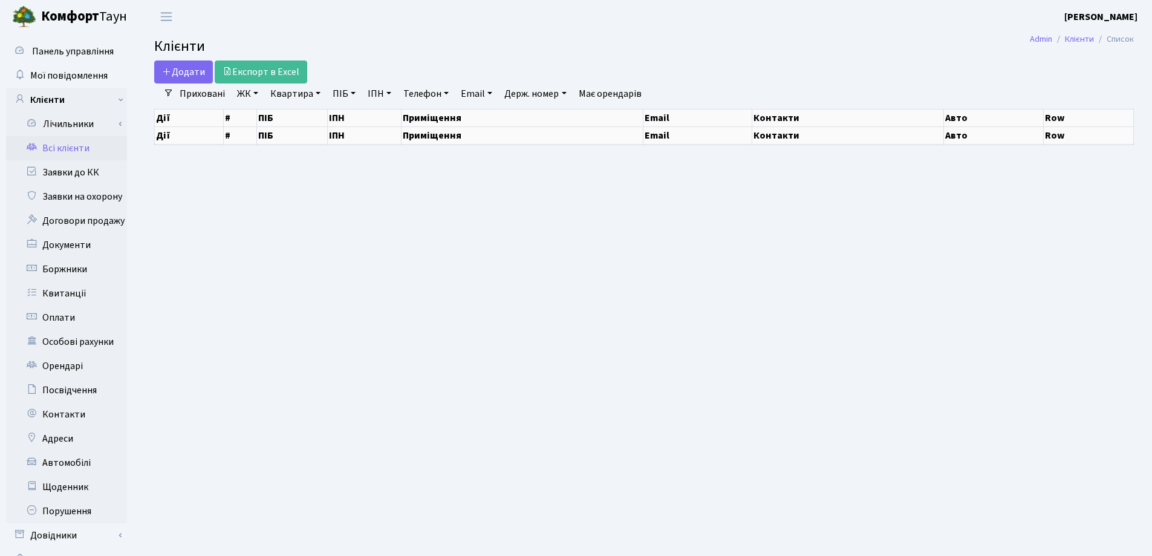
select select "25"
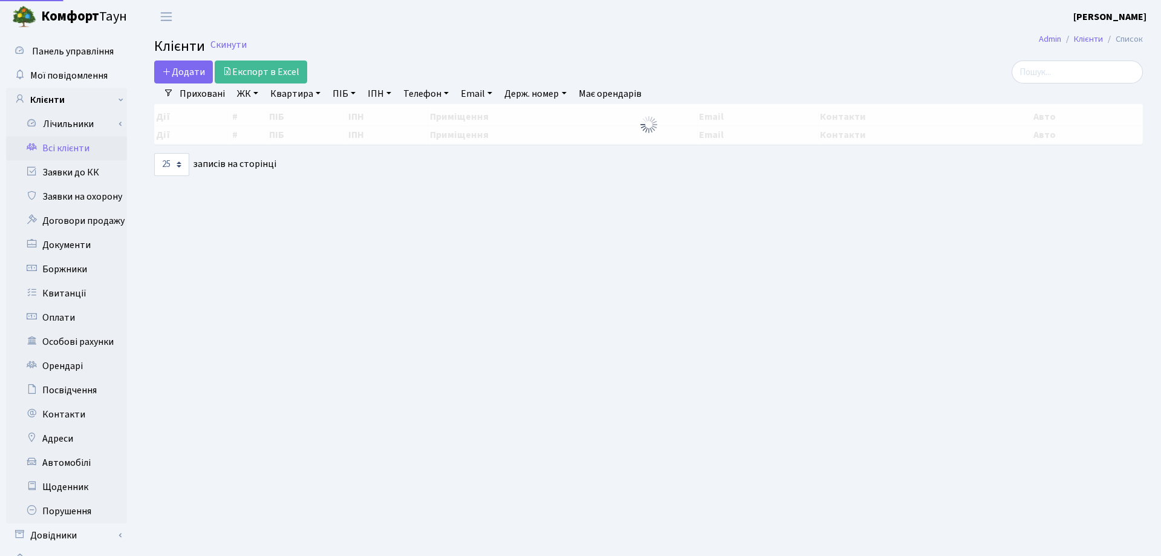
select select "25"
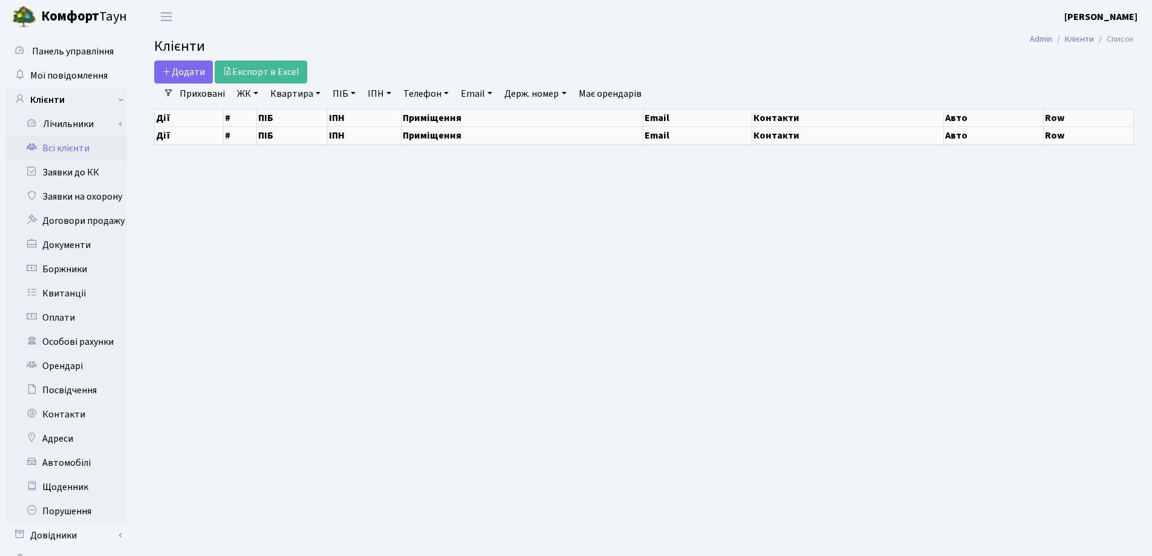
select select "25"
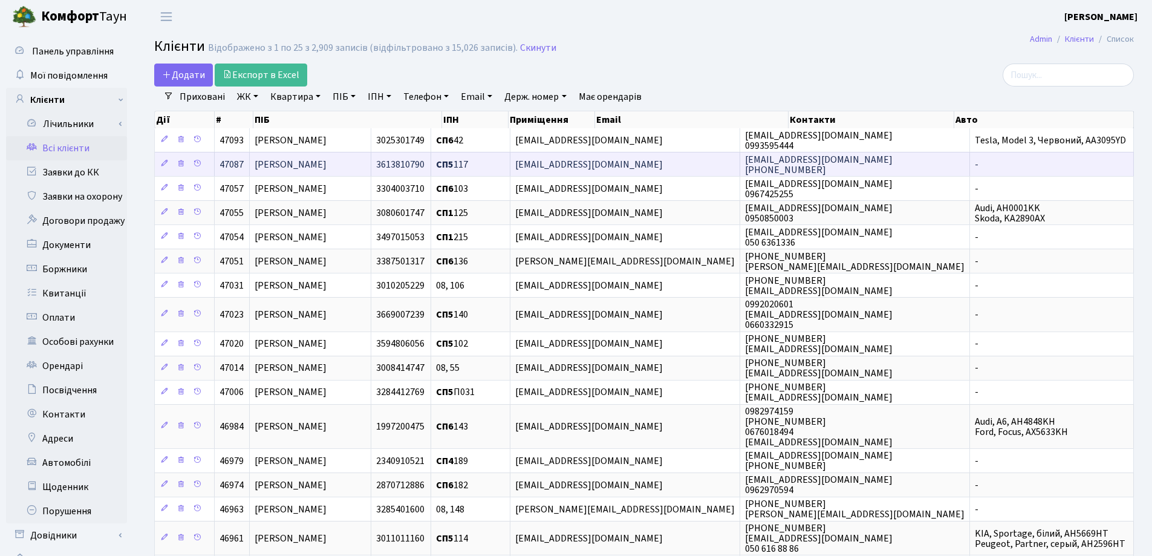
click at [322, 163] on span "[PERSON_NAME]" at bounding box center [291, 164] width 72 height 13
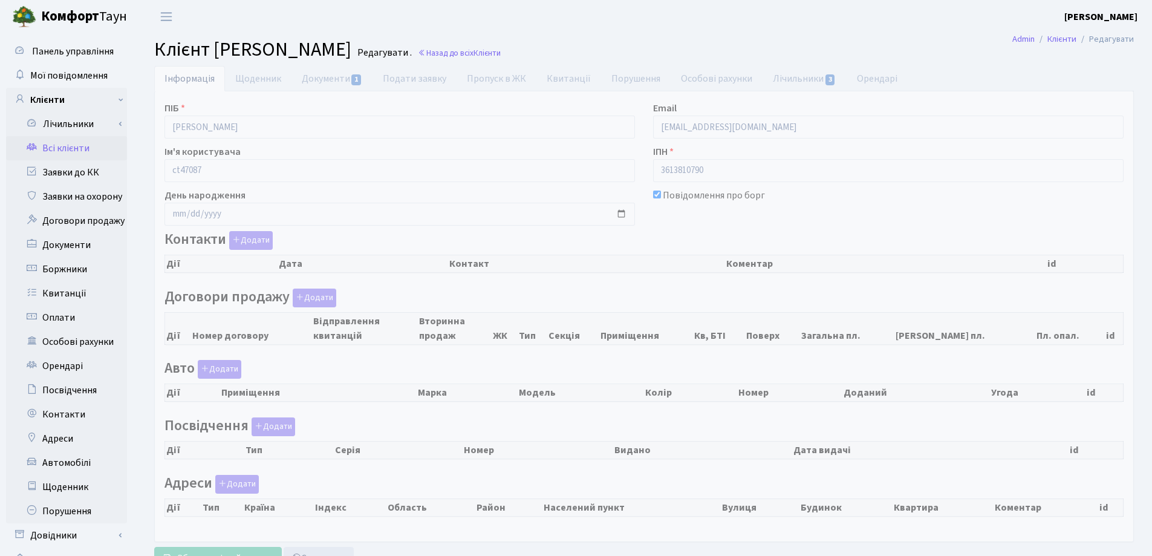
checkbox input "true"
select select "25"
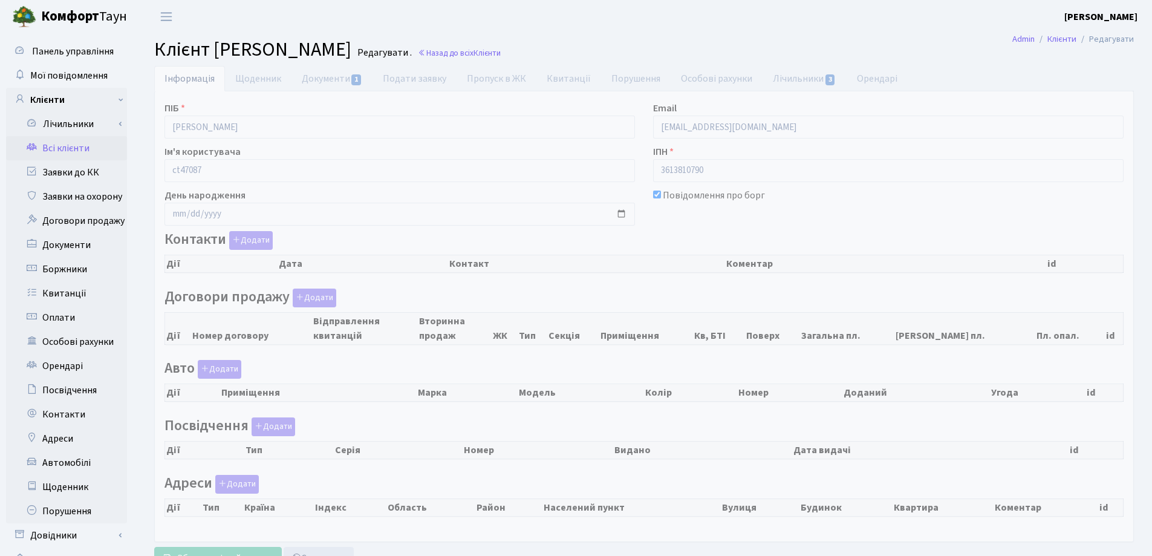
select select "25"
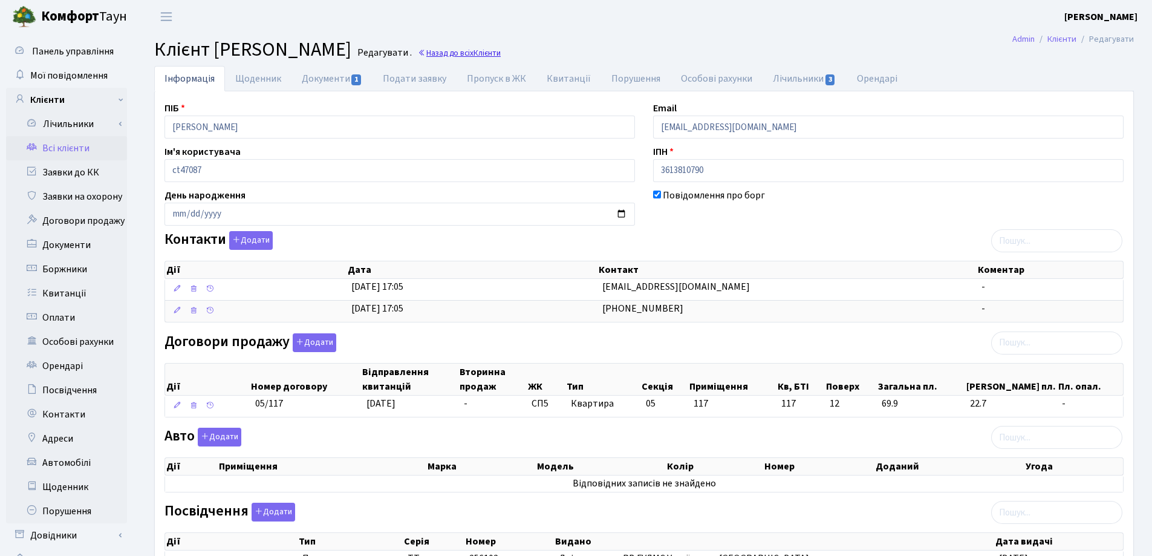
click at [501, 53] on link "Назад до всіх Клієнти" at bounding box center [459, 52] width 83 height 11
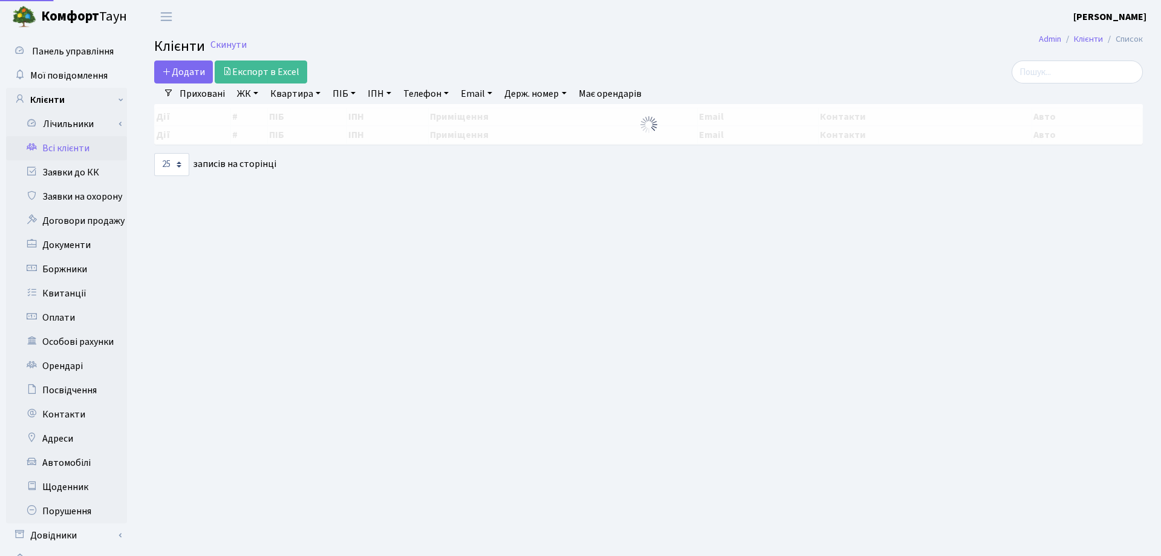
select select "25"
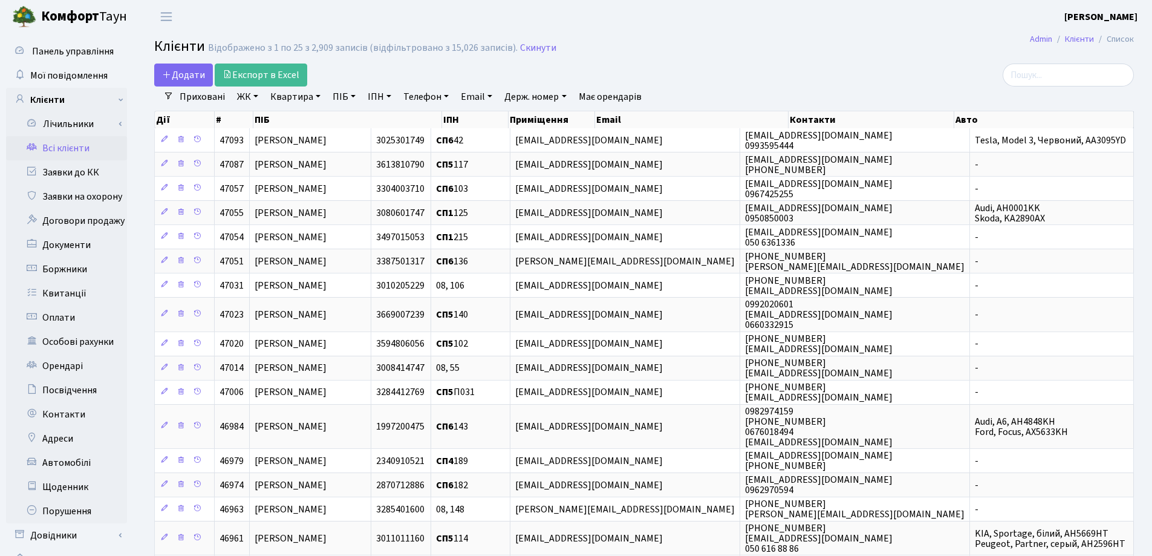
click at [322, 96] on link "Квартира" at bounding box center [295, 96] width 60 height 21
type input "51"
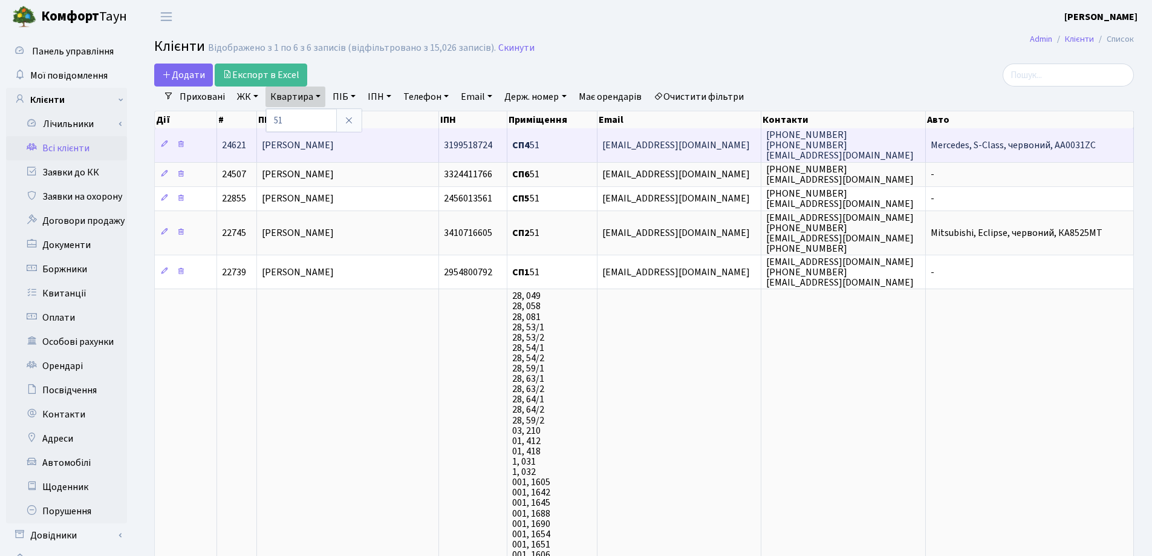
click at [334, 140] on span "[PERSON_NAME]" at bounding box center [298, 144] width 72 height 13
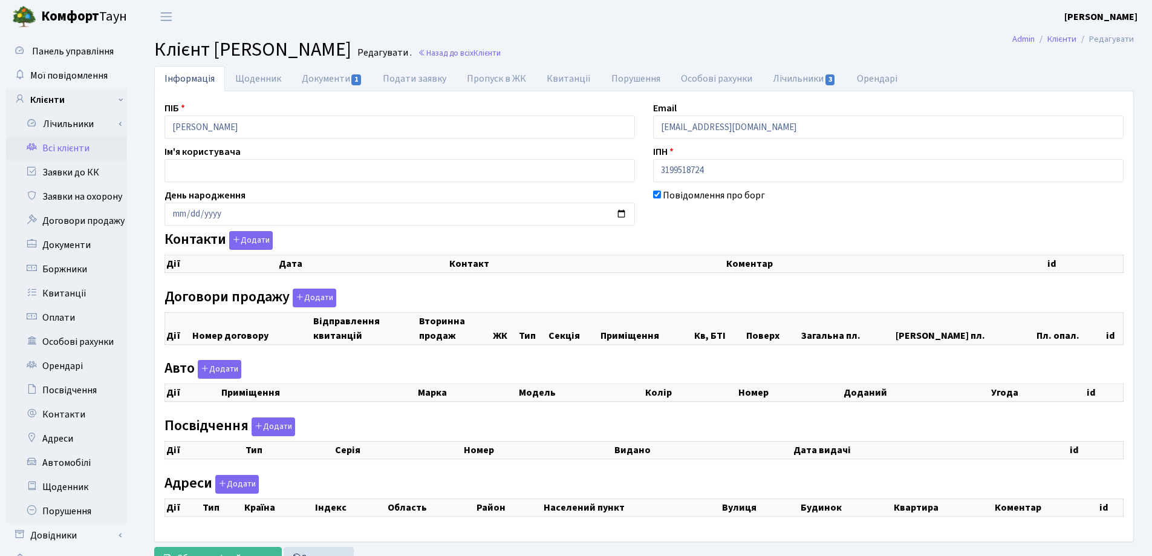
checkbox input "true"
select select "25"
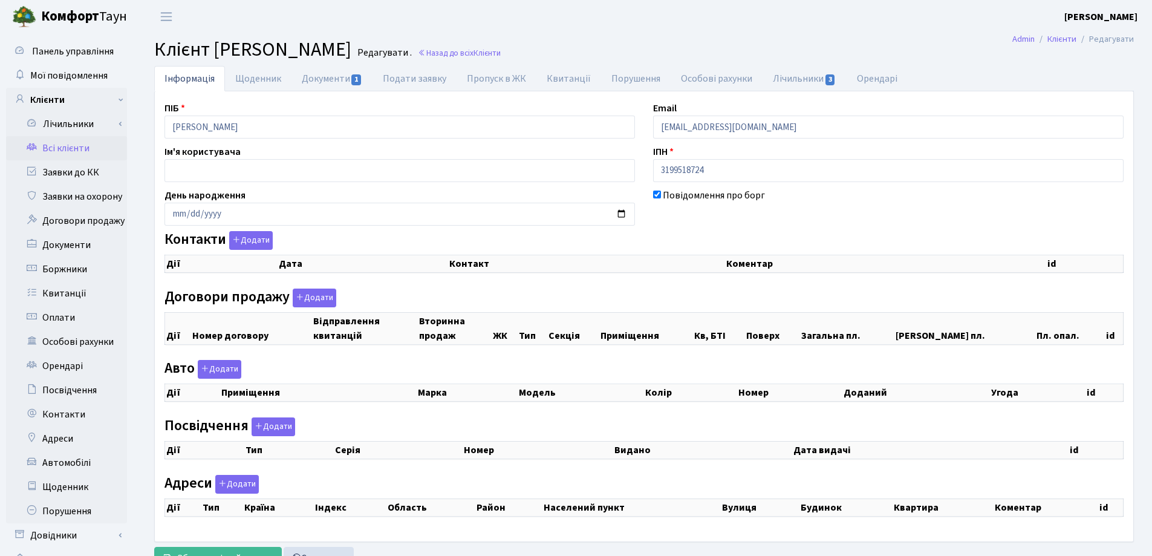
select select "25"
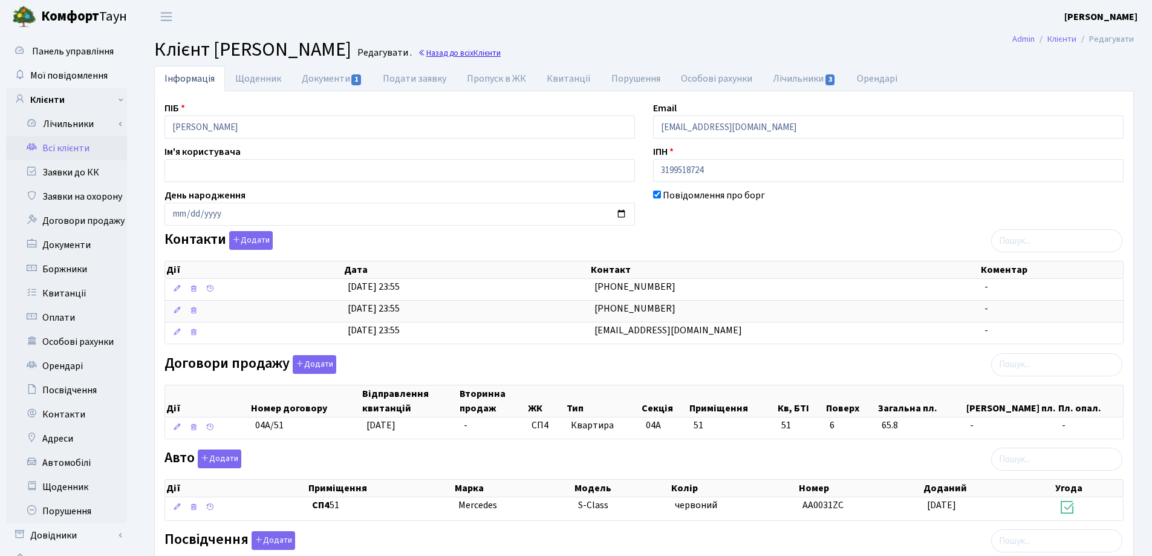
click at [501, 48] on link "Назад до всіх Клієнти" at bounding box center [459, 52] width 83 height 11
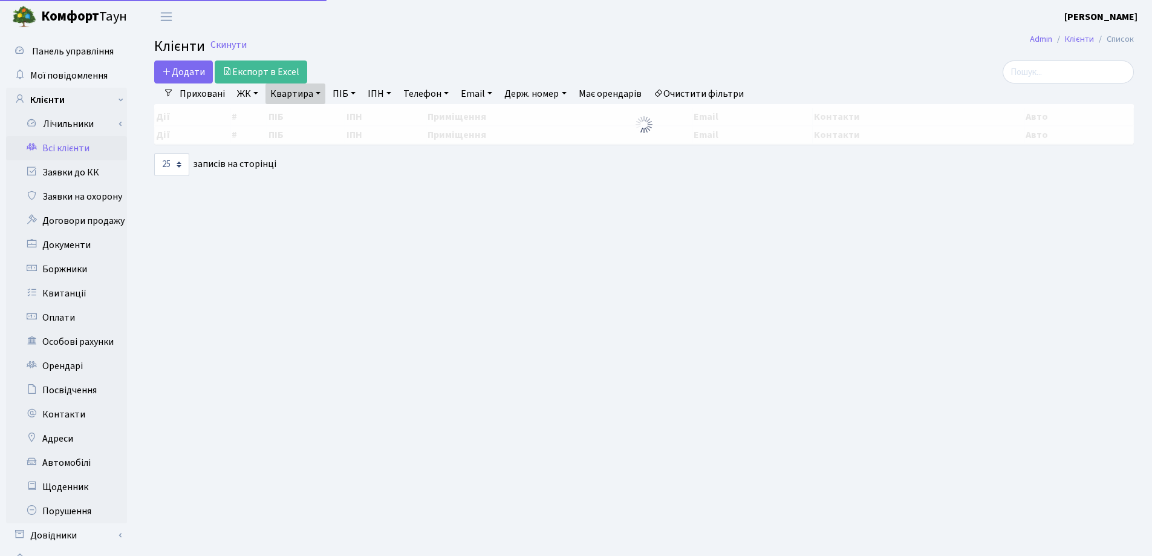
select select "25"
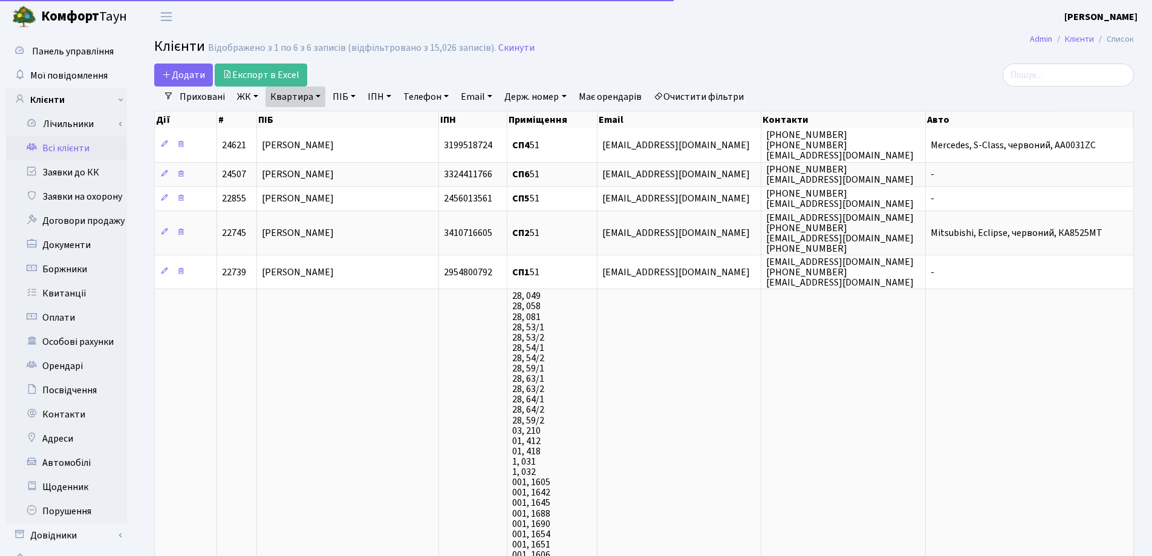
click at [317, 96] on link "Квартира" at bounding box center [295, 96] width 60 height 21
click at [351, 118] on icon at bounding box center [349, 120] width 10 height 10
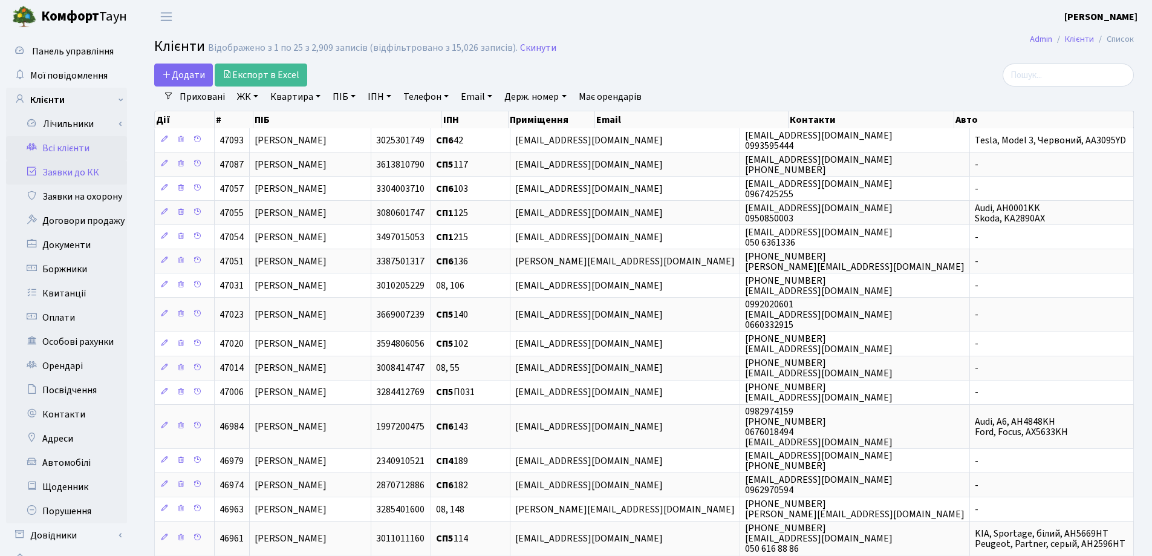
click at [67, 174] on link "Заявки до КК" at bounding box center [66, 172] width 121 height 24
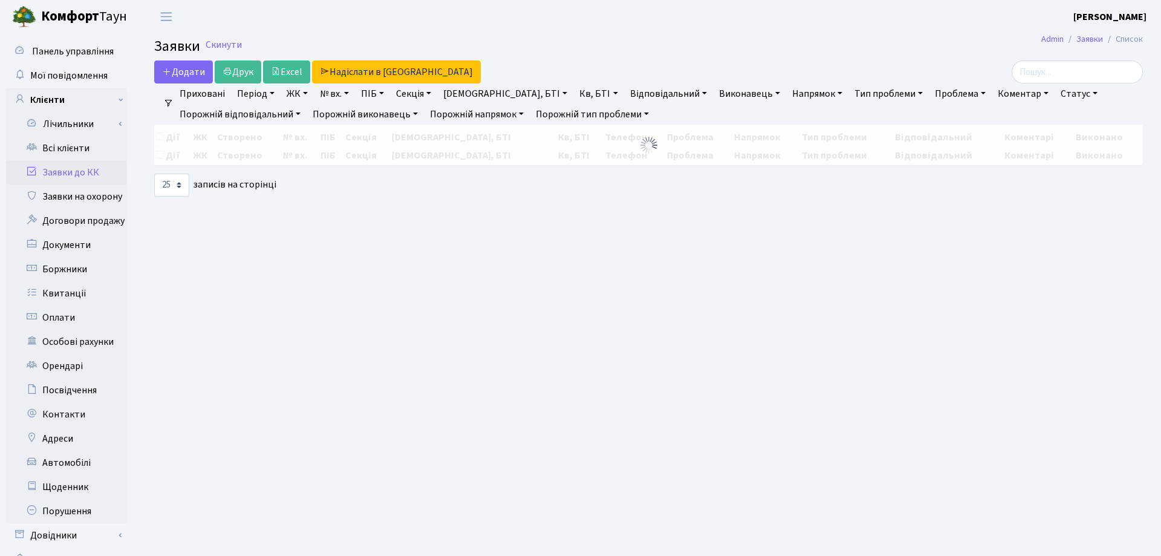
select select "25"
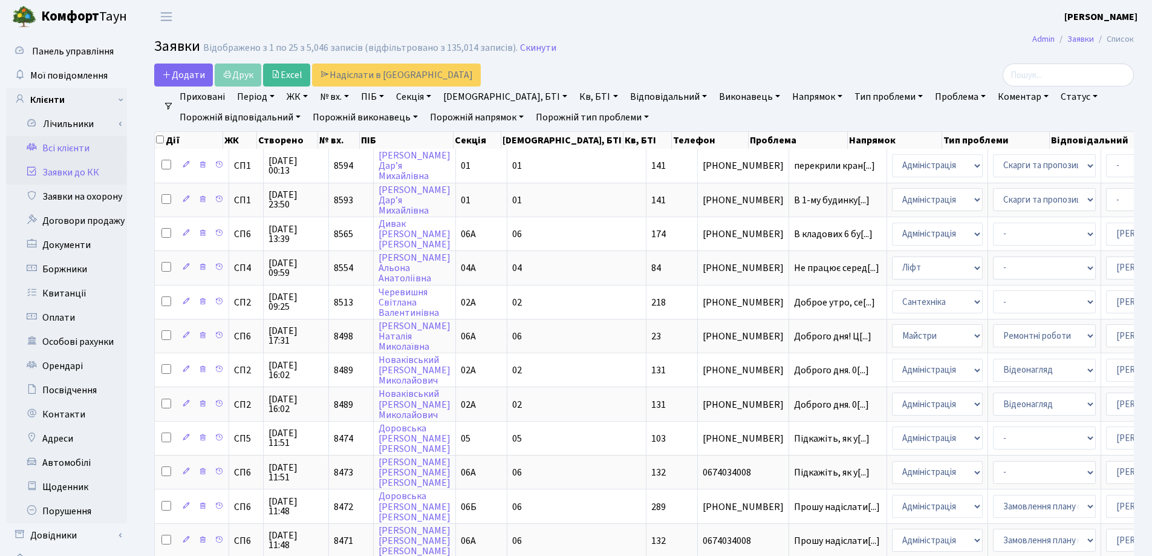
click at [69, 139] on link "Всі клієнти" at bounding box center [66, 148] width 121 height 24
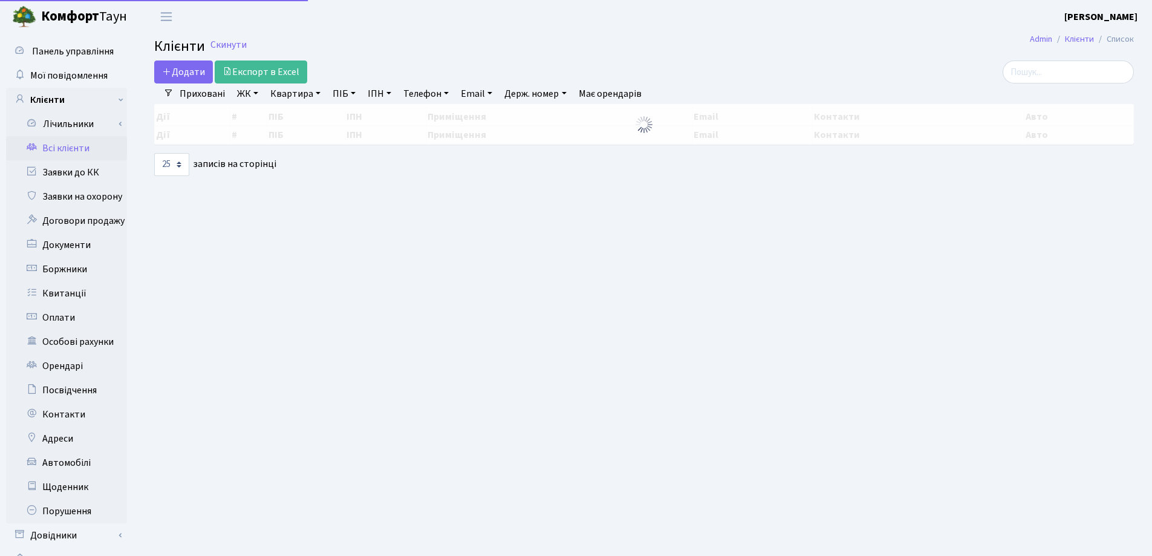
select select "25"
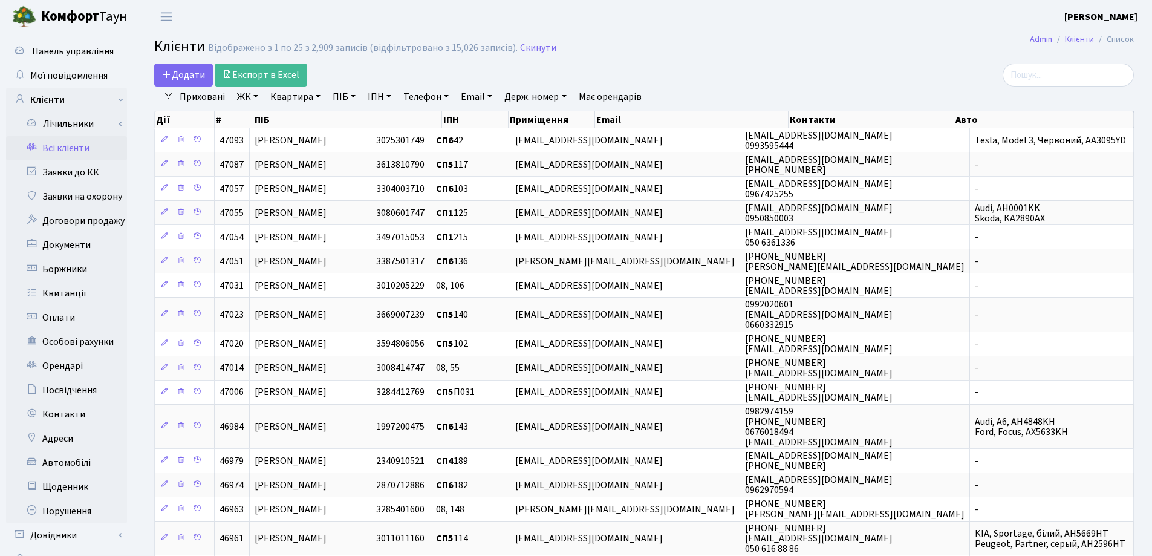
click at [319, 94] on link "Квартира" at bounding box center [295, 96] width 60 height 21
type input "8"
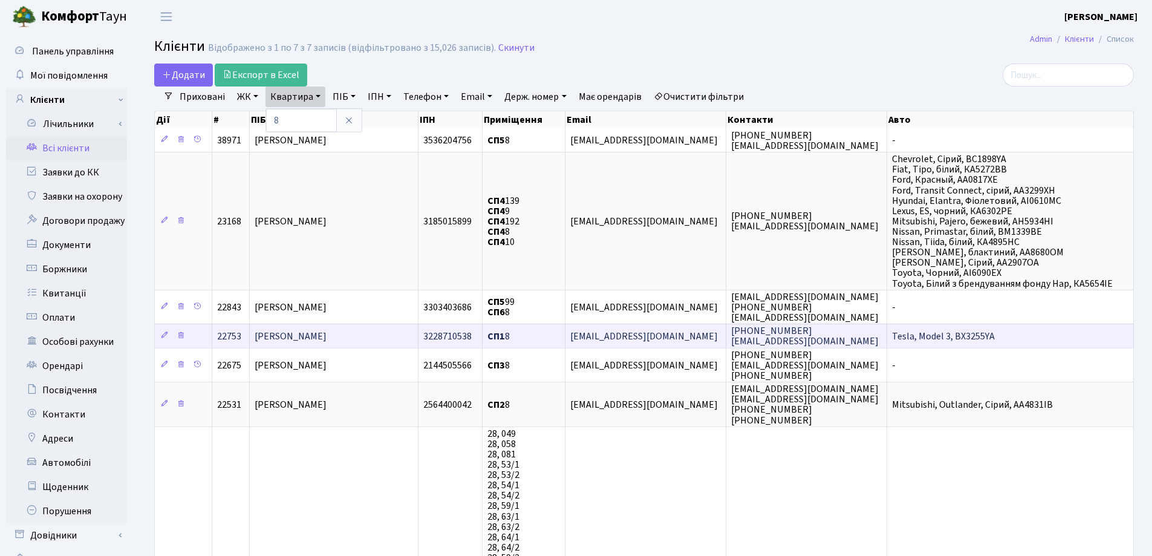
click at [400, 337] on td "[PERSON_NAME]" at bounding box center [334, 335] width 169 height 24
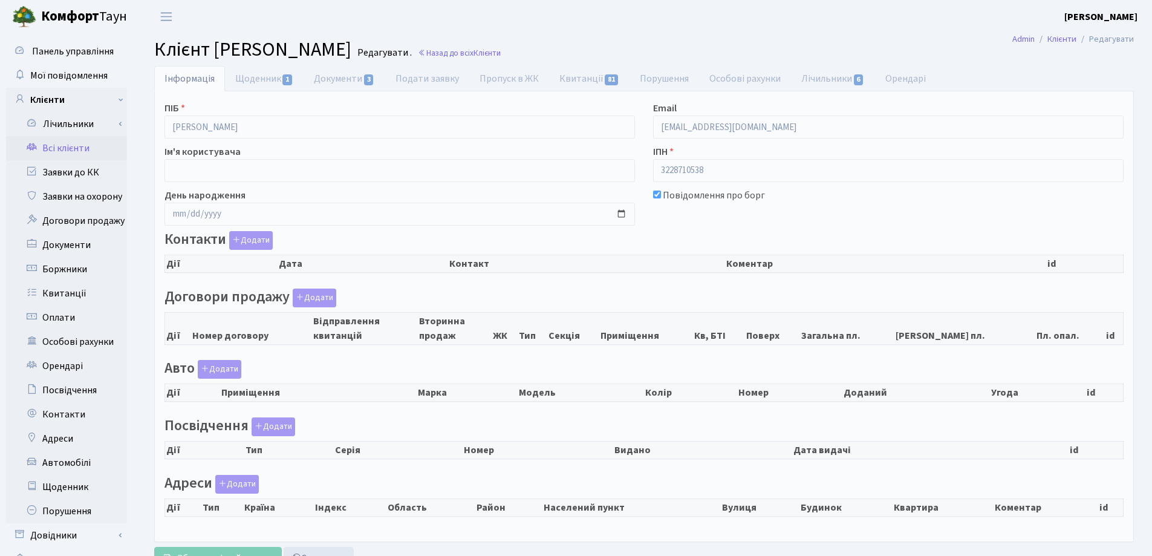
select select "25"
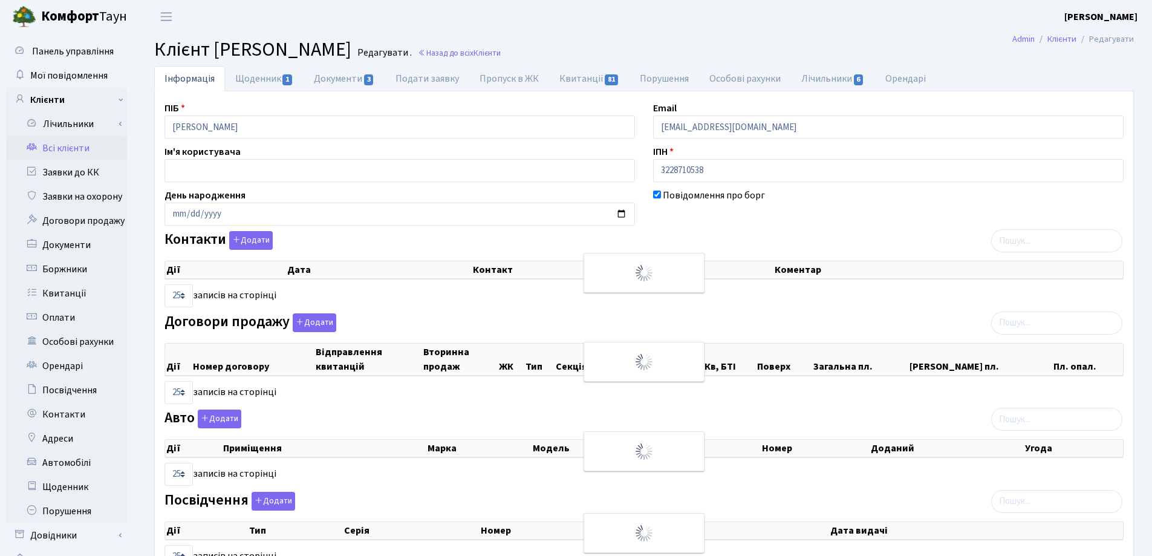
checkbox input "true"
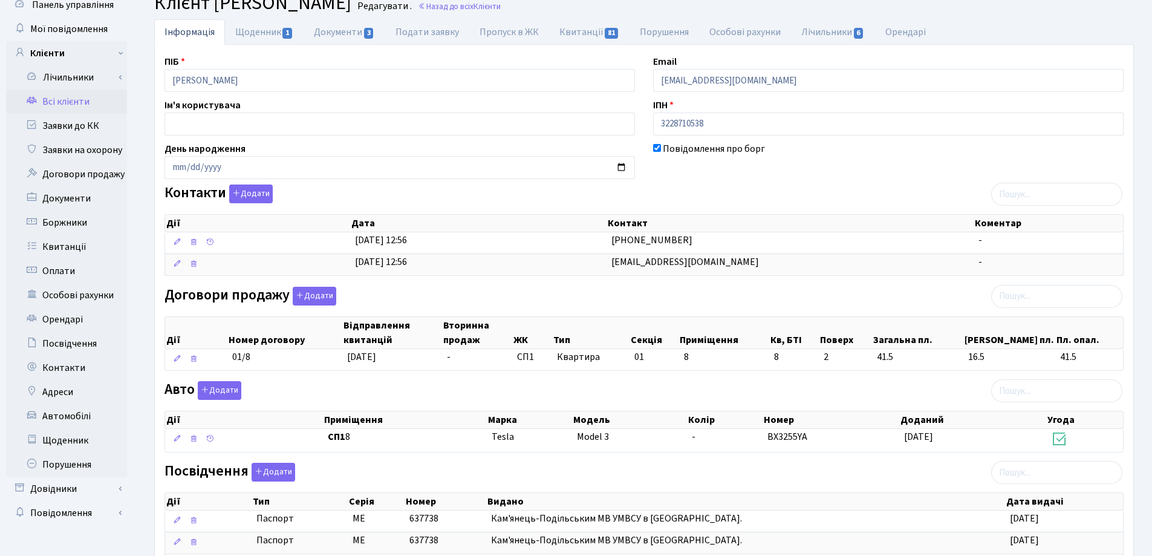
scroll to position [121, 0]
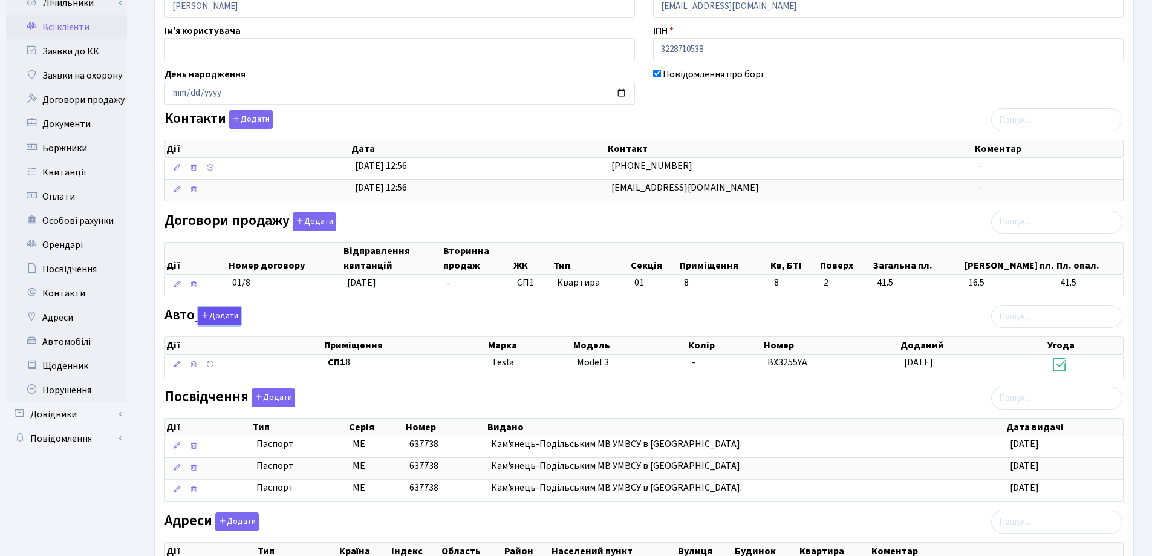
click at [213, 313] on button "Додати" at bounding box center [220, 316] width 44 height 19
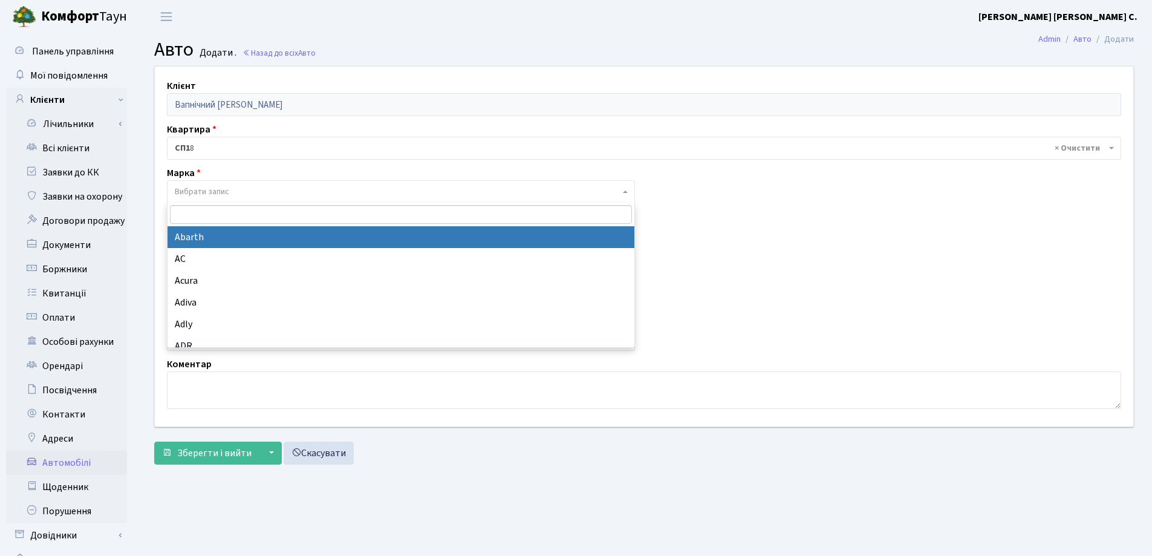
click at [218, 189] on span "Вибрати запис" at bounding box center [202, 192] width 54 height 12
type input "R"
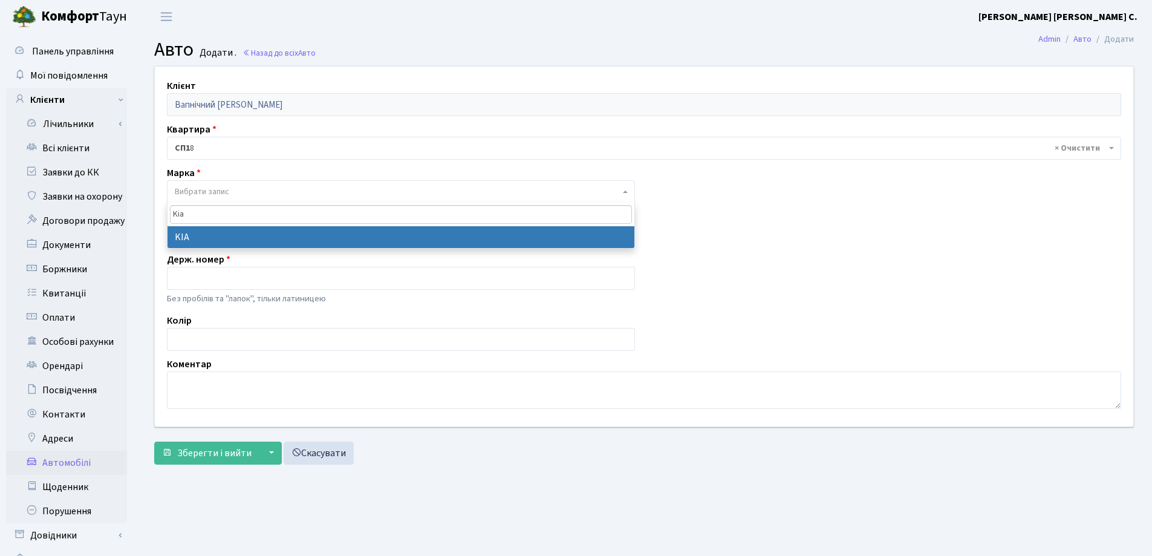
type input "Kia"
select select "71"
select select
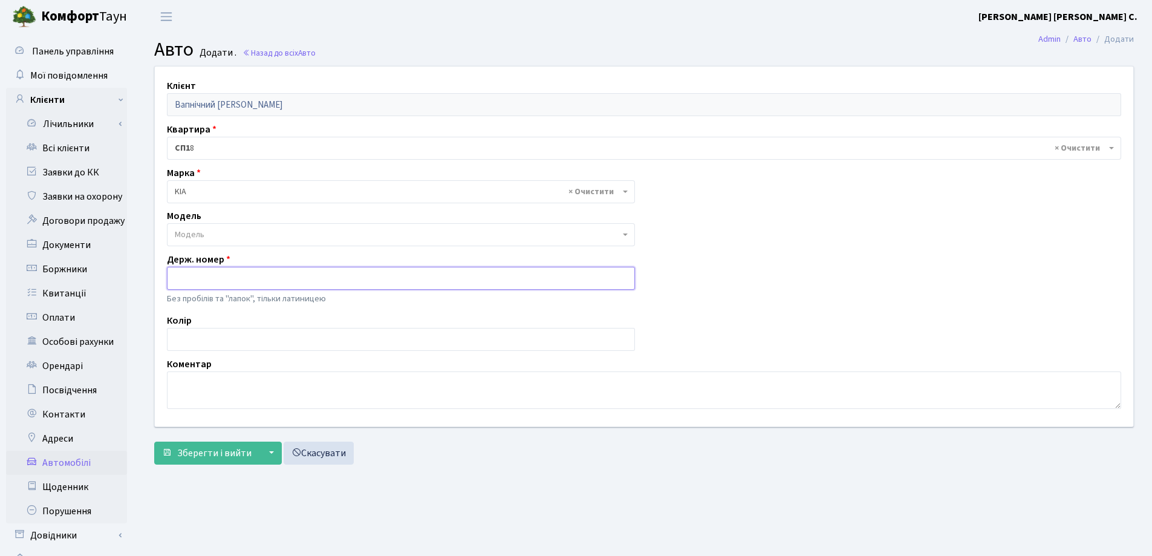
click at [196, 275] on input "text" at bounding box center [401, 278] width 468 height 23
type input "BC6320YC"
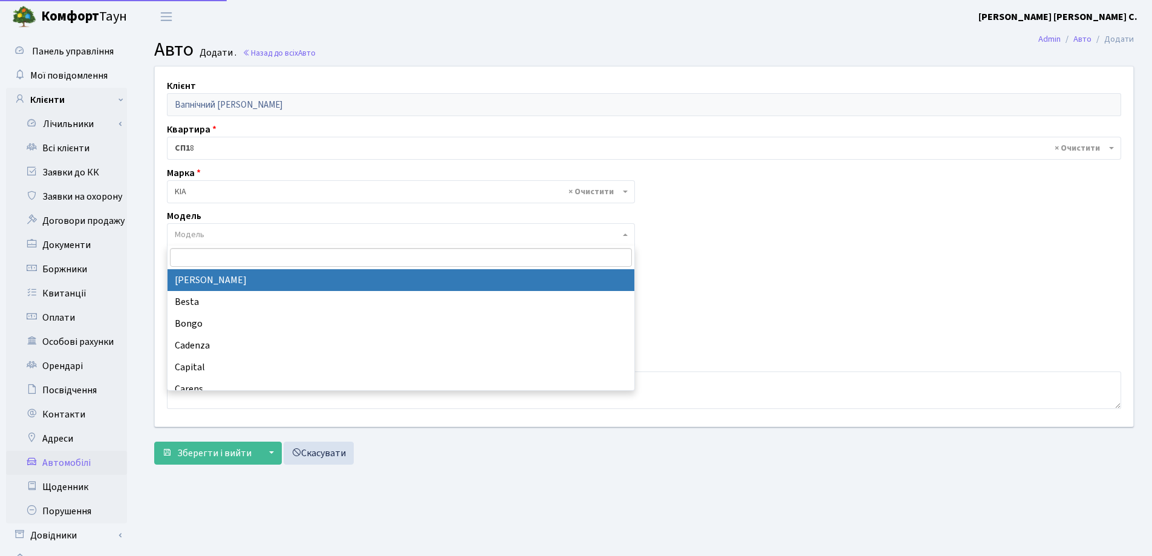
click at [229, 227] on span "Модель" at bounding box center [401, 234] width 468 height 23
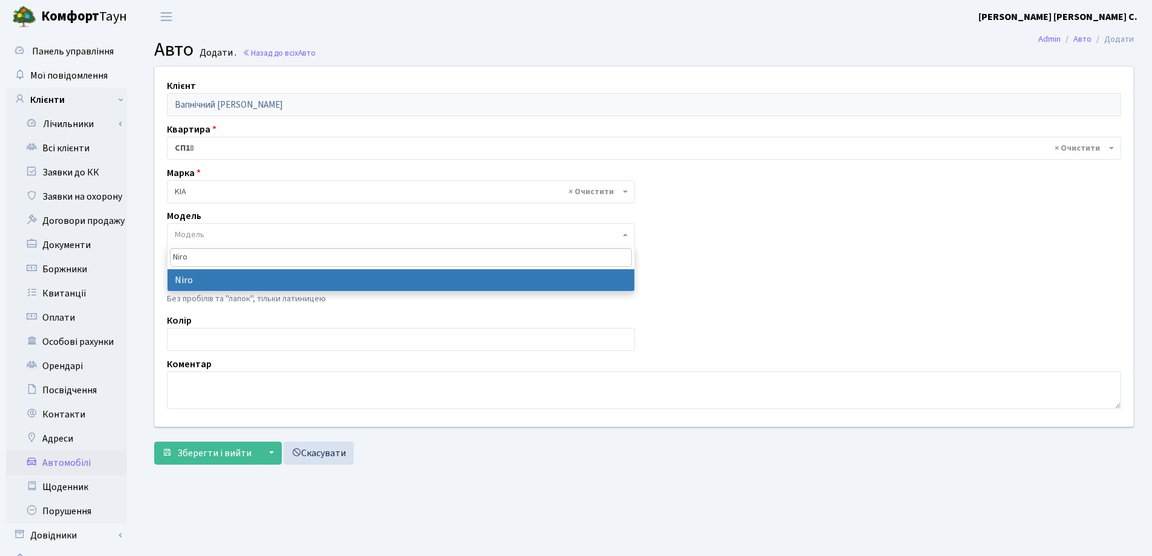
type input "Niro"
select select "1169"
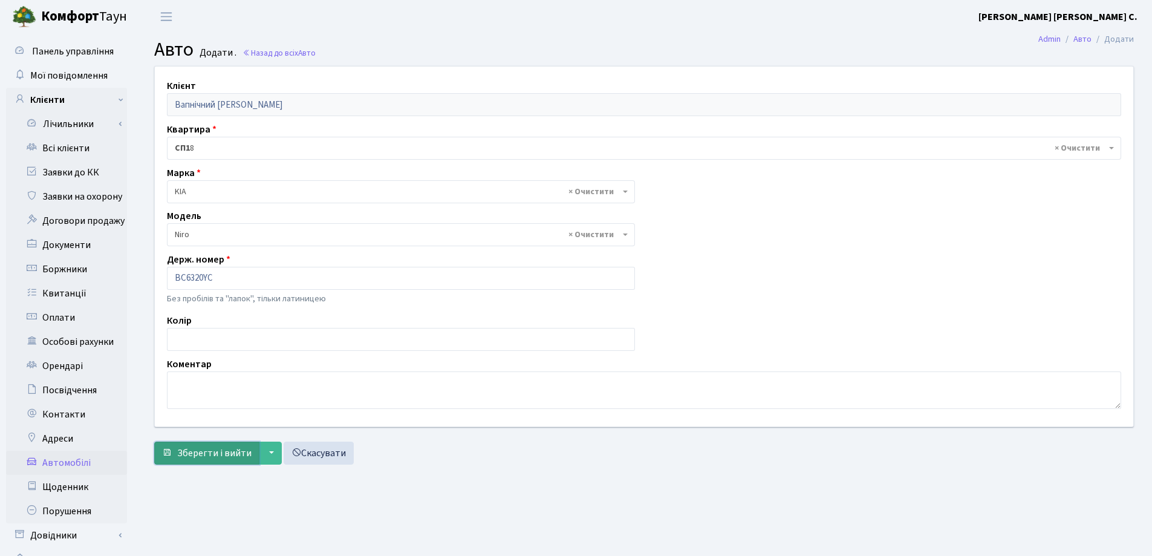
click at [229, 458] on span "Зберегти і вийти" at bounding box center [214, 452] width 74 height 13
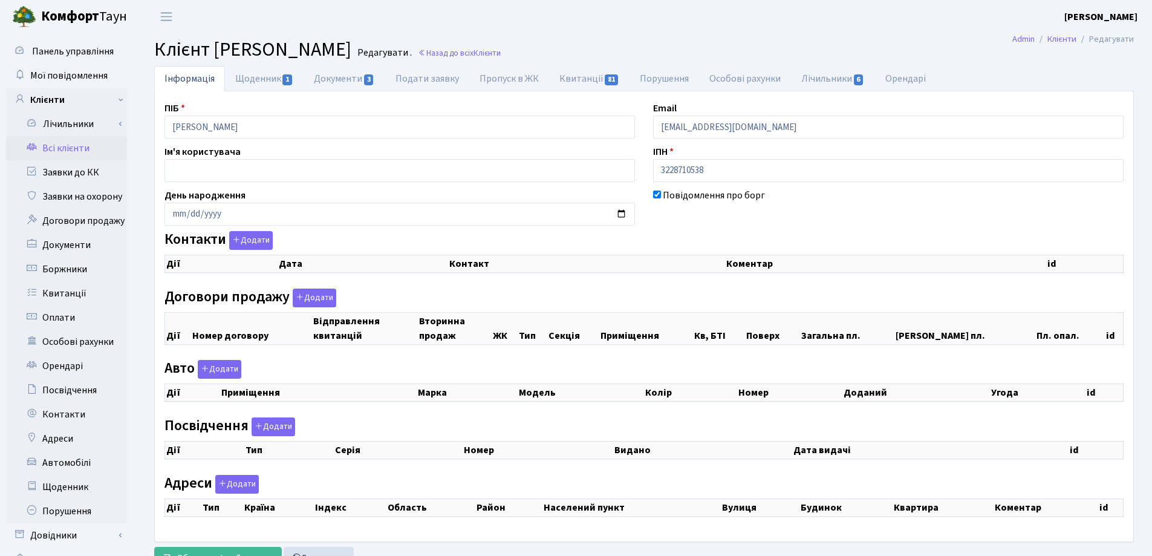
checkbox input "true"
select select "25"
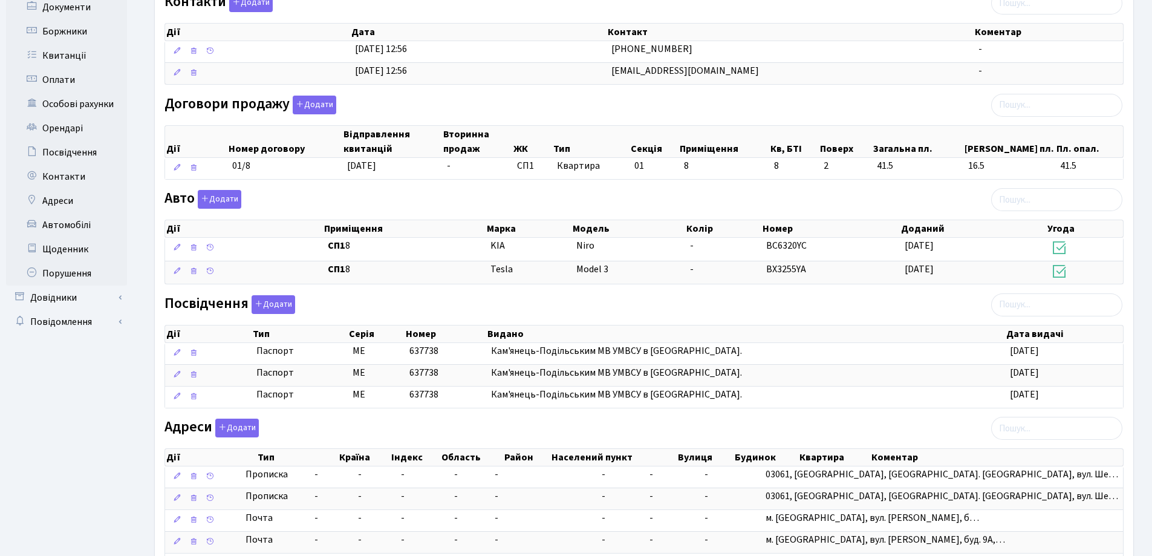
scroll to position [242, 0]
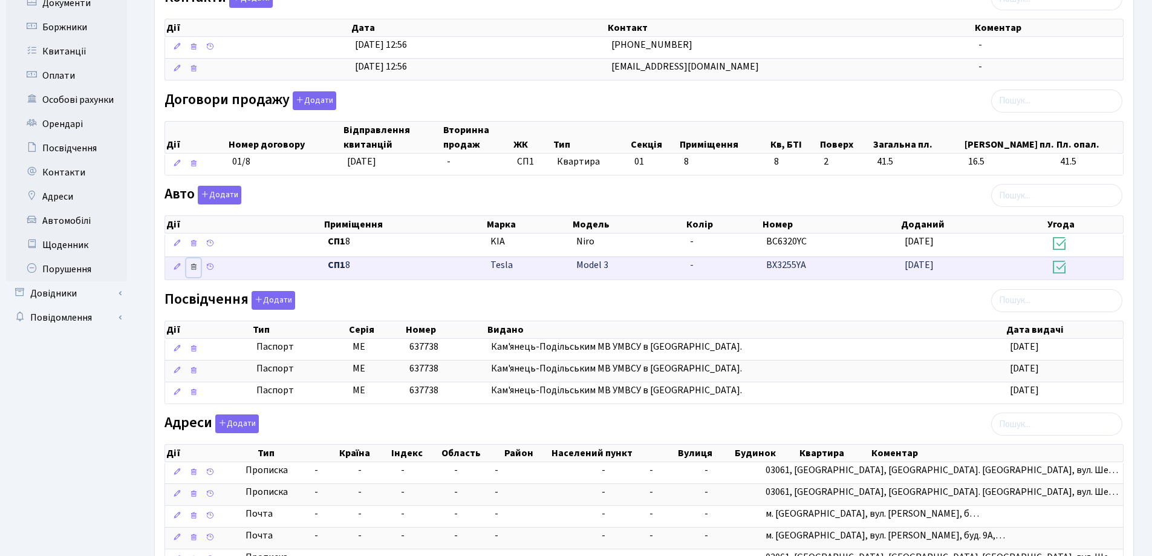
click at [192, 268] on icon at bounding box center [193, 266] width 8 height 8
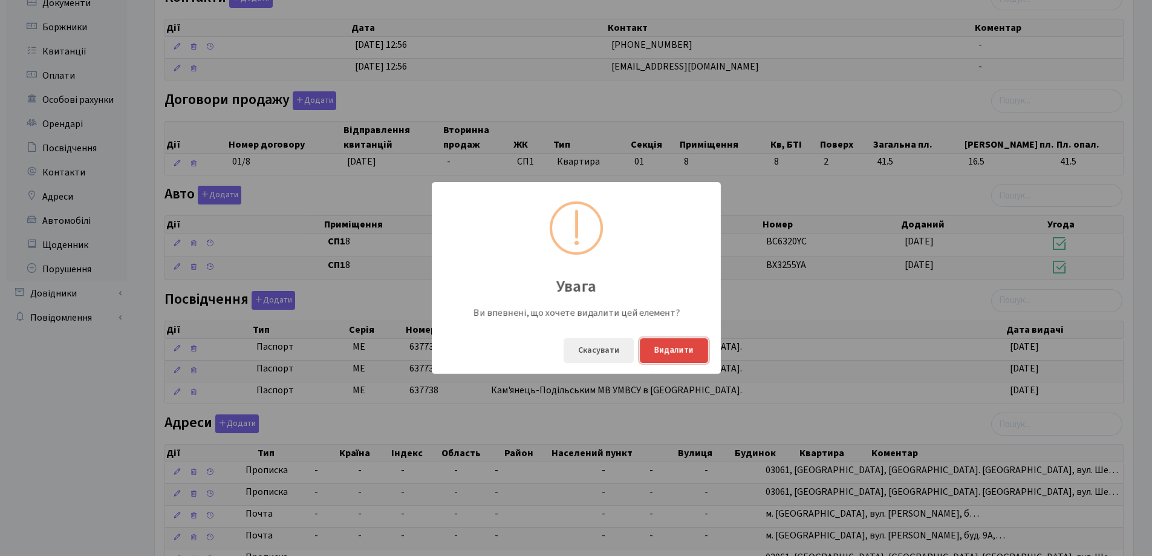
click at [660, 351] on button "Видалити" at bounding box center [674, 350] width 68 height 25
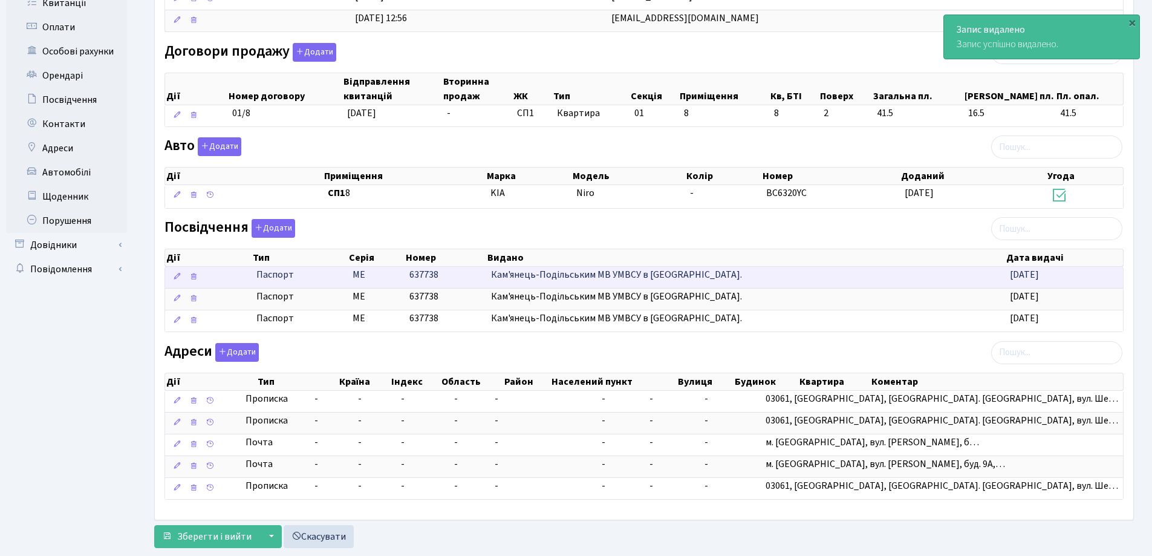
scroll to position [319, 0]
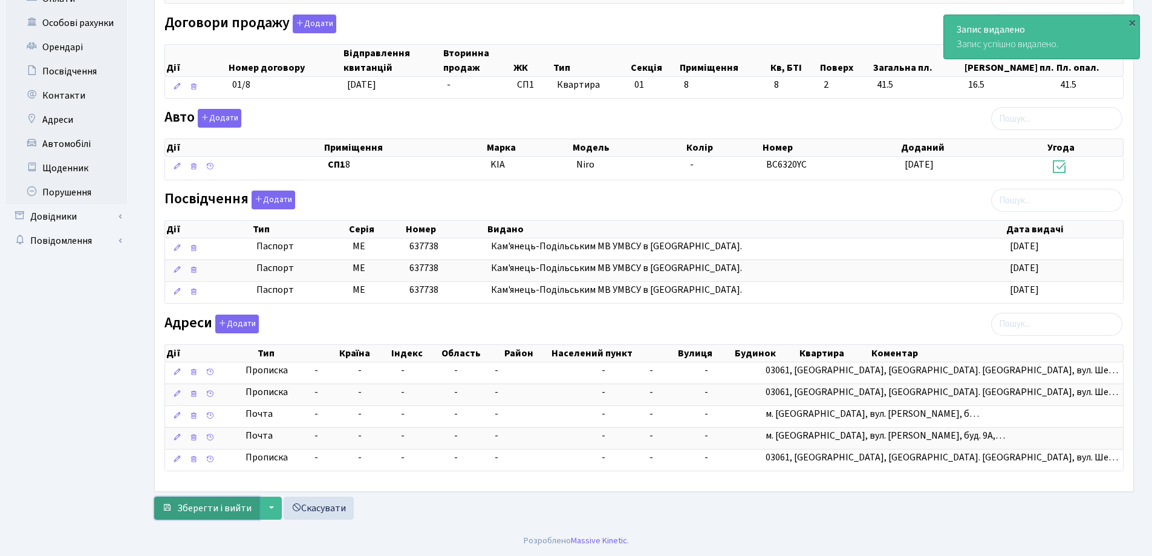
click at [220, 506] on span "Зберегти і вийти" at bounding box center [214, 507] width 74 height 13
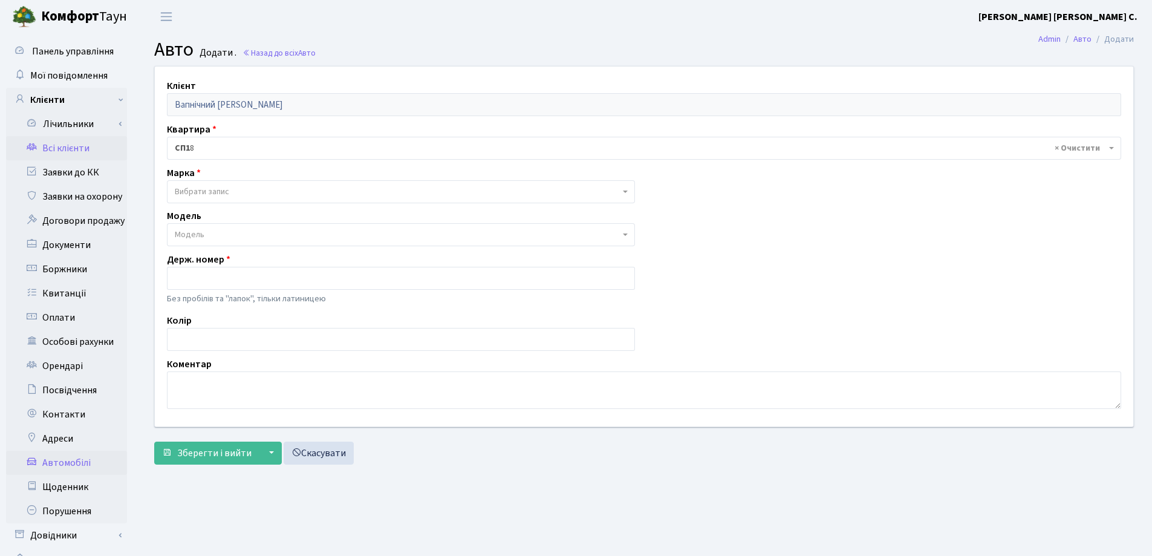
click at [62, 141] on link "Всі клієнти" at bounding box center [66, 148] width 121 height 24
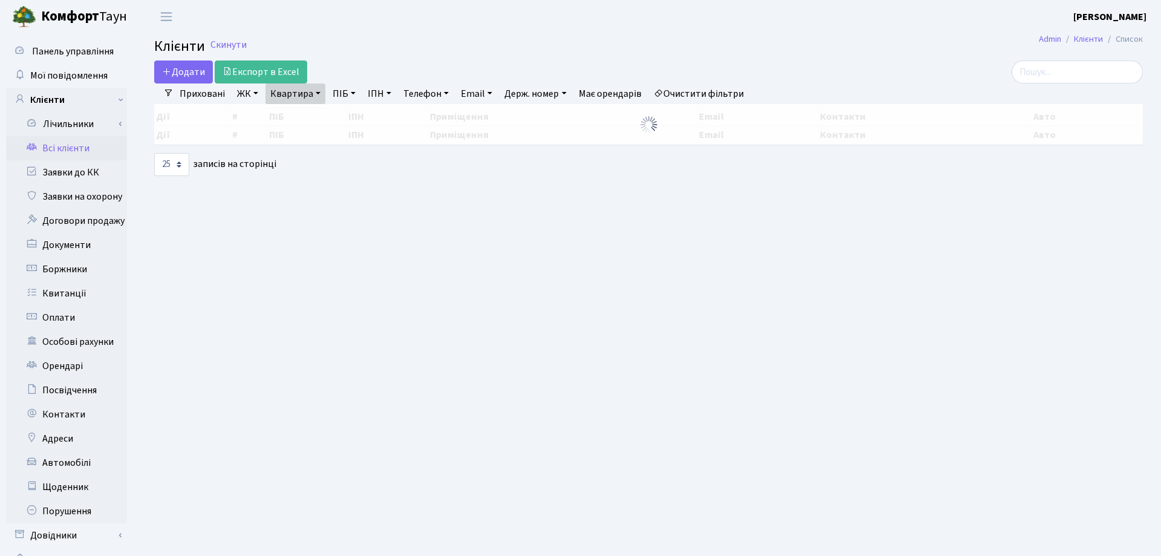
select select "25"
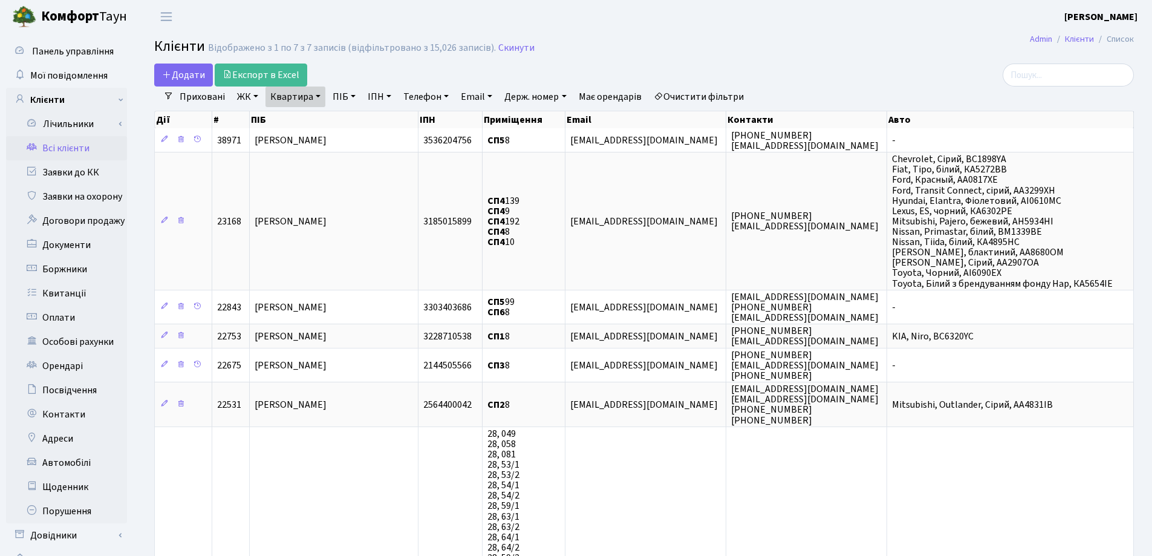
click at [316, 97] on link "Квартира" at bounding box center [295, 96] width 60 height 21
click at [351, 123] on icon at bounding box center [349, 120] width 10 height 10
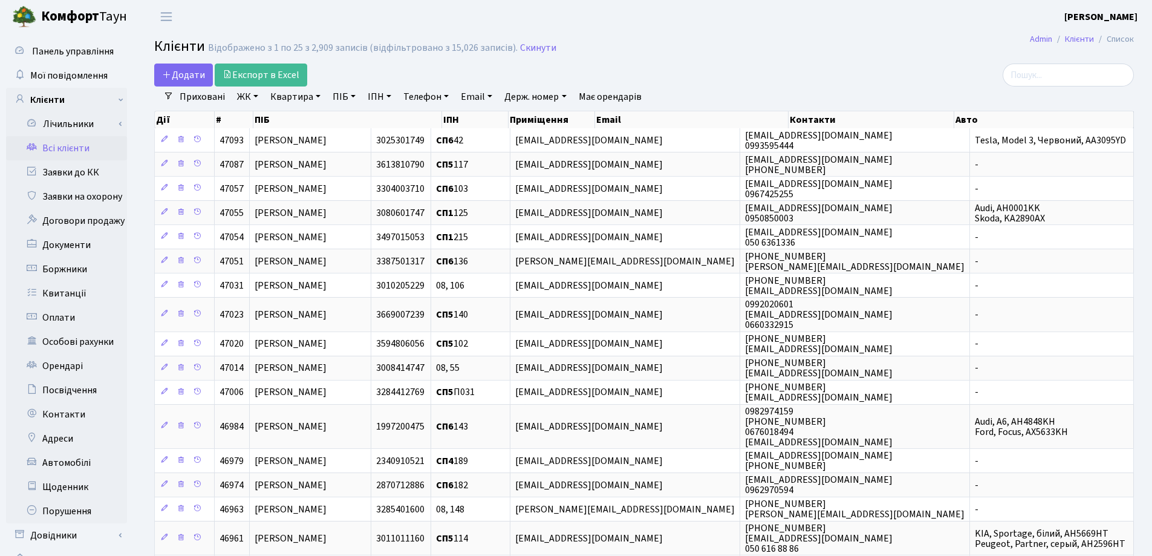
click at [778, 54] on h2 "Клієнти Відображено з 1 по 25 з 2,909 записів (відфільтровано з 15,026 записів)…" at bounding box center [643, 48] width 979 height 21
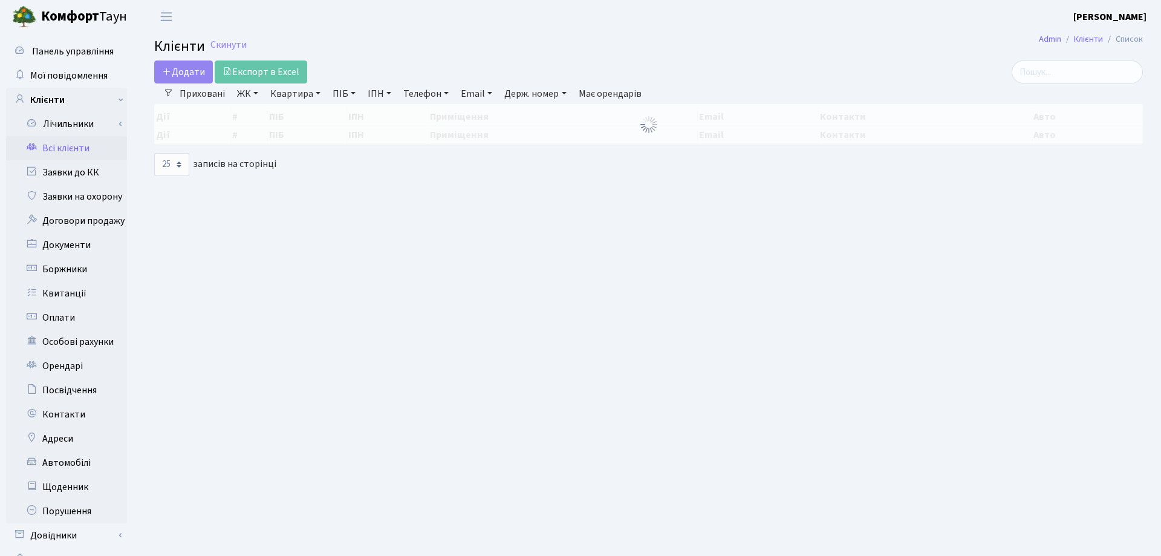
select select "25"
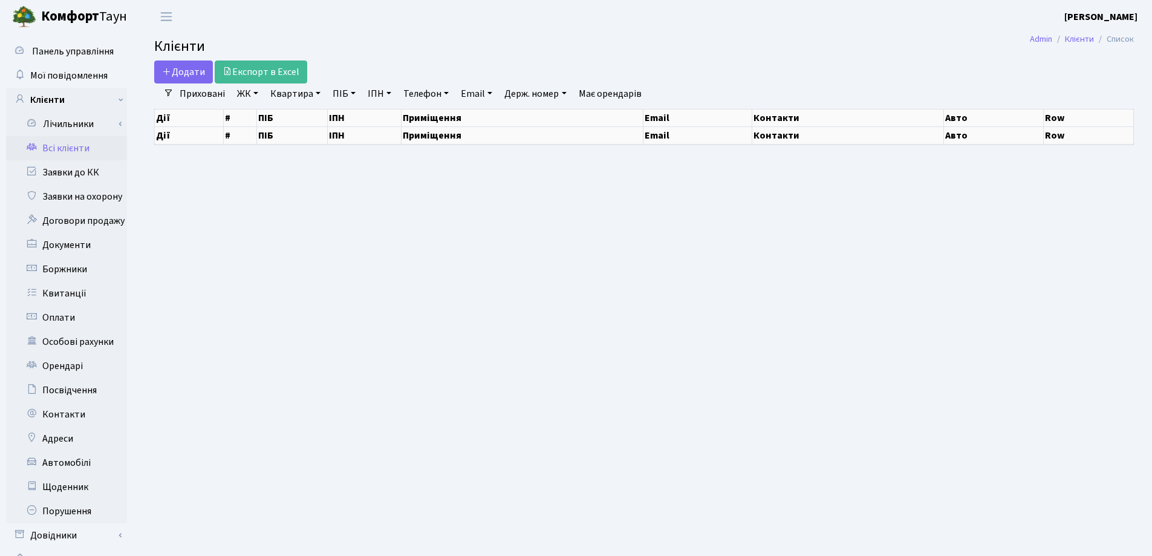
select select "25"
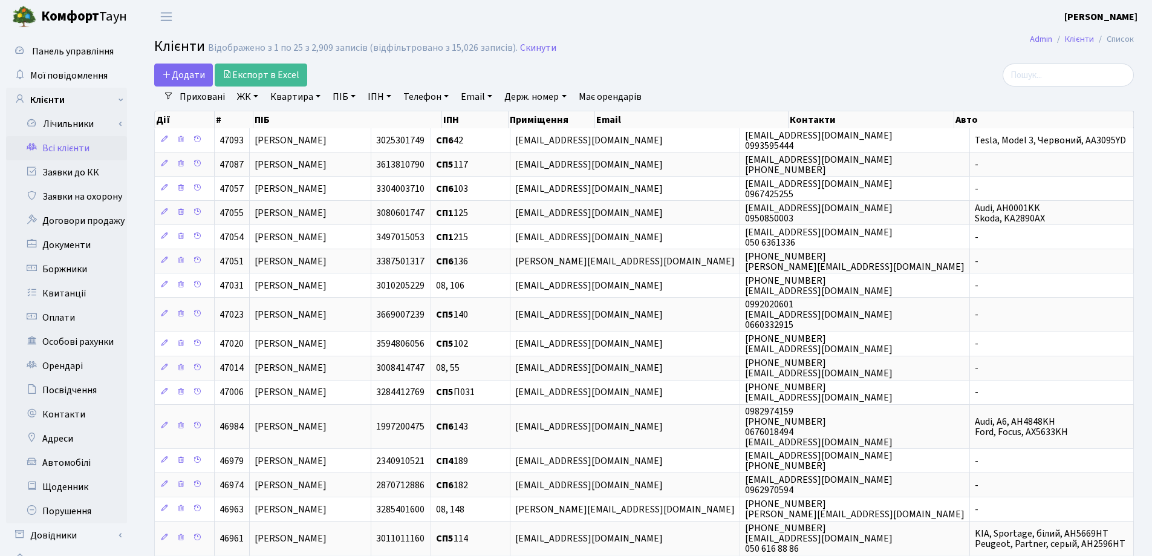
click at [319, 95] on link "Квартира" at bounding box center [295, 96] width 60 height 21
type input "8"
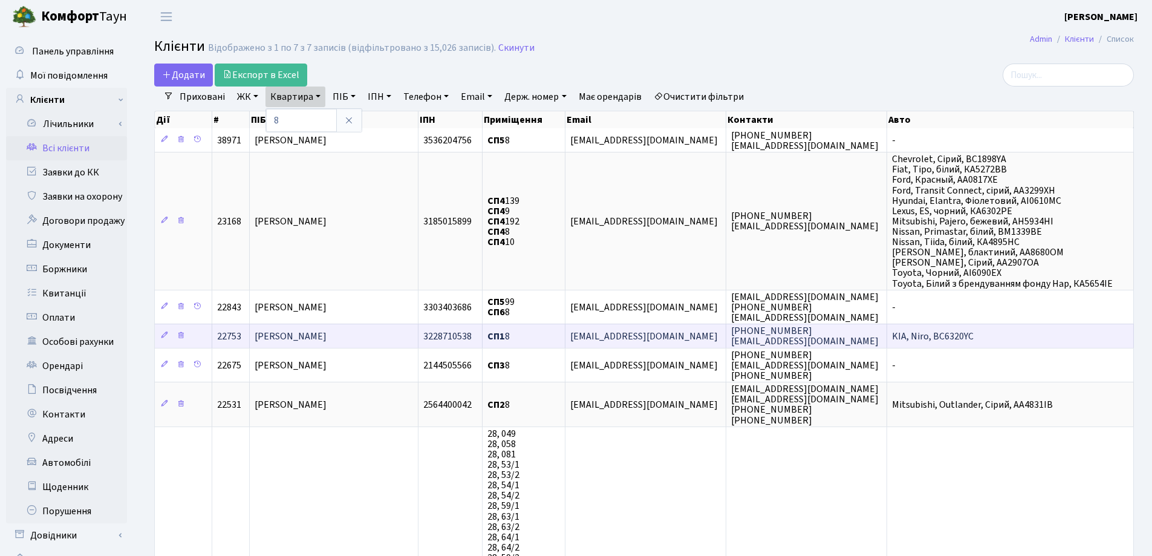
click at [388, 339] on td "Вапнічний Сергій Павлович" at bounding box center [334, 335] width 169 height 24
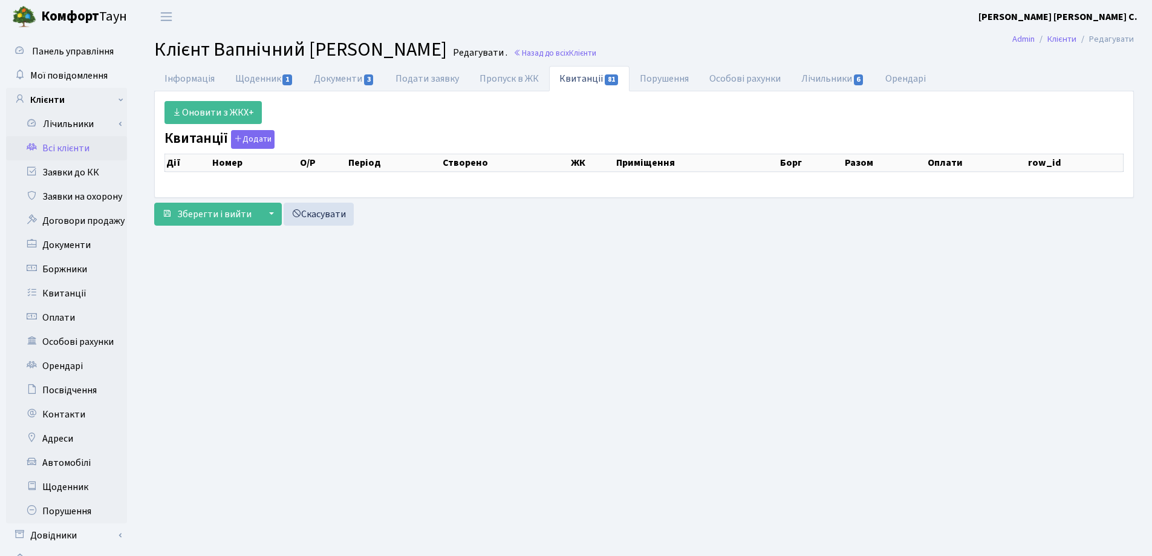
select select "25"
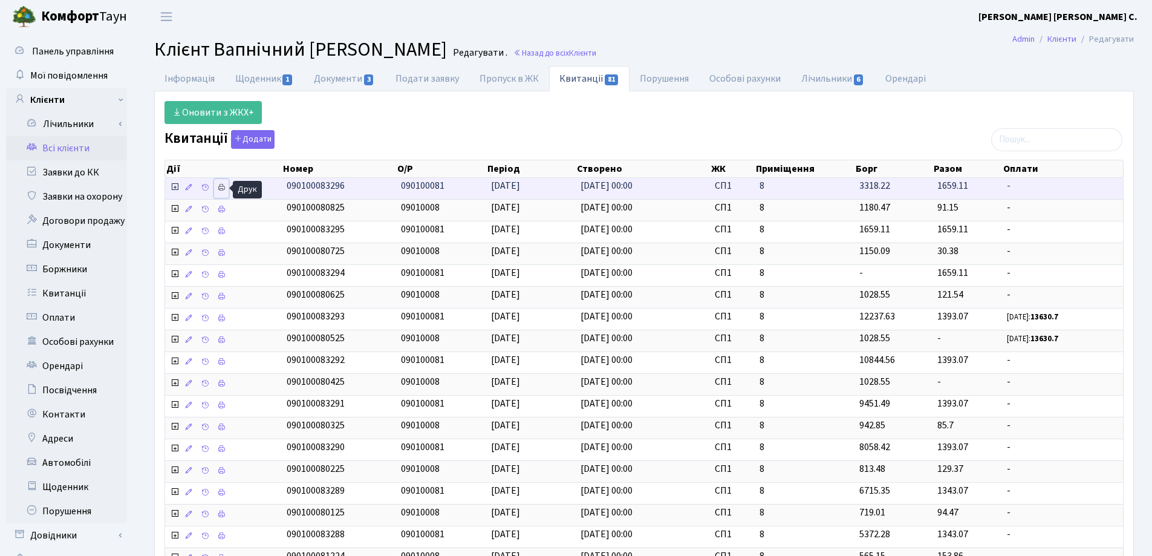
click at [224, 188] on icon at bounding box center [221, 187] width 8 height 8
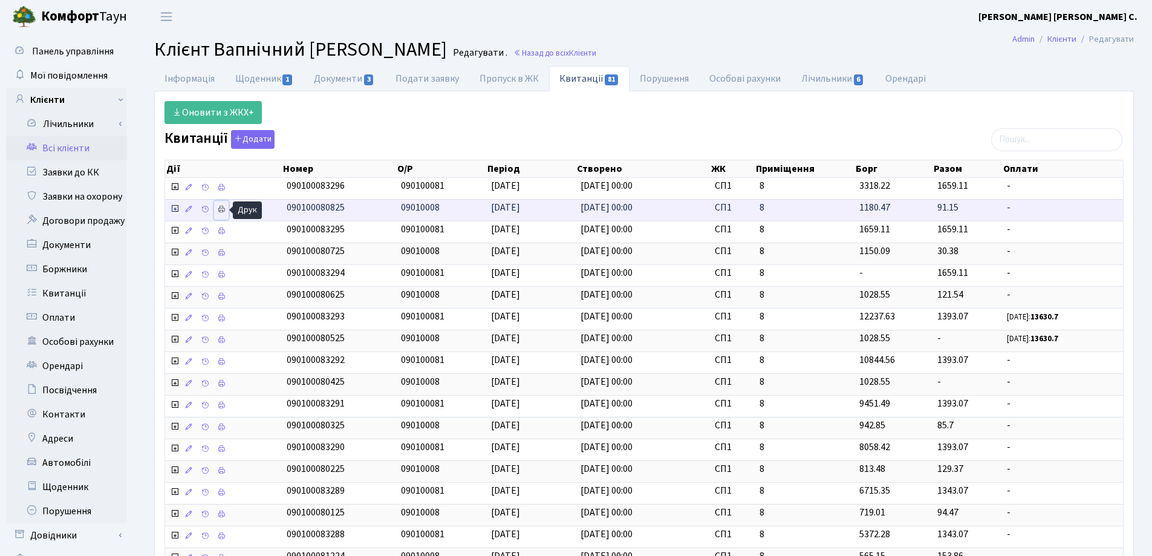
click at [222, 208] on icon at bounding box center [221, 209] width 8 height 8
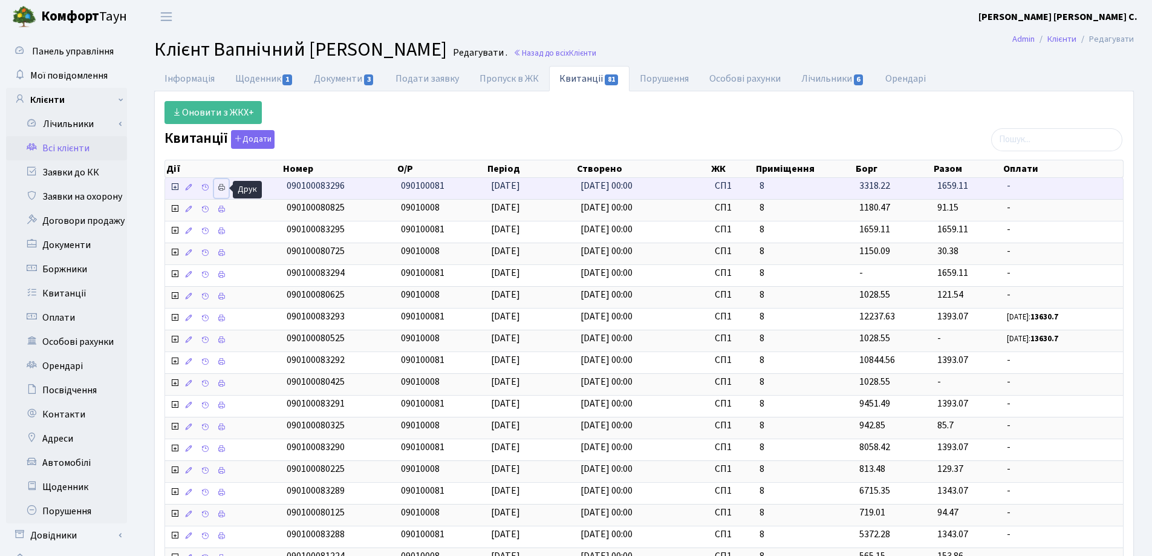
click at [225, 187] on icon at bounding box center [221, 187] width 8 height 8
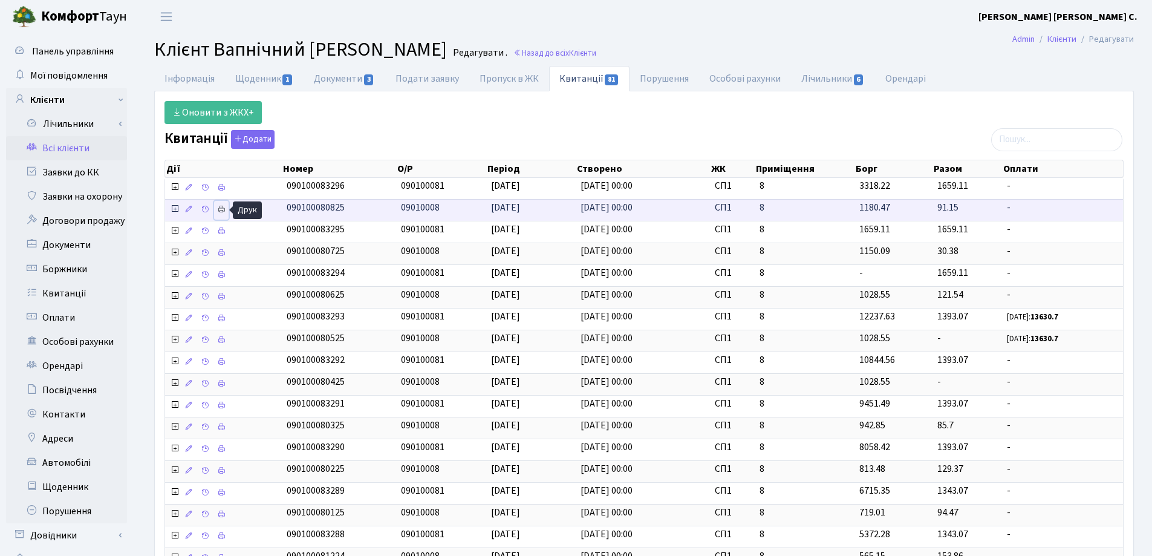
click at [220, 212] on icon at bounding box center [221, 209] width 8 height 8
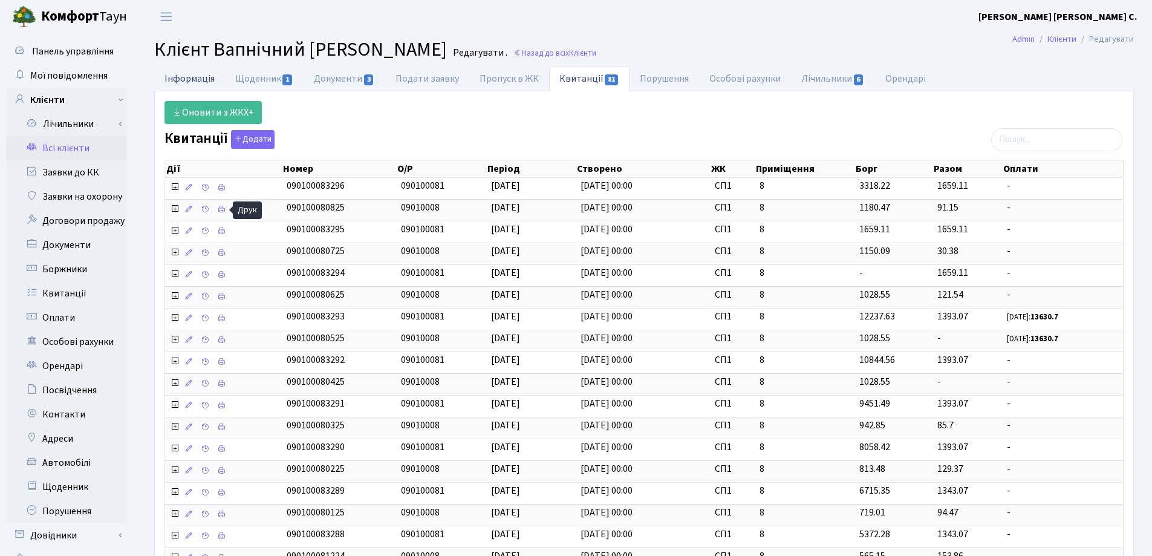
click at [188, 81] on link "Інформація" at bounding box center [189, 78] width 71 height 25
select select "25"
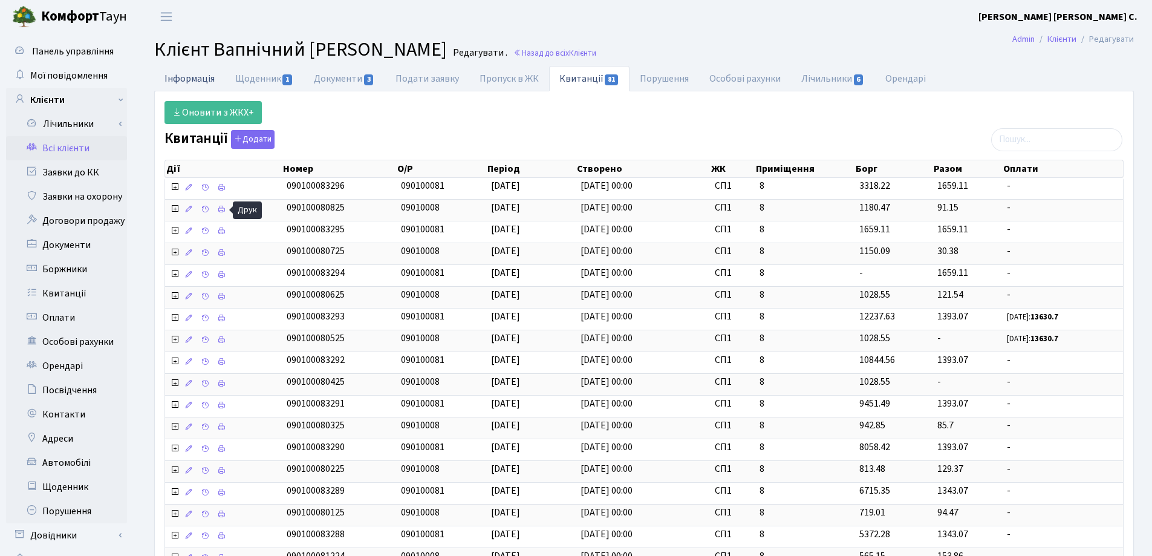
select select "25"
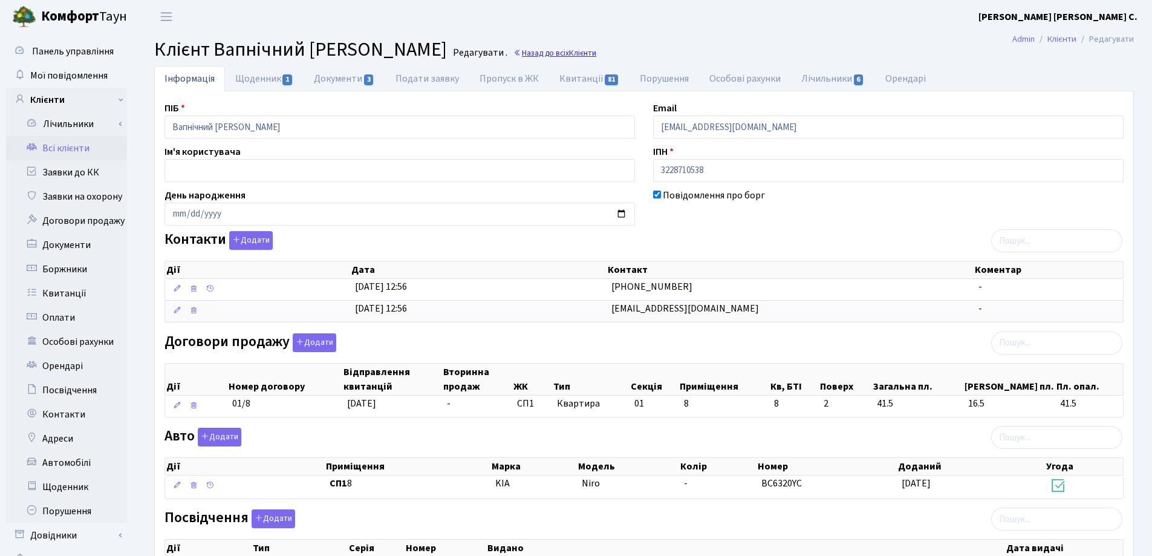
click at [567, 54] on link "Назад до всіх Клієнти" at bounding box center [554, 52] width 83 height 11
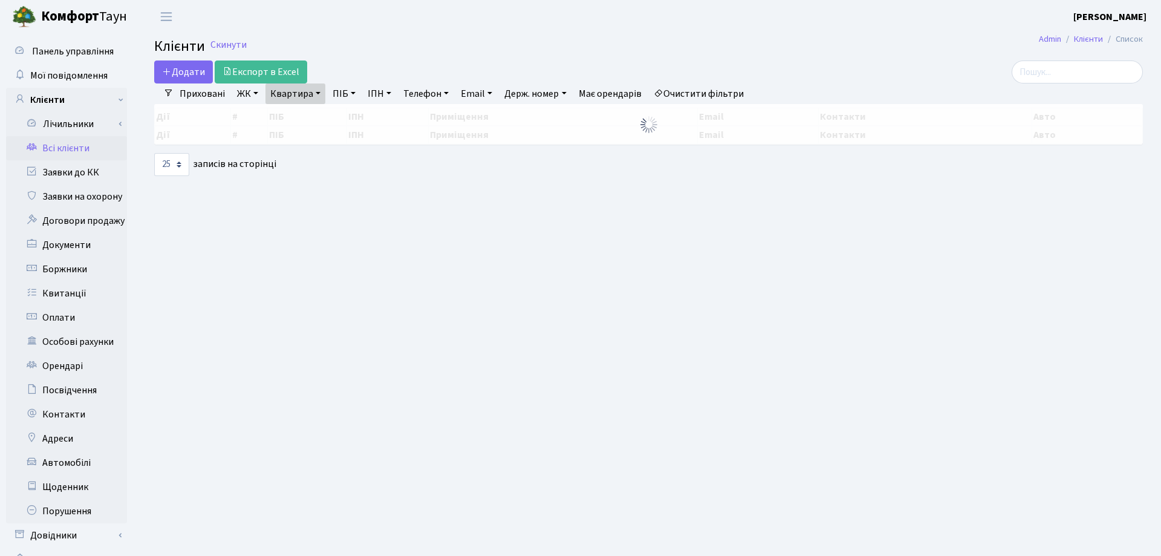
select select "25"
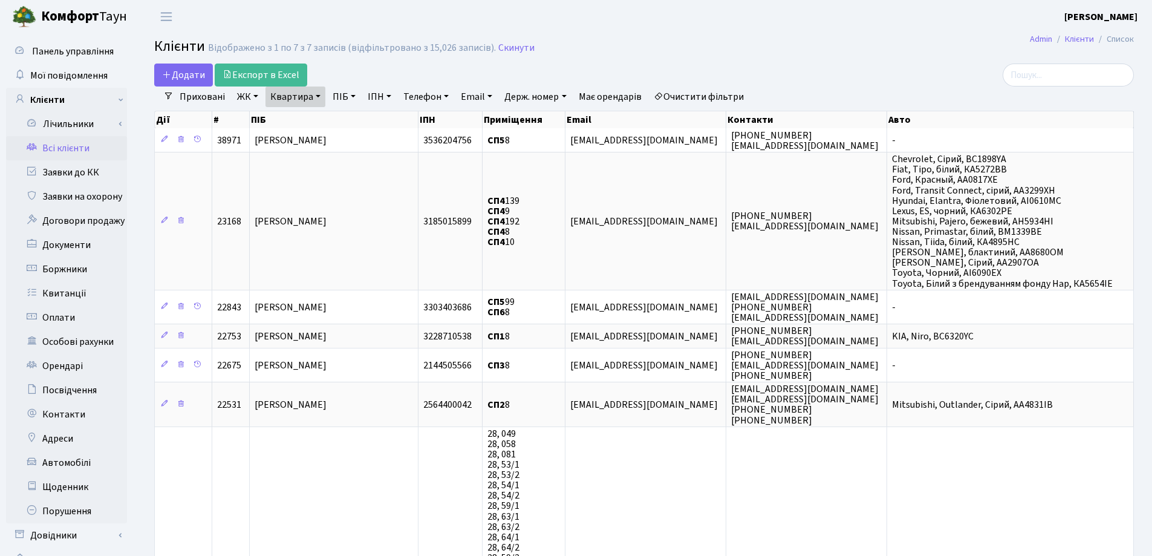
click at [320, 94] on link "Квартира" at bounding box center [295, 96] width 60 height 21
click at [349, 117] on icon at bounding box center [349, 120] width 10 height 10
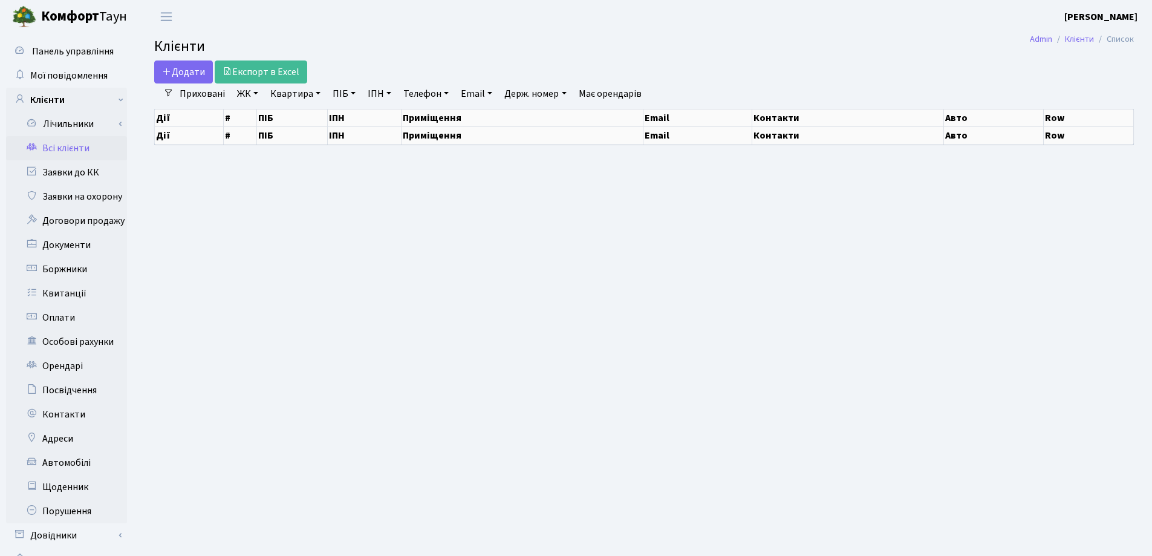
select select "25"
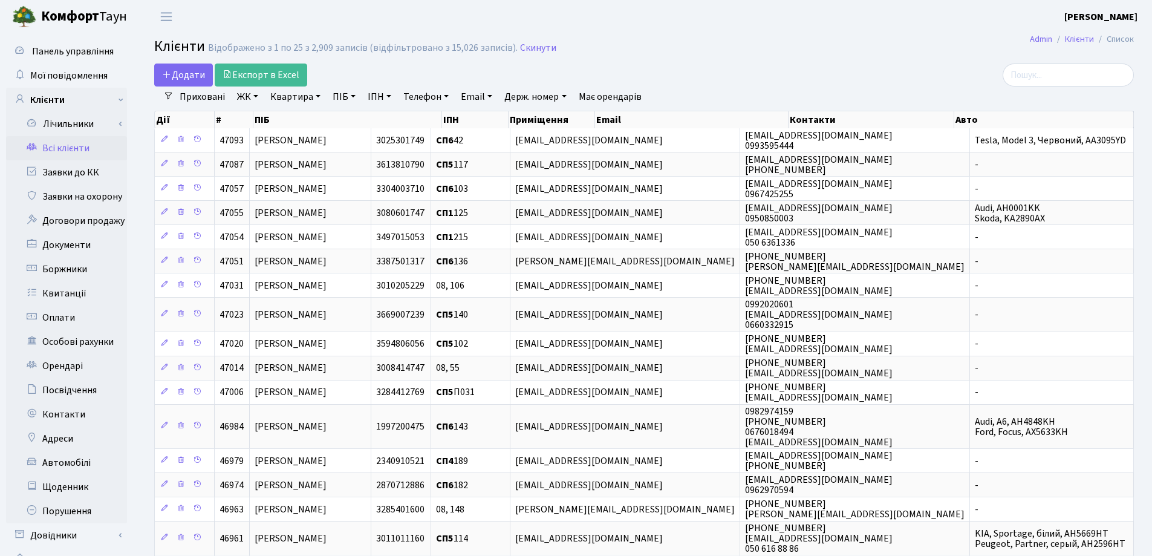
click at [316, 96] on link "Квартира" at bounding box center [295, 96] width 60 height 21
type input "194"
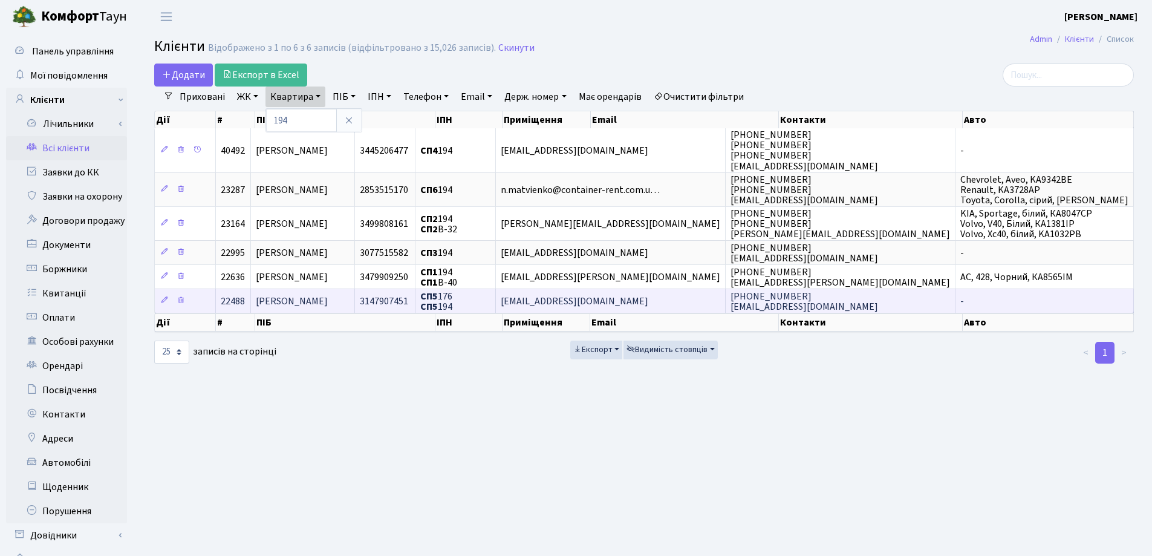
click at [328, 305] on span "Коваленко Євген Григорович" at bounding box center [292, 300] width 72 height 13
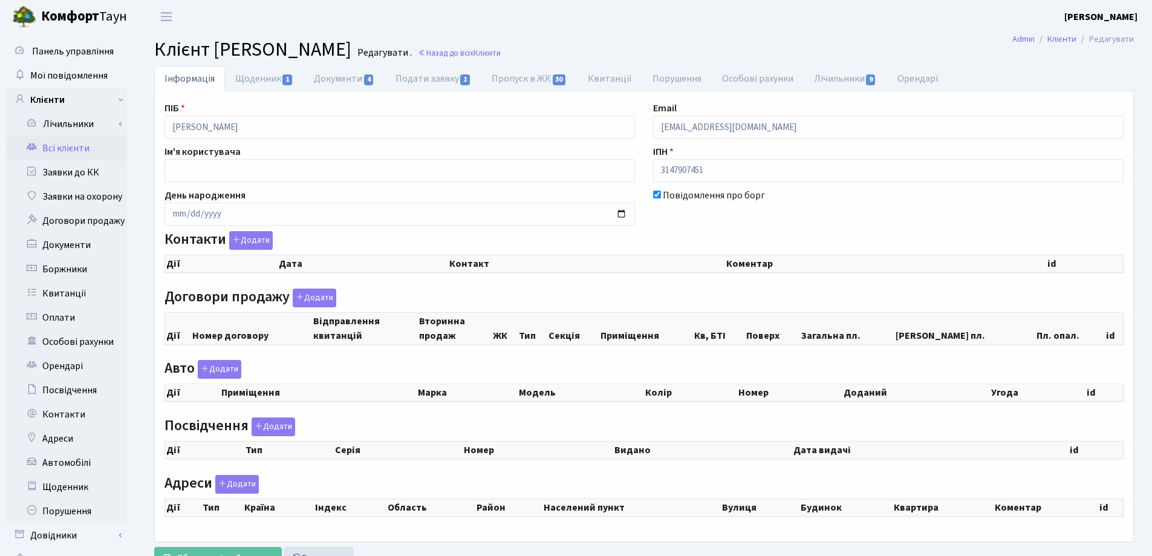
checkbox input "true"
select select "25"
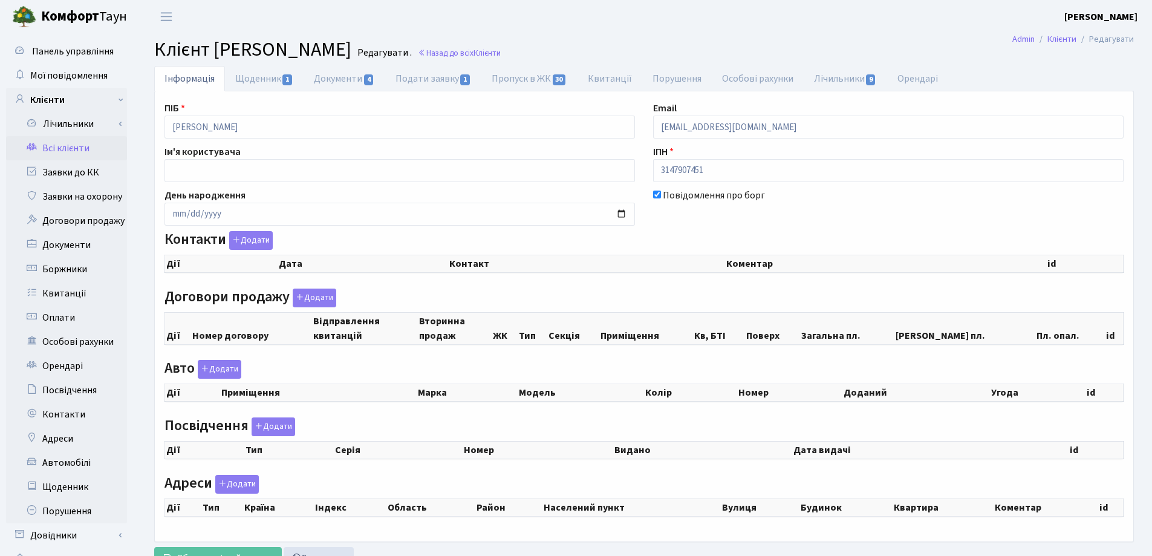
select select "25"
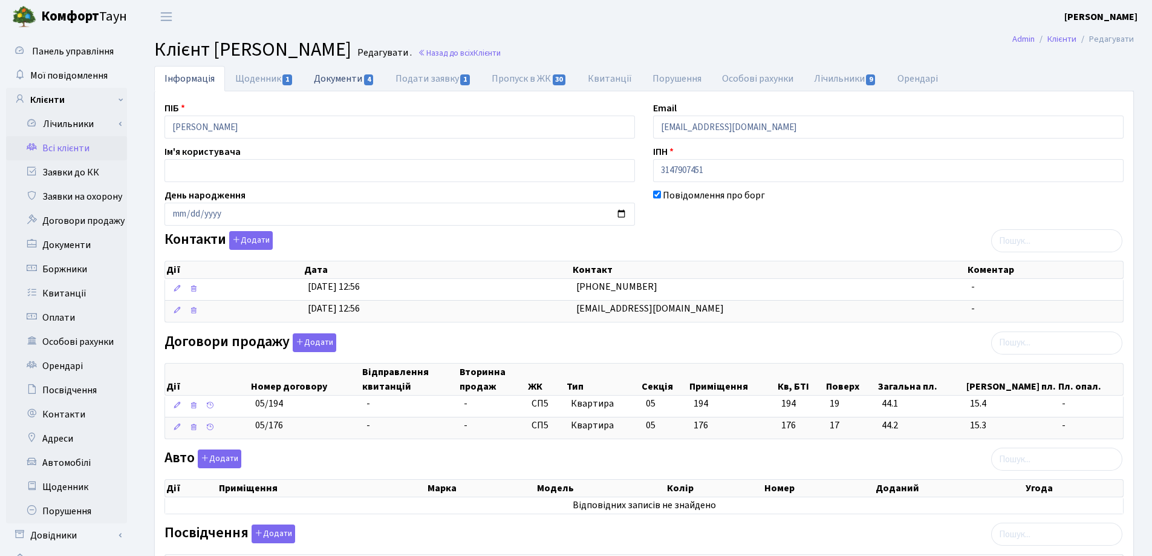
click at [321, 82] on link "Документи 4" at bounding box center [343, 78] width 81 height 25
select select "25"
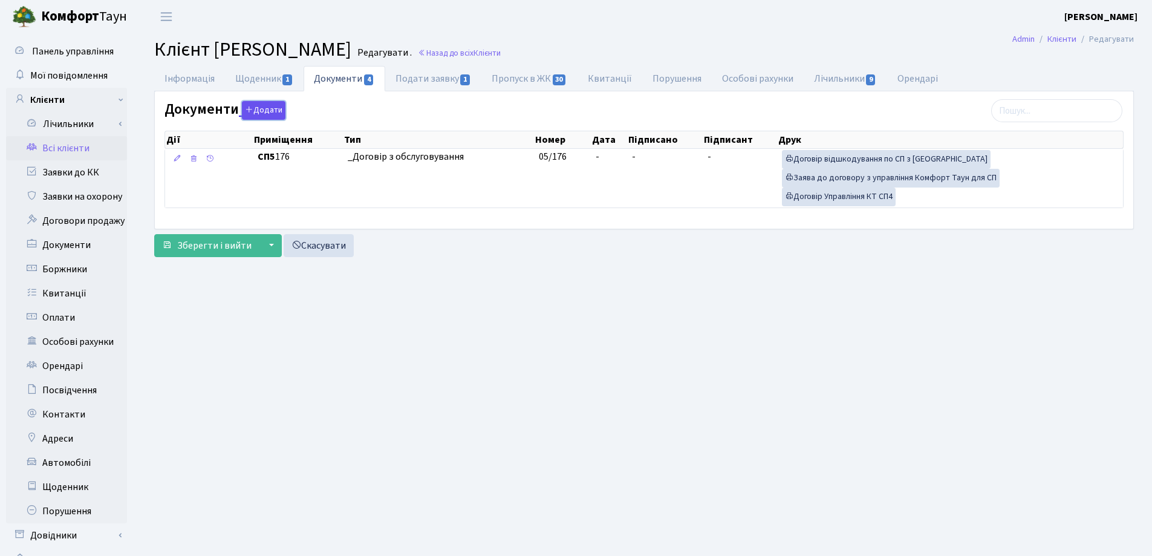
click at [252, 106] on button "Додати" at bounding box center [264, 110] width 44 height 19
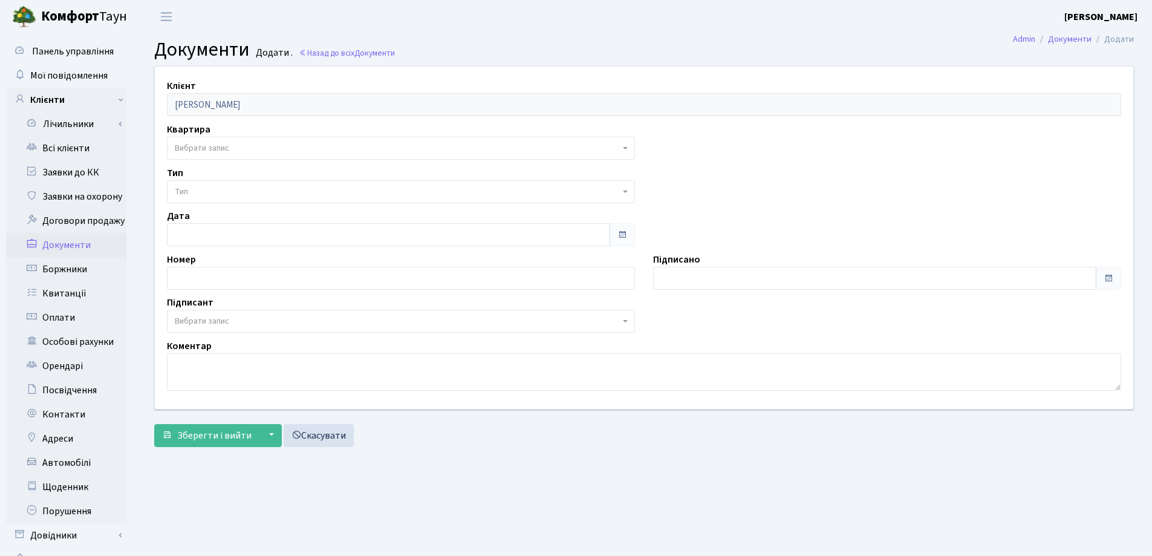
click at [233, 145] on span "Вибрати запис" at bounding box center [397, 148] width 445 height 12
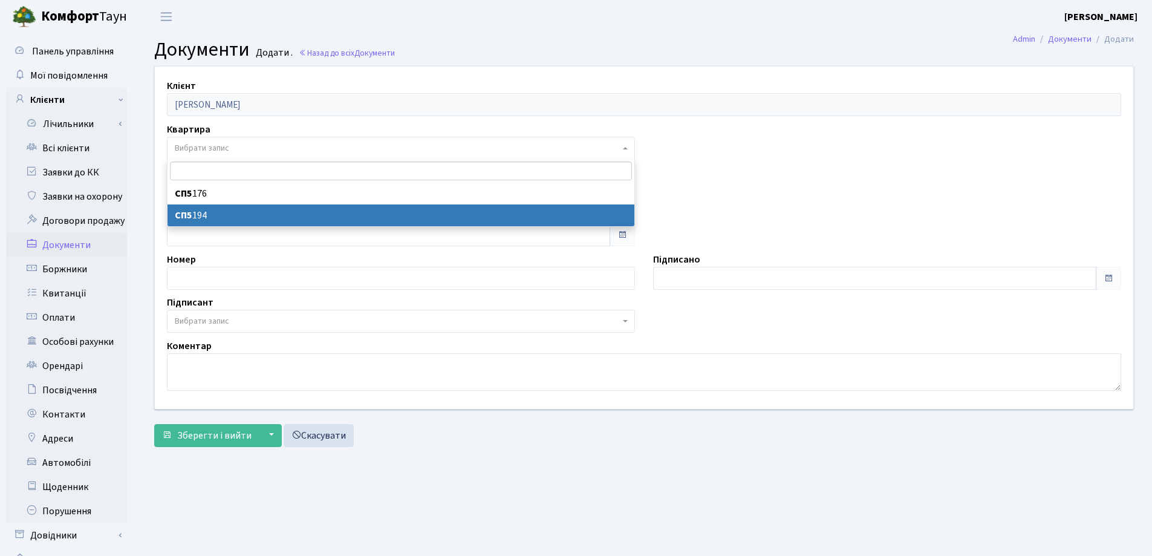
select select "172846"
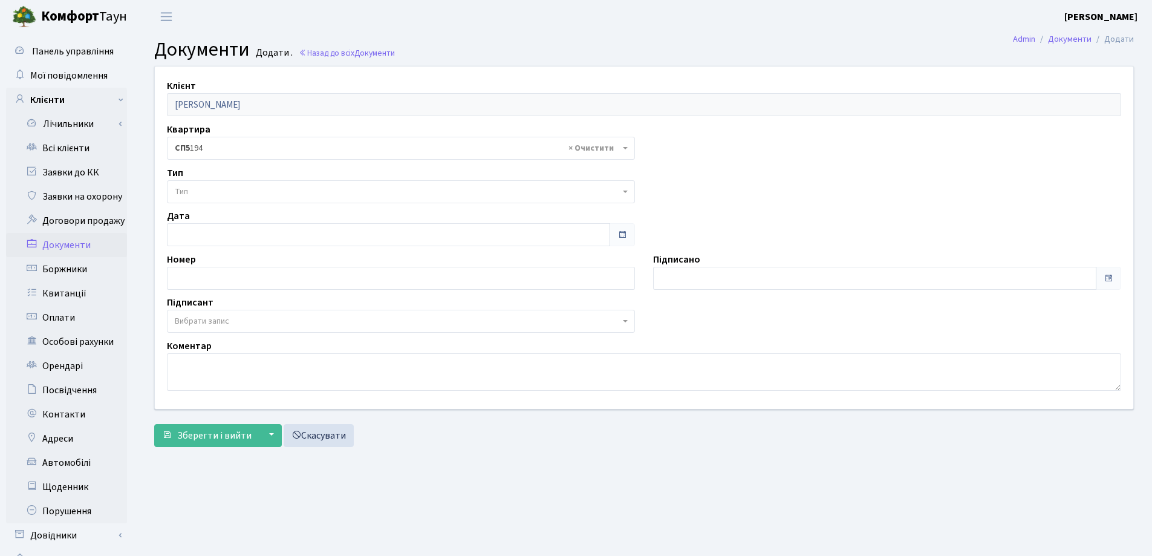
click at [247, 187] on span "Тип" at bounding box center [397, 192] width 445 height 12
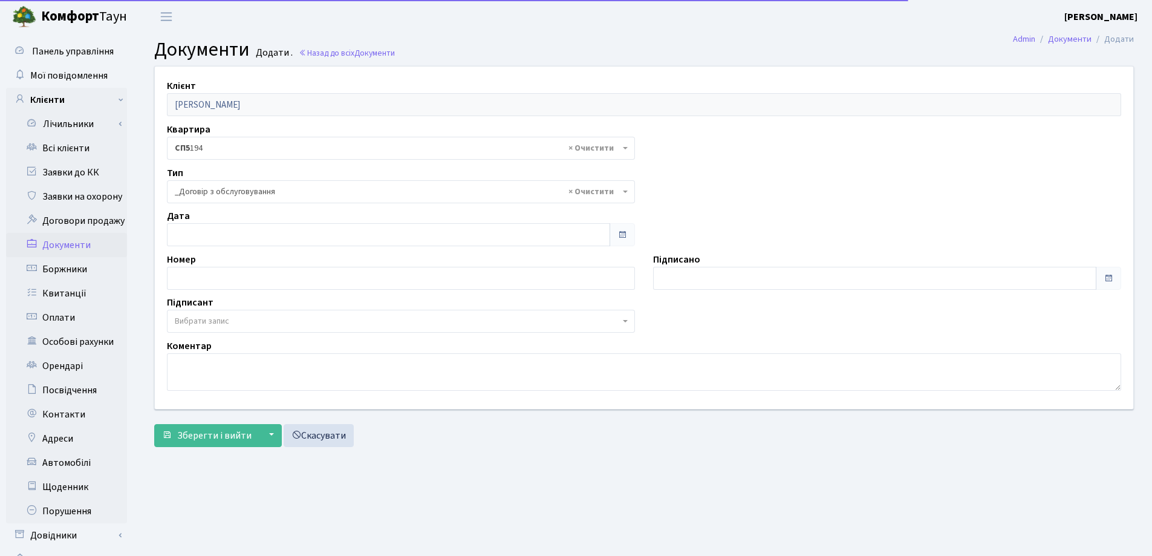
select select "289"
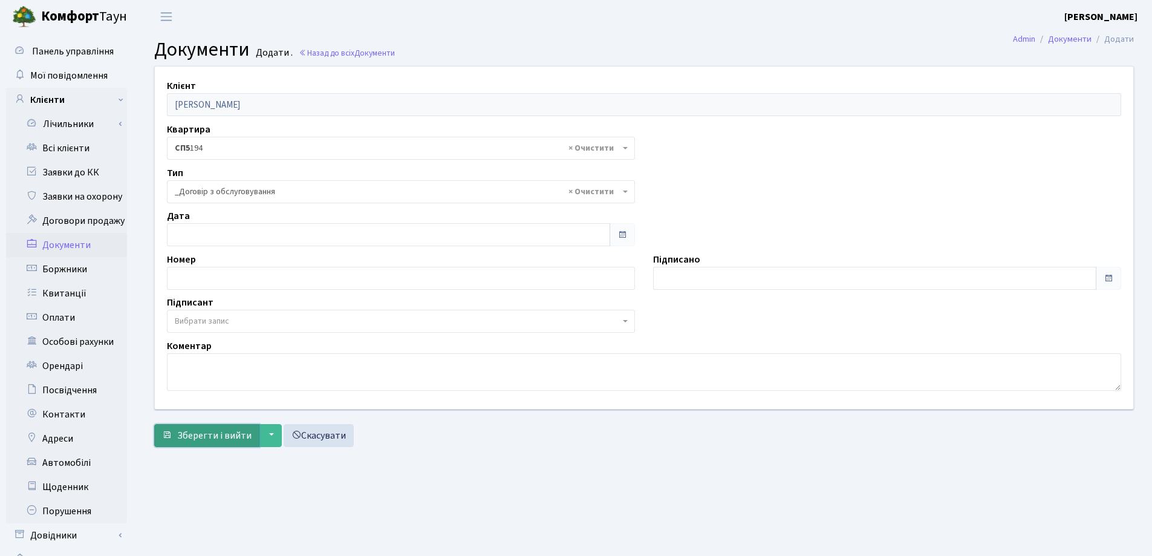
click at [226, 430] on span "Зберегти і вийти" at bounding box center [214, 435] width 74 height 13
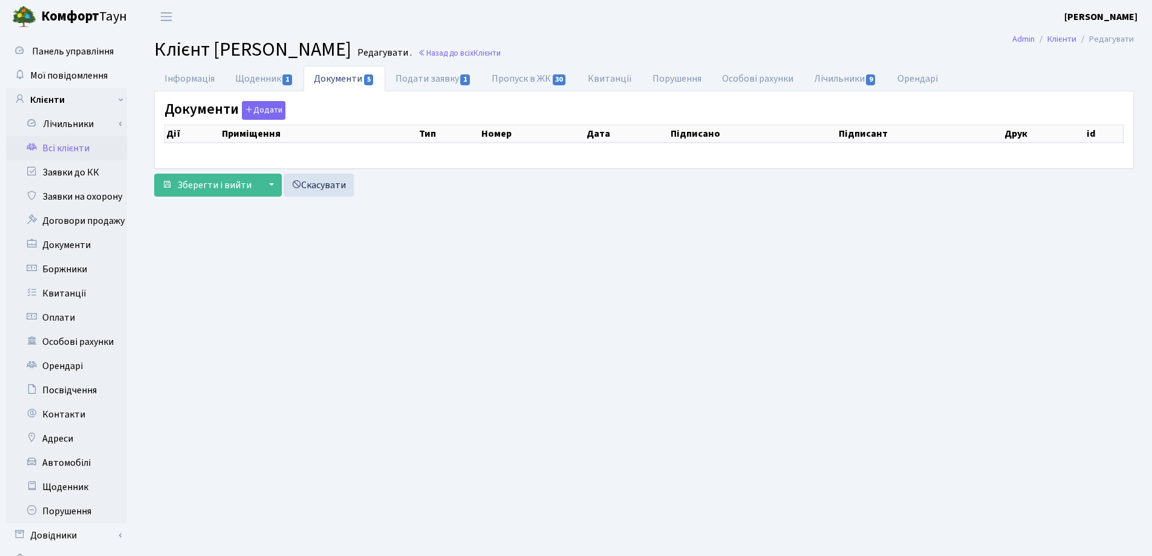
select select "25"
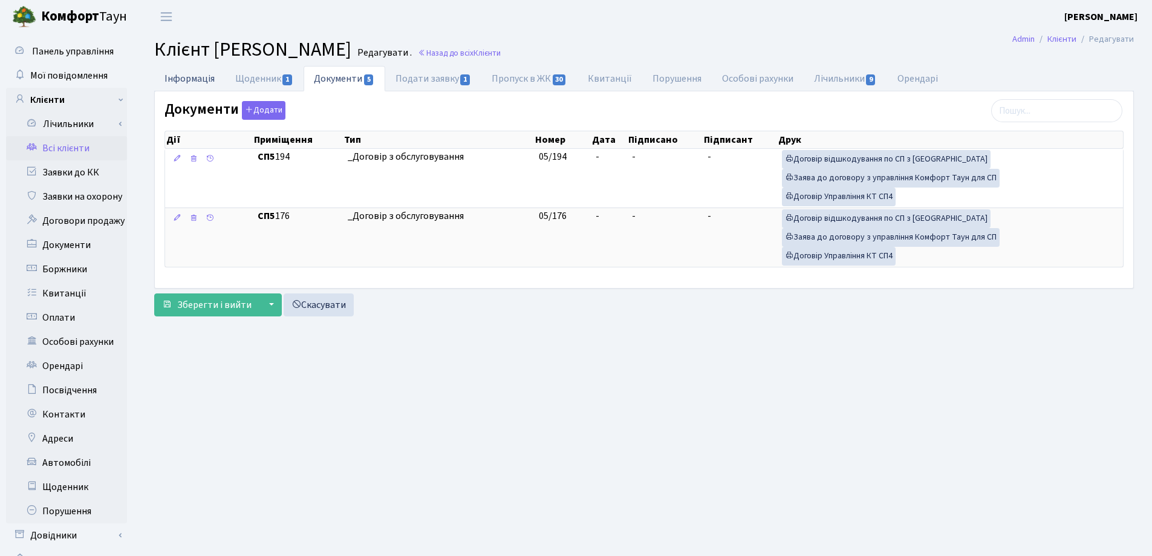
click at [185, 80] on link "Інформація" at bounding box center [189, 78] width 71 height 25
select select "25"
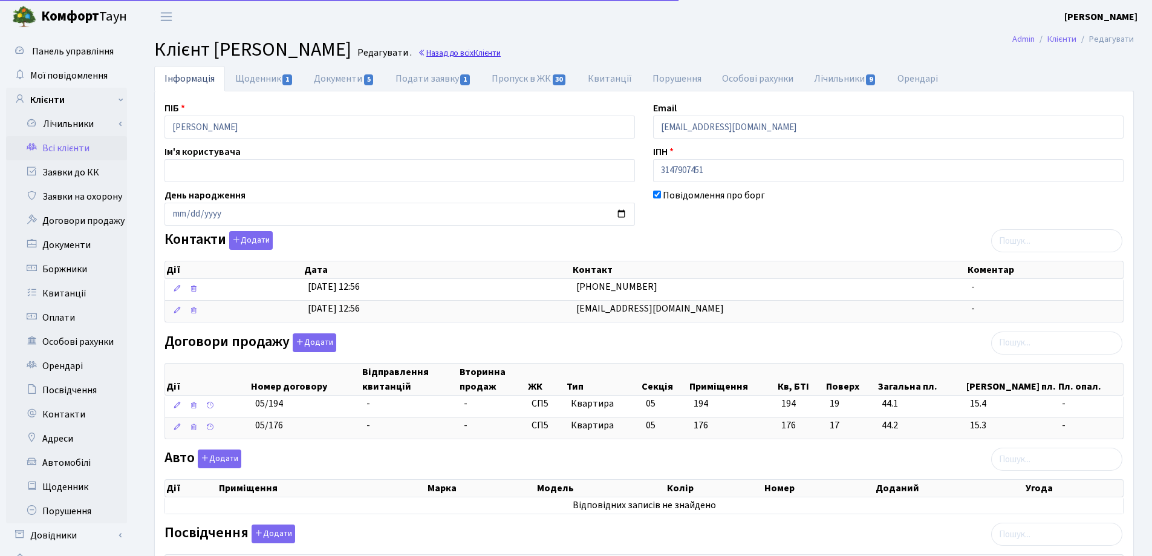
click at [501, 55] on span "Клієнти" at bounding box center [486, 52] width 27 height 11
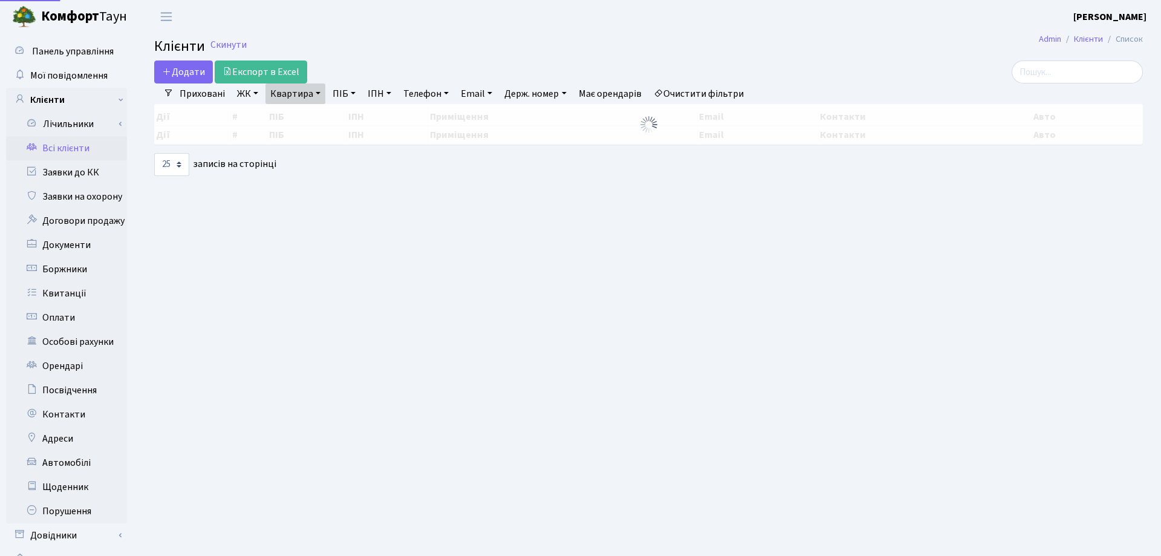
select select "25"
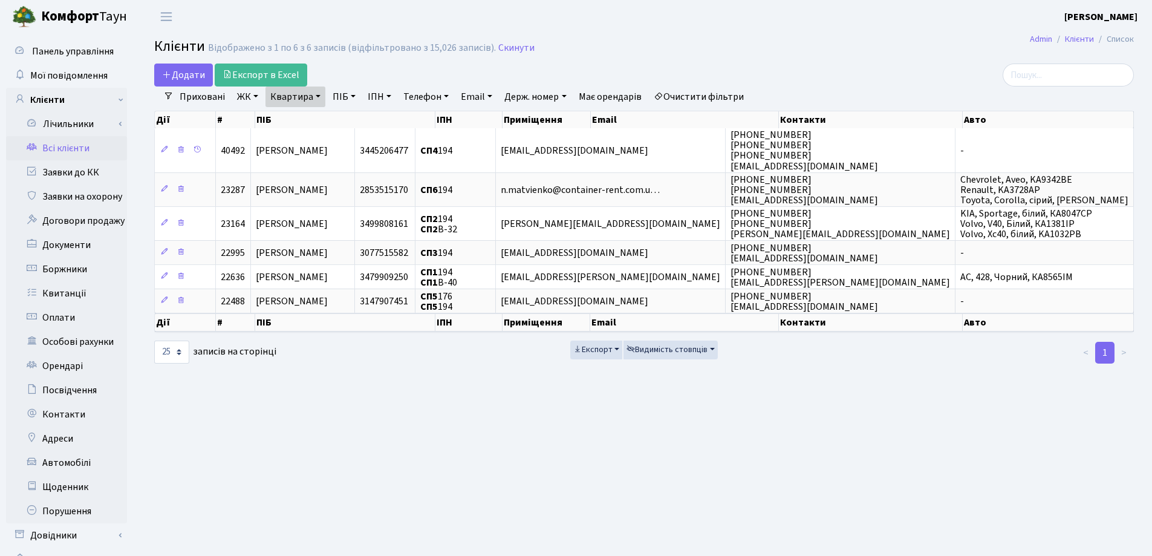
click at [319, 92] on link "Квартира" at bounding box center [295, 96] width 60 height 21
click at [316, 112] on input "194" at bounding box center [301, 120] width 71 height 23
type input "199"
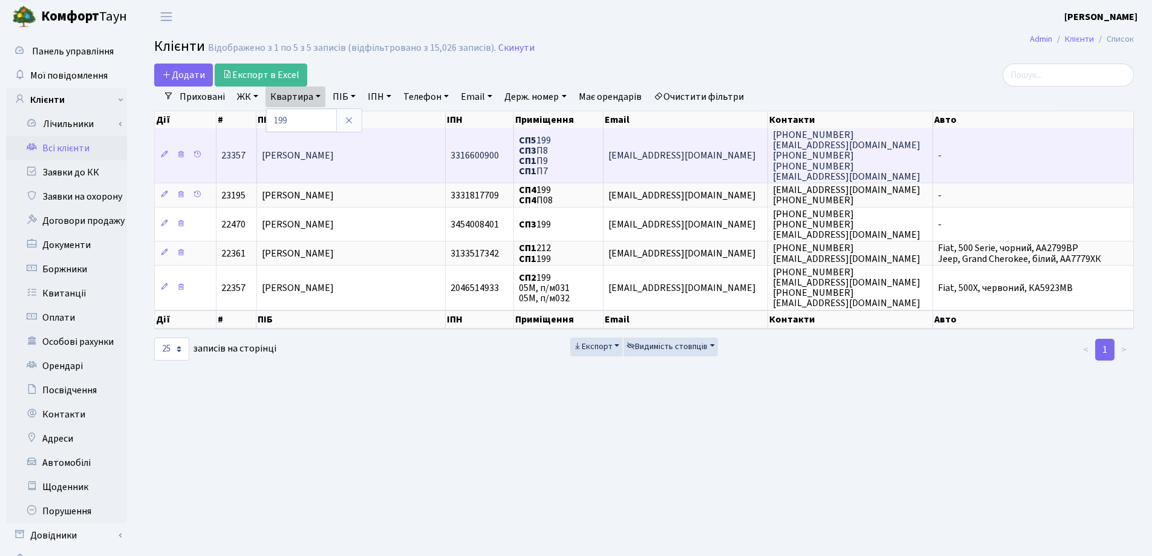
click at [403, 151] on td "[PERSON_NAME]" at bounding box center [351, 155] width 189 height 54
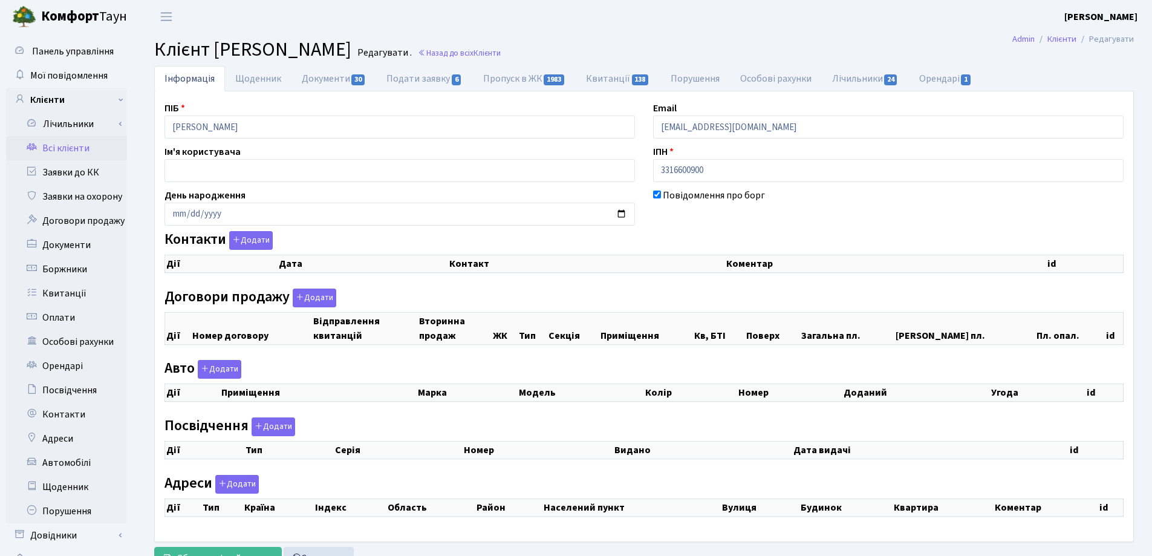
select select "25"
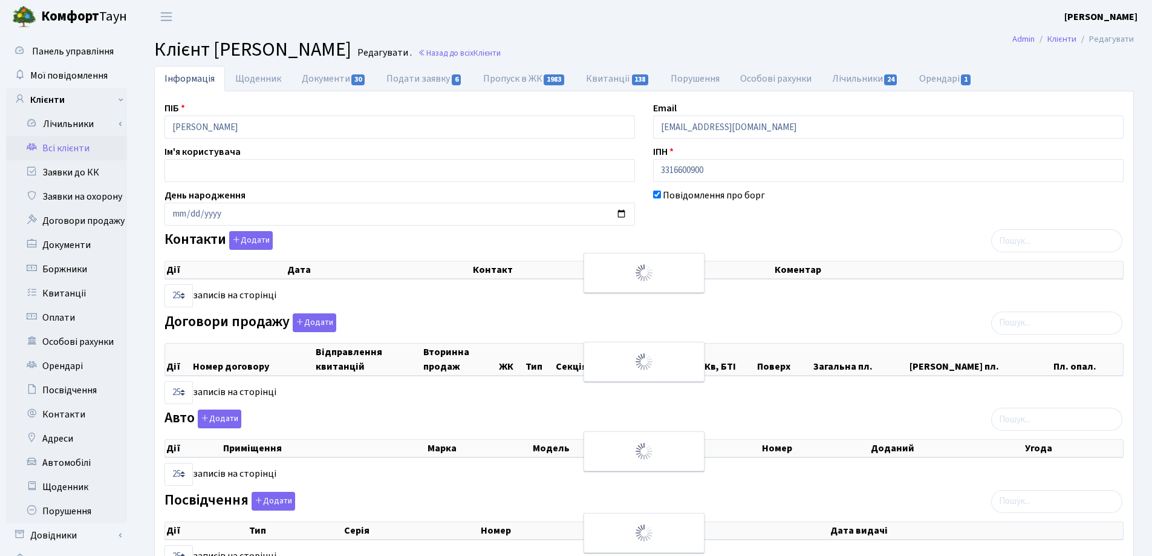
checkbox input "true"
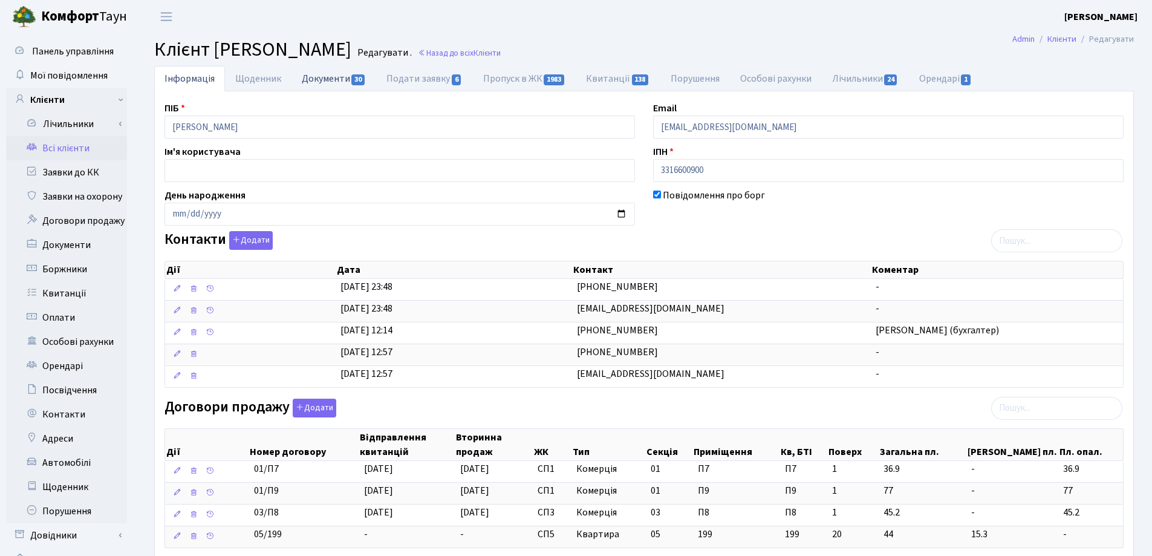
click at [330, 83] on link "Документи 30" at bounding box center [333, 78] width 85 height 25
select select "25"
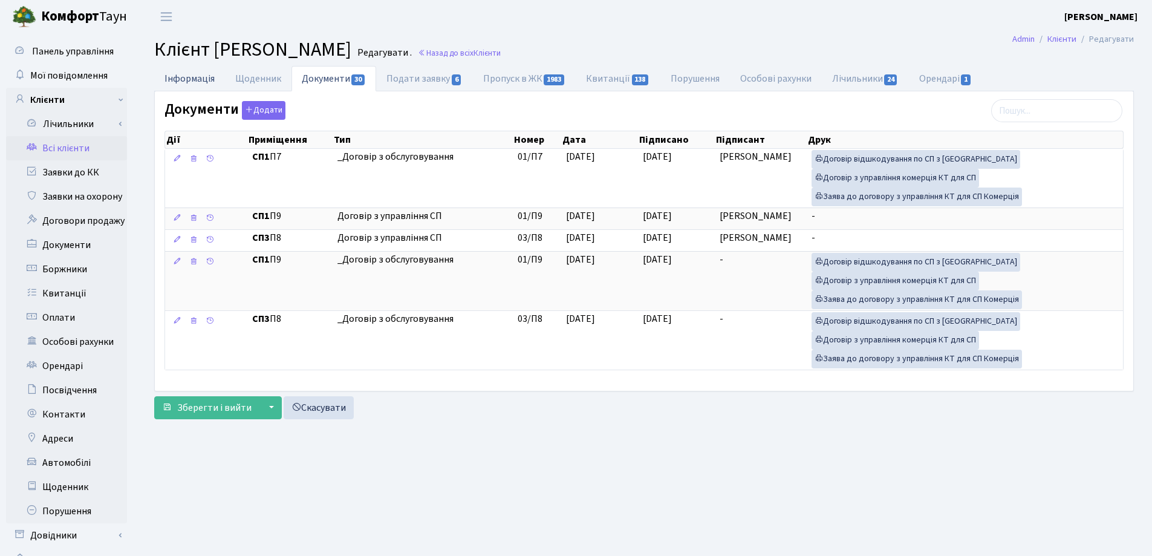
click at [175, 82] on link "Інформація" at bounding box center [189, 78] width 71 height 25
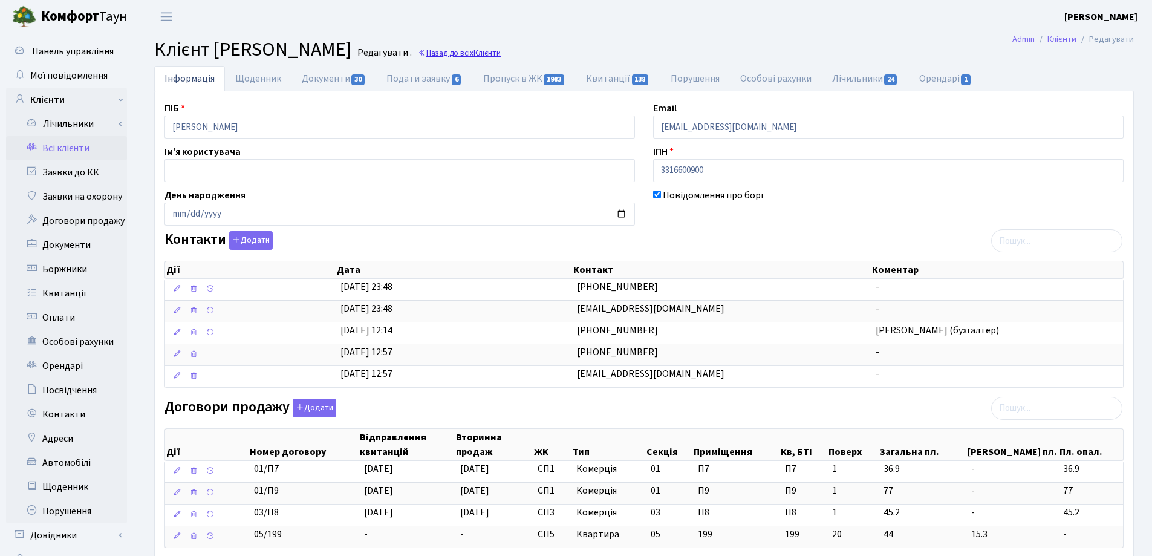
click at [501, 52] on link "Назад до всіх Клієнти" at bounding box center [459, 52] width 83 height 11
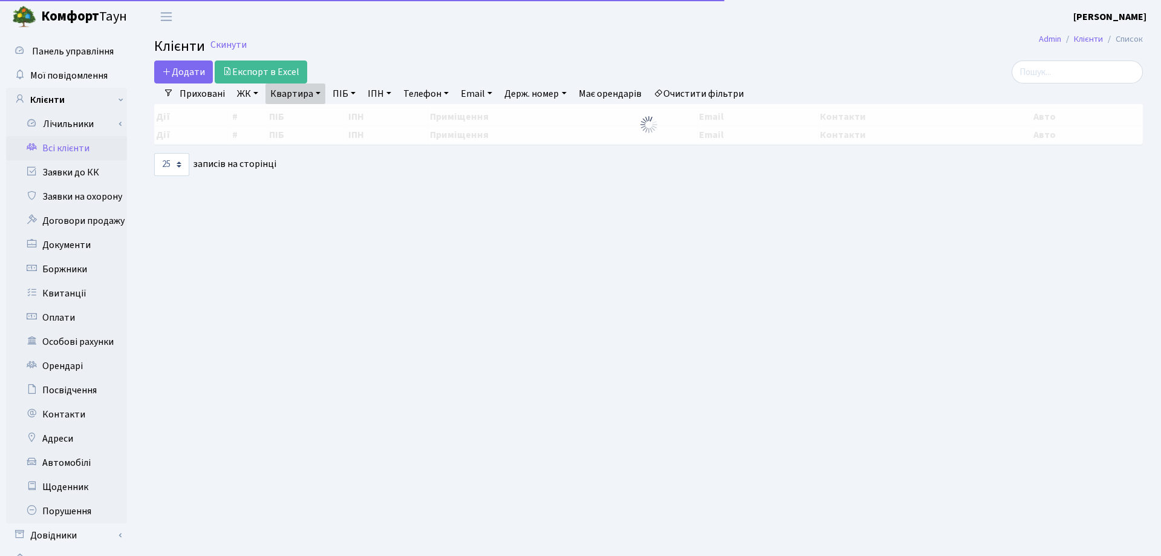
select select "25"
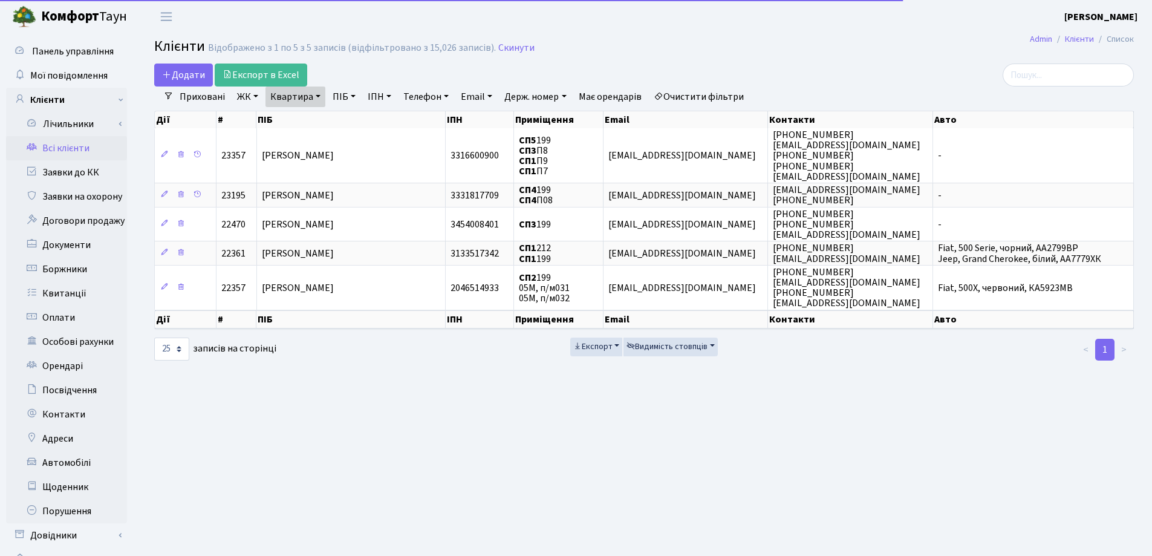
click at [319, 96] on link "Квартира" at bounding box center [295, 96] width 60 height 21
click at [319, 115] on input "199" at bounding box center [301, 120] width 71 height 23
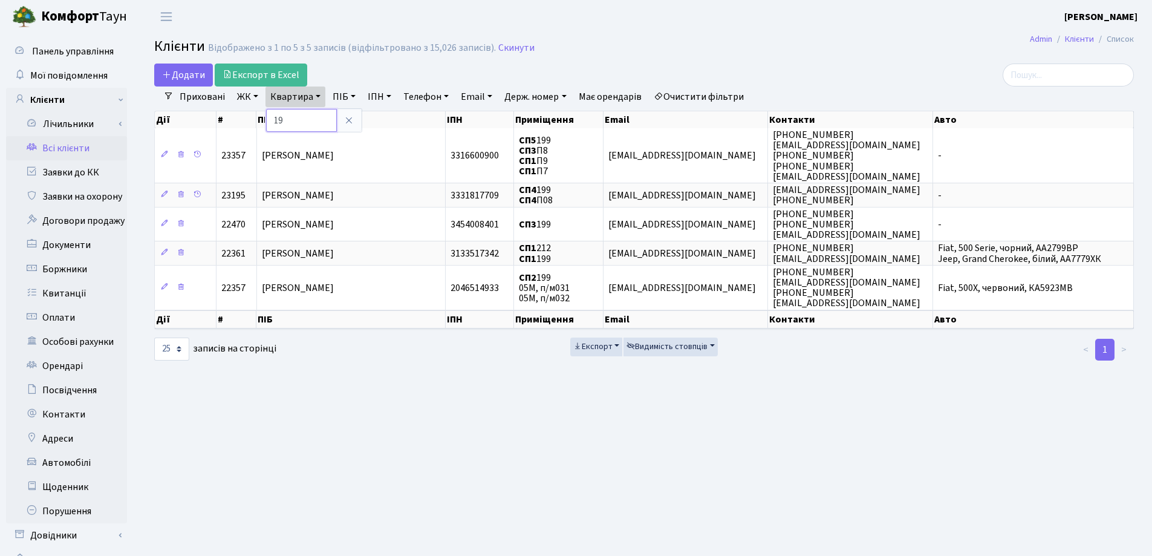
type input "1"
type input "204"
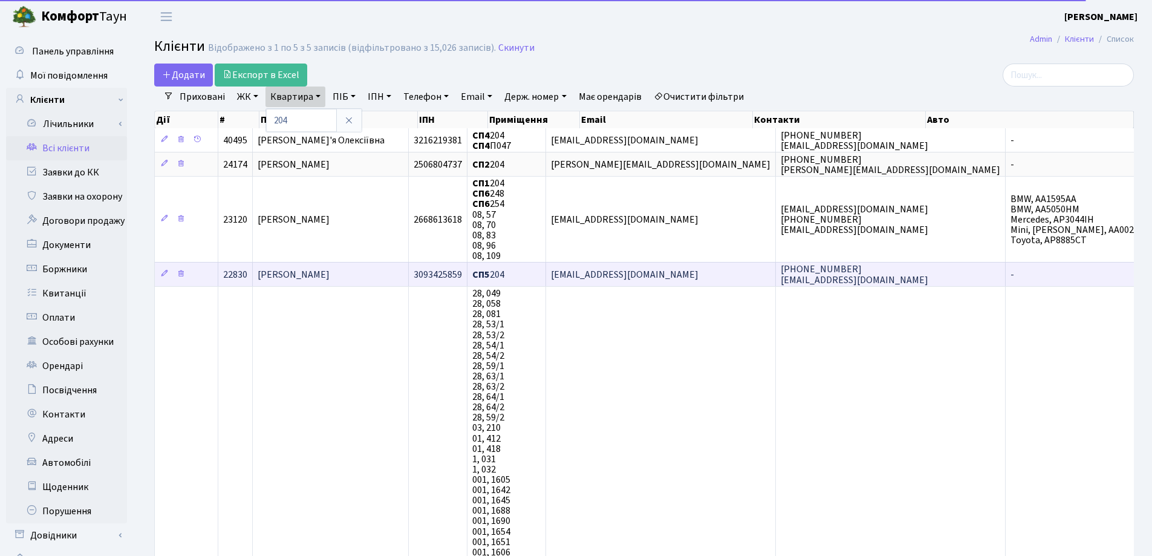
click at [337, 275] on td "[PERSON_NAME]" at bounding box center [331, 274] width 156 height 24
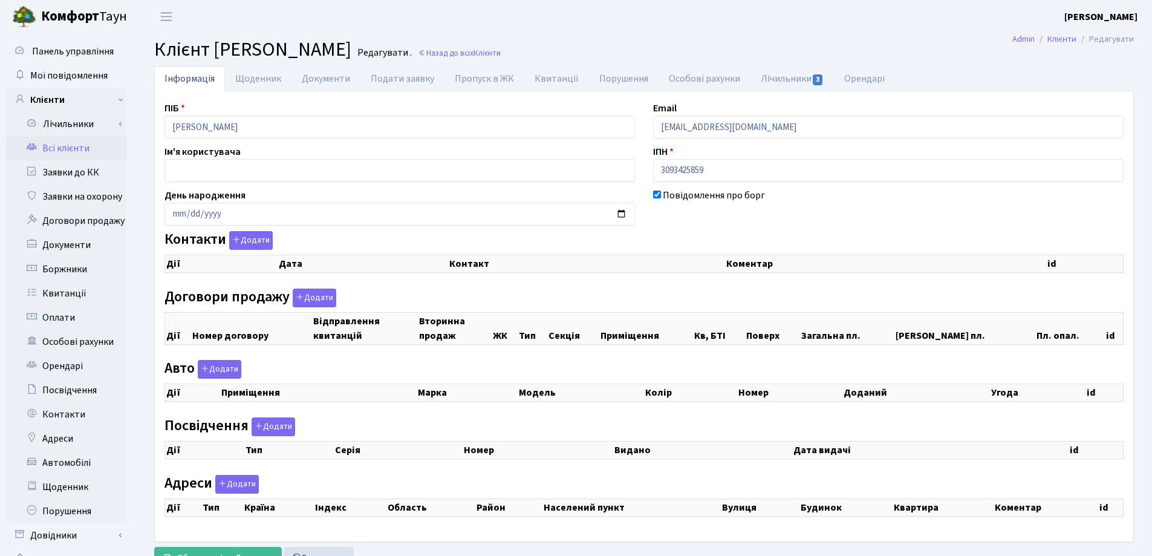
checkbox input "true"
select select "25"
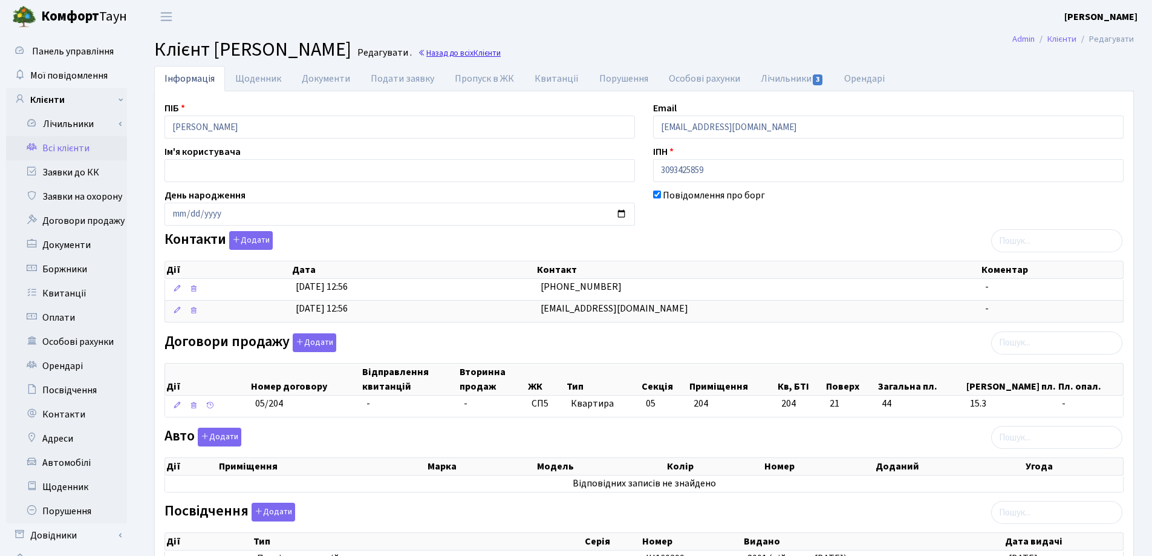
click at [473, 50] on span "Клієнти" at bounding box center [486, 52] width 27 height 11
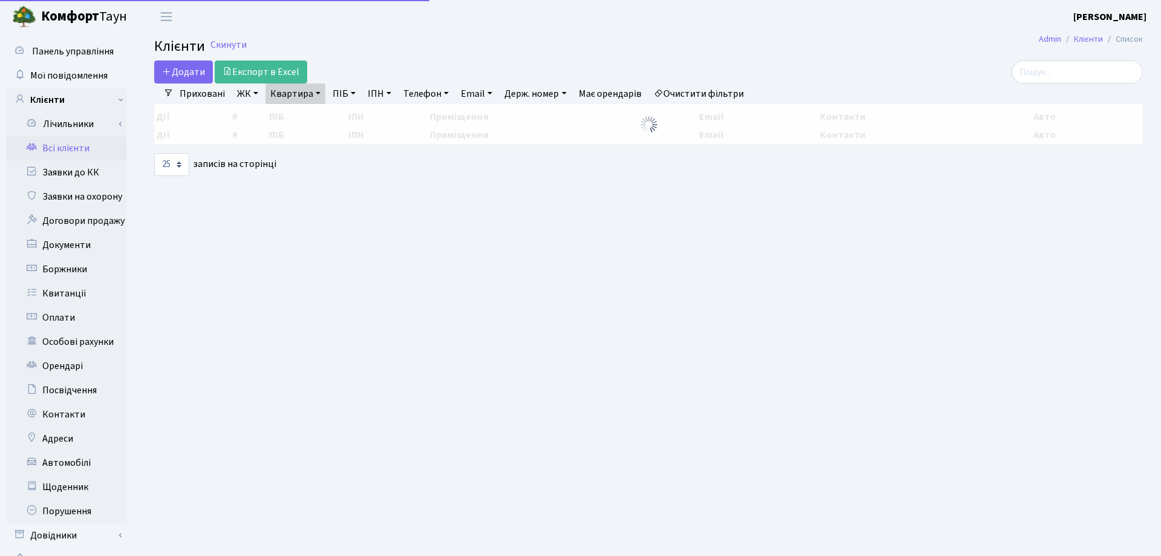
select select "25"
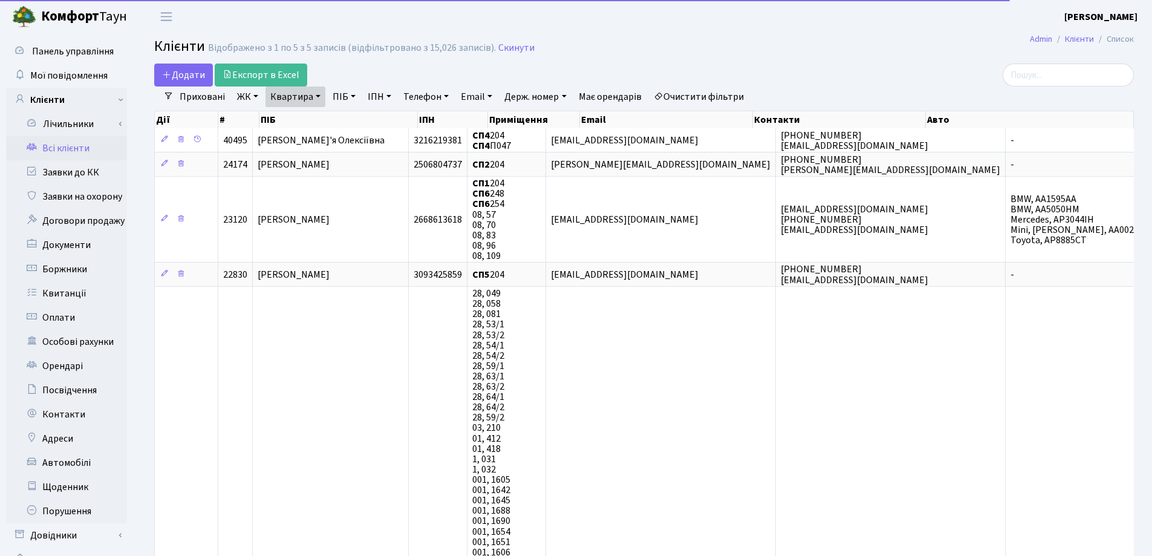
click at [316, 96] on link "Квартира" at bounding box center [295, 96] width 60 height 21
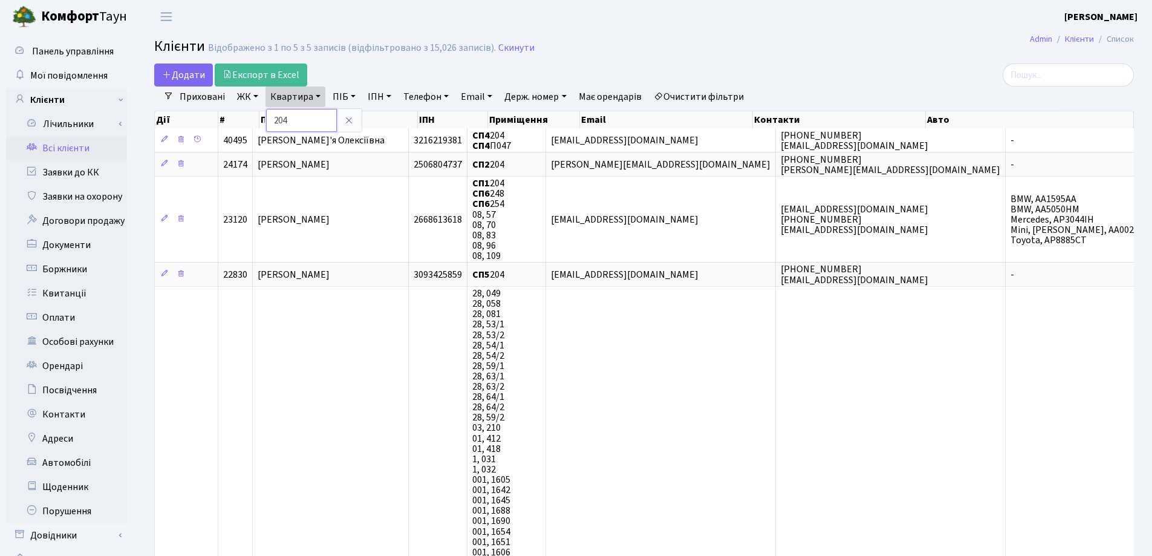
click at [316, 118] on input "204" at bounding box center [301, 120] width 71 height 23
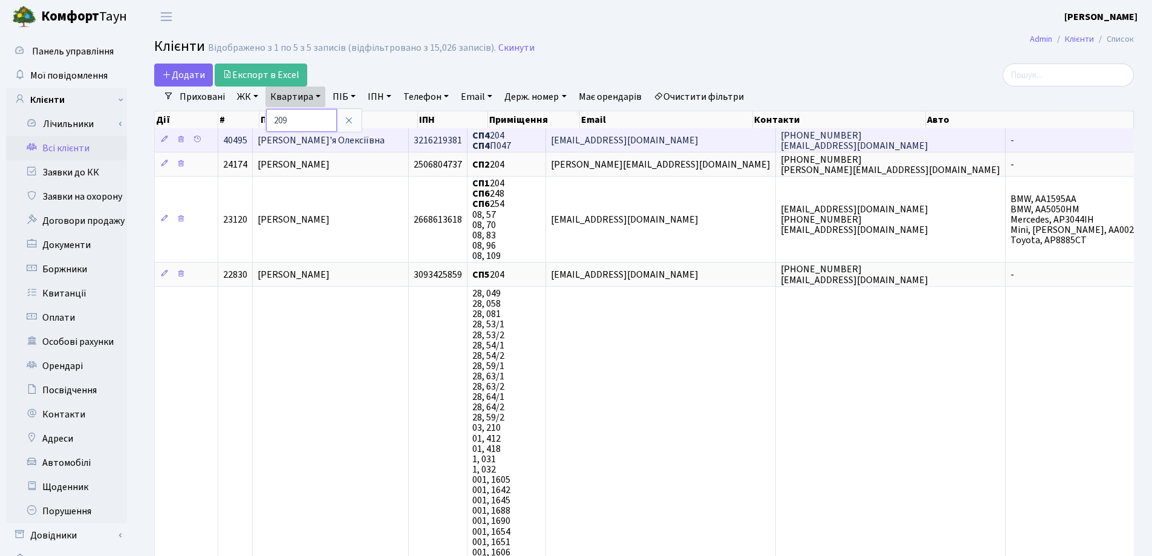
type input "209"
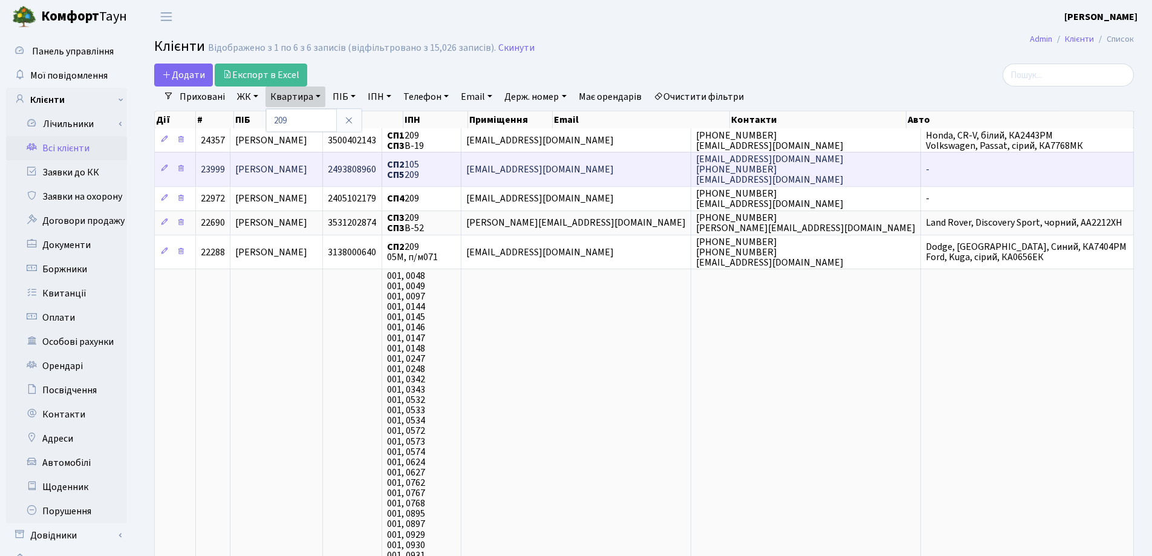
click at [307, 169] on span "[PERSON_NAME]" at bounding box center [271, 169] width 72 height 13
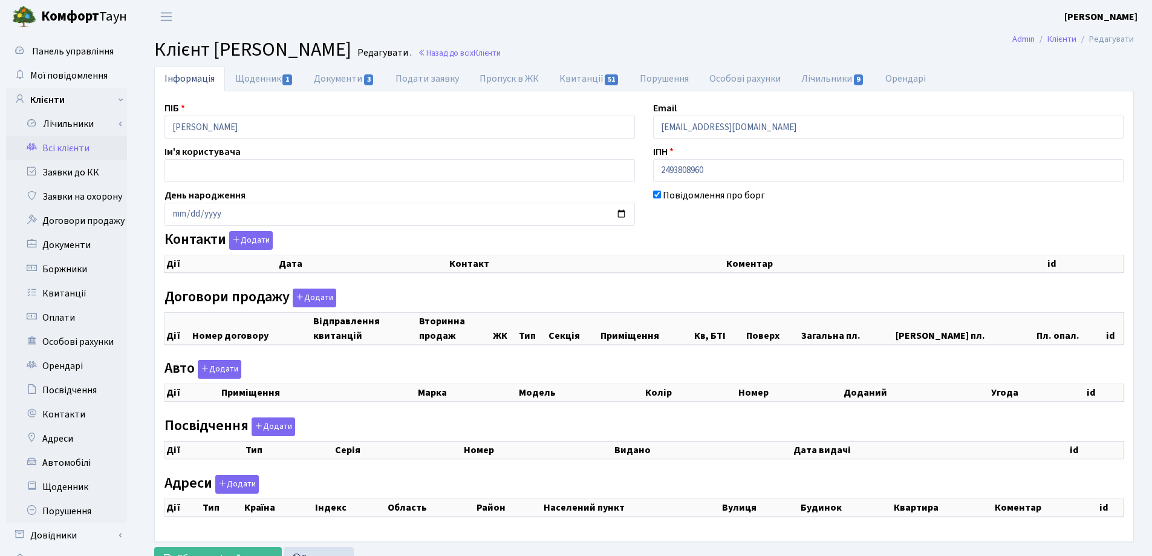
checkbox input "true"
select select "25"
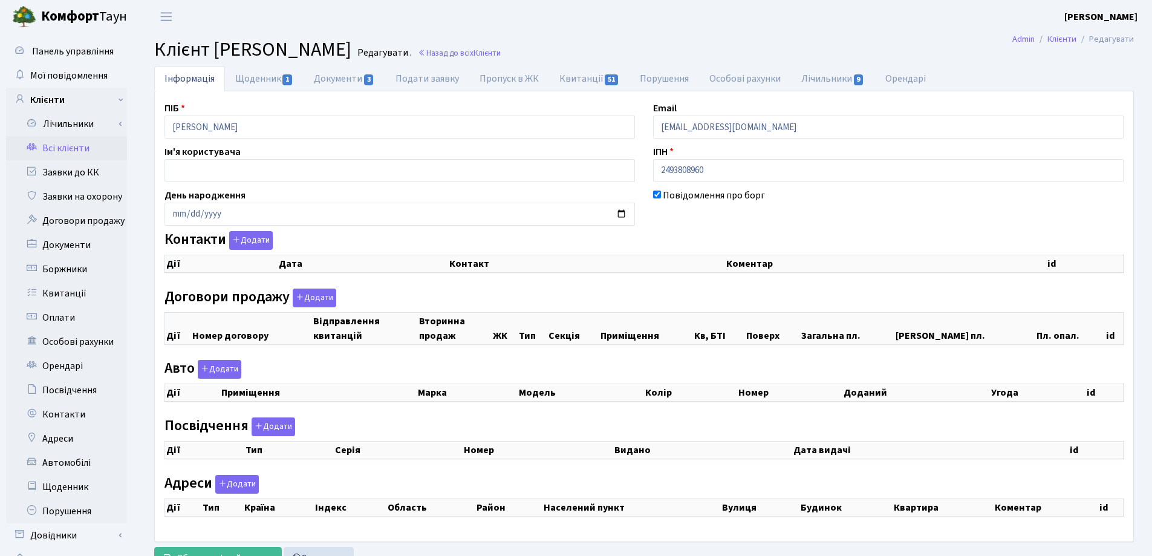
select select "25"
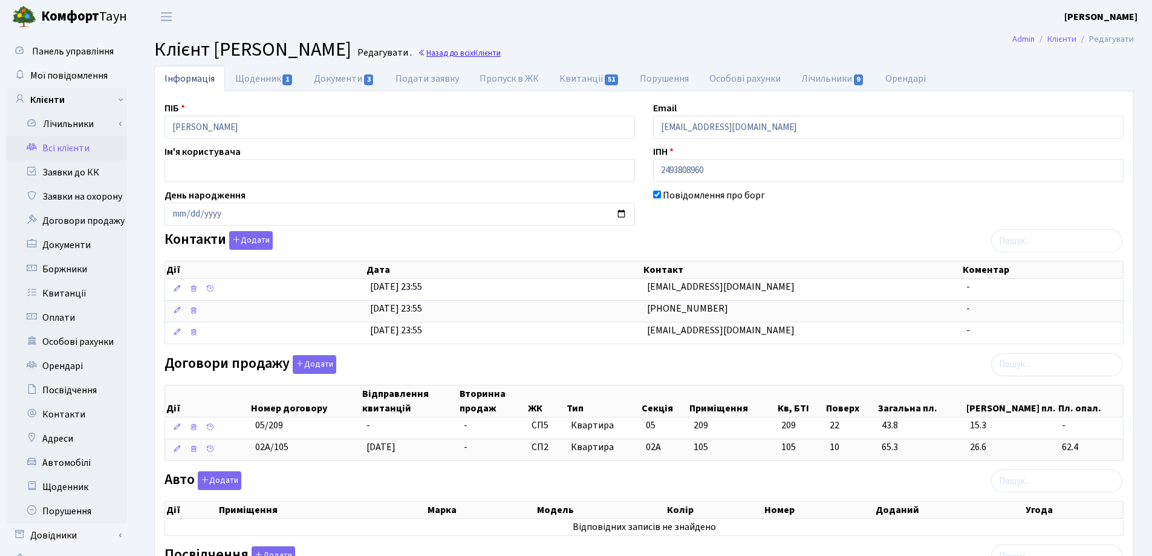
click at [501, 54] on link "Назад до всіх Клієнти" at bounding box center [459, 52] width 83 height 11
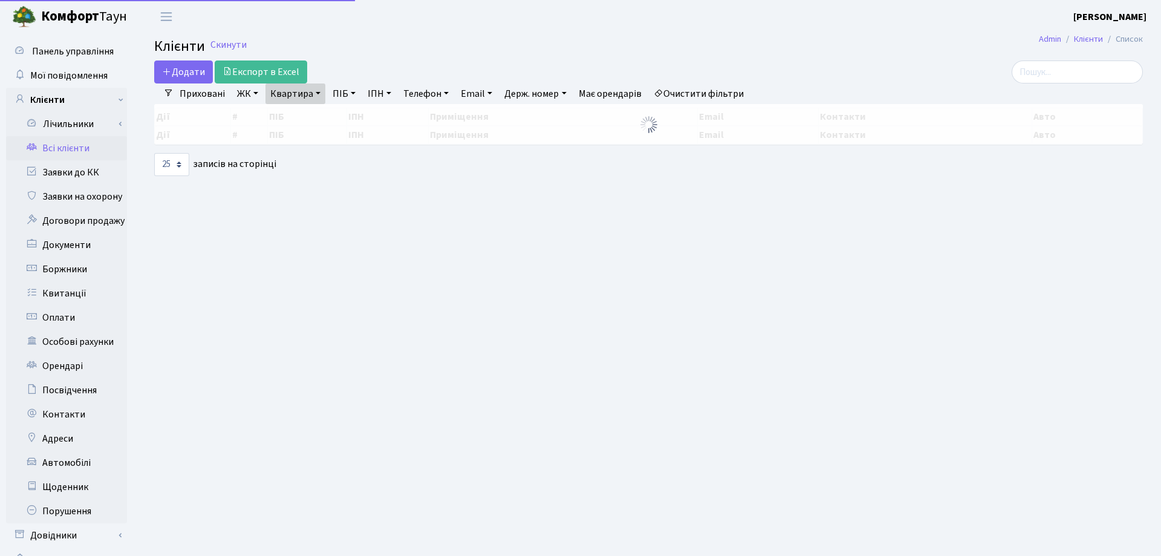
select select "25"
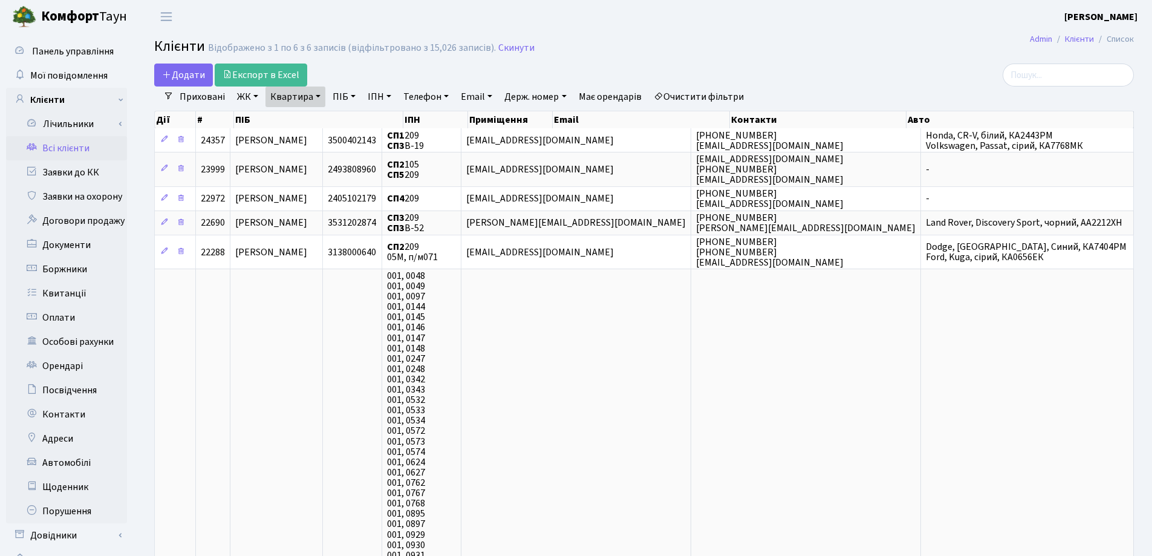
click at [320, 94] on link "Квартира" at bounding box center [295, 96] width 60 height 21
click at [314, 123] on input "209" at bounding box center [301, 120] width 71 height 23
type input "213"
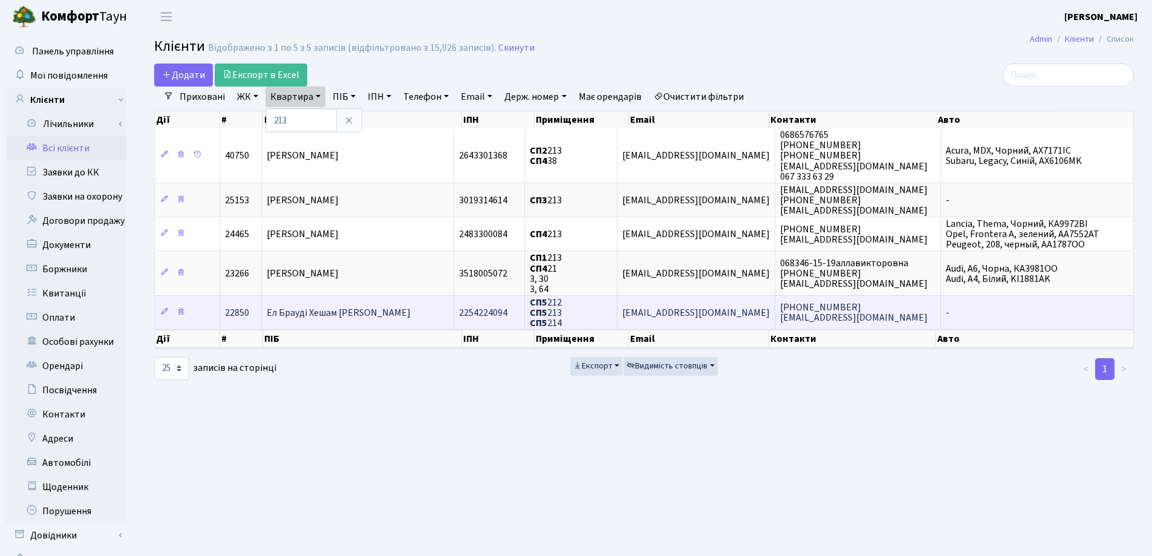
click at [386, 308] on td "Ел Брауді Хешам [PERSON_NAME]" at bounding box center [358, 312] width 192 height 34
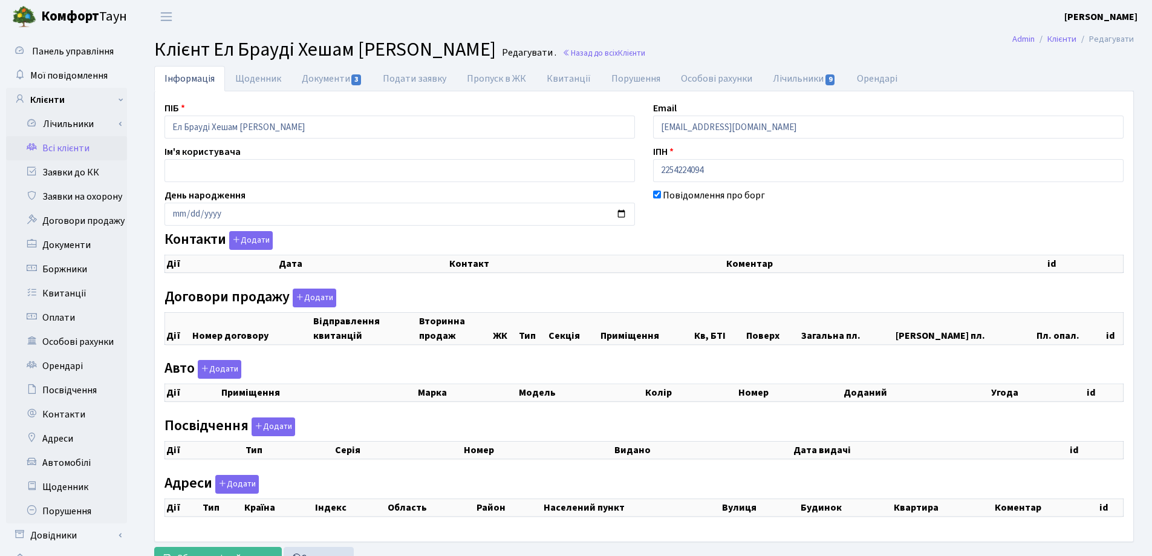
checkbox input "true"
select select "25"
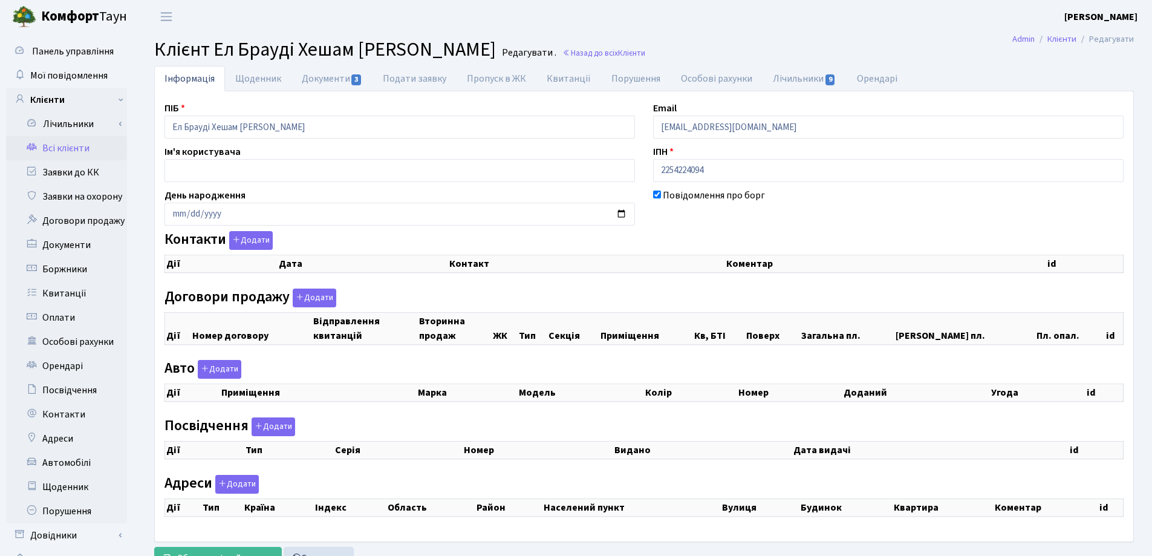
select select "25"
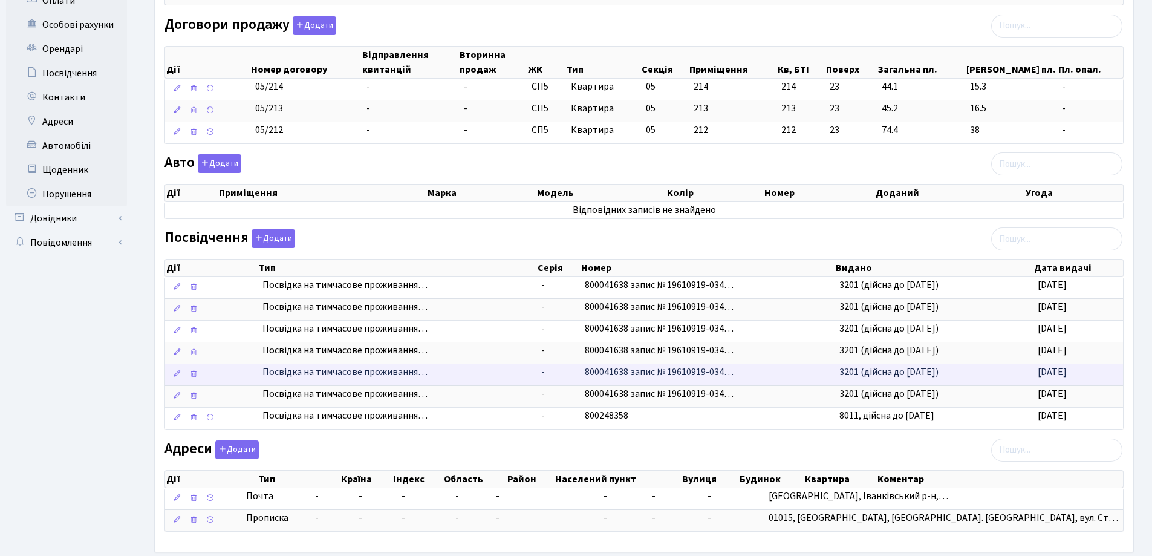
scroll to position [377, 0]
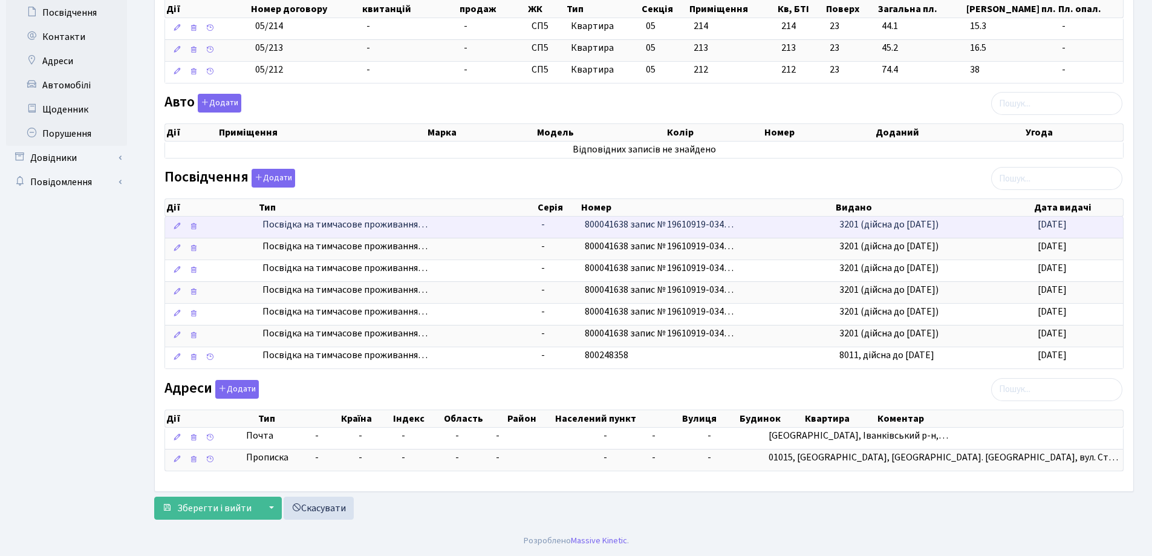
click at [287, 222] on span "Посвідка на тимчасове проживання…" at bounding box center [396, 225] width 269 height 14
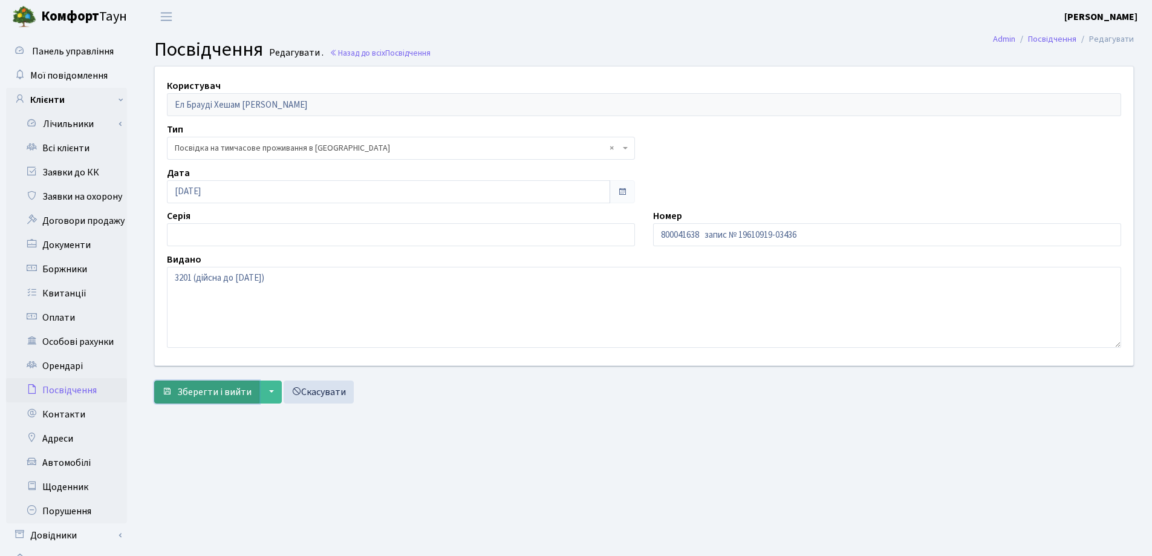
click at [198, 389] on span "Зберегти і вийти" at bounding box center [214, 391] width 74 height 13
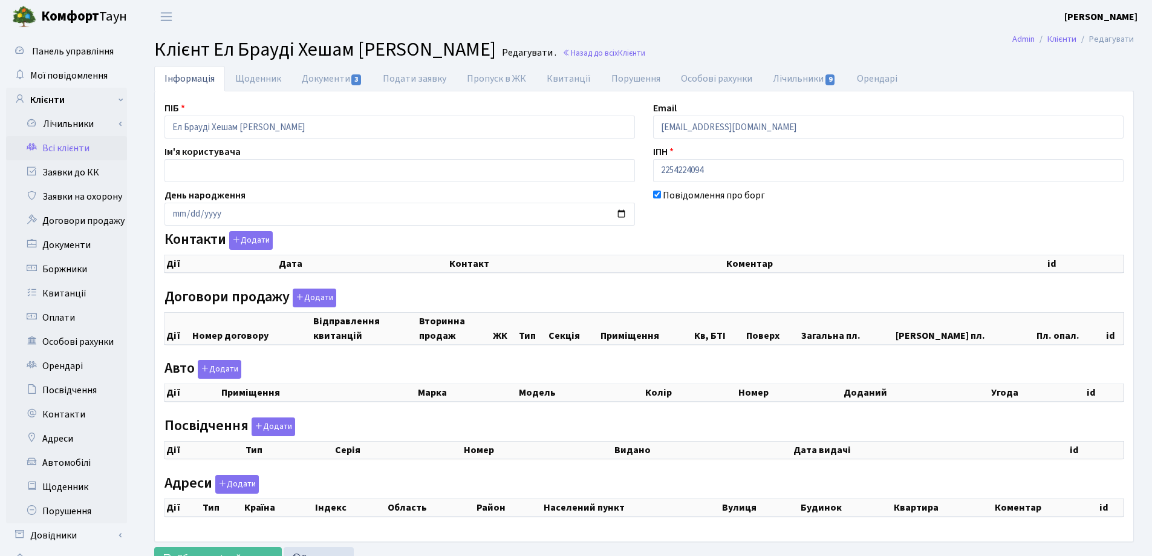
checkbox input "true"
select select "25"
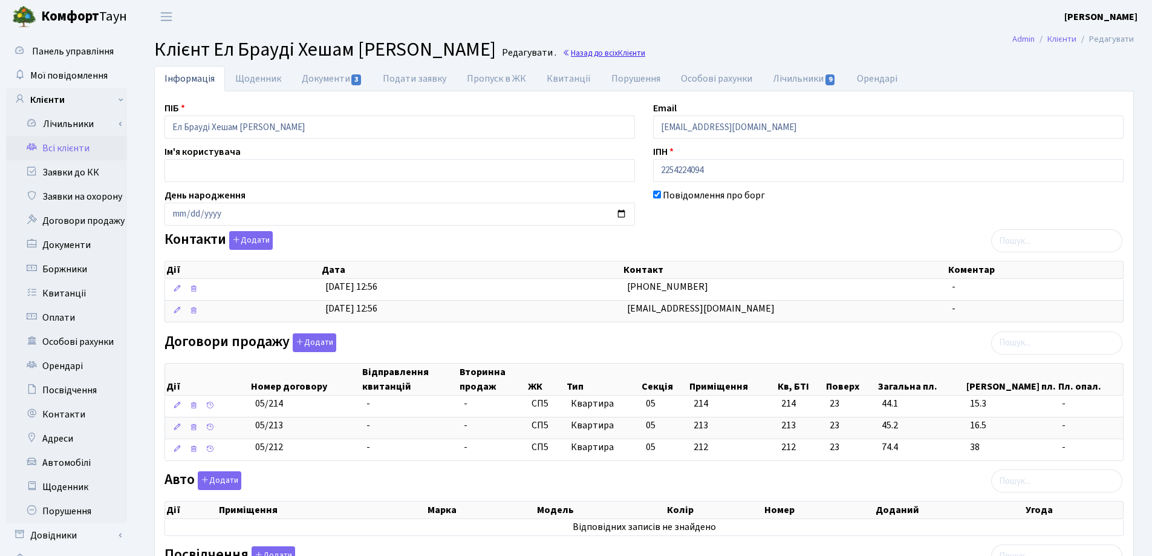
click at [562, 57] on link "Назад до всіх Клієнти" at bounding box center [603, 52] width 83 height 11
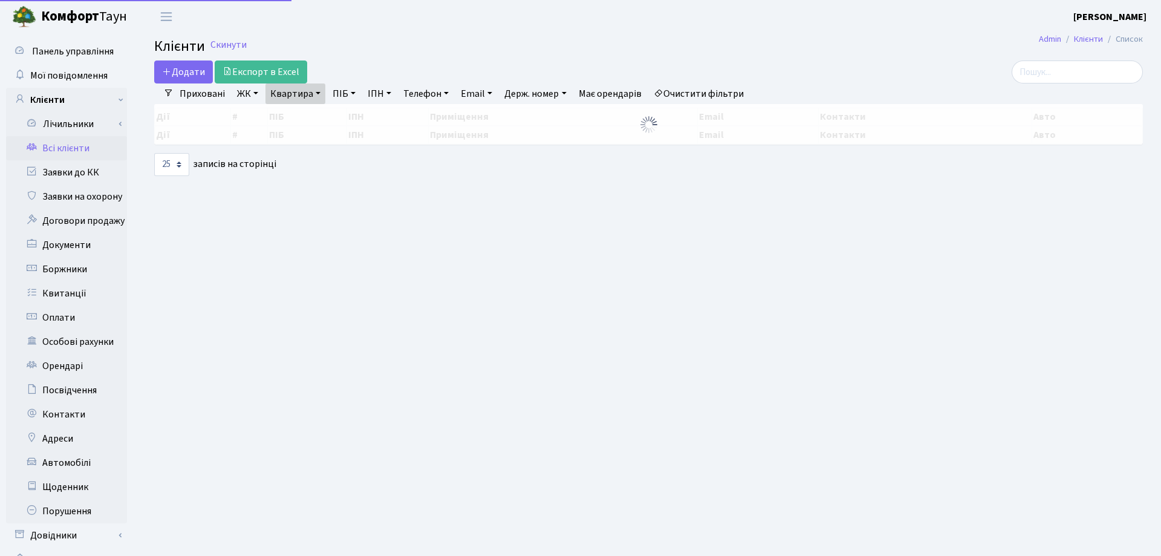
select select "25"
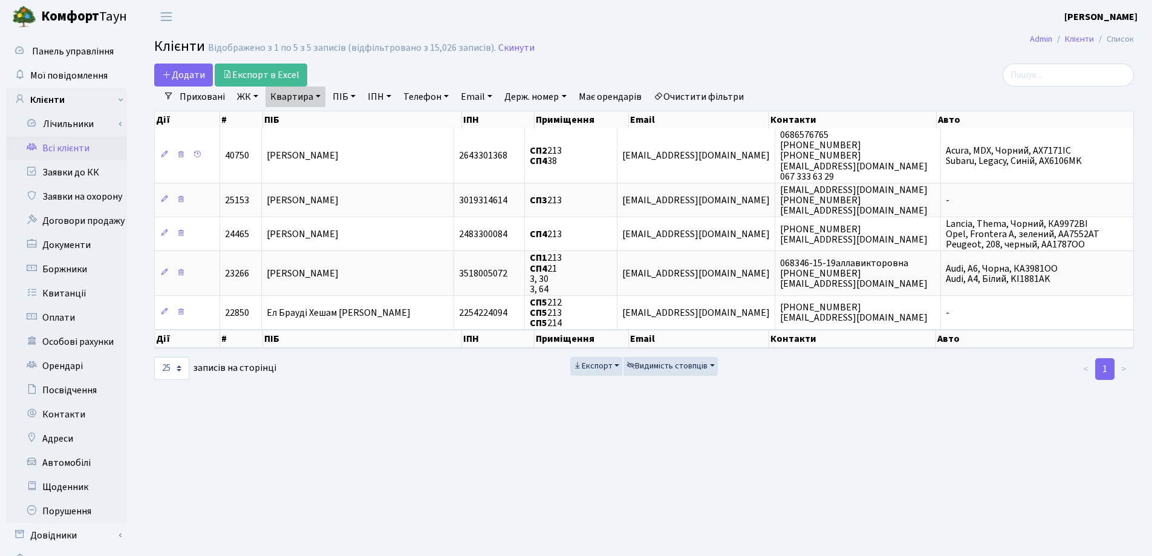
drag, startPoint x: 317, startPoint y: 94, endPoint x: 319, endPoint y: 111, distance: 16.4
click at [316, 94] on link "Квартира" at bounding box center [295, 96] width 60 height 21
click at [320, 120] on input "213" at bounding box center [301, 120] width 71 height 23
type input "2"
type input "194"
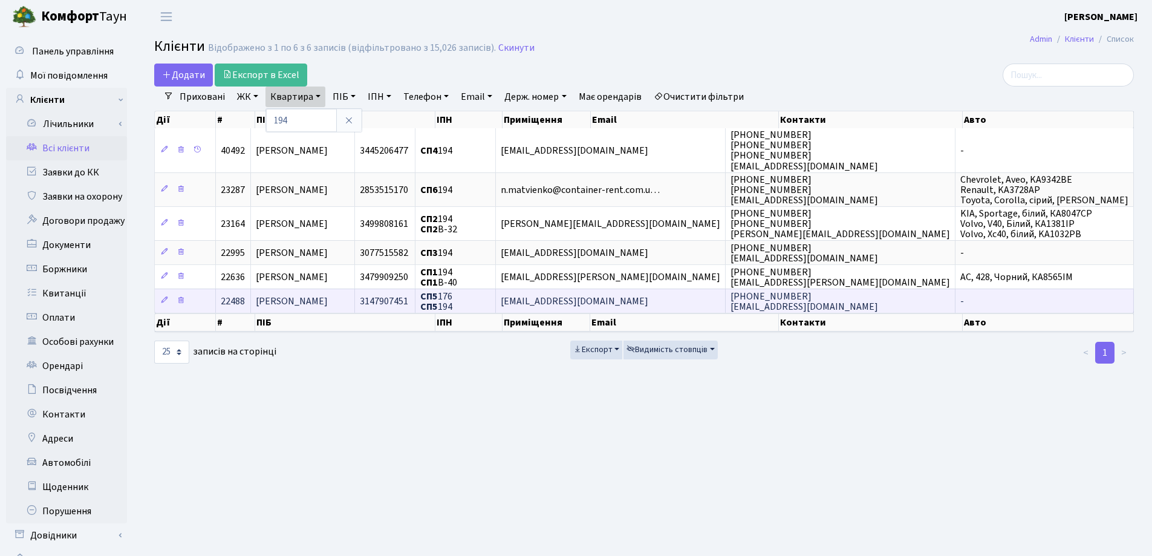
click at [328, 297] on span "Коваленко Євген Григорович" at bounding box center [292, 300] width 72 height 13
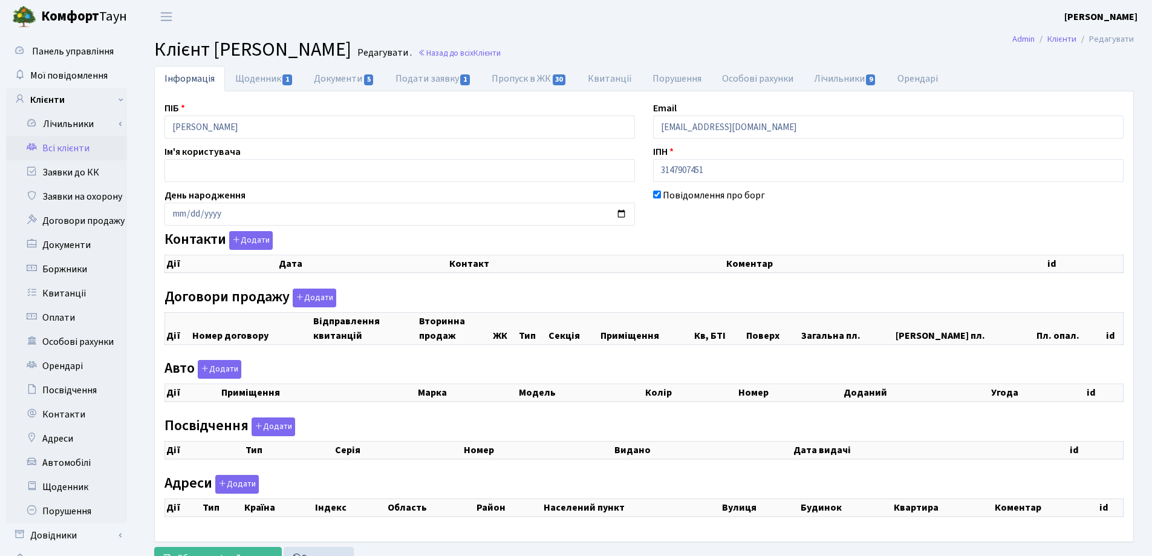
checkbox input "true"
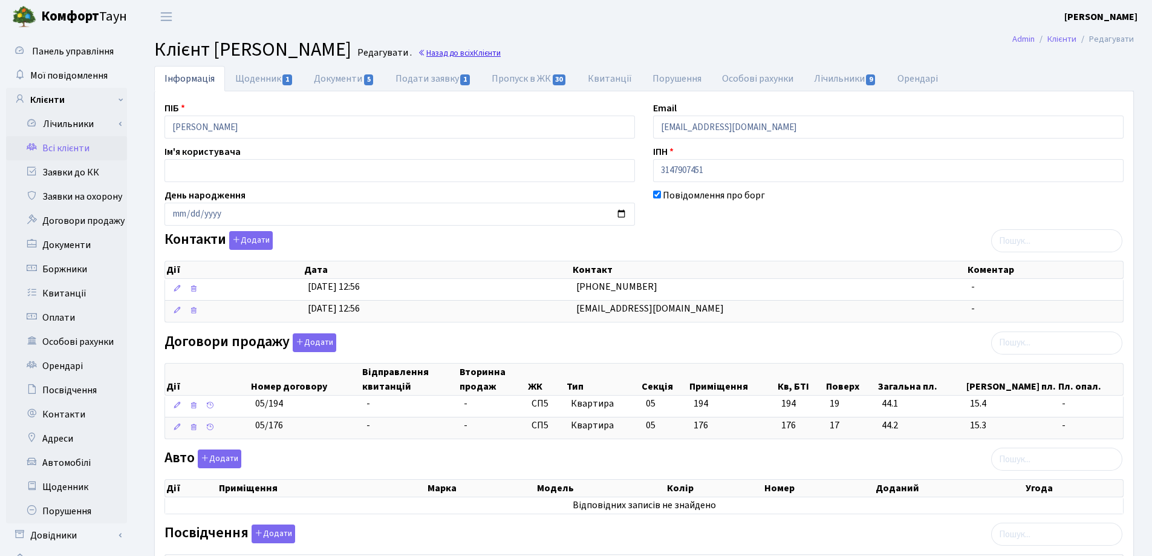
click at [501, 50] on span "Клієнти" at bounding box center [486, 52] width 27 height 11
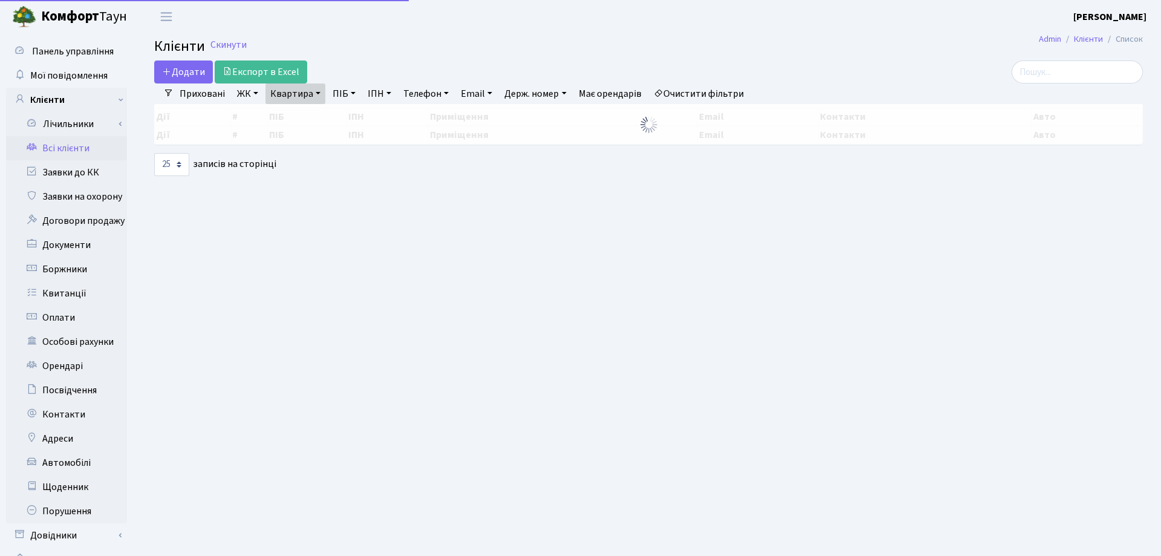
select select "25"
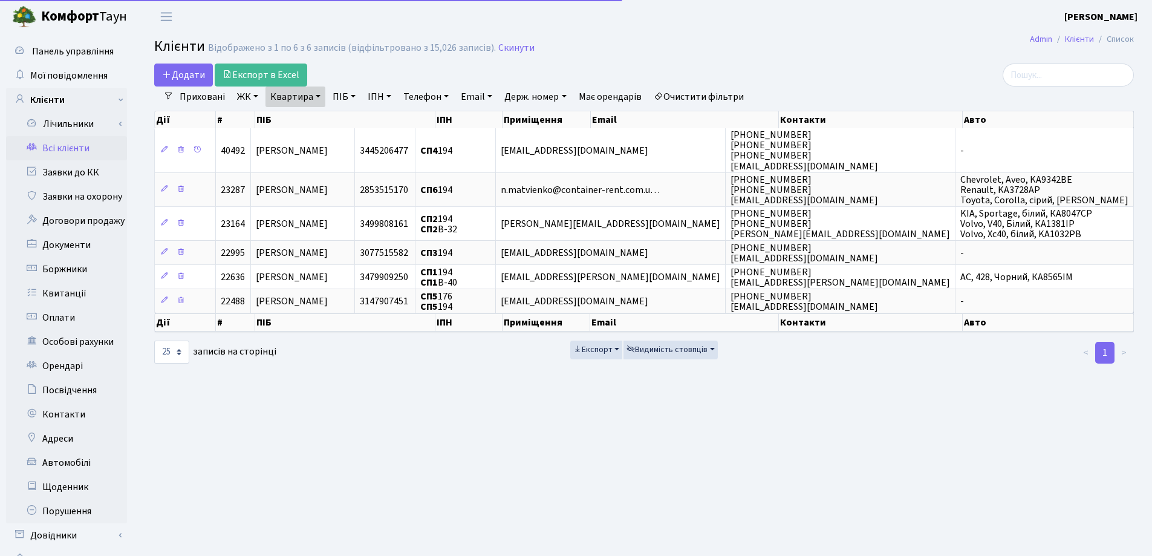
click at [322, 94] on link "Квартира" at bounding box center [295, 96] width 60 height 21
click at [317, 123] on input "194" at bounding box center [301, 120] width 71 height 23
type input "1"
type input "199"
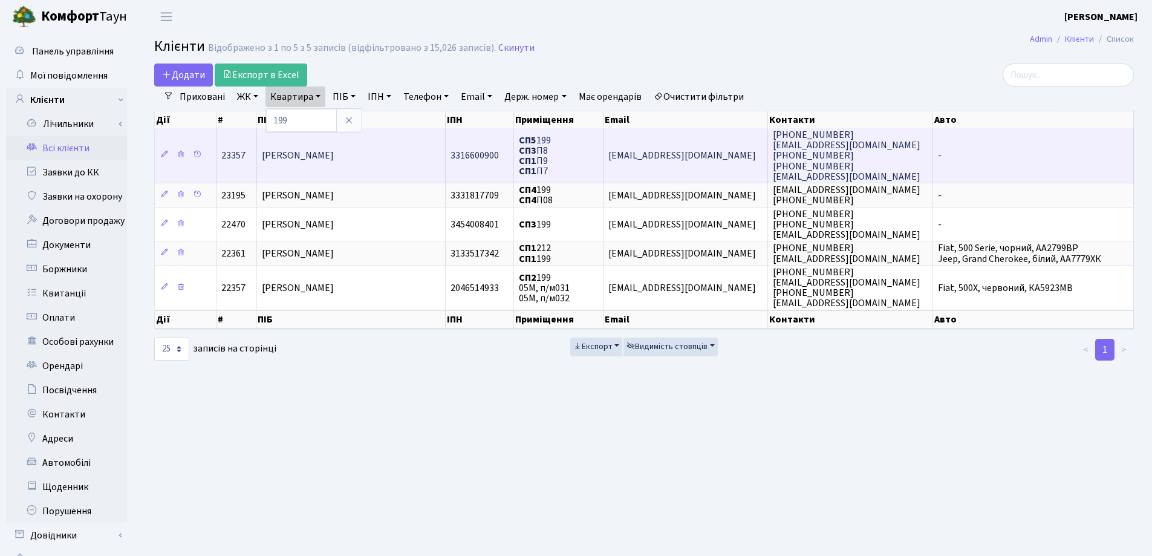
click at [396, 168] on td "[PERSON_NAME]" at bounding box center [351, 155] width 189 height 54
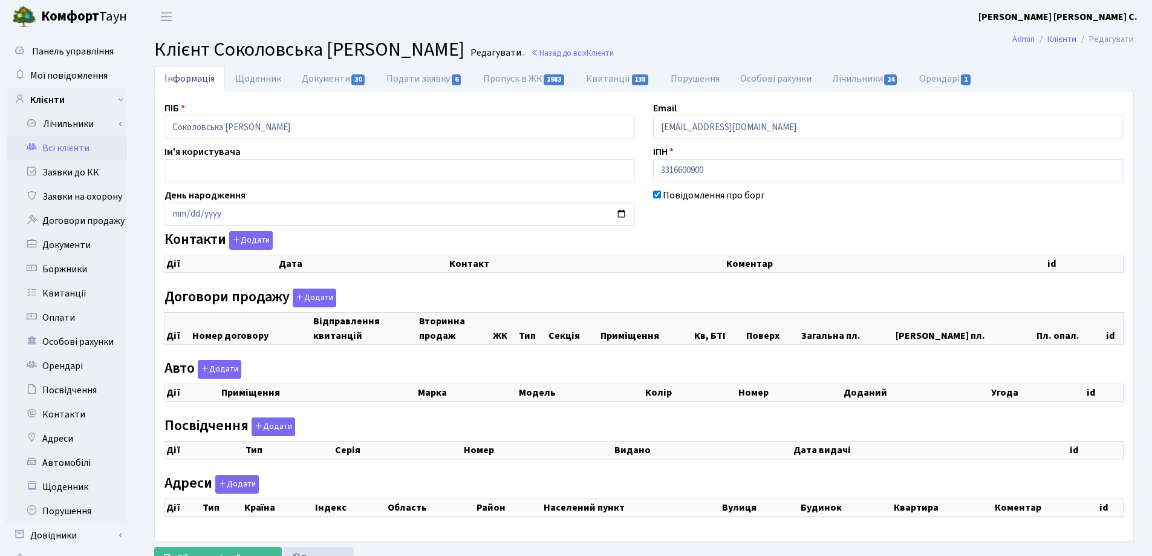
checkbox input "true"
select select "25"
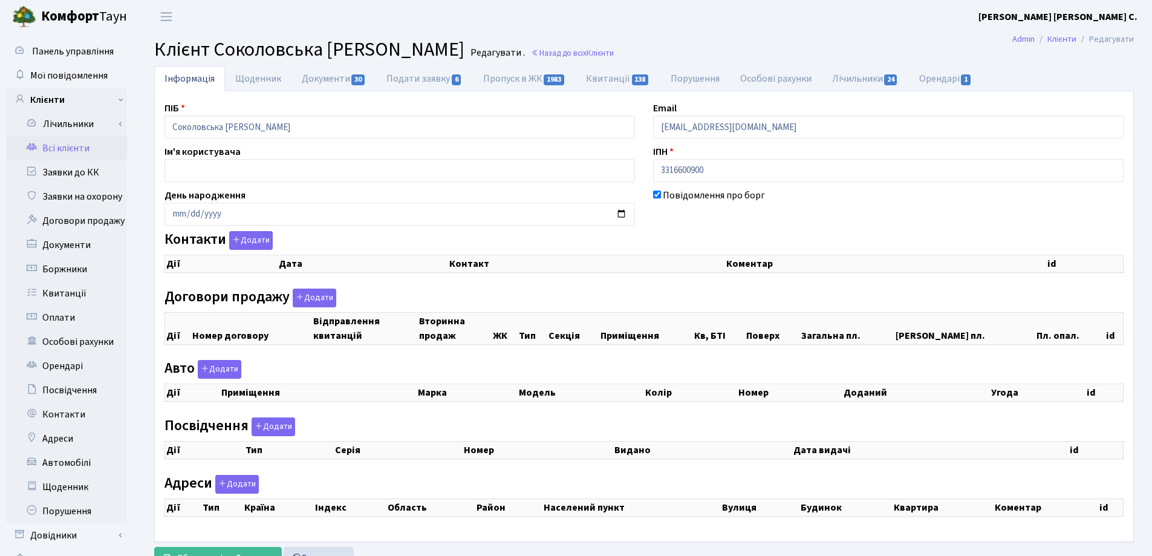
select select "25"
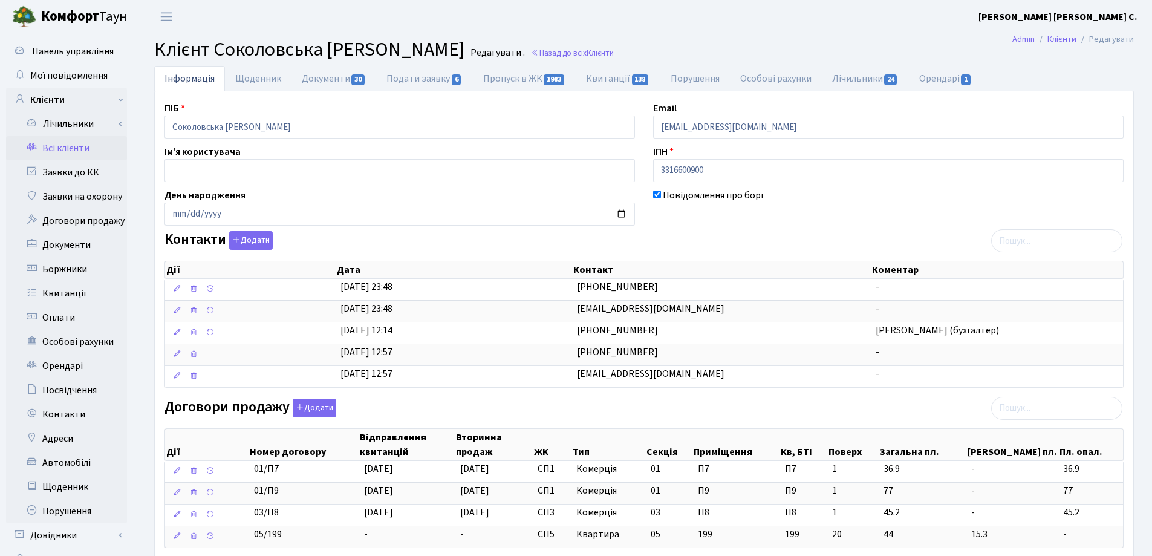
click at [314, 84] on link "Документи 30" at bounding box center [333, 78] width 85 height 25
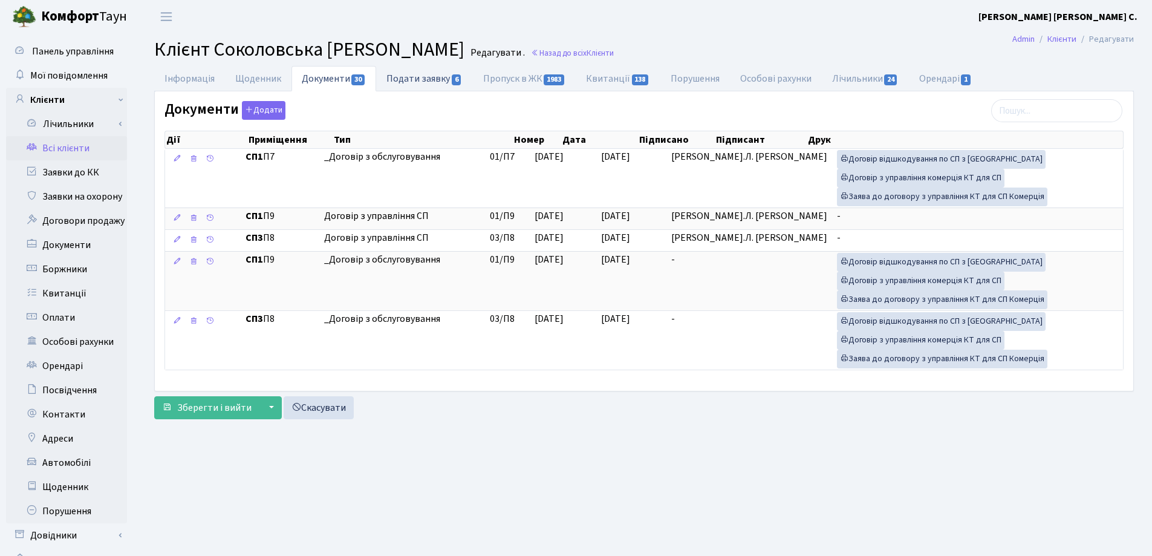
click at [412, 77] on link "Подати заявку 6" at bounding box center [424, 78] width 96 height 25
select select "25"
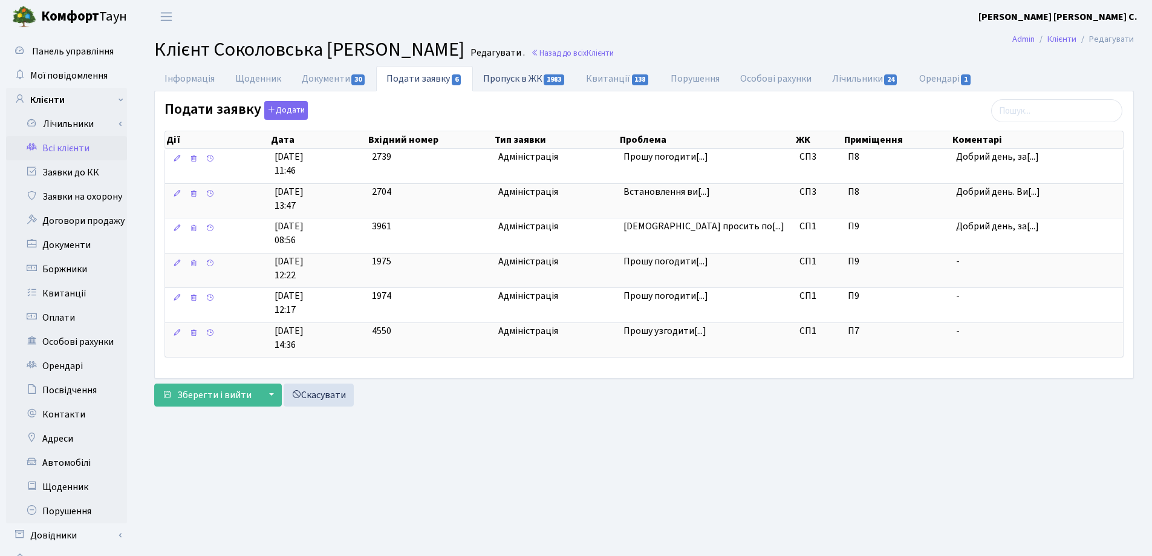
click at [499, 77] on link "Пропуск в ЖК 1983" at bounding box center [524, 78] width 103 height 25
select select "25"
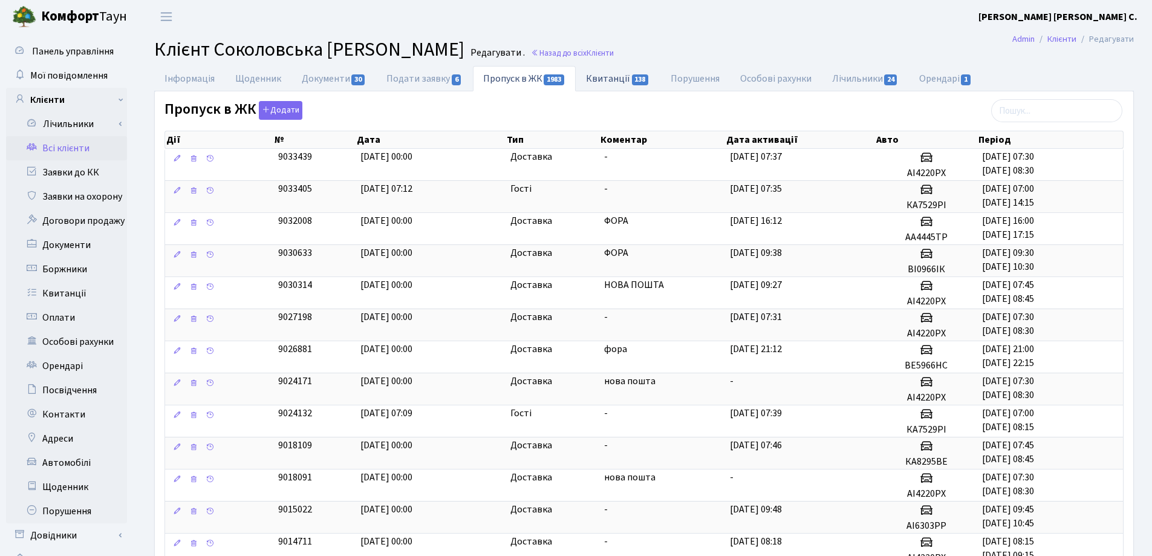
click at [597, 82] on link "Квитанції 138" at bounding box center [618, 78] width 84 height 25
select select "25"
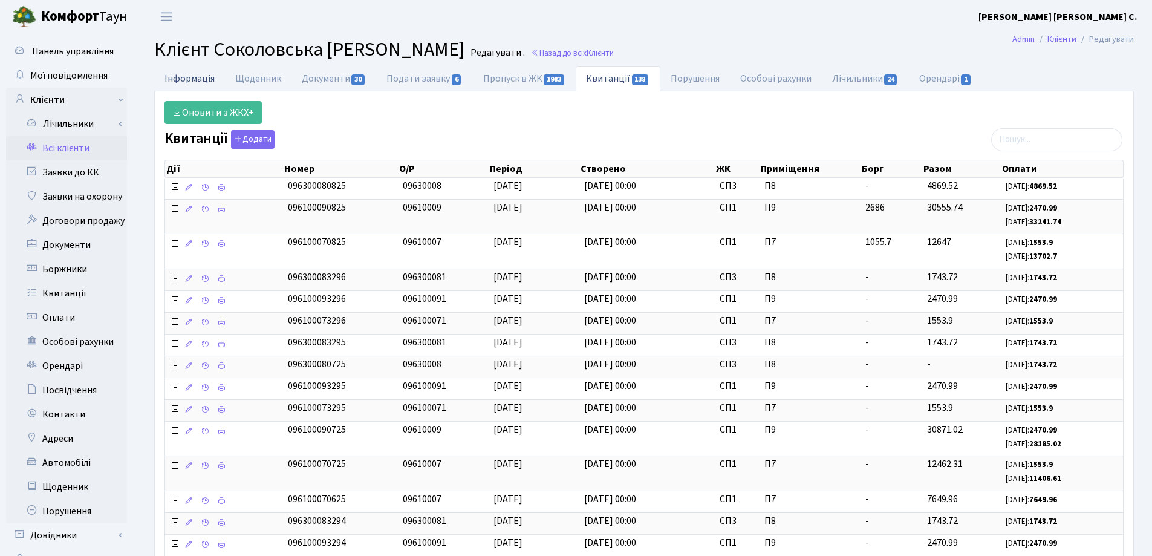
click at [178, 80] on link "Інформація" at bounding box center [189, 78] width 71 height 25
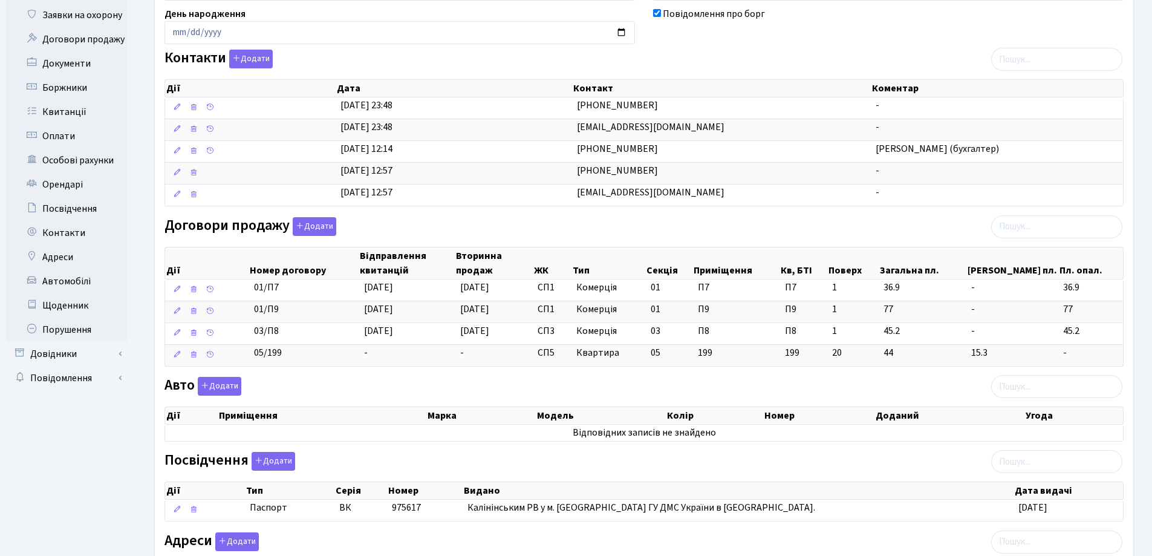
scroll to position [334, 0]
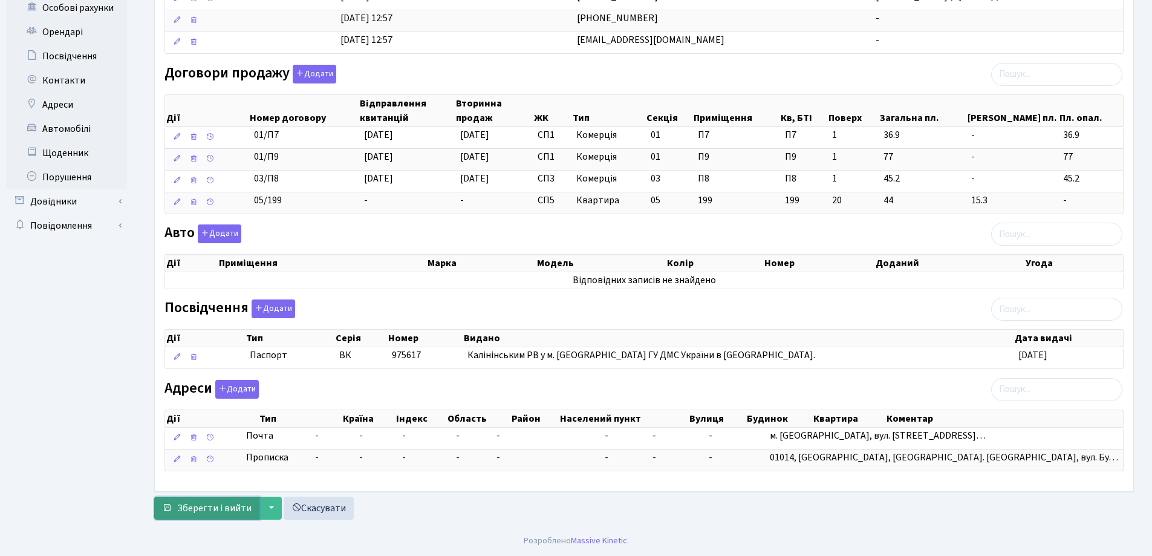
click at [218, 509] on span "Зберегти і вийти" at bounding box center [214, 507] width 74 height 13
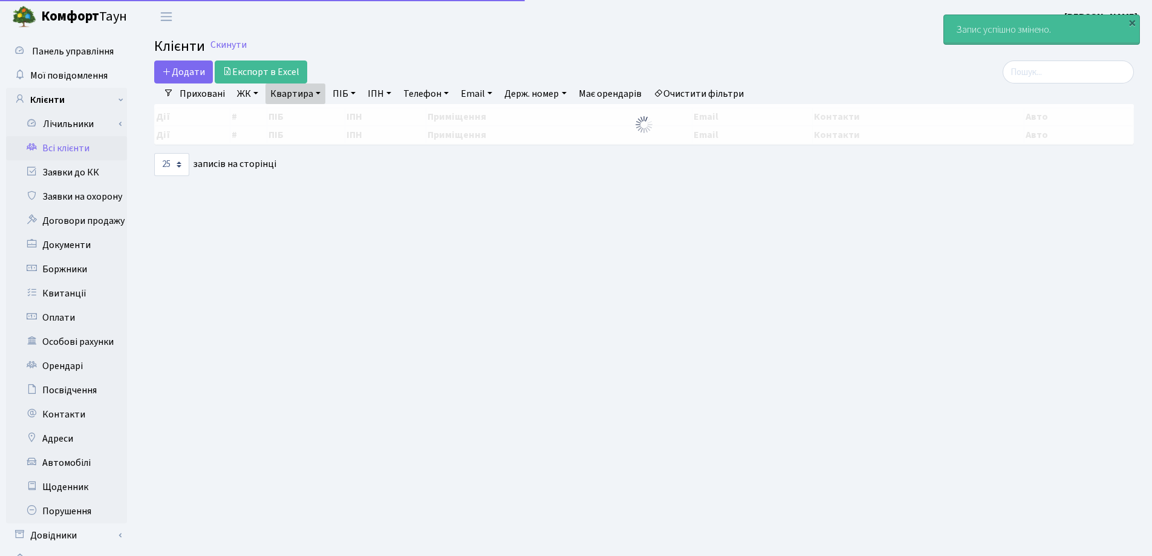
select select "25"
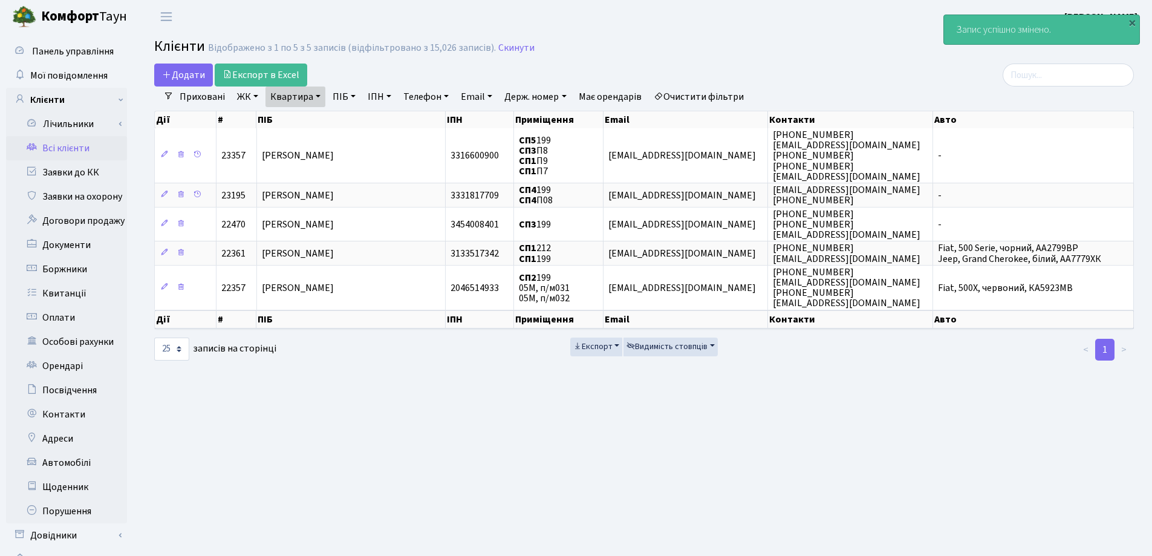
click at [317, 96] on link "Квартира" at bounding box center [295, 96] width 60 height 21
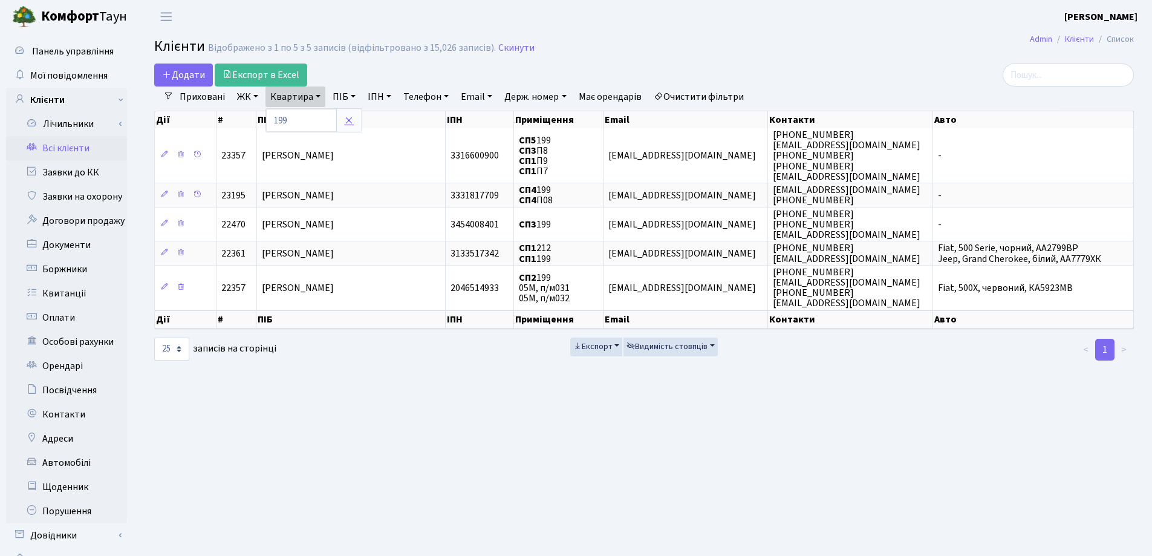
click at [349, 124] on icon at bounding box center [349, 120] width 10 height 10
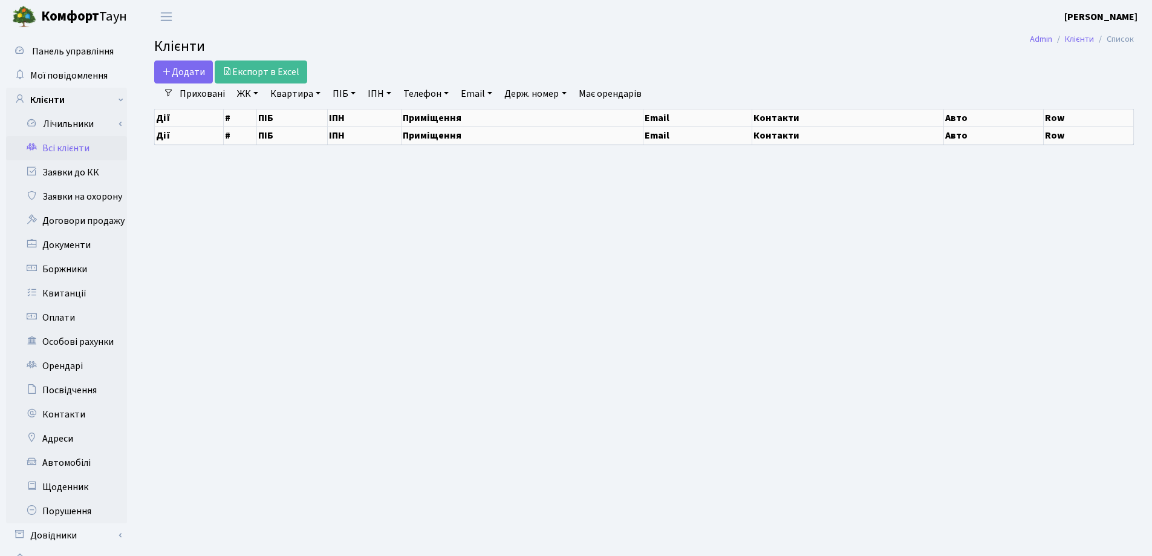
select select "25"
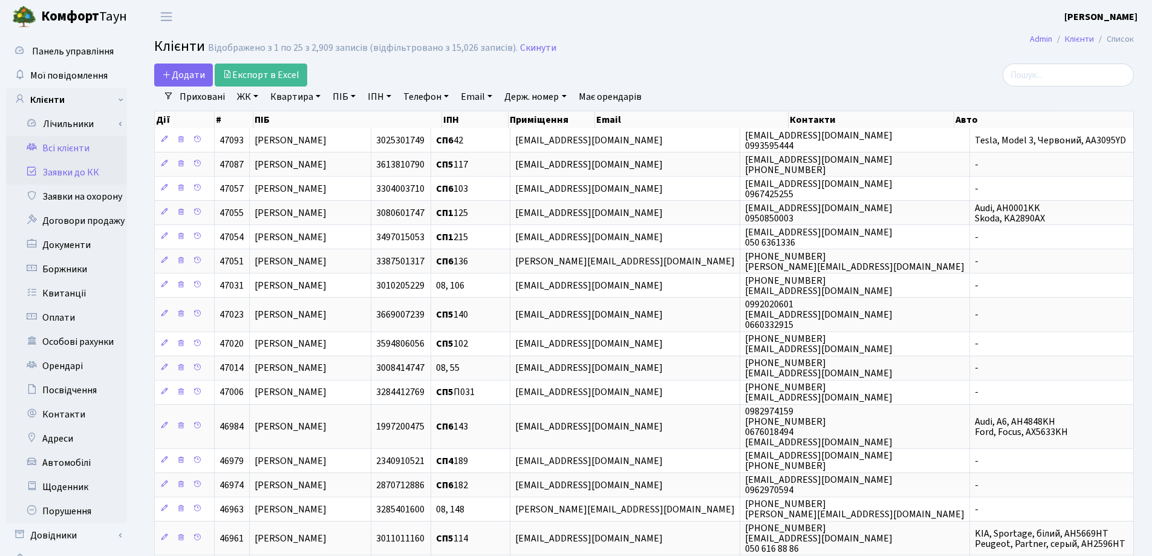
click at [83, 172] on link "Заявки до КК" at bounding box center [66, 172] width 121 height 24
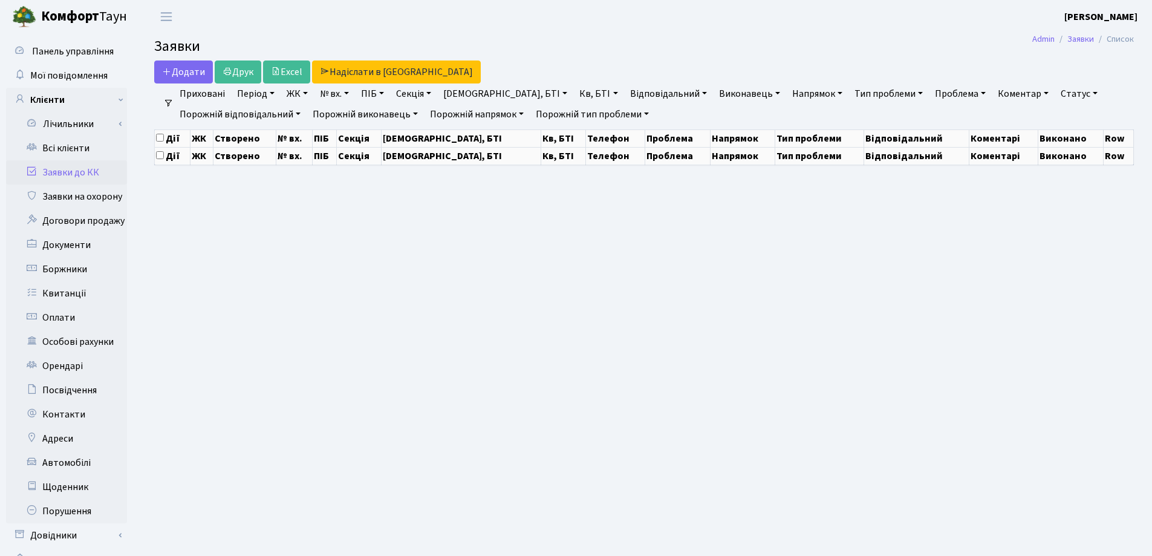
select select "25"
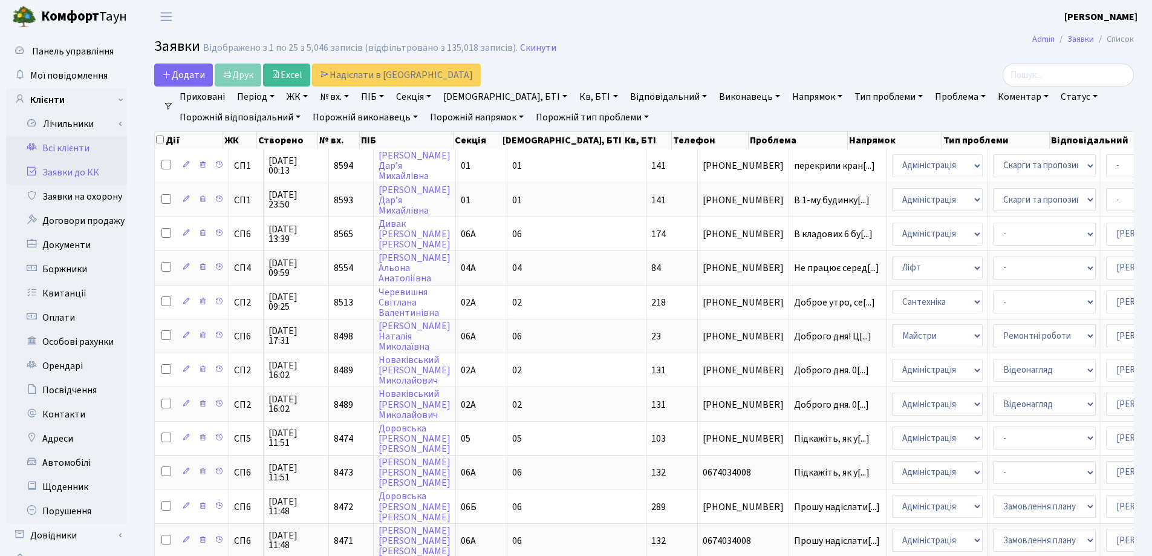
click at [60, 145] on link "Всі клієнти" at bounding box center [66, 148] width 121 height 24
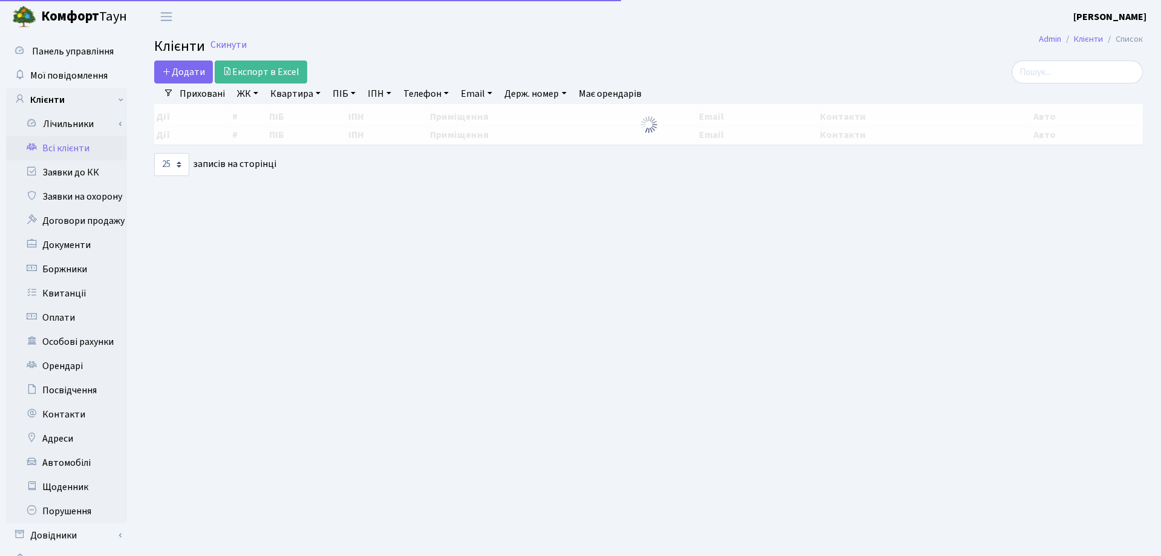
select select "25"
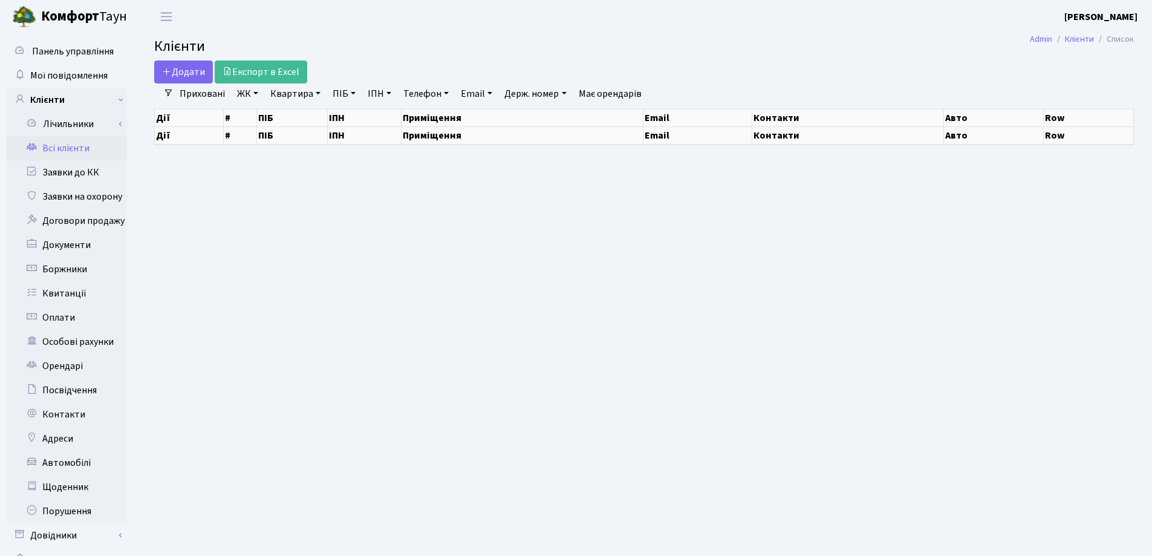
select select "25"
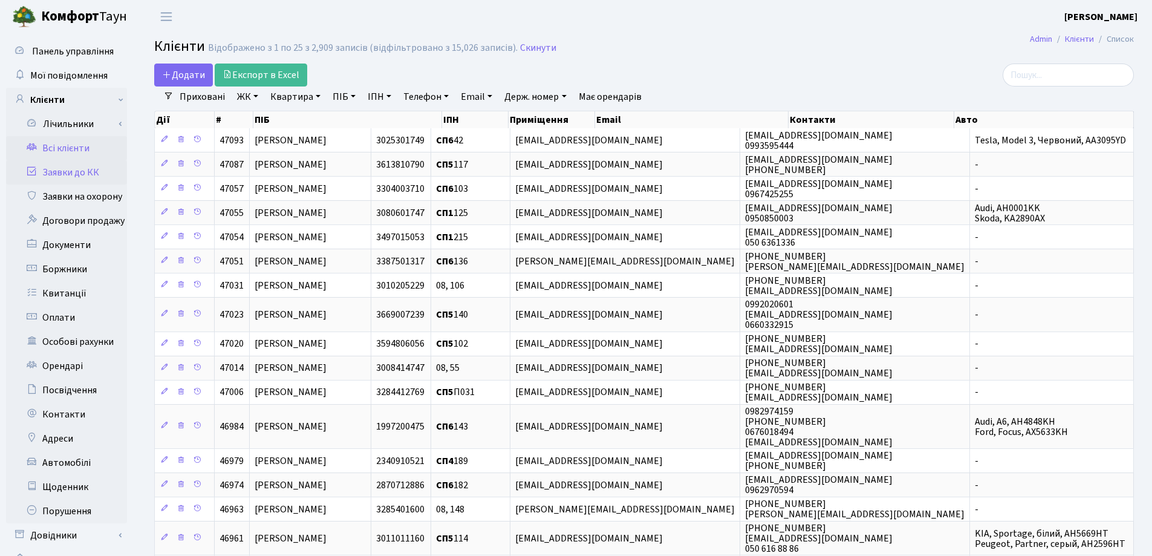
click at [63, 172] on link "Заявки до КК" at bounding box center [66, 172] width 121 height 24
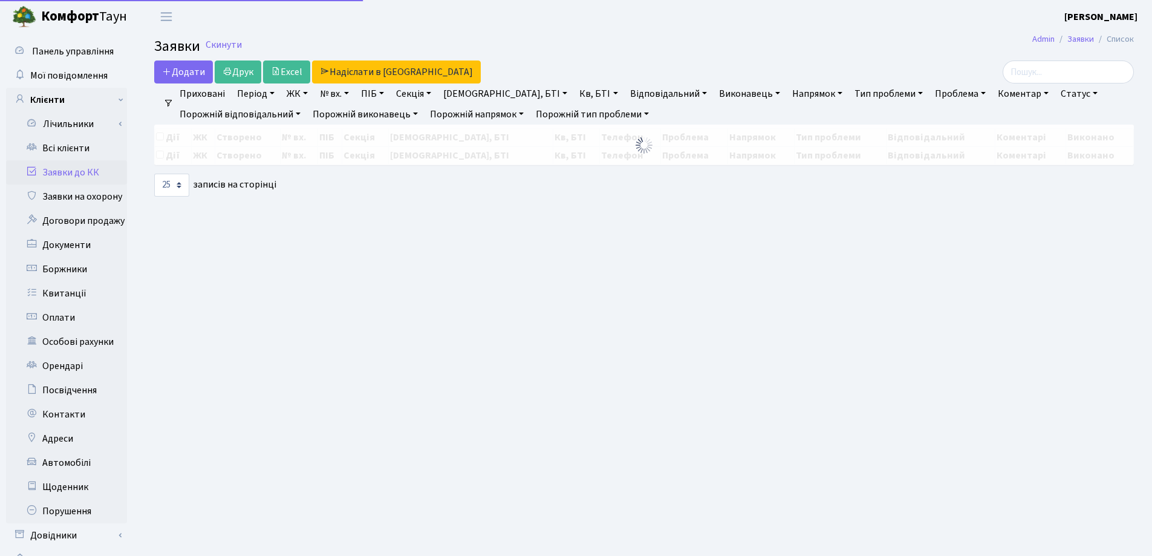
select select "25"
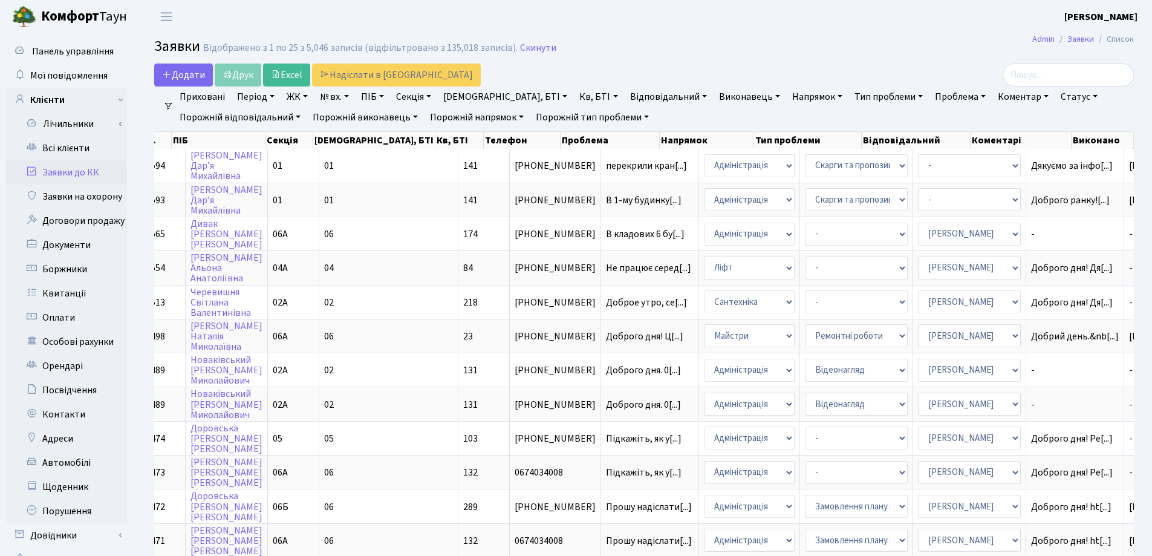
click at [827, 71] on div at bounding box center [976, 74] width 314 height 23
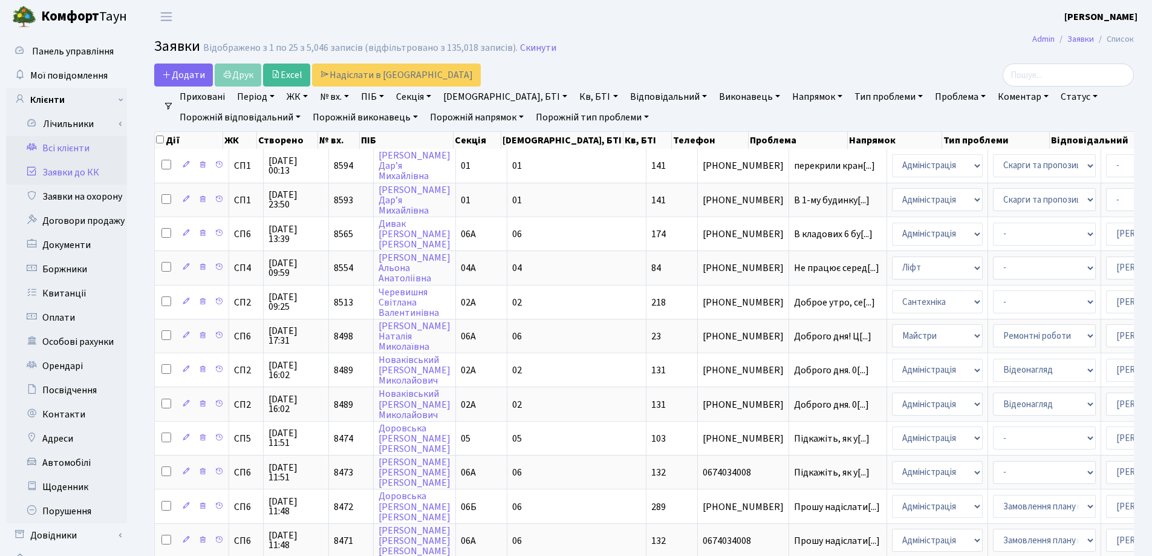
click at [66, 146] on link "Всі клієнти" at bounding box center [66, 148] width 121 height 24
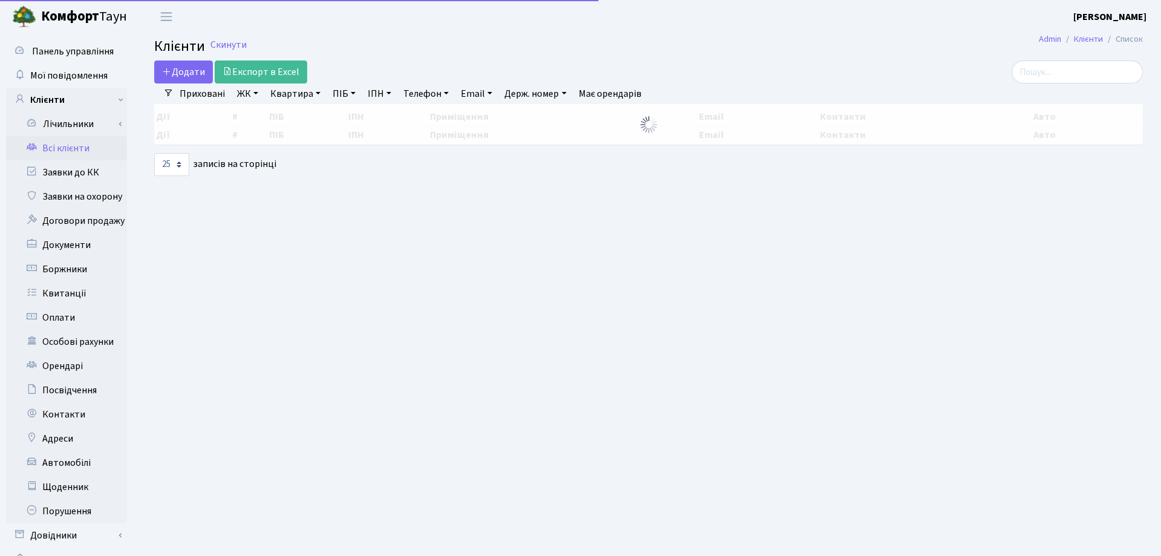
select select "25"
